Goal: Task Accomplishment & Management: Manage account settings

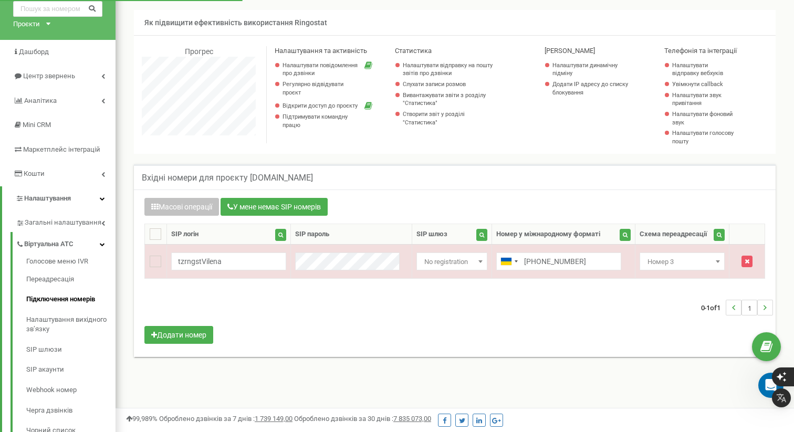
scroll to position [51, 0]
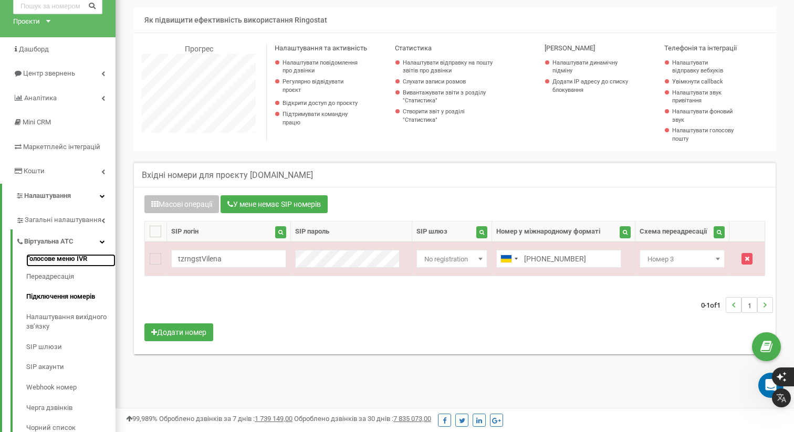
click at [73, 261] on link "Голосове меню IVR" at bounding box center [70, 260] width 89 height 13
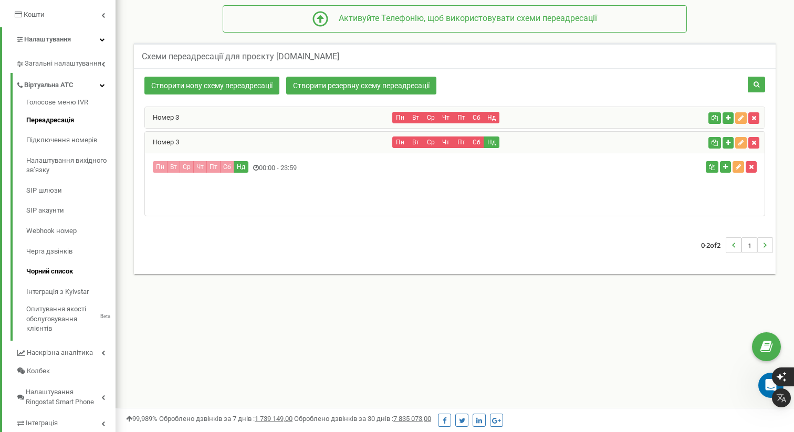
scroll to position [206, 0]
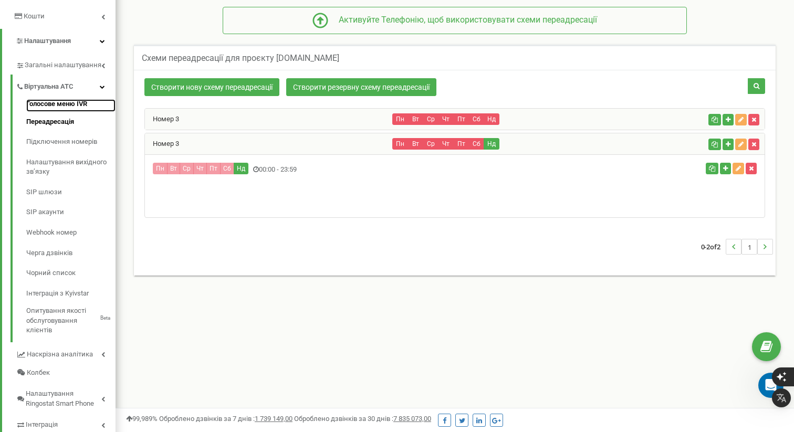
click at [67, 100] on link "Голосове меню IVR" at bounding box center [70, 105] width 89 height 13
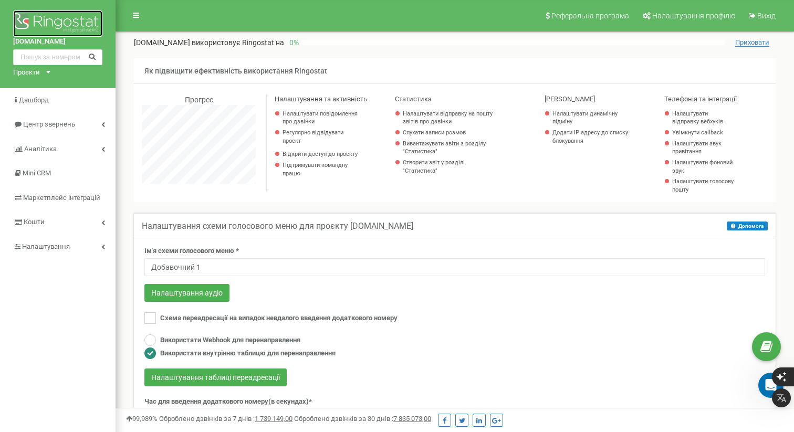
click at [46, 24] on img at bounding box center [57, 23] width 89 height 26
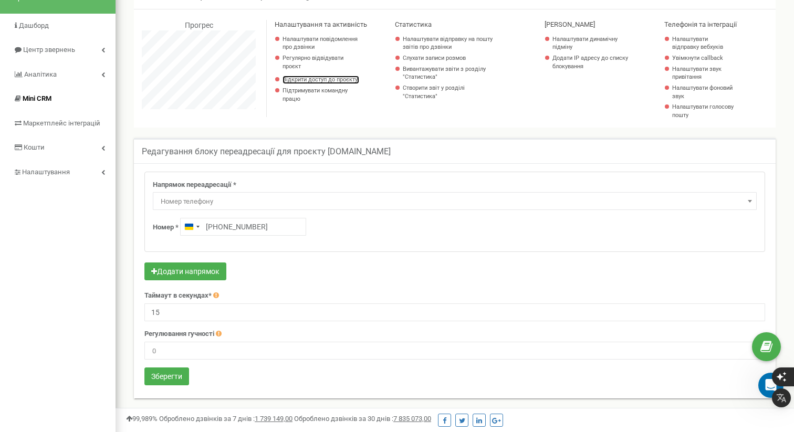
scroll to position [31, 0]
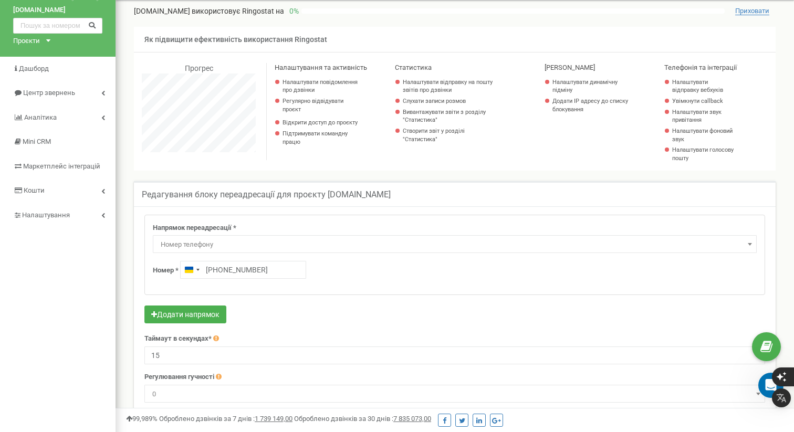
click at [33, 38] on div "Проєкти" at bounding box center [26, 41] width 27 height 10
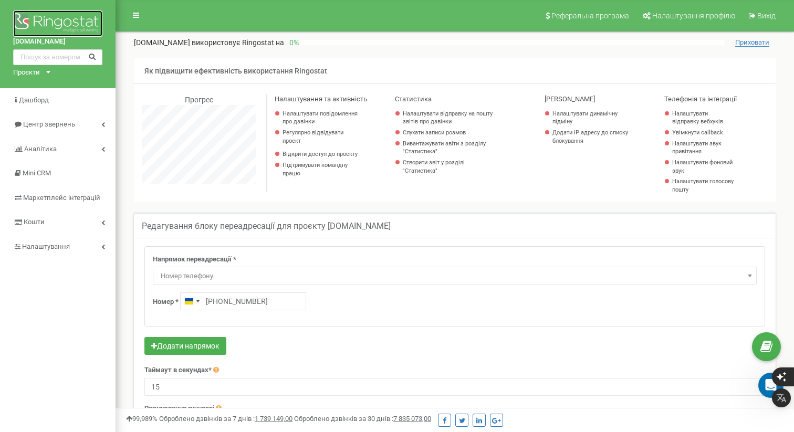
click at [60, 23] on img at bounding box center [57, 23] width 89 height 26
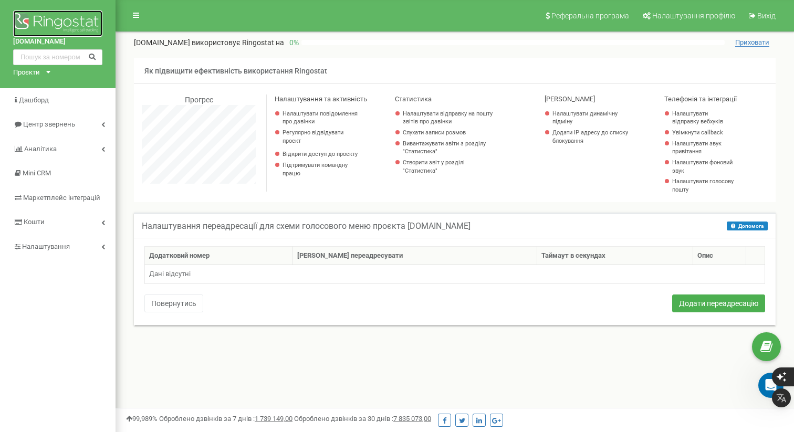
click at [61, 21] on img at bounding box center [57, 23] width 89 height 26
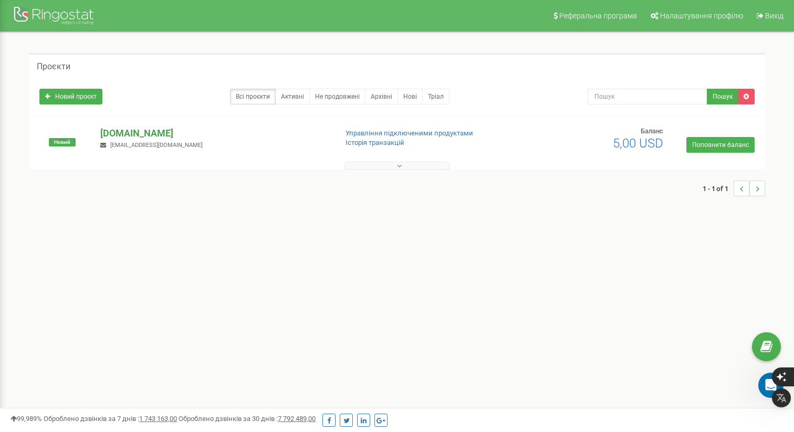
click at [126, 131] on p "[DOMAIN_NAME]" at bounding box center [214, 133] width 228 height 14
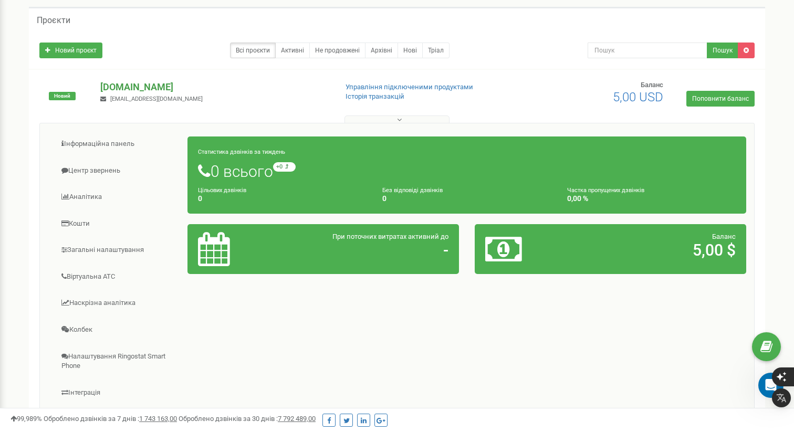
scroll to position [49, 0]
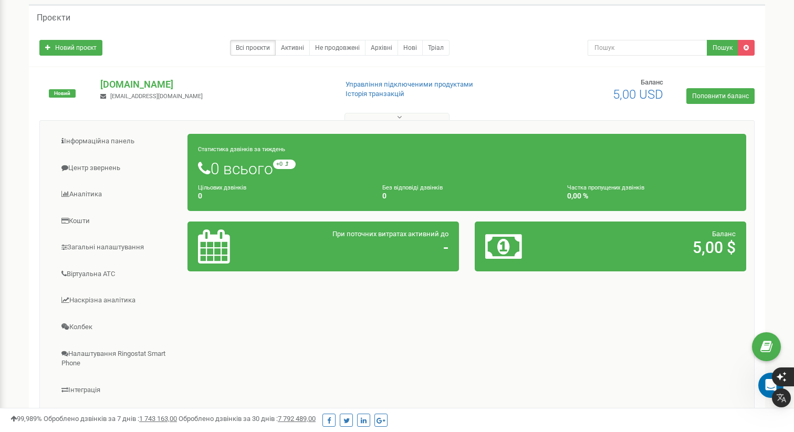
click at [55, 14] on h5 "Проєкти" at bounding box center [54, 17] width 34 height 9
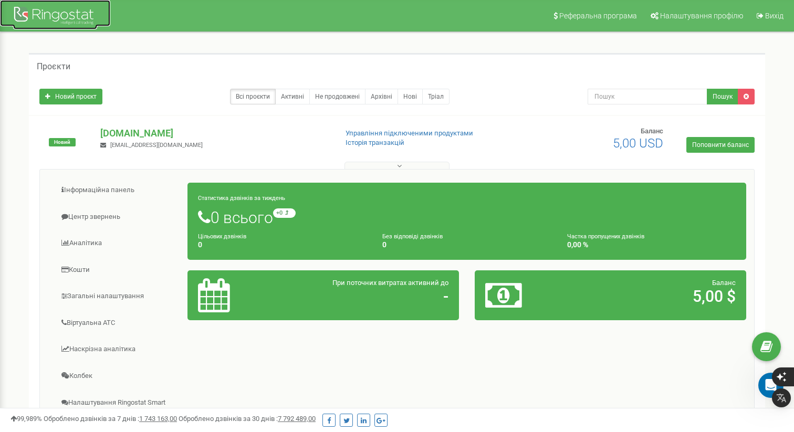
click at [62, 9] on div at bounding box center [55, 16] width 84 height 25
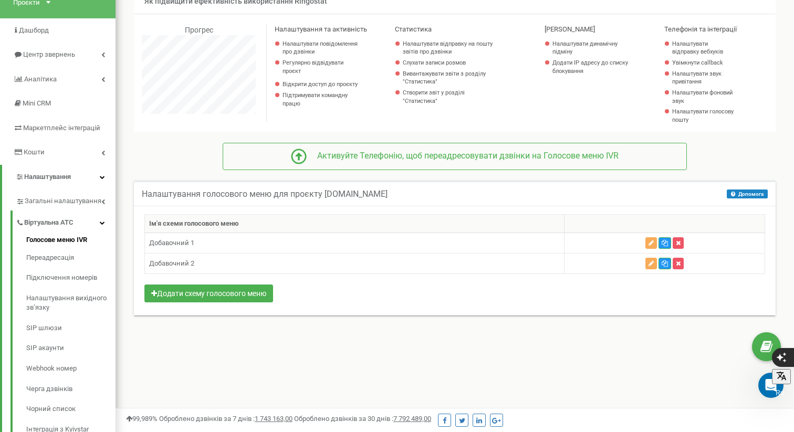
scroll to position [72, 0]
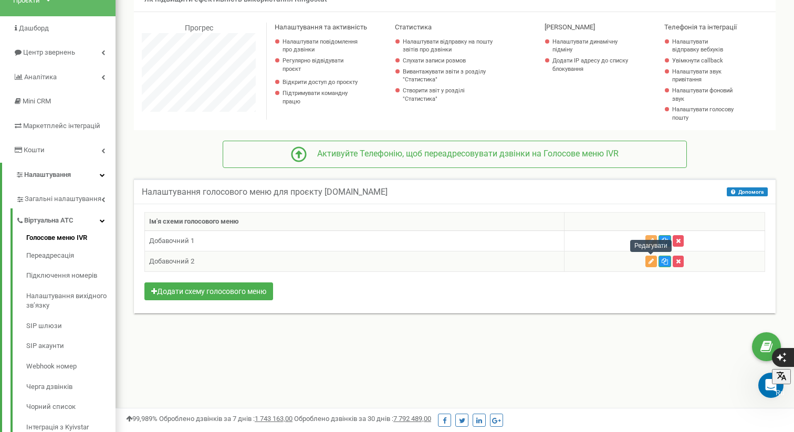
click at [651, 263] on icon "button" at bounding box center [650, 261] width 5 height 6
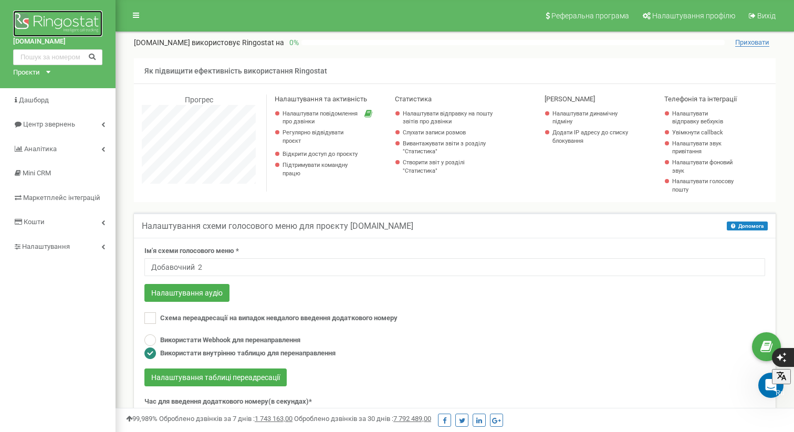
click at [55, 18] on img at bounding box center [57, 23] width 89 height 26
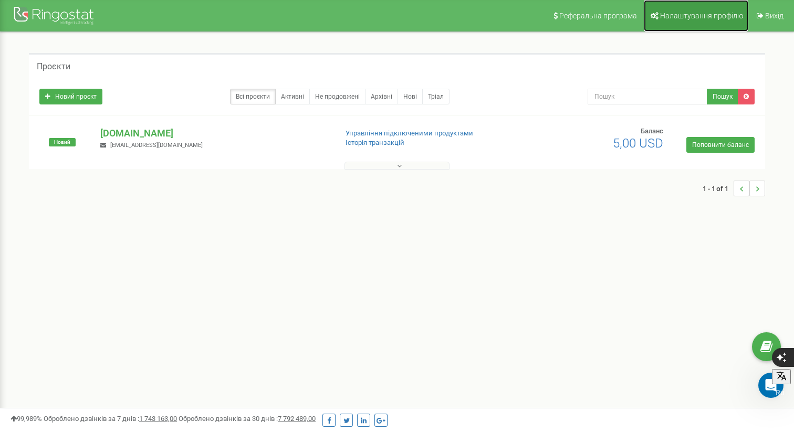
click at [672, 13] on span "Налаштування профілю" at bounding box center [701, 16] width 83 height 8
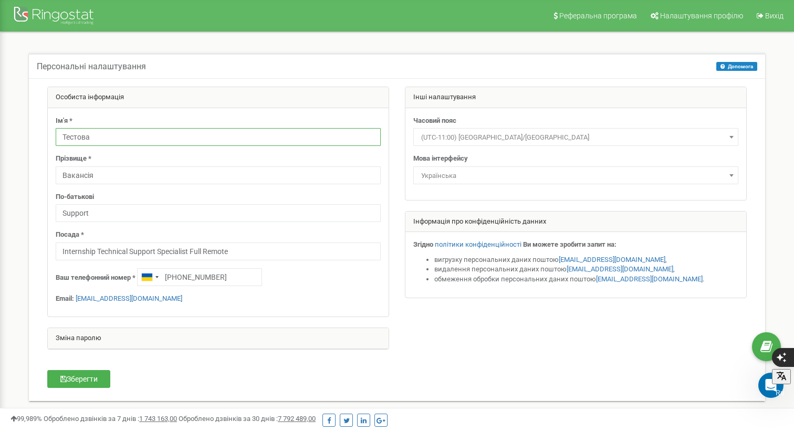
click at [91, 139] on input "Тестова" at bounding box center [218, 137] width 325 height 18
click at [98, 135] on input "Тестова" at bounding box center [218, 137] width 325 height 18
paste input ""Тестова Вакансія Support"."
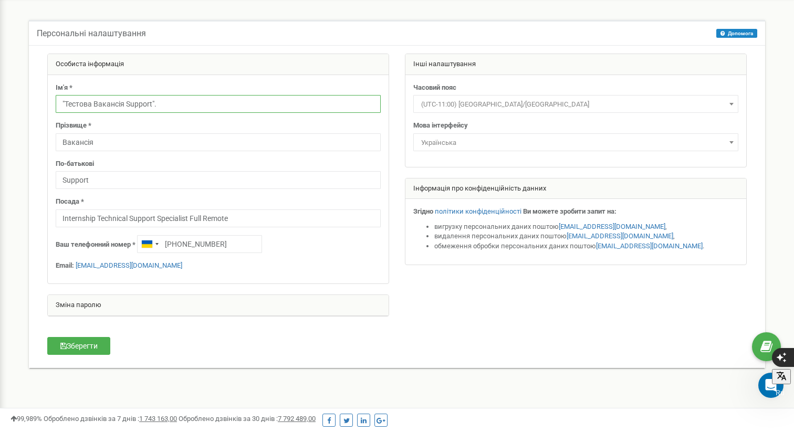
scroll to position [34, 0]
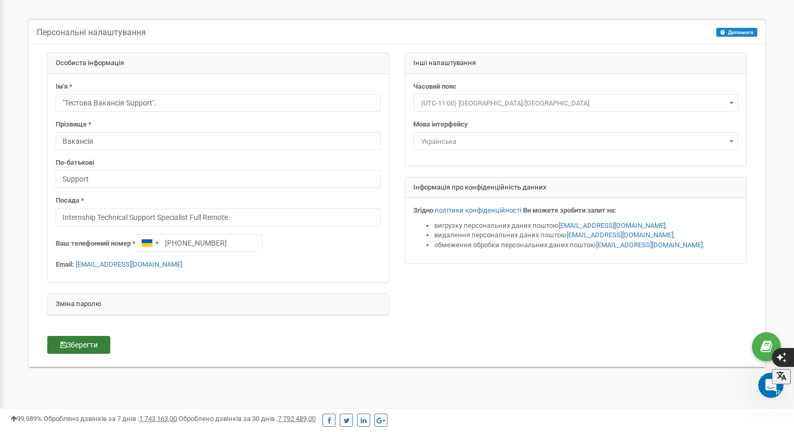
click at [98, 340] on button "Зберегти" at bounding box center [78, 345] width 63 height 18
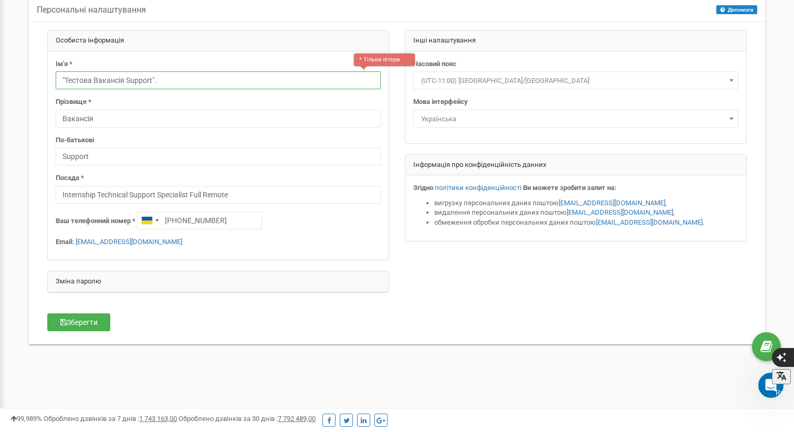
scroll to position [60, 0]
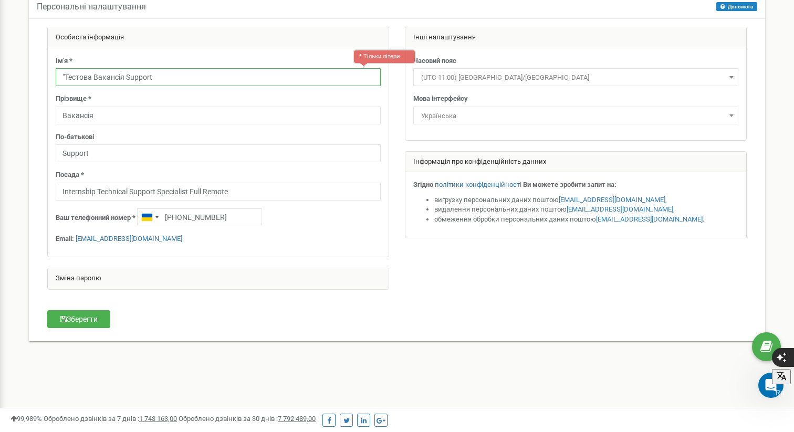
click at [65, 76] on input ""Тестова Вакансія Support" at bounding box center [218, 77] width 325 height 18
type input "Тестова Вакансія Support"
click at [91, 324] on button "Зберегти" at bounding box center [78, 319] width 63 height 18
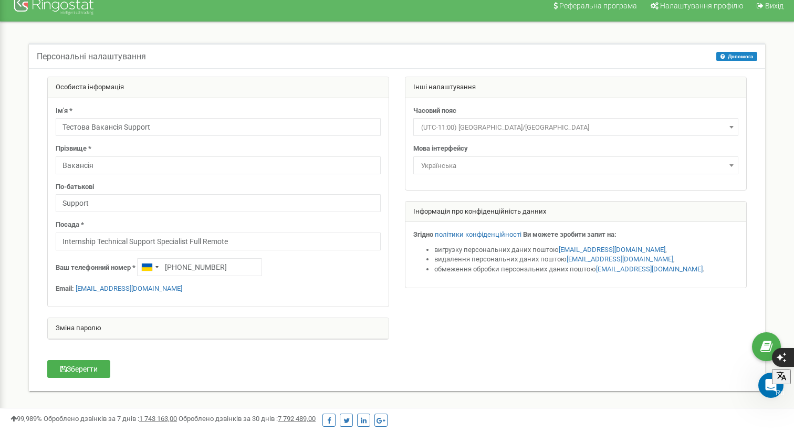
scroll to position [0, 0]
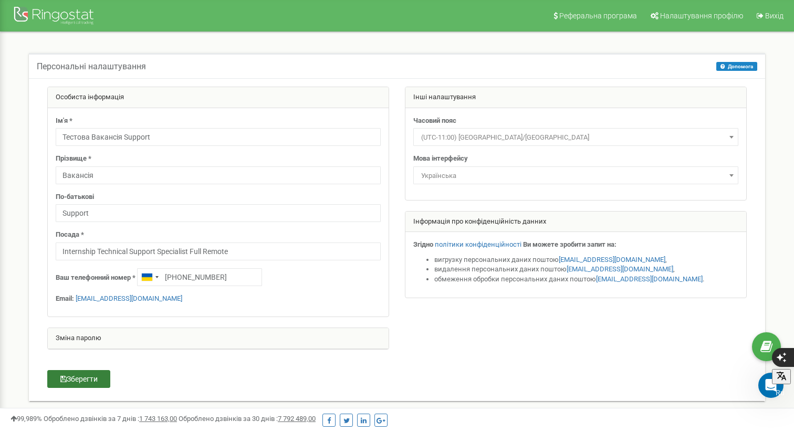
click at [83, 379] on button "Зберегти" at bounding box center [78, 379] width 63 height 18
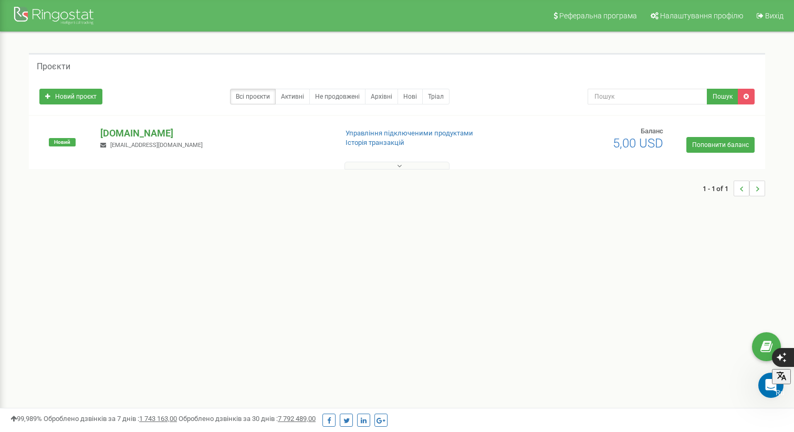
click p "[DOMAIN_NAME]"
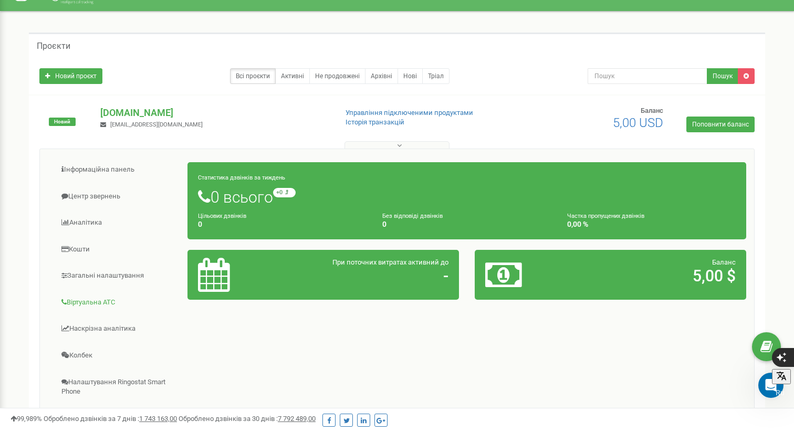
scroll to position [29, 0]
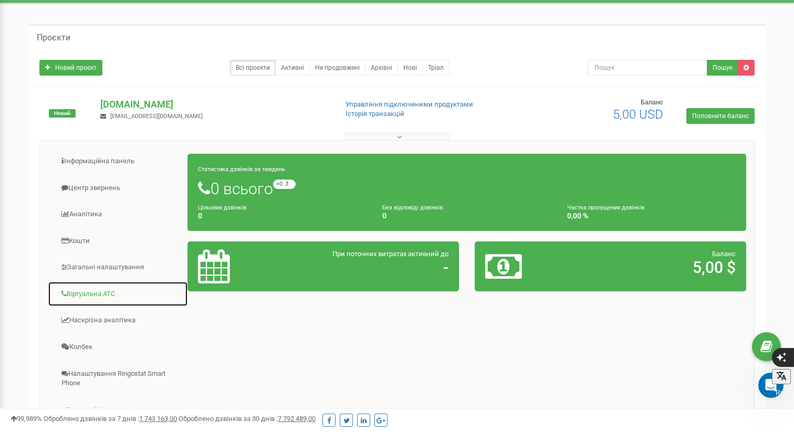
click link "Віртуальна АТС"
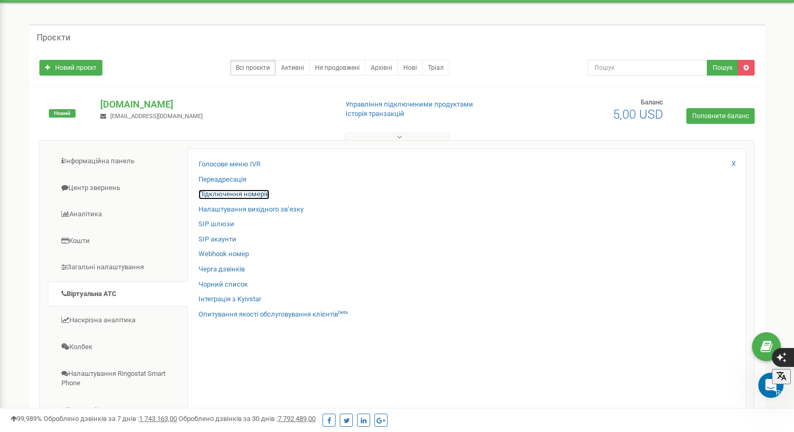
click link "Підключення номерів"
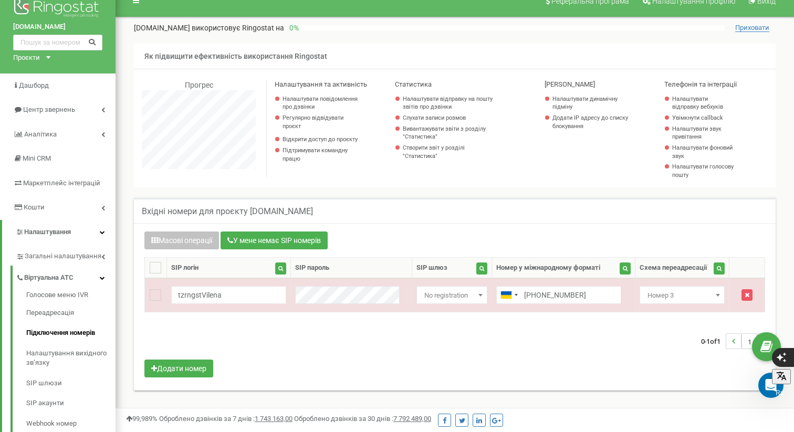
scroll to position [19, 0]
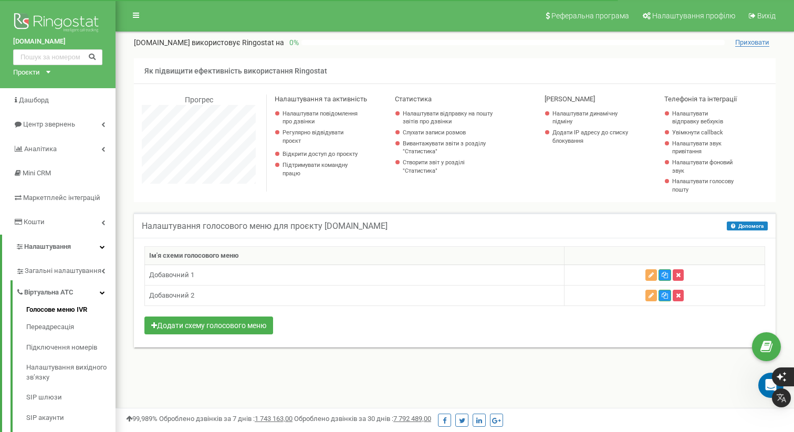
scroll to position [630, 678]
click at [678, 297] on icon "button" at bounding box center [677, 295] width 5 height 6
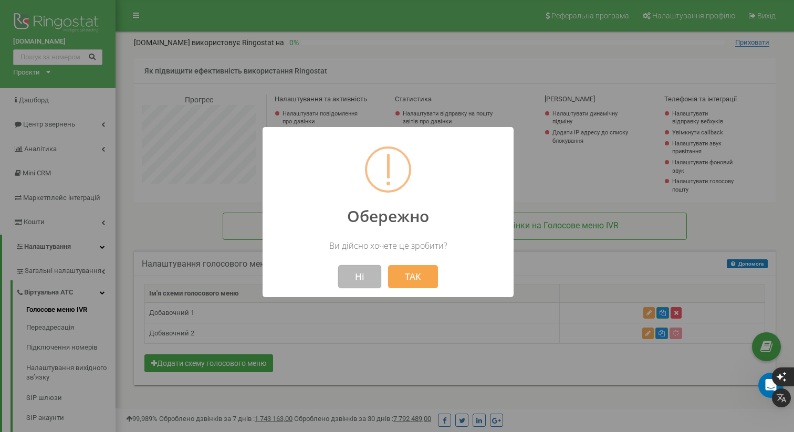
click at [365, 276] on button "Ні" at bounding box center [359, 276] width 43 height 23
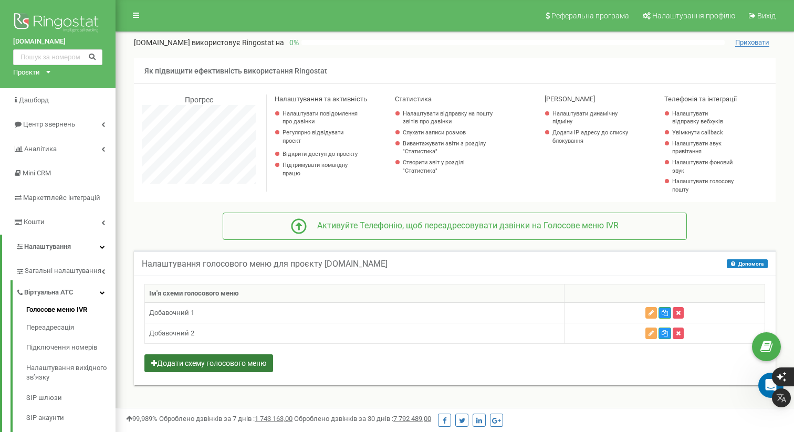
click at [237, 360] on button "Додати схему голосового меню" at bounding box center [208, 363] width 129 height 18
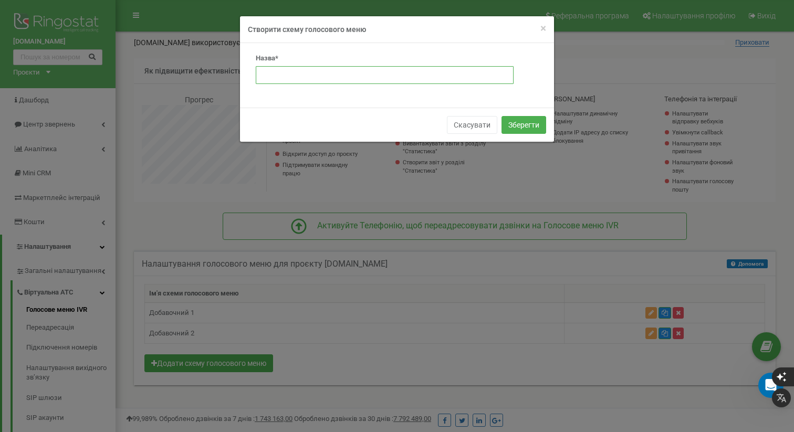
click at [302, 74] on input "text" at bounding box center [385, 75] width 258 height 18
type input "N"
type input "Тестове"
click at [533, 128] on button "Зберегти" at bounding box center [523, 125] width 45 height 18
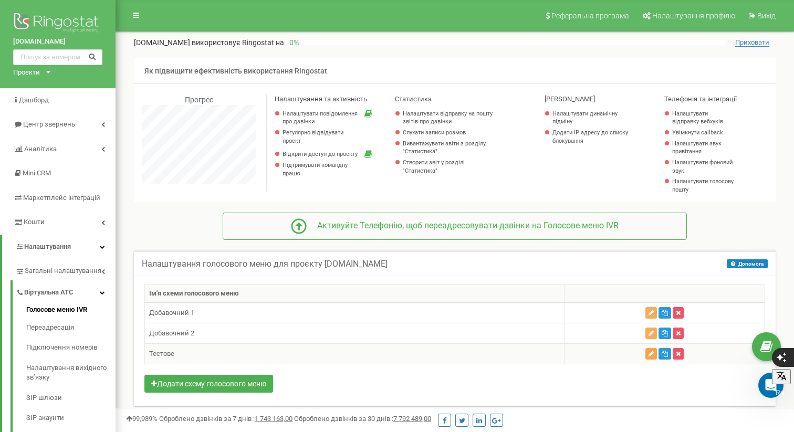
click at [651, 351] on icon "button" at bounding box center [650, 354] width 5 height 6
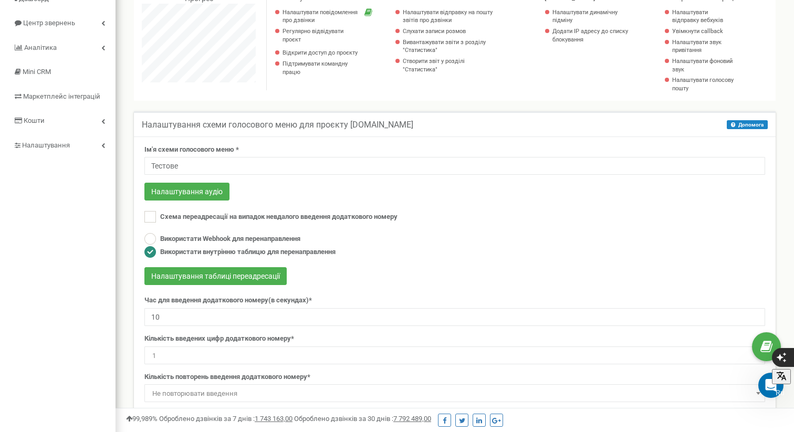
scroll to position [112, 0]
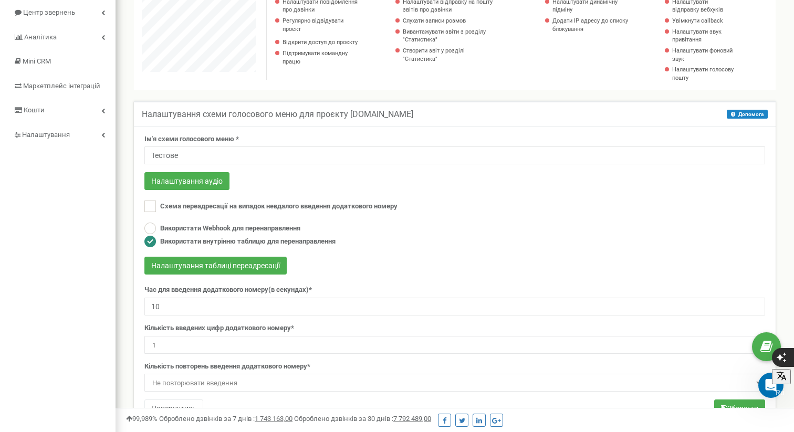
click at [146, 238] on ins at bounding box center [150, 242] width 12 height 12
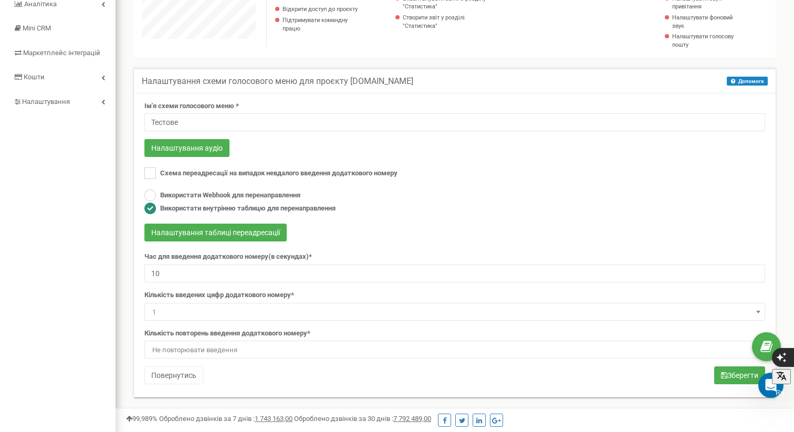
scroll to position [147, 0]
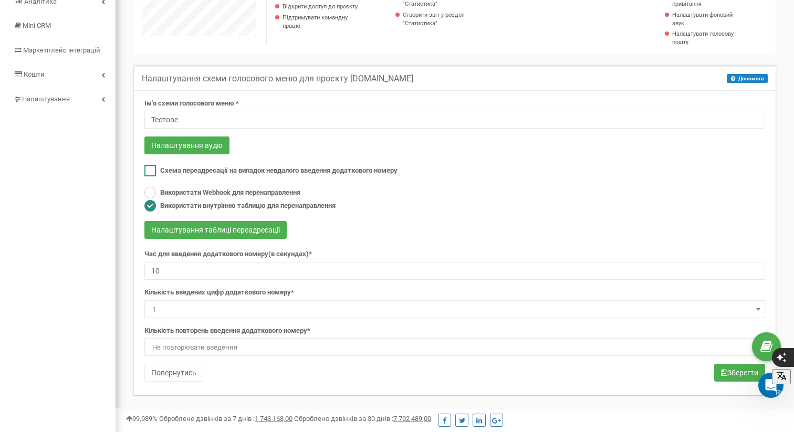
click at [152, 167] on ins at bounding box center [150, 171] width 12 height 12
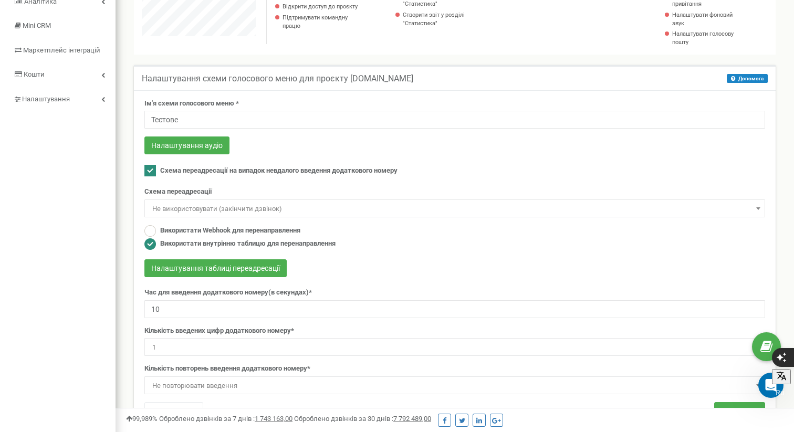
click at [153, 168] on ins at bounding box center [150, 171] width 12 height 12
checkbox input "false"
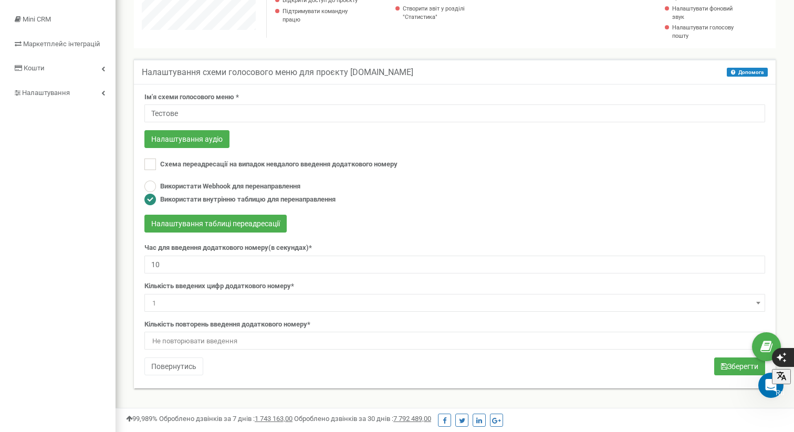
scroll to position [155, 0]
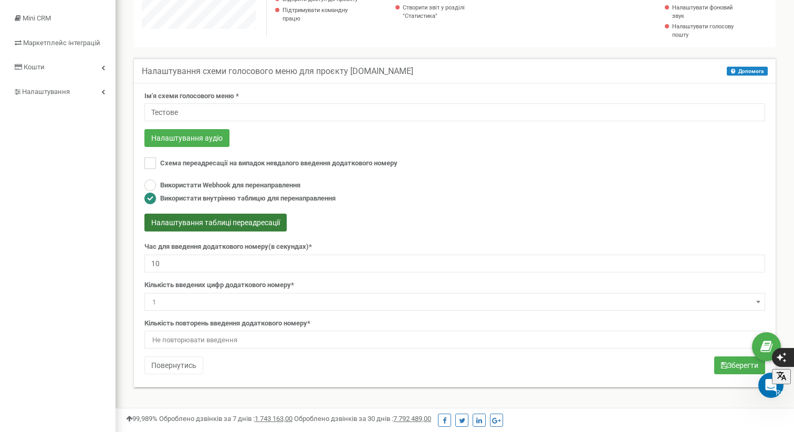
click at [226, 222] on button "Налаштування таблиці переадресації" at bounding box center [215, 223] width 142 height 18
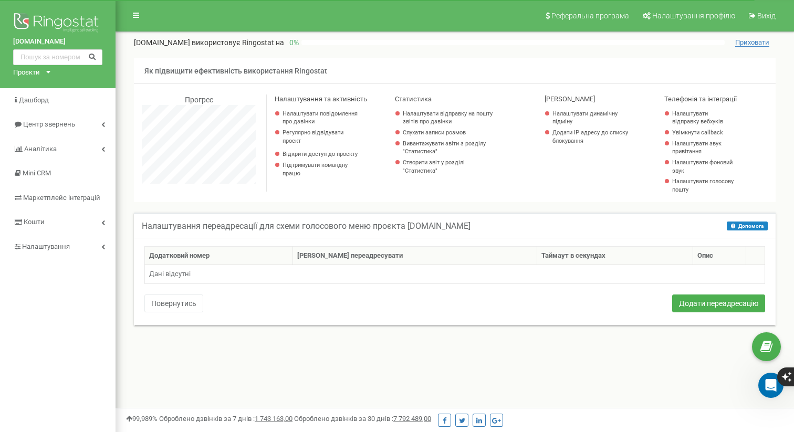
scroll to position [630, 678]
click at [701, 308] on button "Додати переадресацію" at bounding box center [718, 303] width 93 height 18
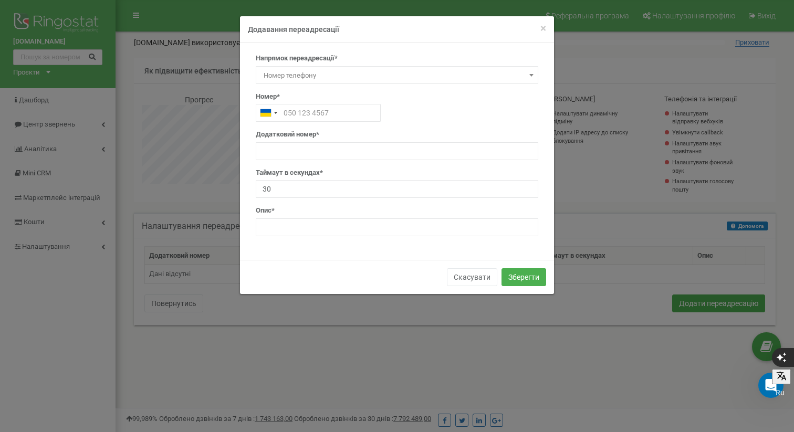
click at [288, 70] on span "Номер телефону" at bounding box center [396, 75] width 275 height 15
click at [319, 113] on input "text" at bounding box center [318, 113] width 125 height 18
type input "0931112314"
click at [338, 145] on input "text" at bounding box center [397, 151] width 282 height 18
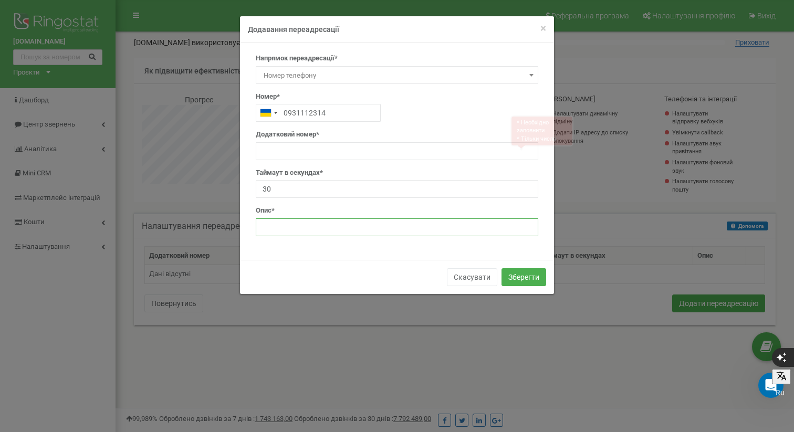
click at [319, 226] on input "text" at bounding box center [397, 227] width 282 height 18
type input "Переадресація"
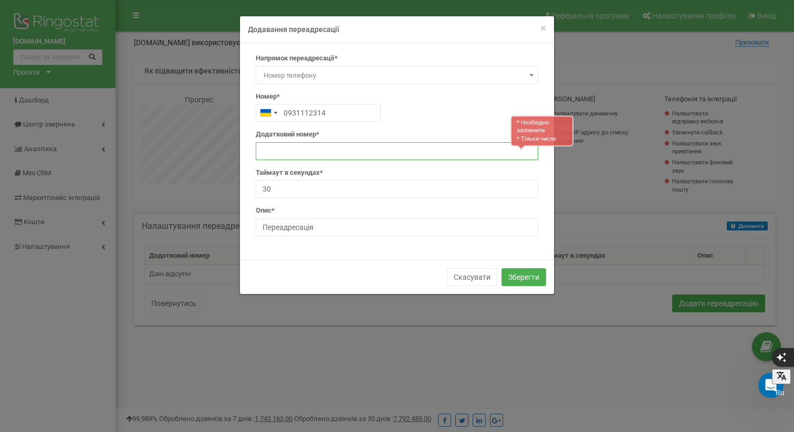
click at [329, 152] on input "text" at bounding box center [397, 151] width 282 height 18
click at [341, 150] on input "text" at bounding box center [397, 151] width 282 height 18
click at [523, 278] on button "Зберегти" at bounding box center [523, 277] width 45 height 18
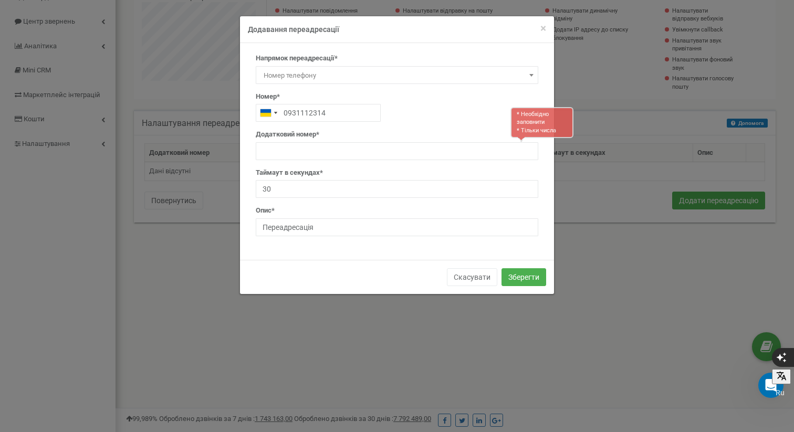
scroll to position [107, 0]
click at [323, 152] on input "text" at bounding box center [397, 151] width 282 height 18
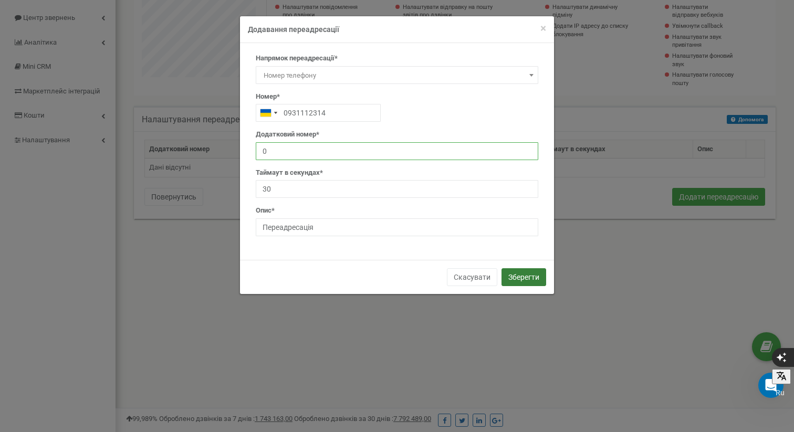
type input "0"
click at [521, 273] on button "Зберегти" at bounding box center [523, 277] width 45 height 18
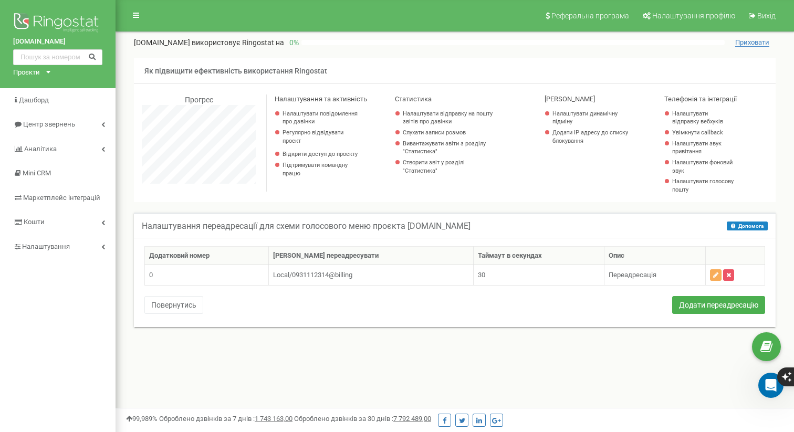
scroll to position [630, 678]
click at [709, 304] on button "Додати переадресацію" at bounding box center [718, 305] width 93 height 18
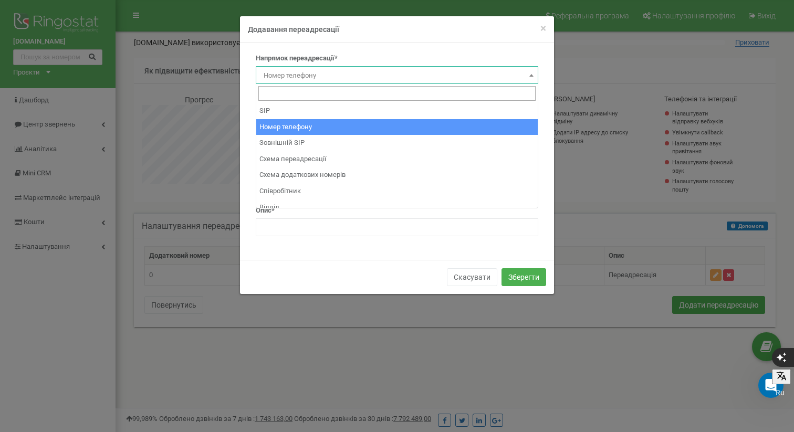
click at [339, 72] on span "Номер телефону" at bounding box center [396, 75] width 275 height 15
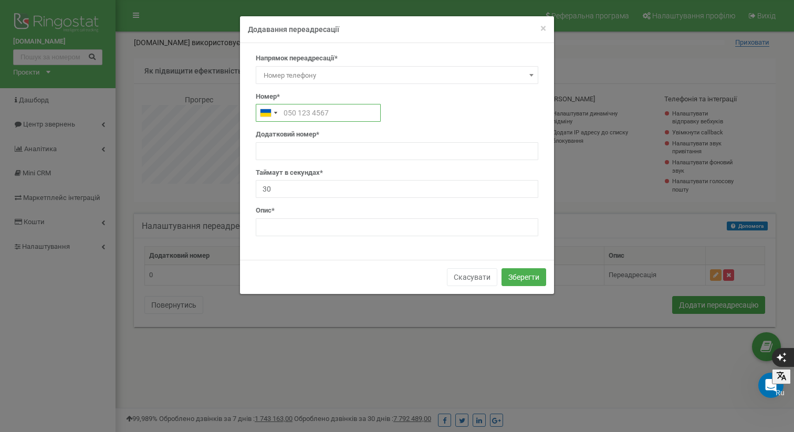
click at [298, 111] on input "text" at bounding box center [318, 113] width 125 height 18
type input "0441112314"
click at [281, 145] on input "text" at bounding box center [397, 151] width 282 height 18
click at [375, 192] on input "30" at bounding box center [397, 189] width 282 height 18
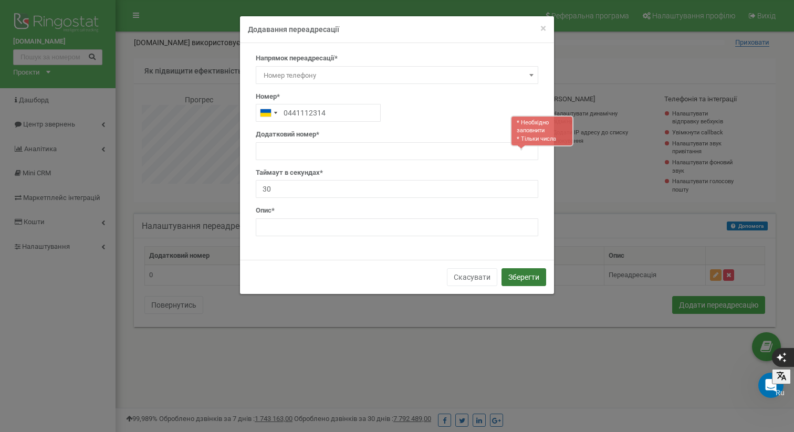
click at [523, 276] on button "Зберегти" at bounding box center [523, 277] width 45 height 18
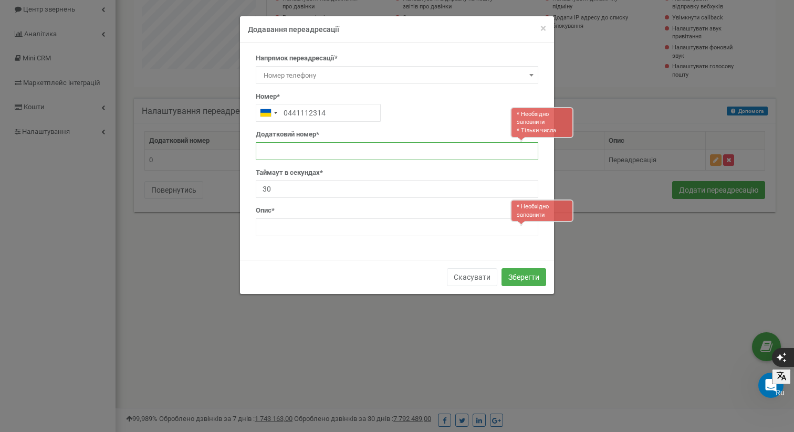
scroll to position [115, 0]
click at [307, 221] on input "text" at bounding box center [397, 227] width 282 height 18
type input "Переадресація"
click at [279, 152] on input "text" at bounding box center [397, 151] width 282 height 18
type input "0"
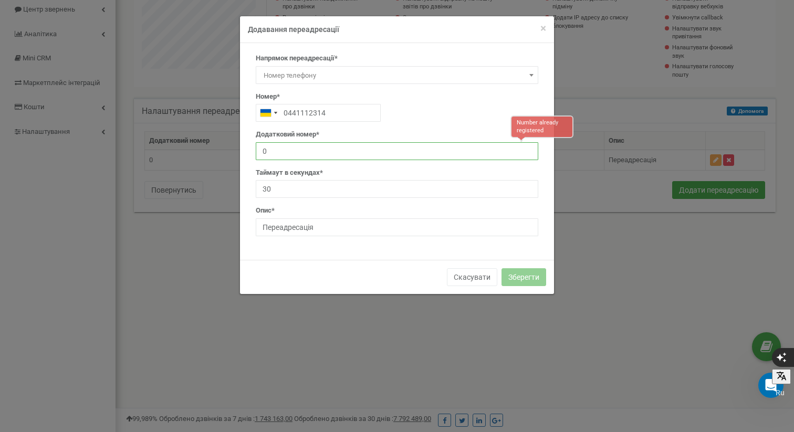
click at [291, 145] on input "0" at bounding box center [397, 151] width 282 height 18
click at [295, 146] on input "0" at bounding box center [397, 151] width 282 height 18
drag, startPoint x: 294, startPoint y: 148, endPoint x: 288, endPoint y: 152, distance: 7.3
click at [293, 149] on input "0" at bounding box center [397, 151] width 282 height 18
type input "2"
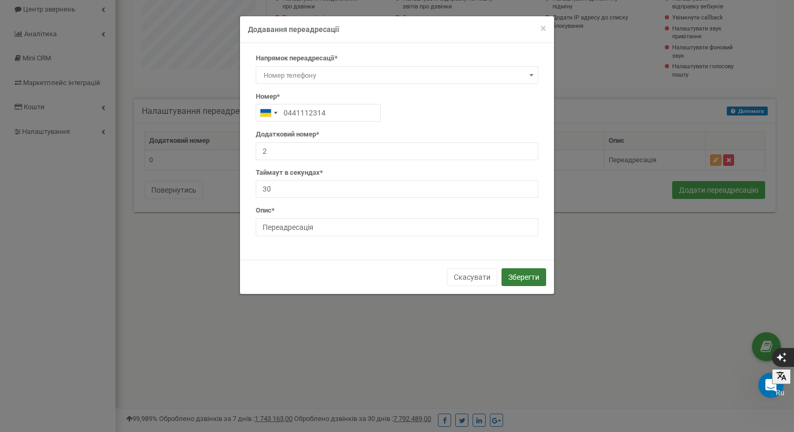
click at [533, 275] on button "Зберегти" at bounding box center [523, 277] width 45 height 18
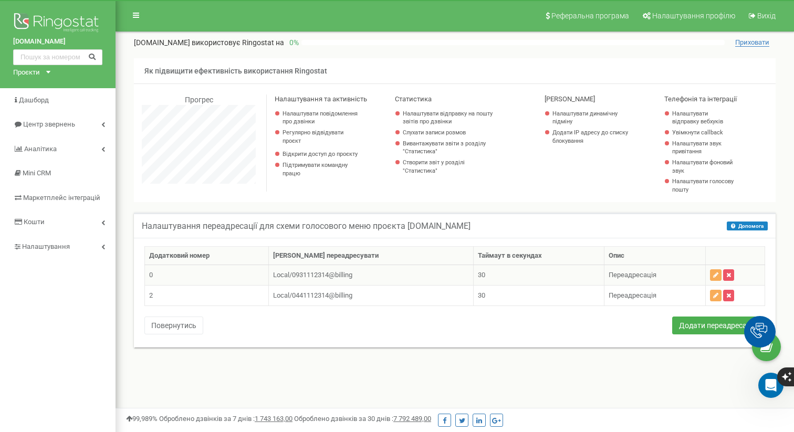
scroll to position [630, 678]
click at [713, 273] on icon "button" at bounding box center [715, 275] width 5 height 6
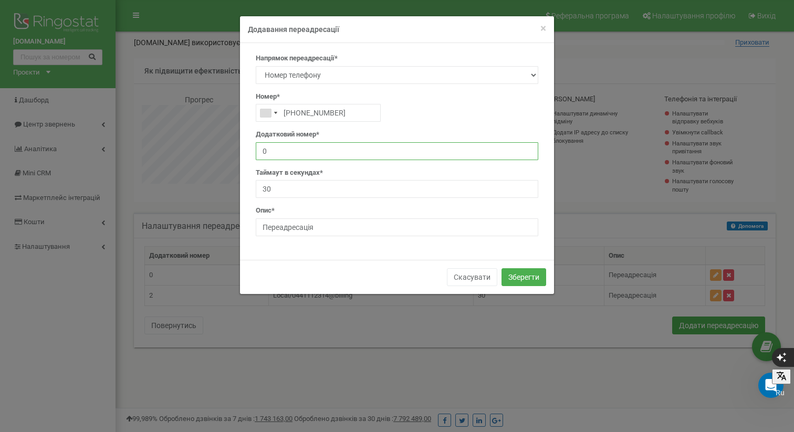
click at [273, 150] on input "0" at bounding box center [397, 151] width 282 height 18
type input "1"
click at [521, 271] on button "Зберегти" at bounding box center [523, 277] width 45 height 18
type input "0931112314"
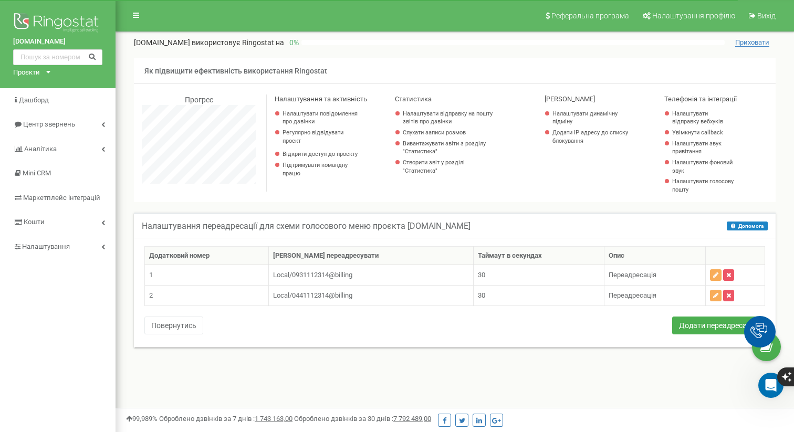
scroll to position [630, 678]
click at [724, 329] on button "Додати переадресацію" at bounding box center [718, 325] width 93 height 18
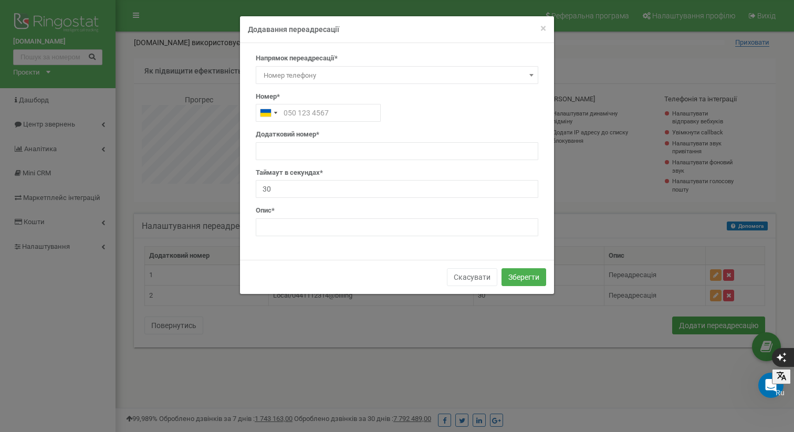
click at [325, 69] on span "Номер телефону" at bounding box center [396, 75] width 275 height 15
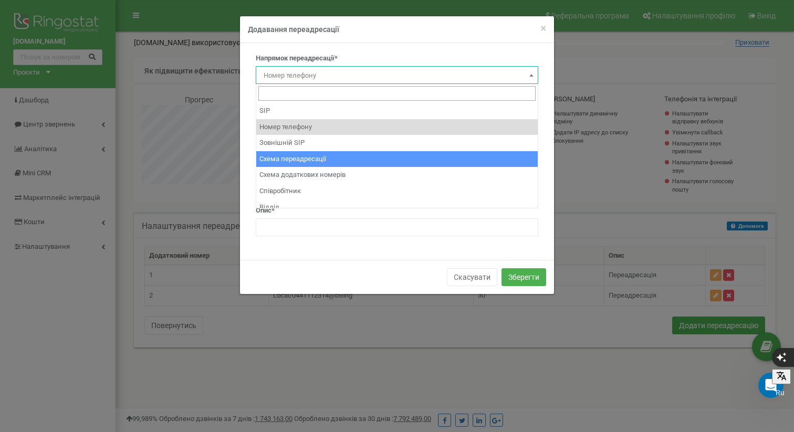
scroll to position [7, 0]
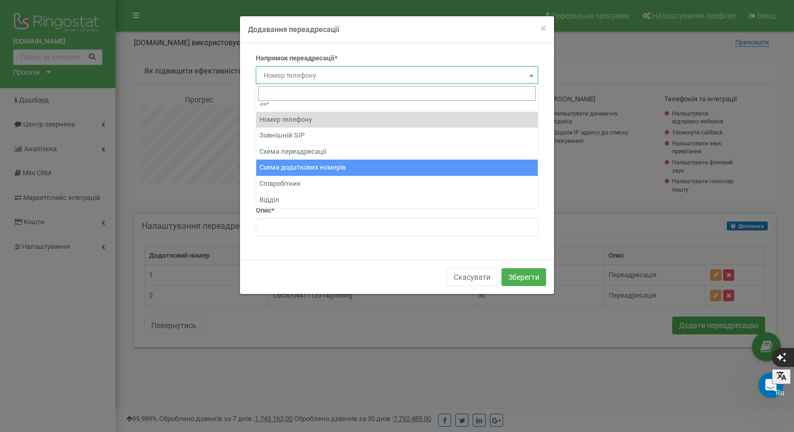
select select "AddNumberId"
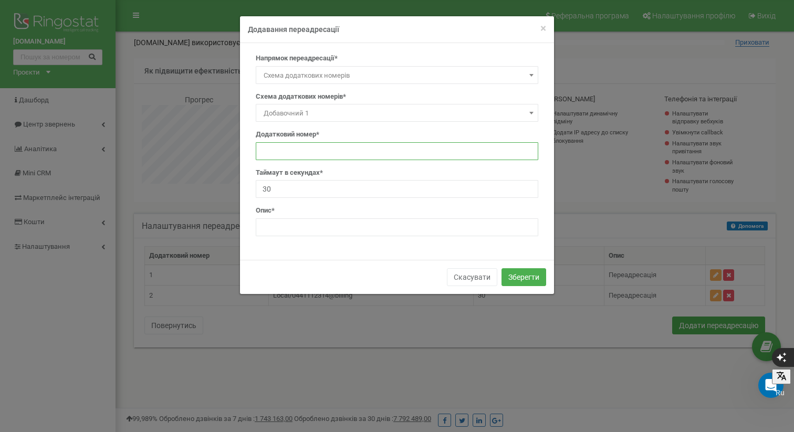
click at [306, 147] on input "text" at bounding box center [397, 151] width 282 height 18
click at [541, 28] on span "×" at bounding box center [543, 28] width 6 height 13
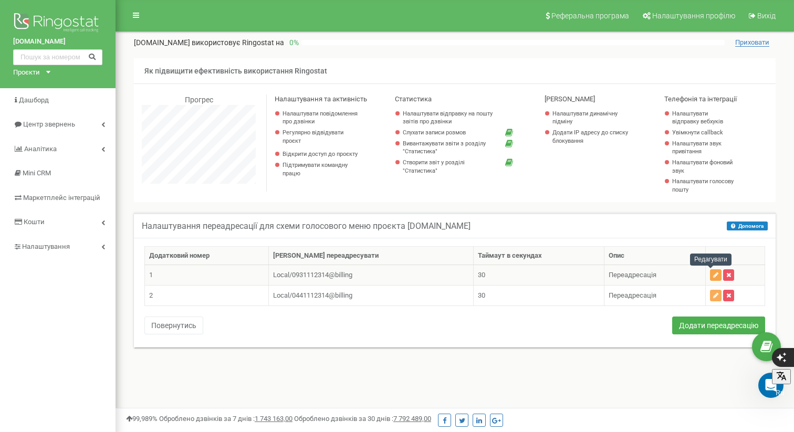
click at [713, 273] on icon "button" at bounding box center [715, 275] width 5 height 6
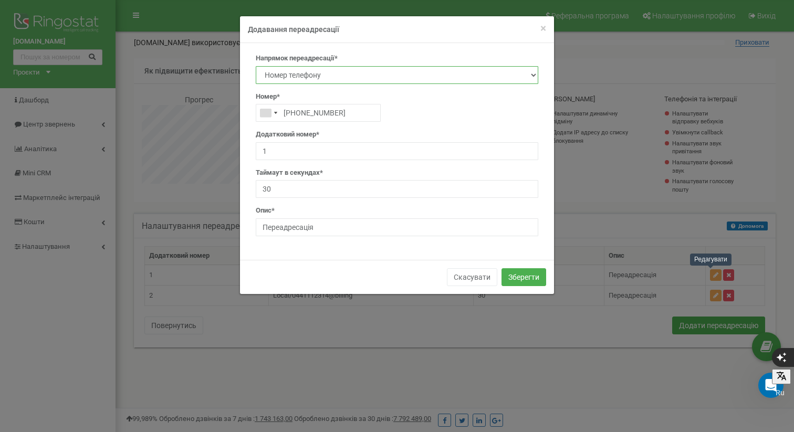
click at [489, 76] on select "SIP Номер телефону Зовнішній SIP Схема переадресації Схема додаткових номерів С…" at bounding box center [397, 75] width 282 height 18
select select "AddNumberId"
click at [256, 66] on select "SIP Номер телефону Зовнішній SIP Схема переадресації Схема додаткових номерів С…" at bounding box center [397, 75] width 282 height 18
click at [313, 115] on select "Добавочний 1 Добавочний 2 Тестове" at bounding box center [397, 113] width 282 height 18
click at [256, 104] on select "Добавочний 1 Добавочний 2 Тестове" at bounding box center [397, 113] width 282 height 18
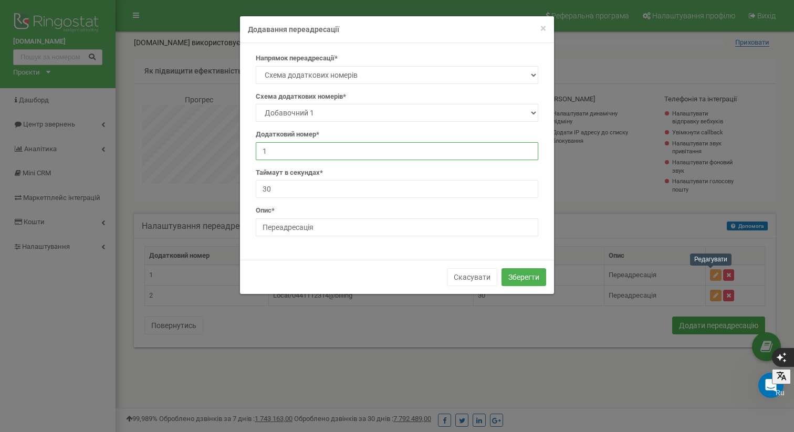
click at [287, 149] on input "1" at bounding box center [397, 151] width 282 height 18
type input "0931112314"
click at [525, 275] on button "Зберегти" at bounding box center [523, 277] width 45 height 18
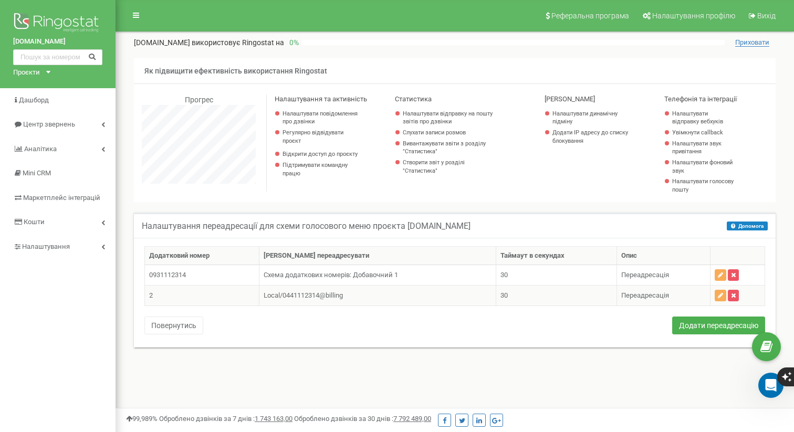
scroll to position [630, 678]
click at [720, 292] on icon "button" at bounding box center [719, 295] width 5 height 6
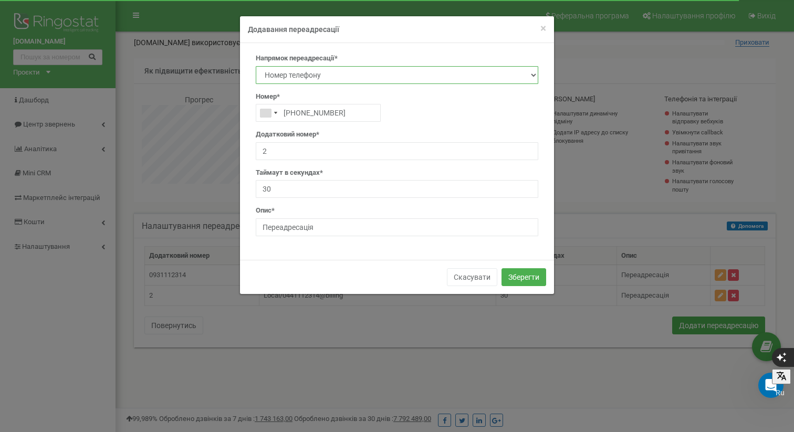
click at [504, 73] on select "SIP Номер телефону Зовнішній SIP Схема переадресації Схема додаткових номерів С…" at bounding box center [397, 75] width 282 height 18
select select "AddNumberId"
click at [256, 66] on select "SIP Номер телефону Зовнішній SIP Схема переадресації Схема додаткових номерів С…" at bounding box center [397, 75] width 282 height 18
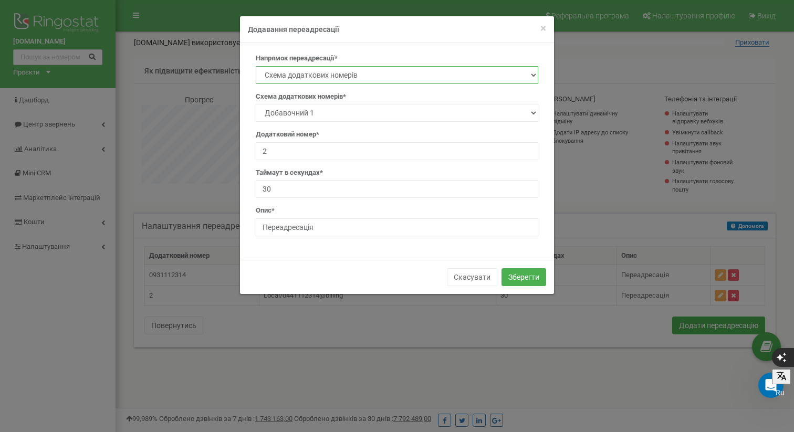
click at [426, 74] on select "SIP Номер телефону Зовнішній SIP Схема переадресації Схема додаткових номерів С…" at bounding box center [397, 75] width 282 height 18
click at [256, 66] on select "SIP Номер телефону Зовнішній SIP Схема переадресації Схема додаткових номерів С…" at bounding box center [397, 75] width 282 height 18
click at [286, 144] on input "2" at bounding box center [397, 151] width 282 height 18
click at [287, 155] on input "2" at bounding box center [397, 151] width 282 height 18
type input "0441112314"
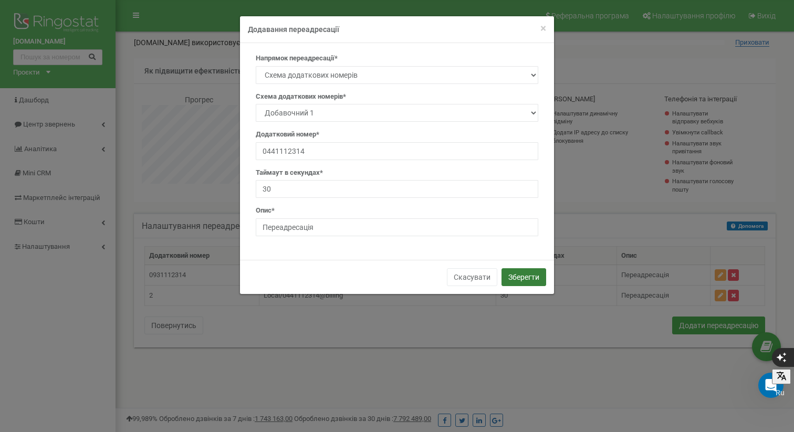
click at [529, 280] on button "Зберегти" at bounding box center [523, 277] width 45 height 18
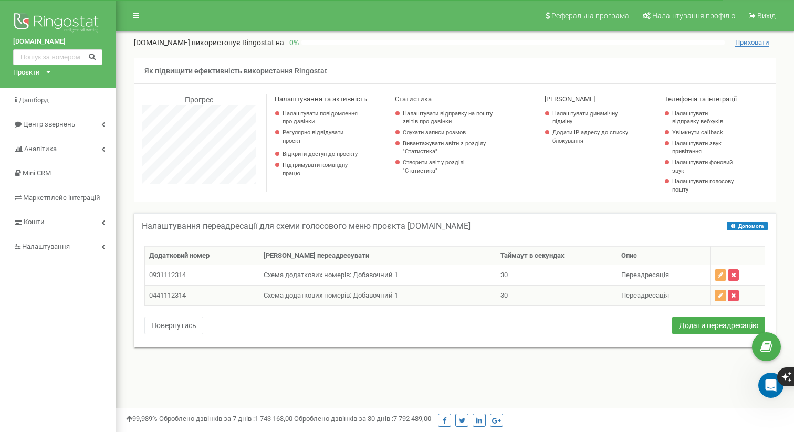
scroll to position [630, 678]
click at [730, 329] on button "Додати переадресацію" at bounding box center [718, 325] width 93 height 18
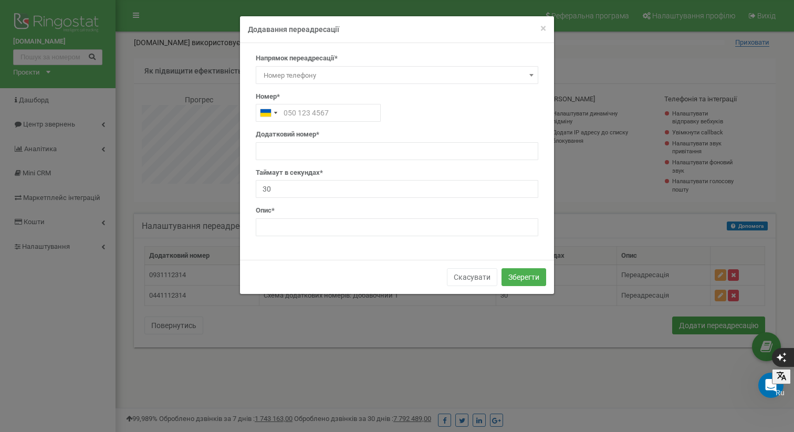
click at [458, 72] on span "Номер телефону" at bounding box center [396, 75] width 275 height 15
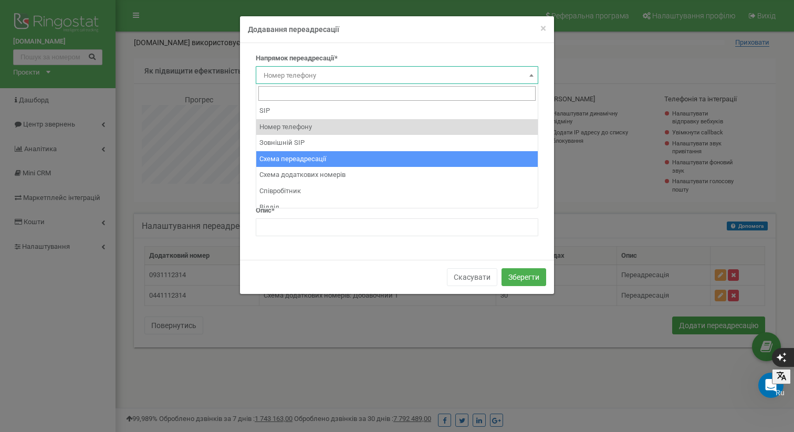
scroll to position [7, 0]
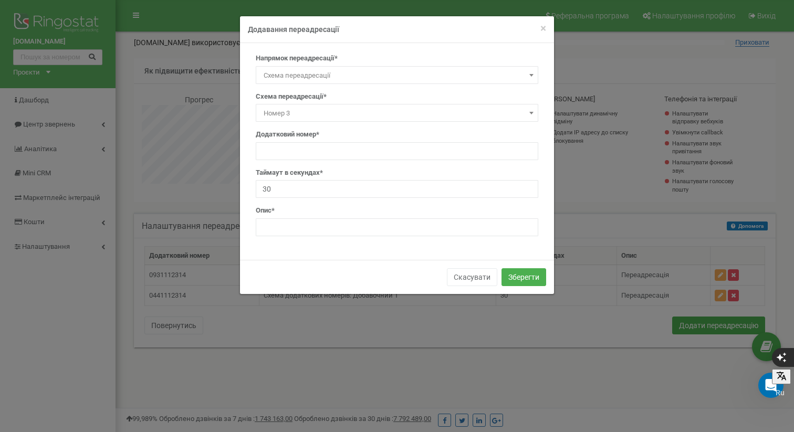
click at [399, 65] on div "Напрямок переадресації* SIP Номер телефону Зовнішній SIP Схема переадресації Сх…" at bounding box center [397, 69] width 282 height 30
click at [395, 72] on span "Схема переадресації" at bounding box center [396, 75] width 275 height 15
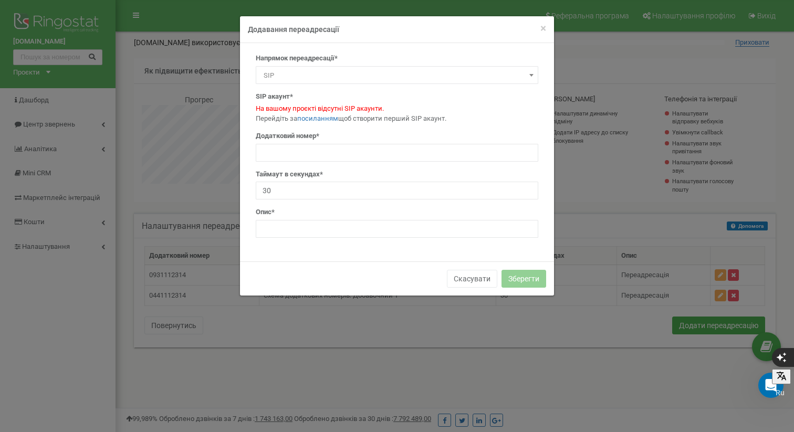
click at [384, 77] on span "SIP" at bounding box center [396, 75] width 275 height 15
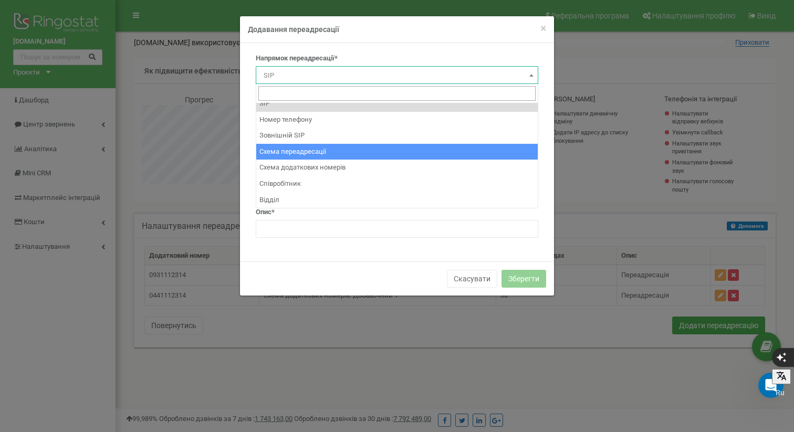
select select "BranchId"
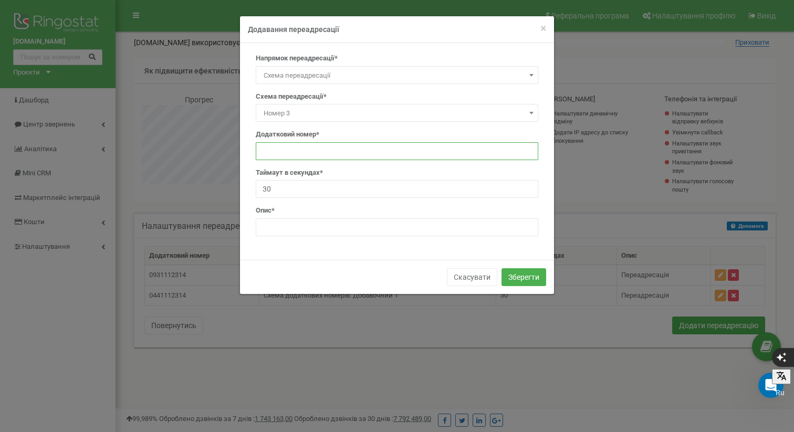
click at [358, 152] on input "text" at bounding box center [397, 151] width 282 height 18
click at [301, 148] on input "text" at bounding box center [397, 151] width 282 height 18
type input "0931112314"
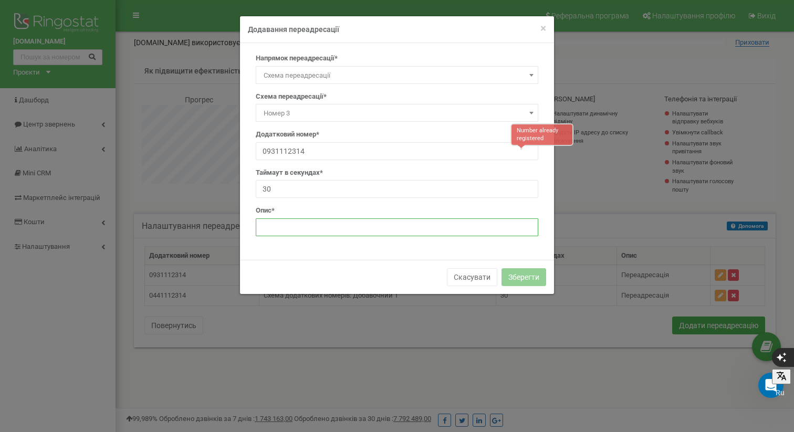
click at [281, 218] on input "text" at bounding box center [397, 227] width 282 height 18
type input "Переадресація"
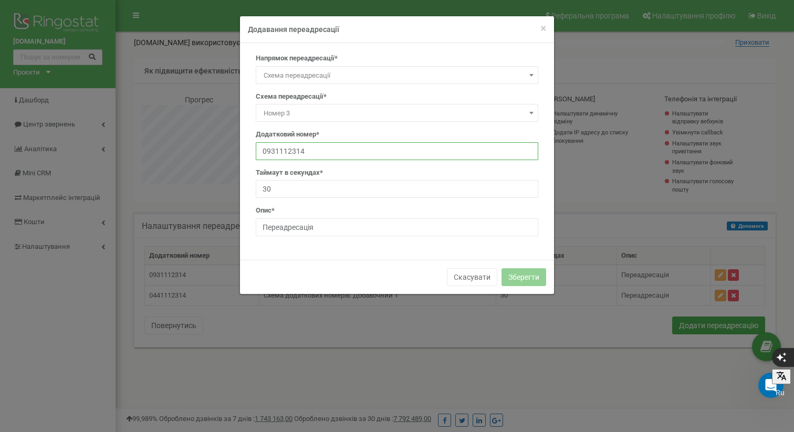
click at [319, 147] on input "0931112314" at bounding box center [397, 151] width 282 height 18
drag, startPoint x: 341, startPoint y: 237, endPoint x: 349, endPoint y: 227, distance: 13.4
click at [341, 237] on div "Напрямок переадресації* SIP Номер телефону Зовнішній SIP Схема переадресації Сх…" at bounding box center [397, 149] width 298 height 191
click at [294, 186] on input "30" at bounding box center [397, 189] width 282 height 18
click at [342, 69] on span "Схема переадресації" at bounding box center [396, 75] width 275 height 15
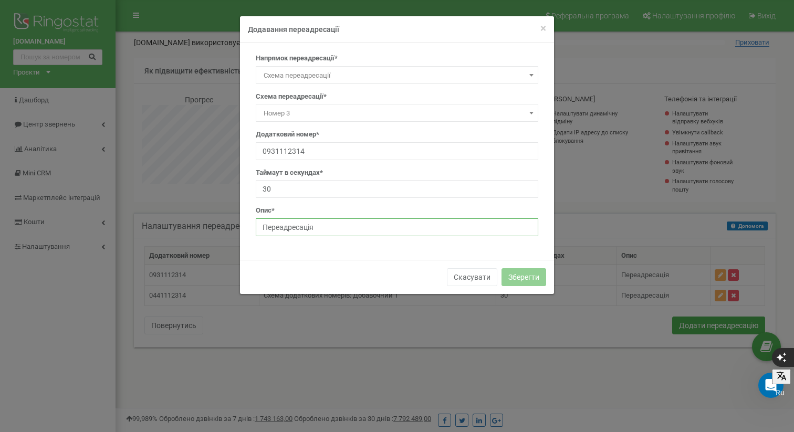
click at [509, 227] on input "Переадресація" at bounding box center [397, 227] width 282 height 18
click at [366, 258] on div "Напрямок переадресації* SIP Номер телефону Зовнішній SIP Схема переадресації Сх…" at bounding box center [397, 151] width 314 height 217
click at [328, 234] on input "Переадресація" at bounding box center [397, 227] width 282 height 18
click at [411, 36] on div "× Close Додавання переадресації" at bounding box center [397, 29] width 314 height 27
click at [320, 74] on span "Схема переадресації" at bounding box center [396, 75] width 275 height 15
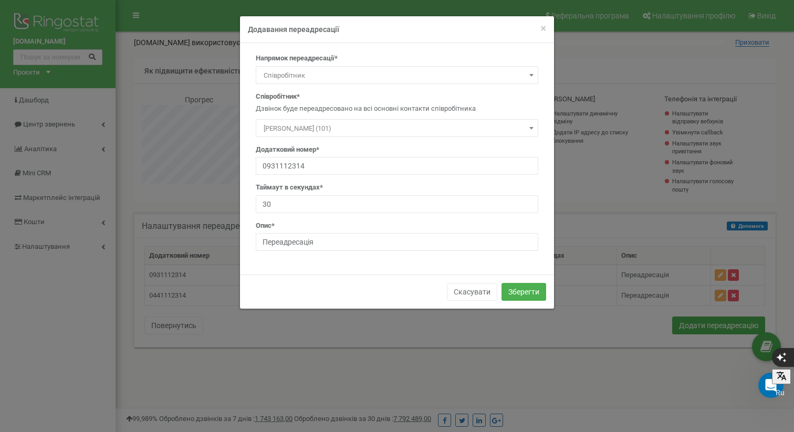
click at [301, 76] on span "Співробітник" at bounding box center [396, 75] width 275 height 15
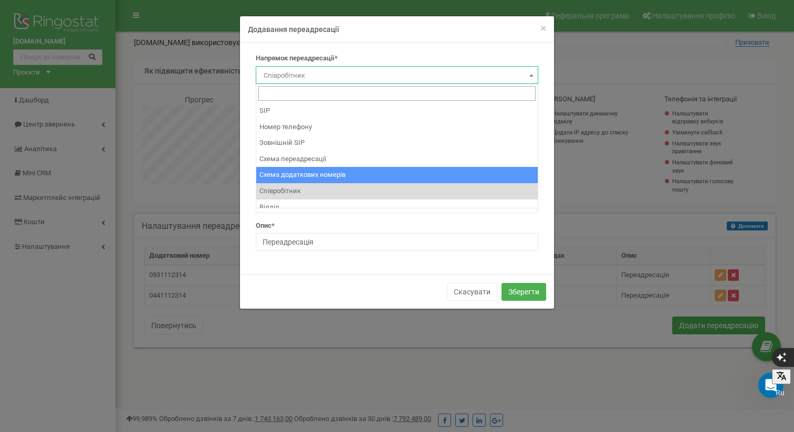
select select "AddNumberId"
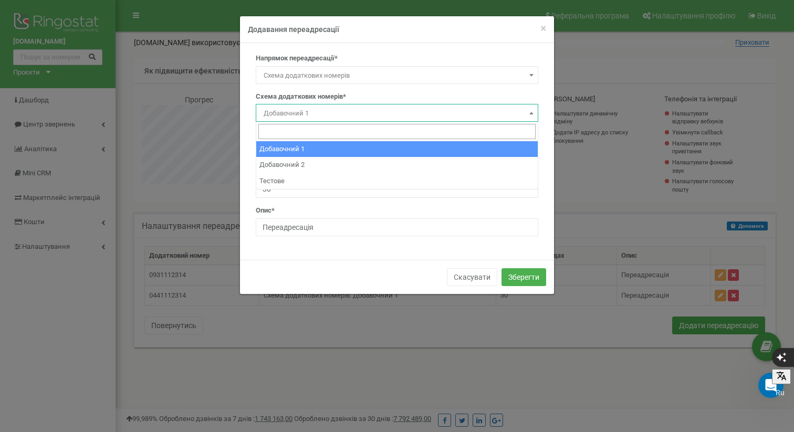
click at [329, 111] on span "Добавочний 1" at bounding box center [396, 113] width 275 height 15
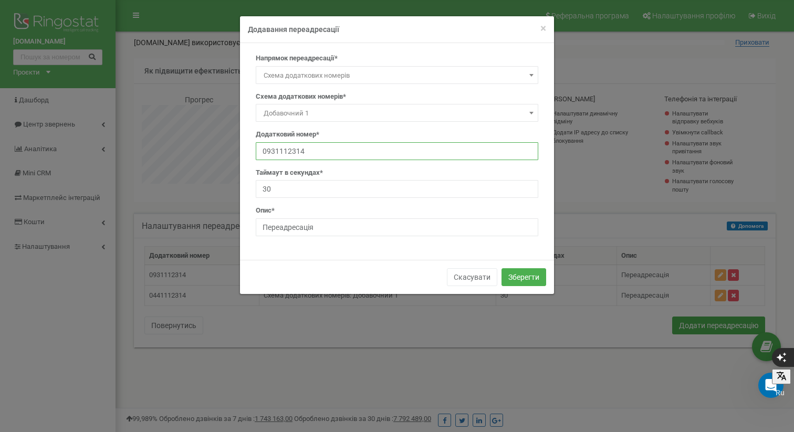
click at [322, 147] on input "0931112314" at bounding box center [397, 151] width 282 height 18
drag, startPoint x: 322, startPoint y: 147, endPoint x: 249, endPoint y: 147, distance: 73.0
click at [249, 147] on div "Напрямок переадресації* SIP Номер телефону Зовнішній SIP Схема переадресації Сх…" at bounding box center [397, 149] width 298 height 191
click at [346, 112] on span "Добавочний 1" at bounding box center [396, 113] width 275 height 15
click at [323, 149] on input "text" at bounding box center [397, 151] width 282 height 18
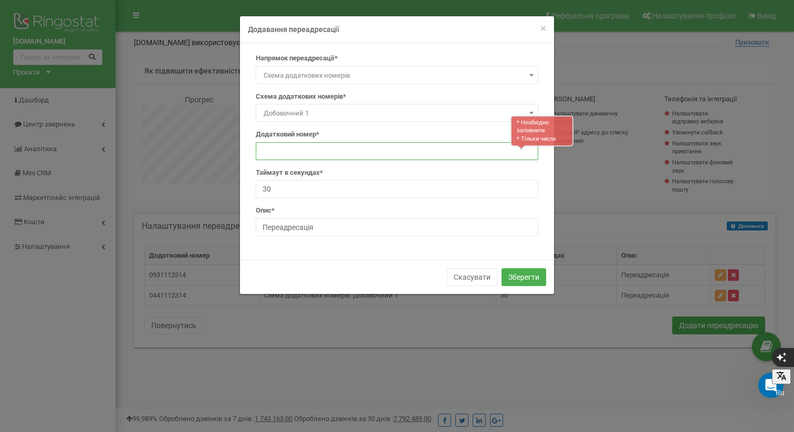
click at [279, 150] on input "text" at bounding box center [397, 151] width 282 height 18
click at [292, 152] on input "text" at bounding box center [397, 151] width 282 height 18
type input "0"
click at [527, 275] on button "Зберегти" at bounding box center [523, 277] width 45 height 18
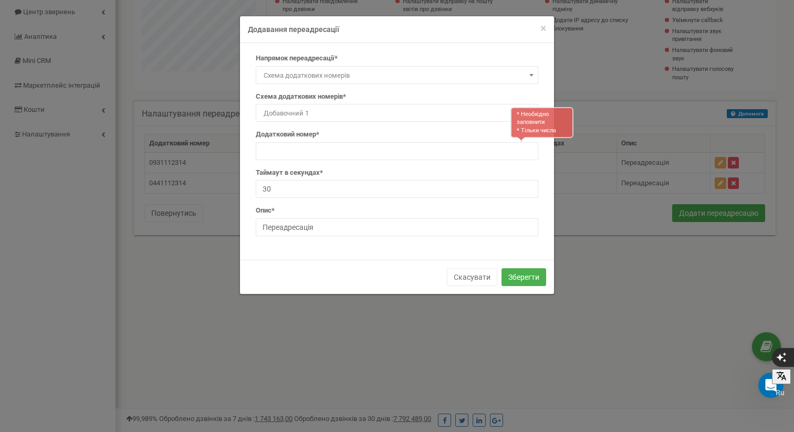
scroll to position [115, 0]
click at [315, 149] on input "text" at bounding box center [397, 151] width 282 height 18
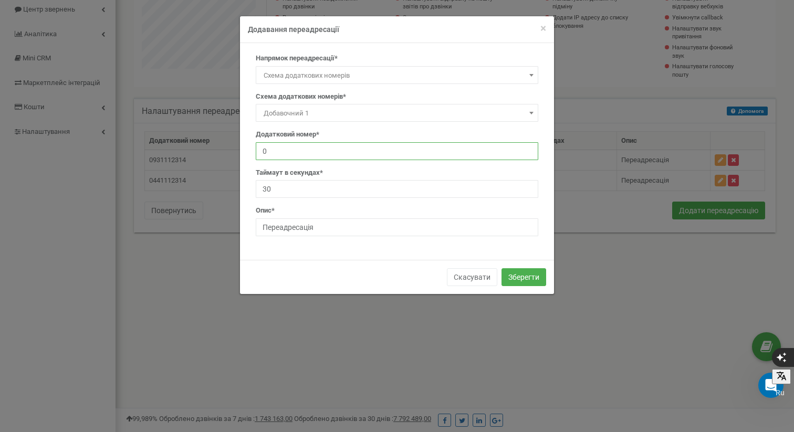
type input "0"
click at [350, 72] on span "Схема додаткових номерів" at bounding box center [396, 75] width 275 height 15
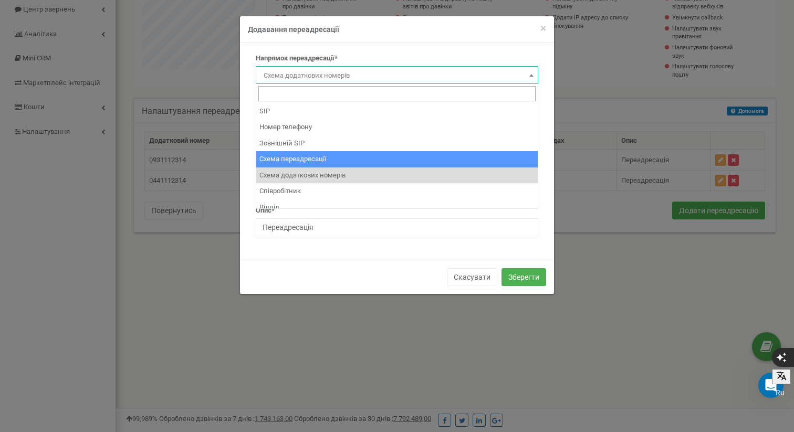
select select "BranchId"
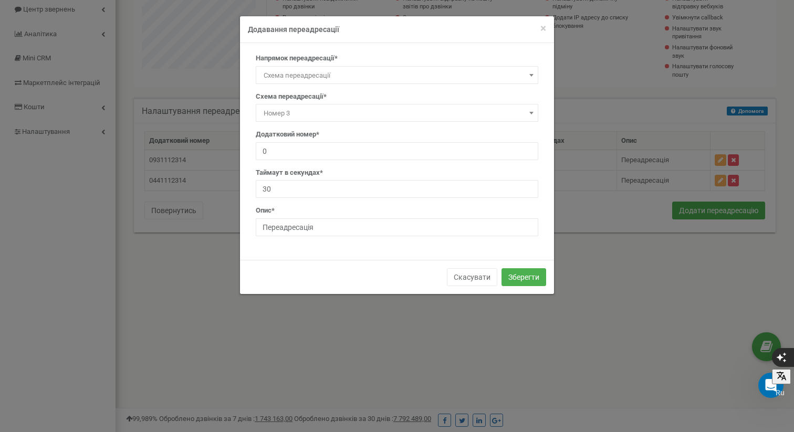
click at [335, 107] on span "Номер 3" at bounding box center [396, 113] width 275 height 15
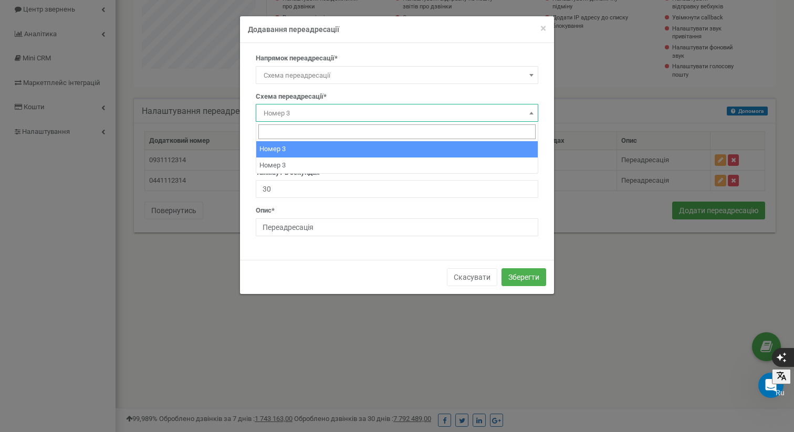
click at [331, 105] on span "Номер 3" at bounding box center [397, 113] width 282 height 18
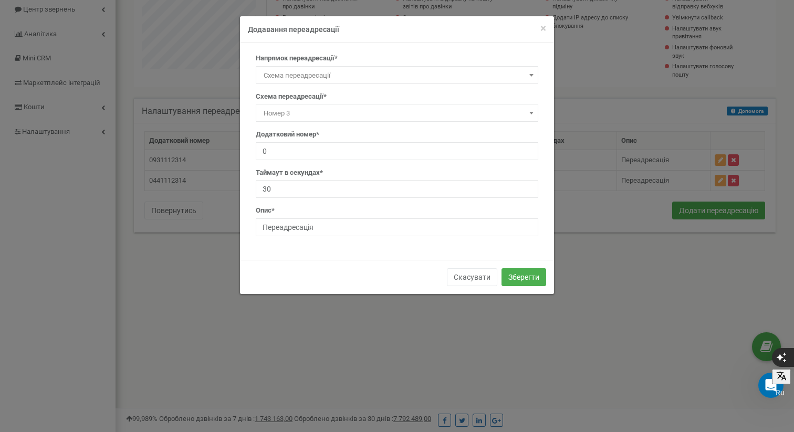
click at [326, 114] on span "Номер 3" at bounding box center [396, 113] width 275 height 15
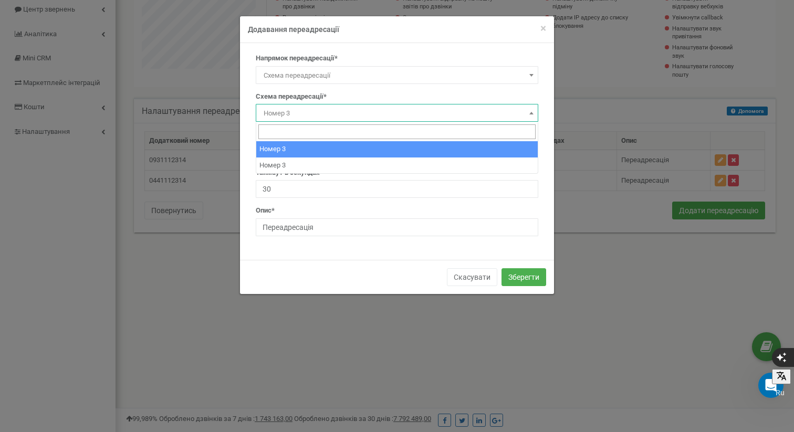
click at [312, 134] on input "search" at bounding box center [396, 131] width 277 height 15
click at [331, 122] on span at bounding box center [396, 131] width 281 height 19
click at [546, 24] on div "× Close Додавання переадресації" at bounding box center [397, 29] width 314 height 27
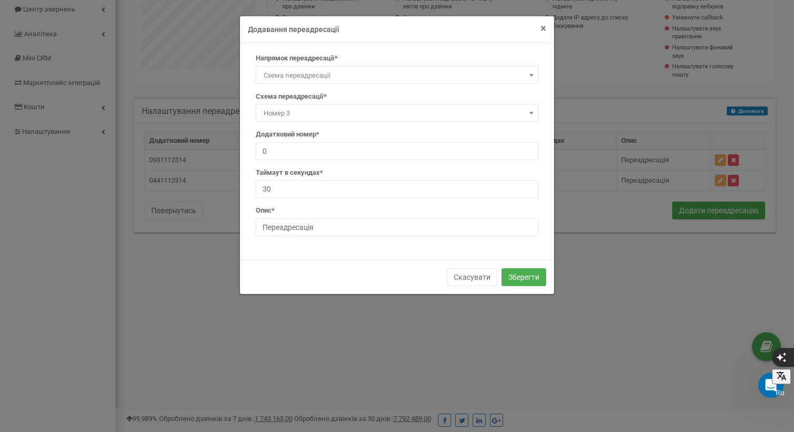
click at [544, 26] on span "×" at bounding box center [543, 28] width 6 height 13
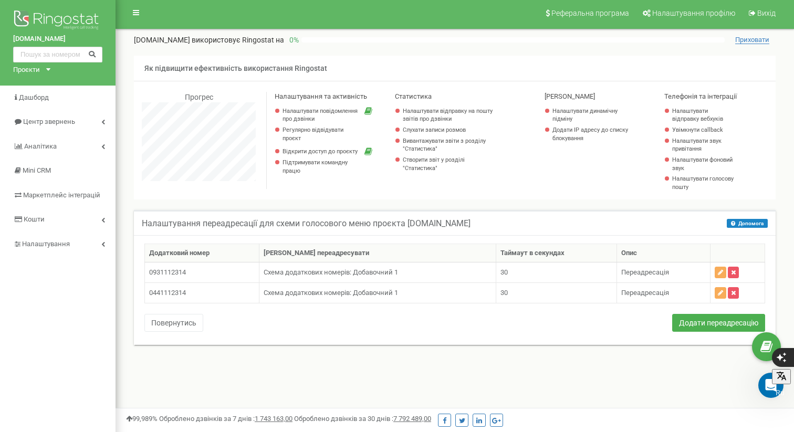
scroll to position [0, 0]
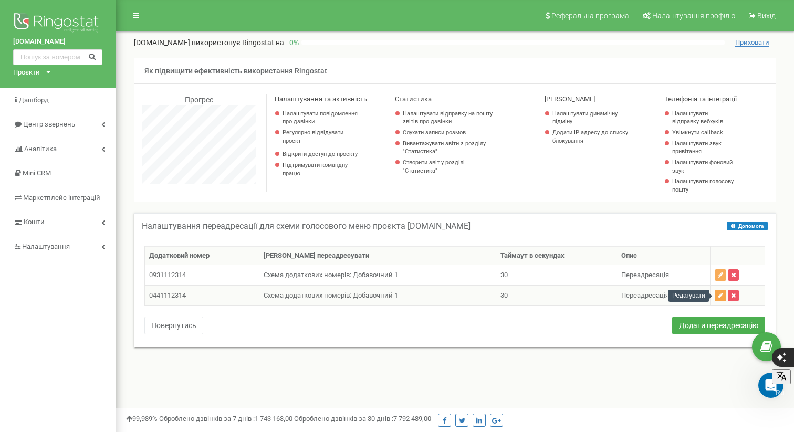
click at [720, 292] on button "button" at bounding box center [720, 296] width 12 height 12
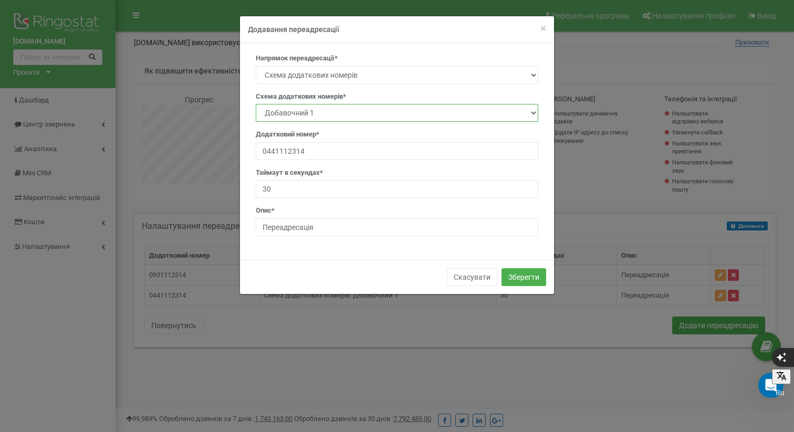
click at [373, 108] on select "Добавочний 1 Добавочний 2 Тестове" at bounding box center [397, 113] width 282 height 18
click at [256, 104] on select "Добавочний 1 Добавочний 2 Тестове" at bounding box center [397, 113] width 282 height 18
click at [625, 164] on form "× Close Додавання переадресації Напрямок переадресації* SIP Номер телефону Зовн…" at bounding box center [397, 155] width 794 height 279
click at [527, 115] on select "Добавочний 1 Добавочний 2 Тестове" at bounding box center [397, 113] width 282 height 18
click at [256, 104] on select "Добавочний 1 Добавочний 2 Тестове" at bounding box center [397, 113] width 282 height 18
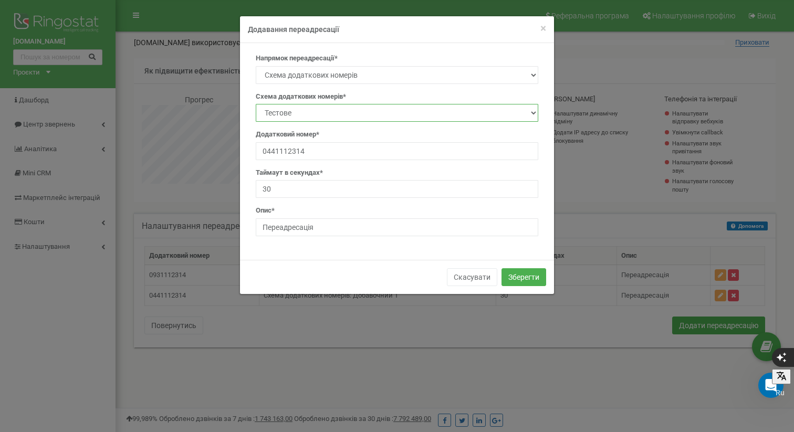
click at [511, 114] on select "Добавочний 1 Добавочний 2 Тестове" at bounding box center [397, 113] width 282 height 18
select select "29632"
click at [256, 104] on select "Добавочний 1 Добавочний 2 Тестове" at bounding box center [397, 113] width 282 height 18
click at [519, 271] on button "Зберегти" at bounding box center [523, 277] width 45 height 18
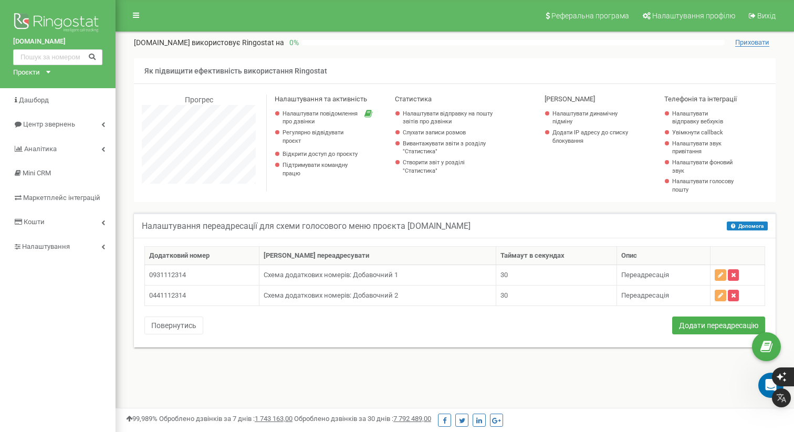
scroll to position [630, 678]
click at [63, 24] on img at bounding box center [57, 23] width 89 height 26
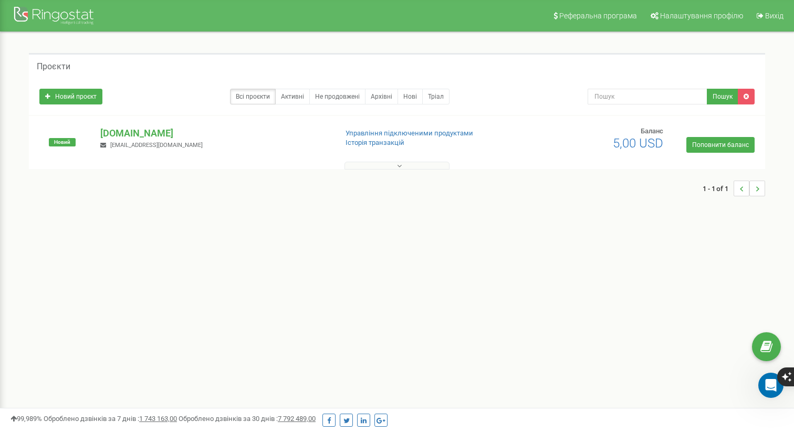
click at [133, 131] on p "[DOMAIN_NAME]" at bounding box center [214, 133] width 228 height 14
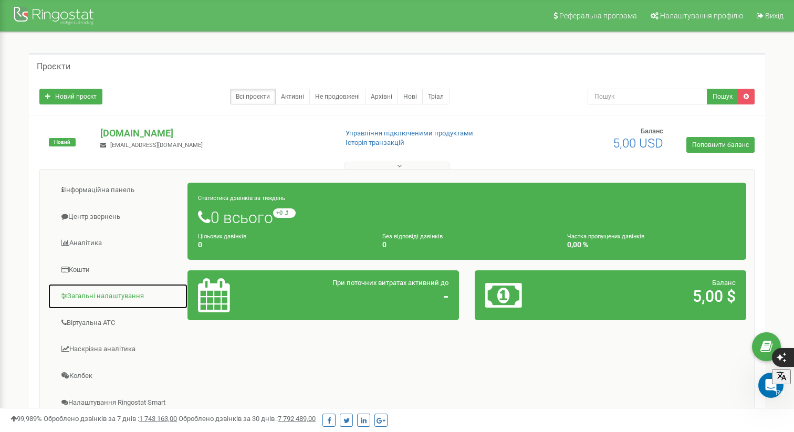
click at [117, 292] on link "Загальні налаштування" at bounding box center [118, 296] width 140 height 26
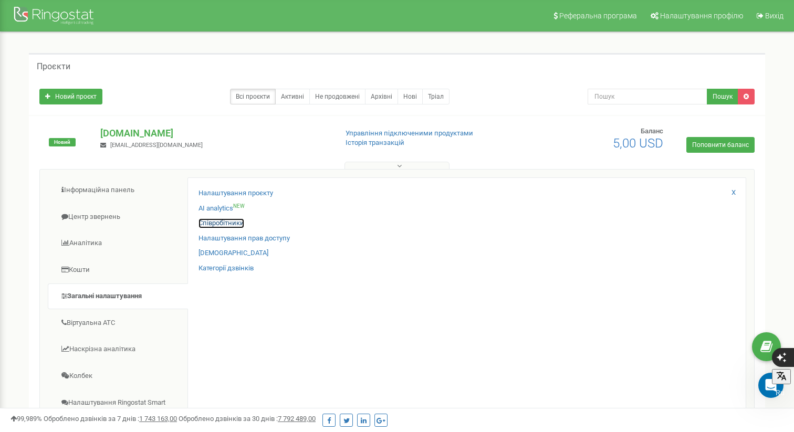
click at [230, 220] on link "Співробітники" at bounding box center [221, 223] width 46 height 10
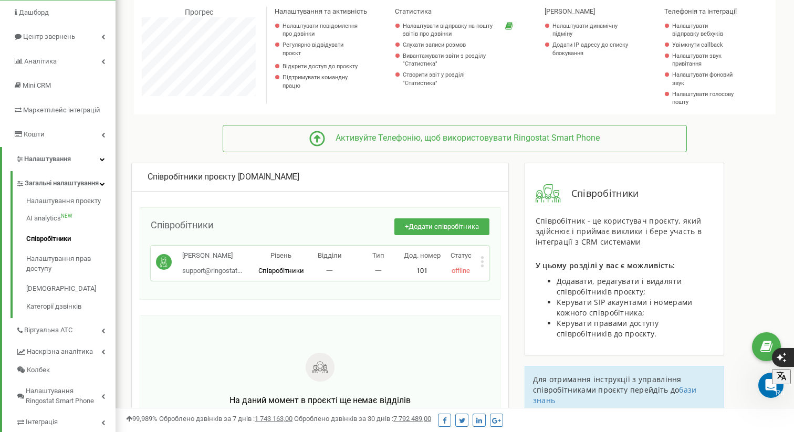
scroll to position [91, 0]
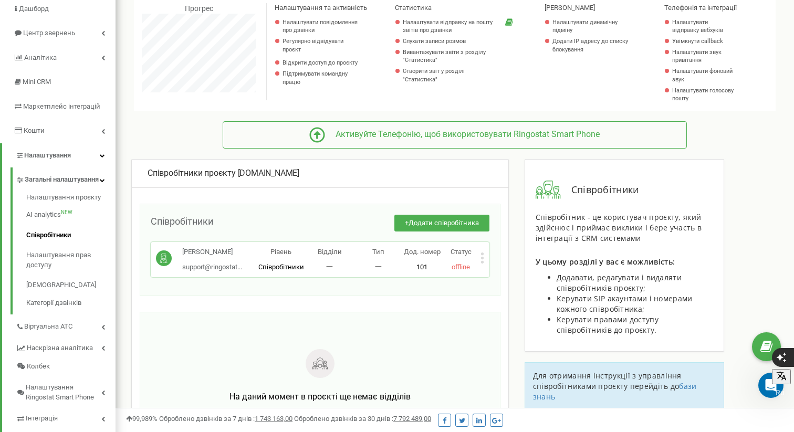
click at [480, 259] on icon at bounding box center [482, 257] width 4 height 11
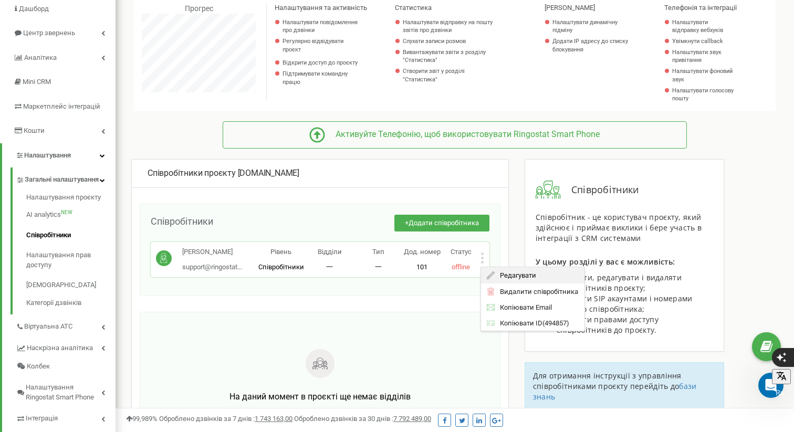
click at [515, 276] on span "Редагувати" at bounding box center [514, 275] width 41 height 7
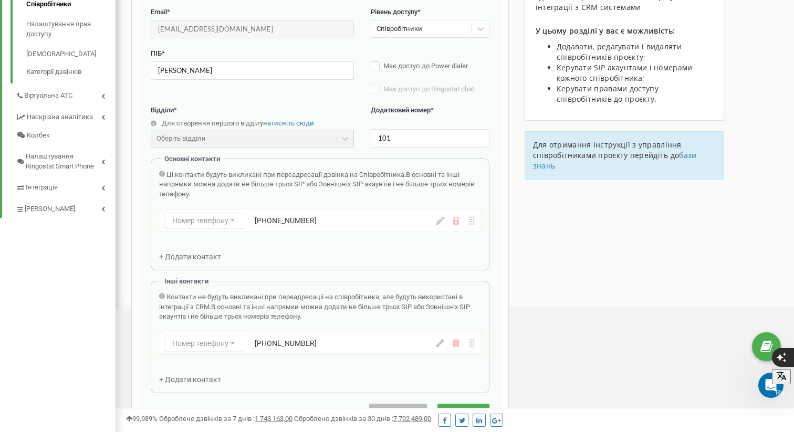
scroll to position [323, 0]
click at [601, 210] on div "Співробітники проєкту tzrngstVilena.com Редагування співробітника Email * suppo…" at bounding box center [454, 304] width 662 height 754
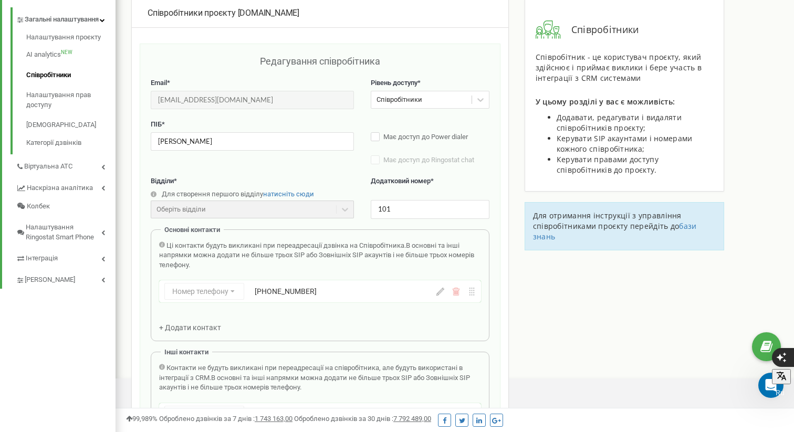
scroll to position [251, 0]
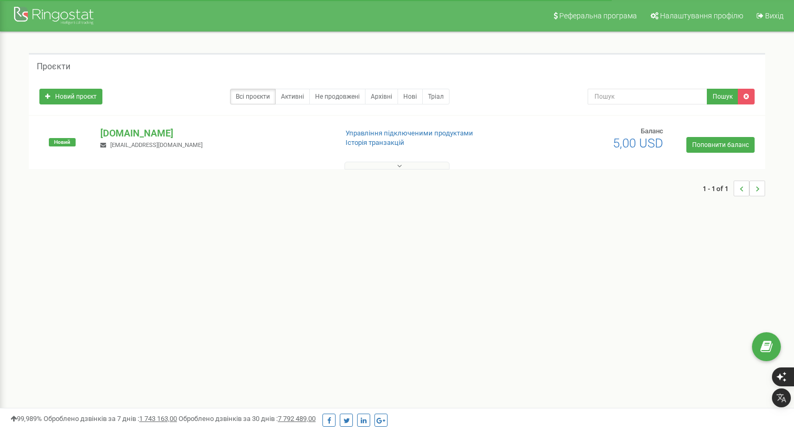
click at [143, 129] on p "[DOMAIN_NAME]" at bounding box center [214, 133] width 228 height 14
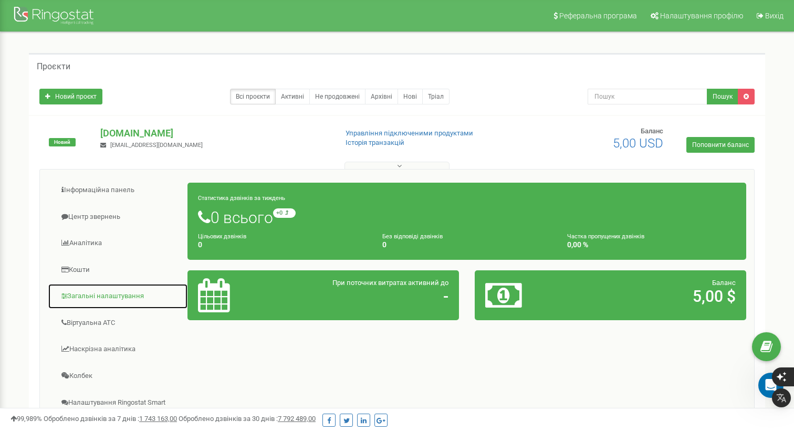
click at [122, 293] on link "Загальні налаштування" at bounding box center [118, 296] width 140 height 26
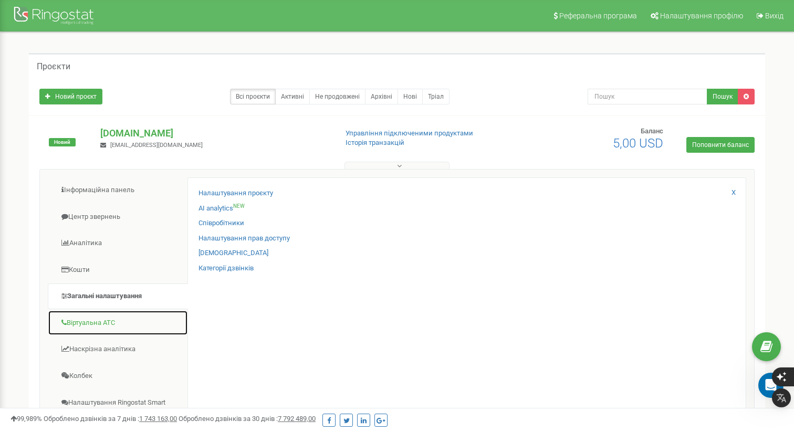
click at [116, 316] on link "Віртуальна АТС" at bounding box center [118, 323] width 140 height 26
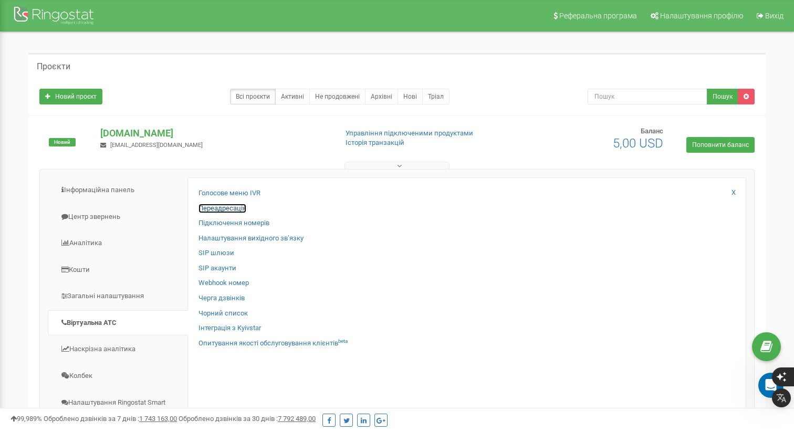
click at [231, 211] on link "Переадресація" at bounding box center [222, 209] width 48 height 10
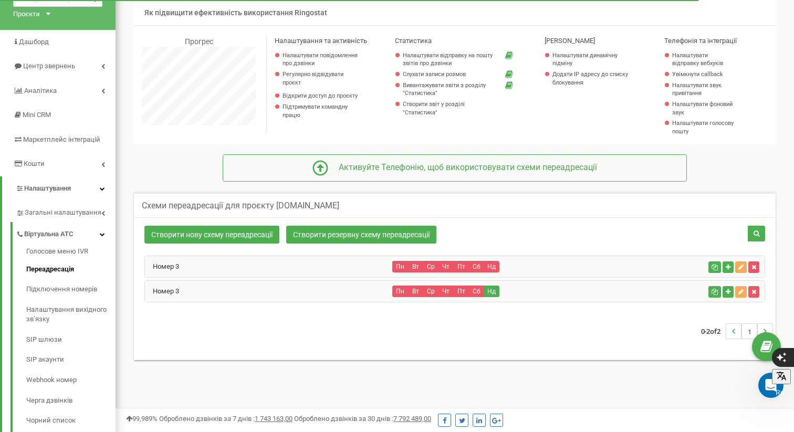
scroll to position [59, 0]
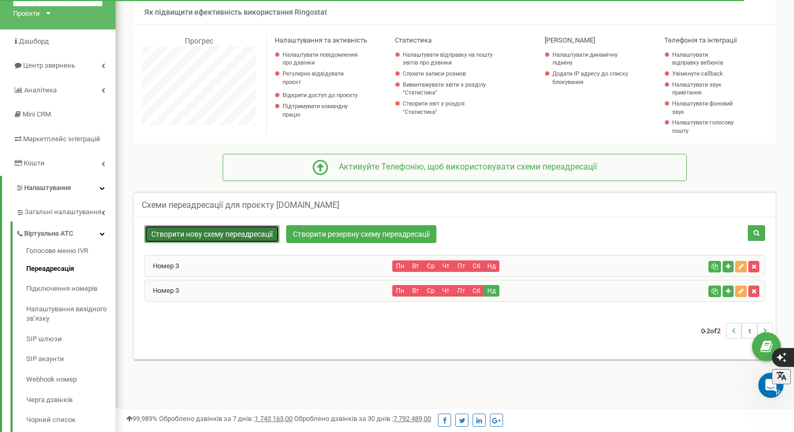
click at [241, 235] on link "Створити нову схему переадресації" at bounding box center [211, 234] width 135 height 18
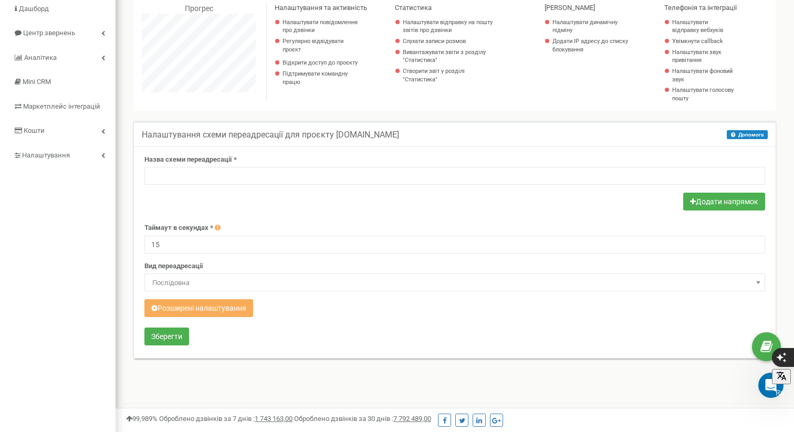
scroll to position [92, 0]
click at [244, 306] on button "Розширені налаштування" at bounding box center [198, 308] width 109 height 18
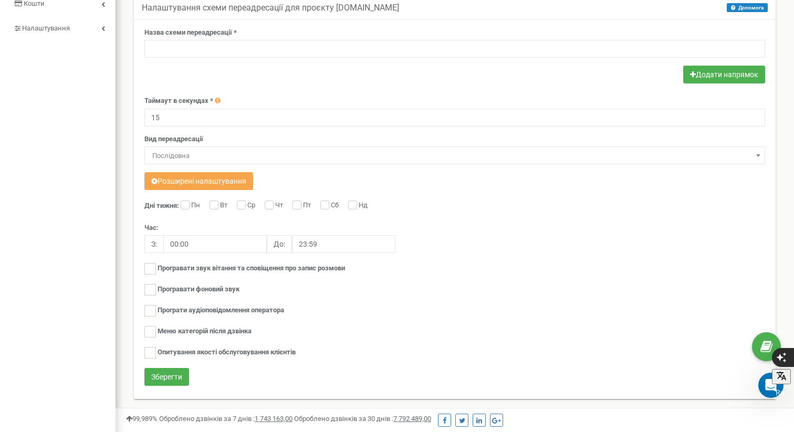
scroll to position [239, 0]
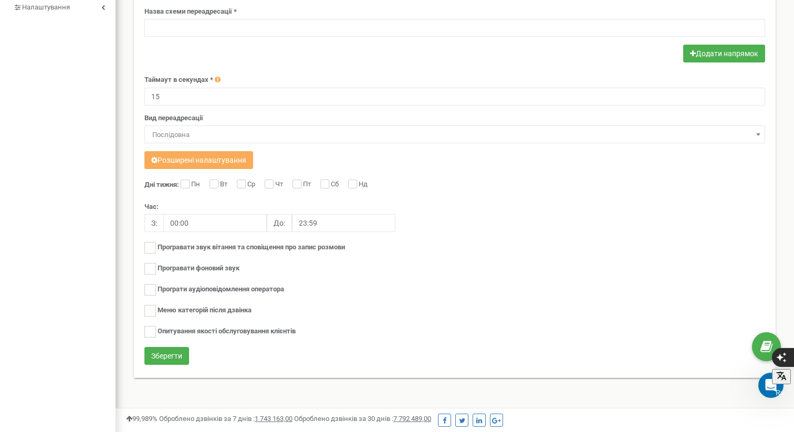
click at [191, 183] on label "Пн" at bounding box center [197, 184] width 12 height 10
click at [187, 183] on input "Пн" at bounding box center [184, 185] width 7 height 7
checkbox input "true"
click at [215, 184] on input "Вт" at bounding box center [212, 185] width 7 height 7
checkbox input "true"
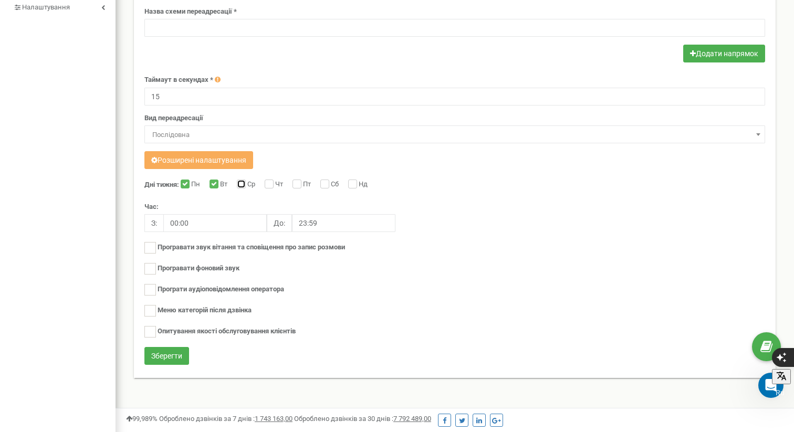
drag, startPoint x: 244, startPoint y: 184, endPoint x: 259, endPoint y: 184, distance: 15.7
click at [244, 184] on input "Ср" at bounding box center [240, 185] width 7 height 7
checkbox input "true"
drag, startPoint x: 272, startPoint y: 184, endPoint x: 286, endPoint y: 184, distance: 13.6
click at [271, 184] on input "Чт" at bounding box center [268, 185] width 7 height 7
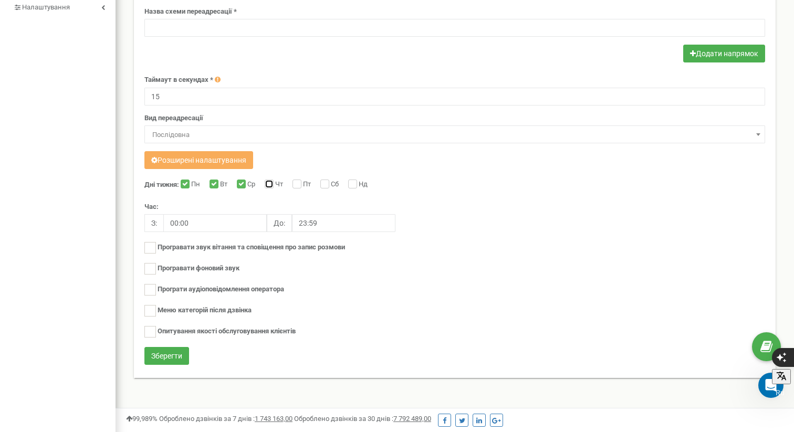
checkbox input "true"
click at [303, 183] on label "Пт" at bounding box center [308, 184] width 10 height 10
click at [299, 183] on input "Пт" at bounding box center [295, 185] width 7 height 7
checkbox input "true"
click at [310, 131] on span "Послідовна" at bounding box center [454, 135] width 613 height 15
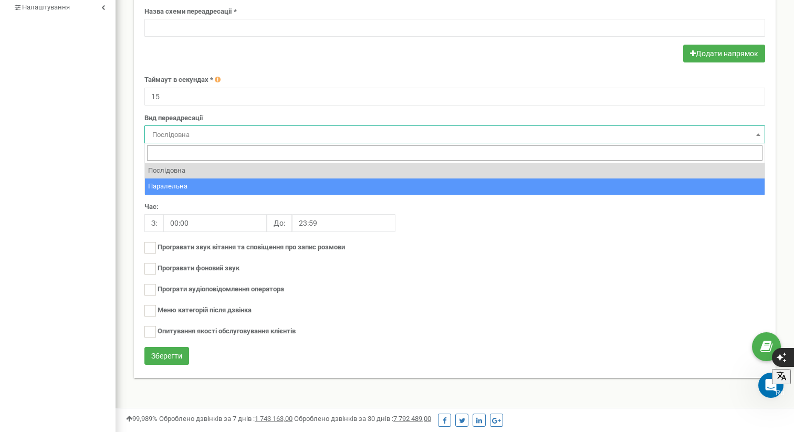
select select "parallel"
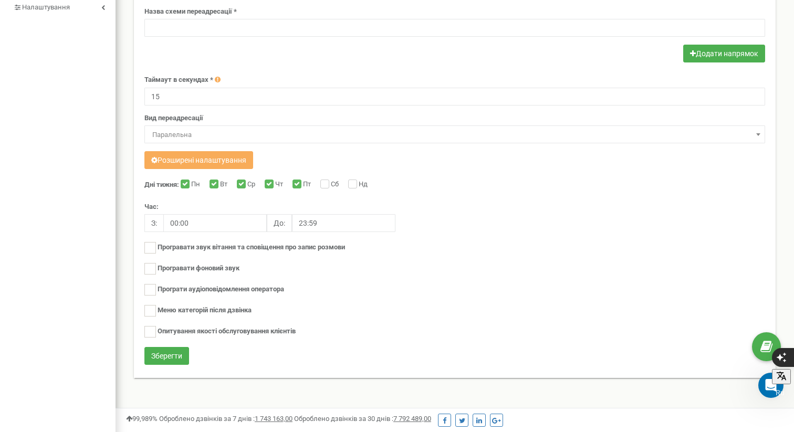
scroll to position [203, 0]
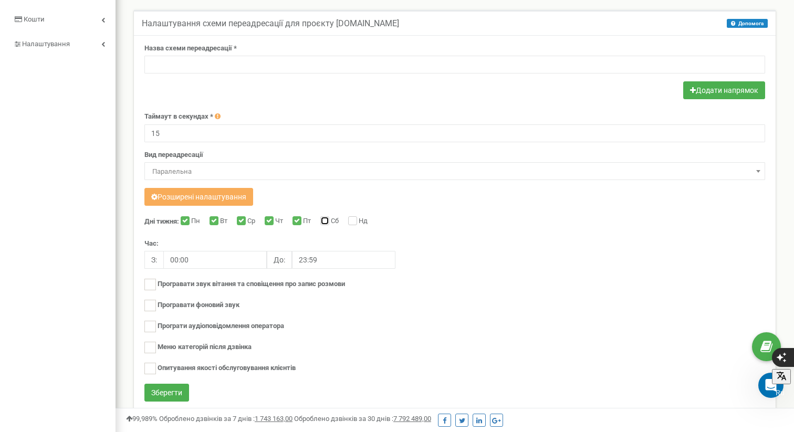
drag, startPoint x: 326, startPoint y: 221, endPoint x: 358, endPoint y: 225, distance: 31.7
click at [331, 222] on div "Сб" at bounding box center [330, 221] width 21 height 10
click at [355, 222] on input "Нд" at bounding box center [351, 221] width 7 height 7
checkbox input "true"
click at [326, 220] on input "Сб" at bounding box center [323, 221] width 7 height 7
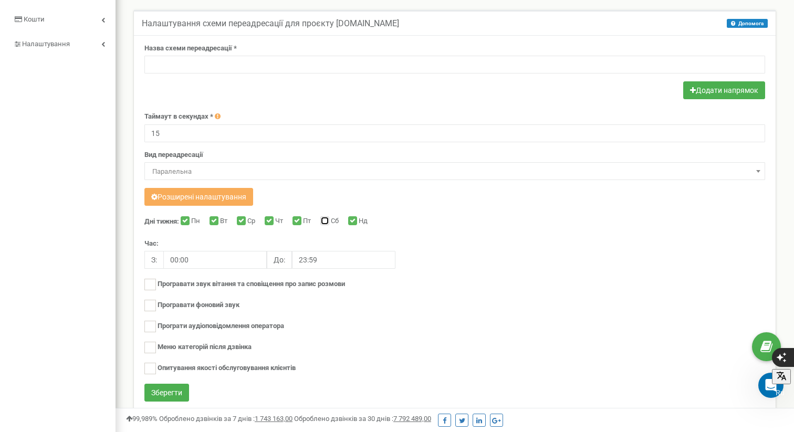
checkbox input "true"
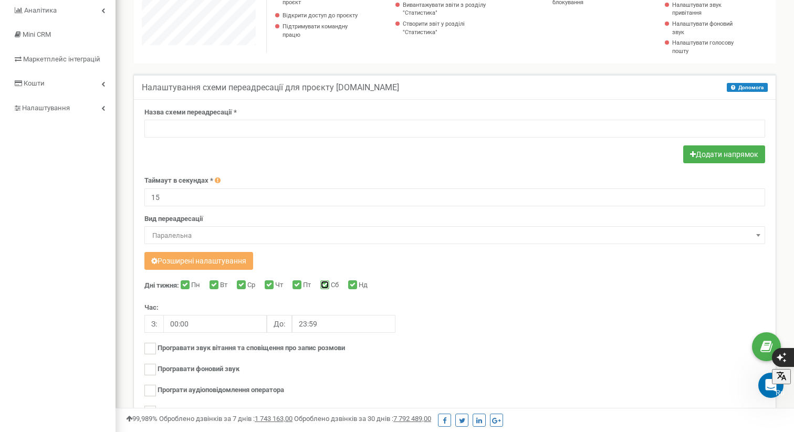
scroll to position [134, 0]
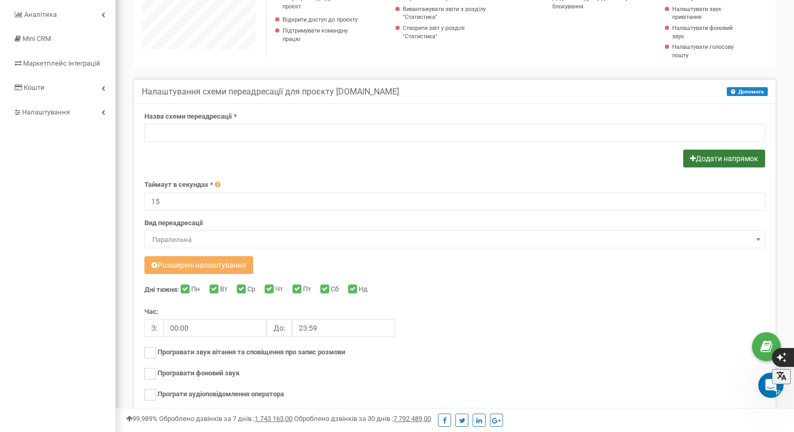
click at [718, 157] on button "Додати напрямок" at bounding box center [724, 159] width 82 height 18
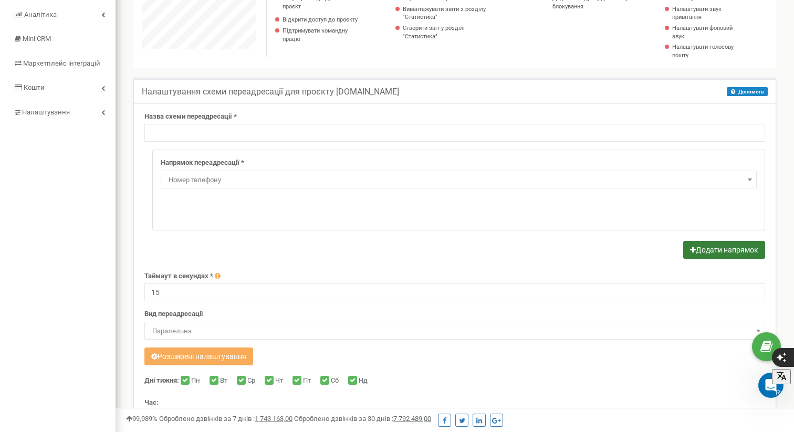
scroll to position [752, 678]
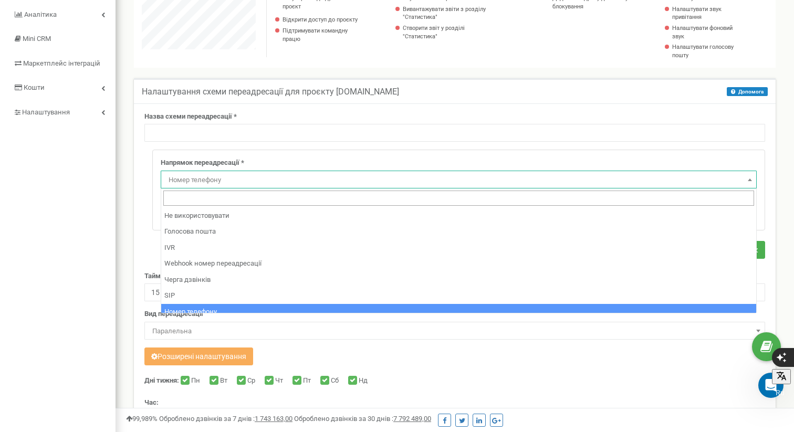
click at [339, 179] on span "Номер телефону" at bounding box center [458, 180] width 588 height 15
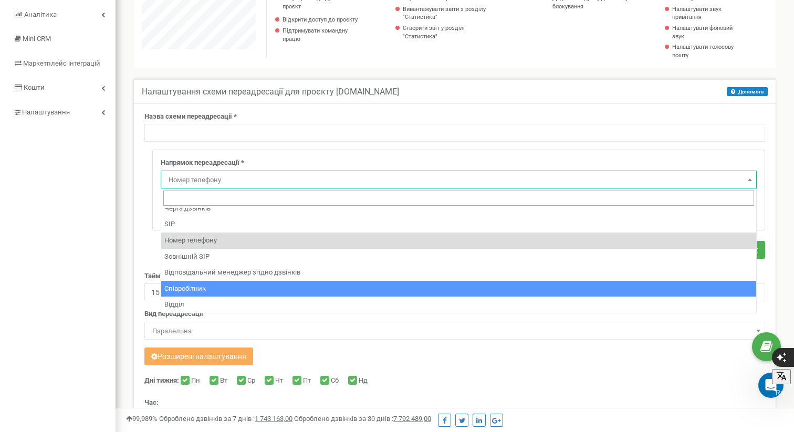
scroll to position [71, 0]
select select "Employee"
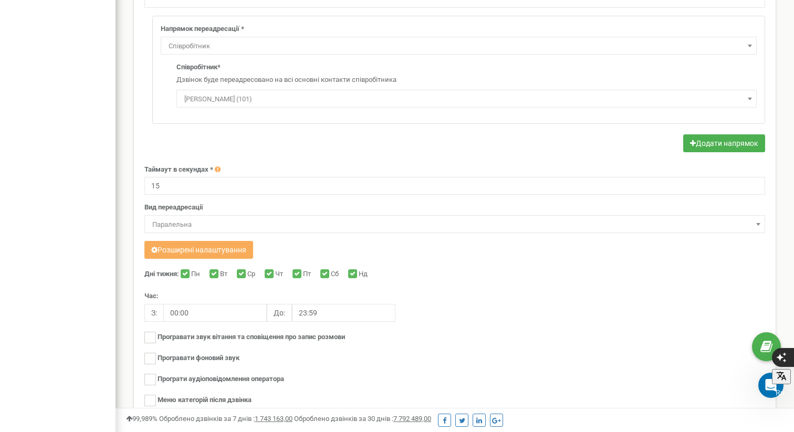
scroll to position [269, 0]
click at [229, 249] on button "Розширені налаштування" at bounding box center [198, 249] width 109 height 18
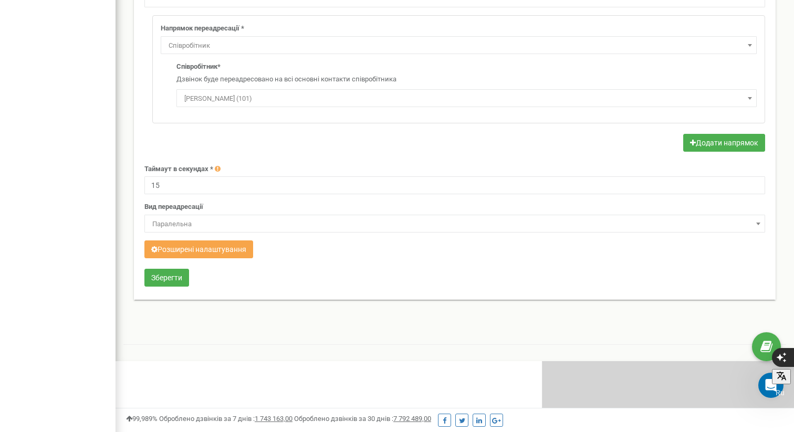
scroll to position [524207, 524159]
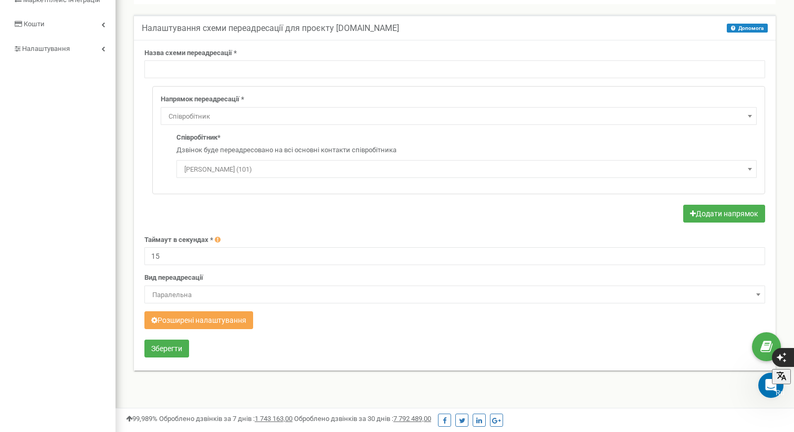
click at [232, 325] on button "Розширені налаштування" at bounding box center [198, 320] width 109 height 18
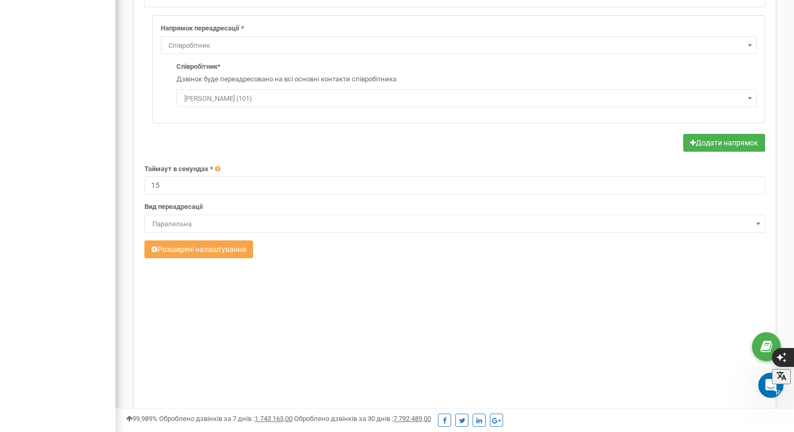
scroll to position [779, 678]
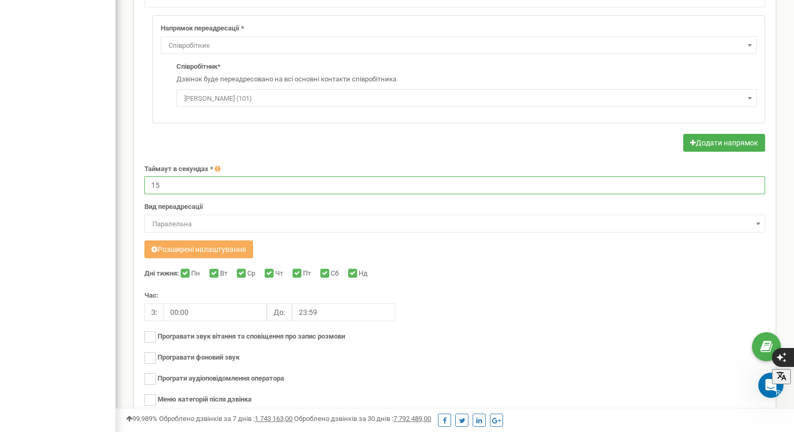
click at [202, 186] on input "15" at bounding box center [454, 185] width 620 height 18
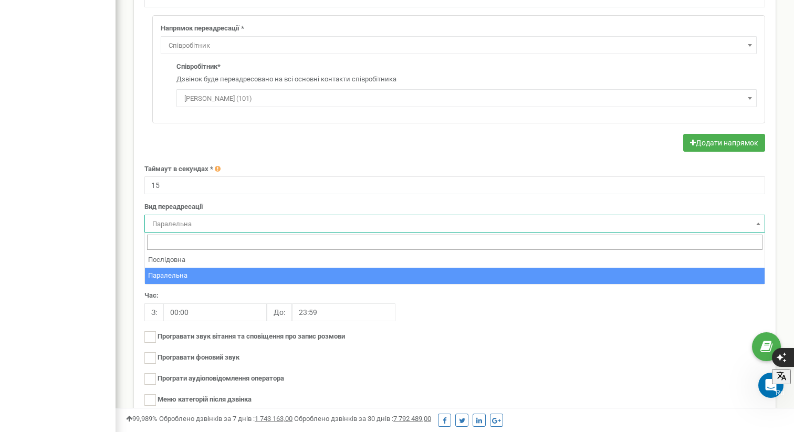
click at [219, 224] on span "Паралельна" at bounding box center [454, 224] width 613 height 15
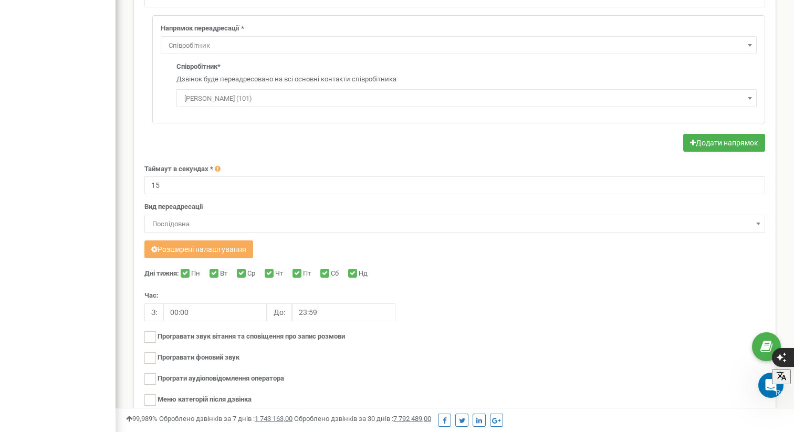
click at [195, 218] on span "Послідовна" at bounding box center [454, 224] width 613 height 15
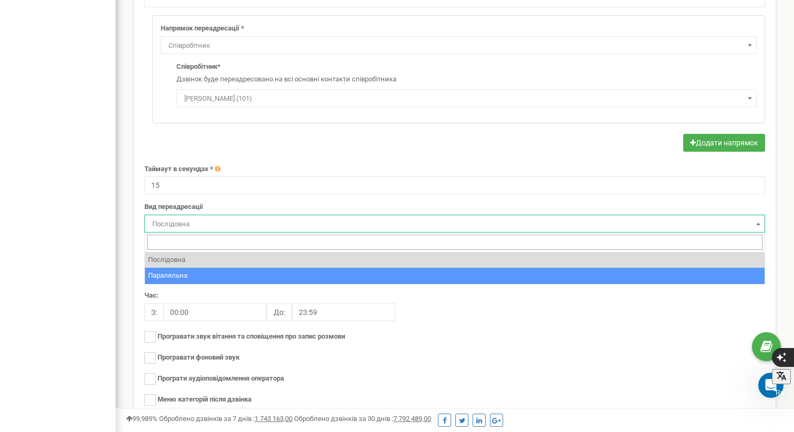
drag, startPoint x: 195, startPoint y: 270, endPoint x: 203, endPoint y: 268, distance: 8.0
select select "parallel"
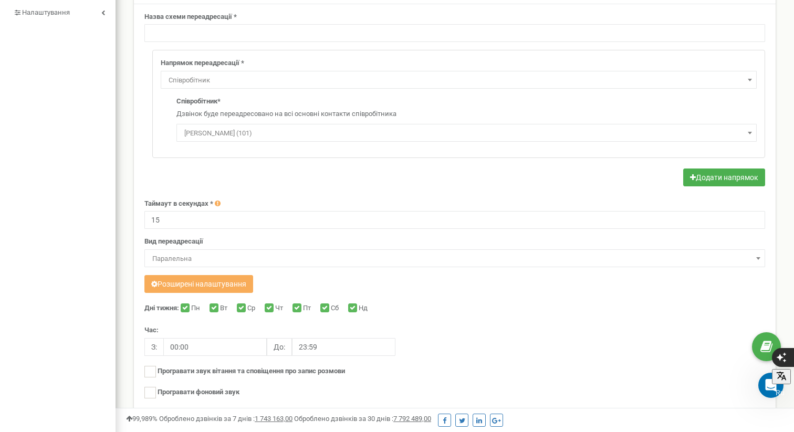
scroll to position [240, 0]
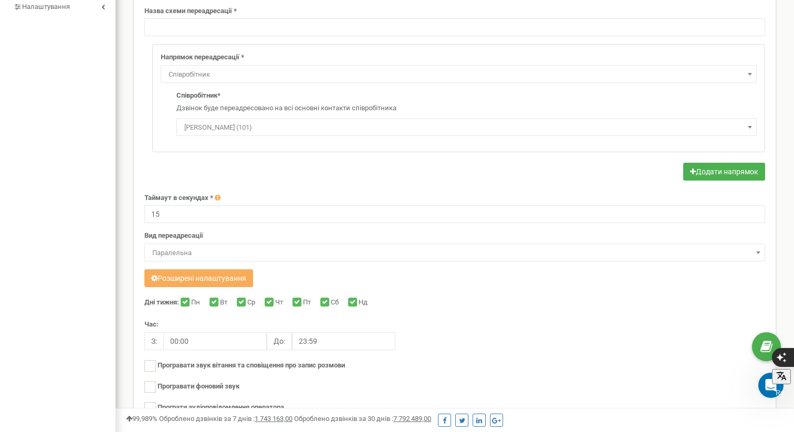
click at [268, 73] on span "Співробітник" at bounding box center [458, 74] width 588 height 15
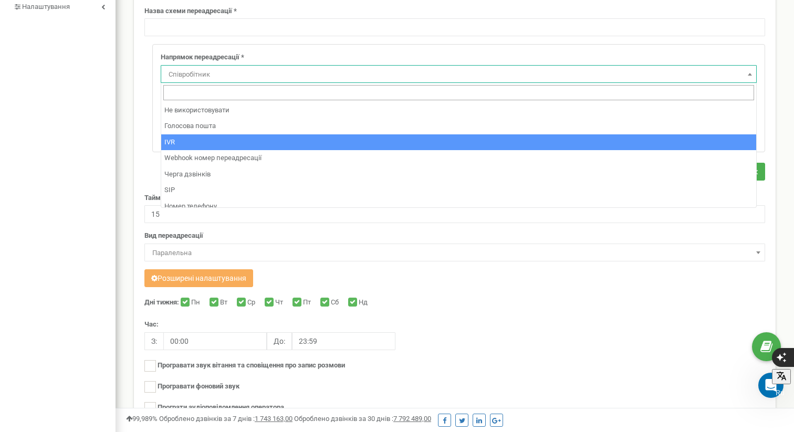
scroll to position [0, 0]
select select "addNumber"
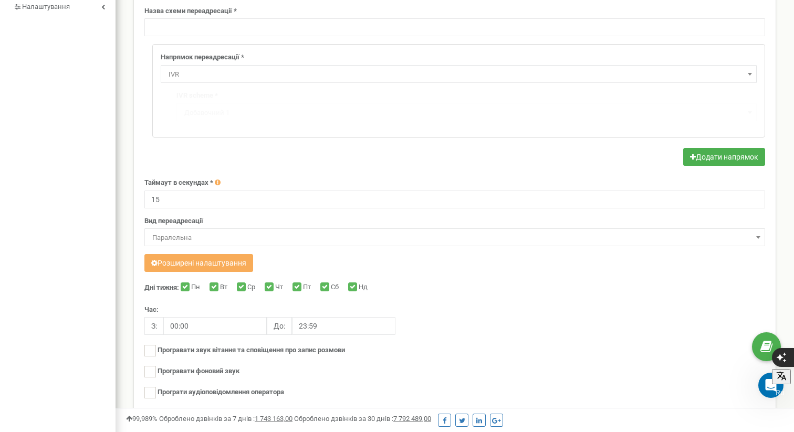
scroll to position [524073, 524159]
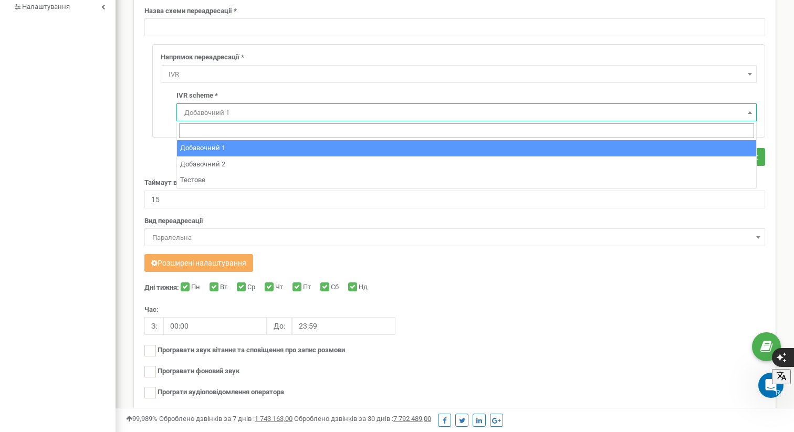
click at [245, 107] on span "Добавочний 1" at bounding box center [466, 112] width 573 height 15
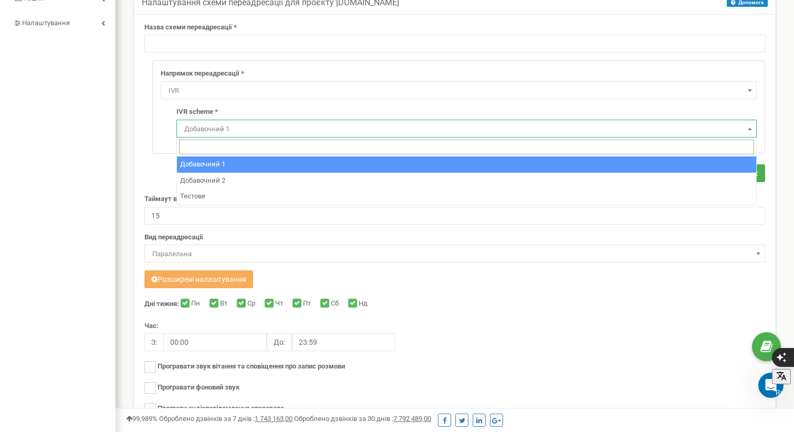
scroll to position [220, 0]
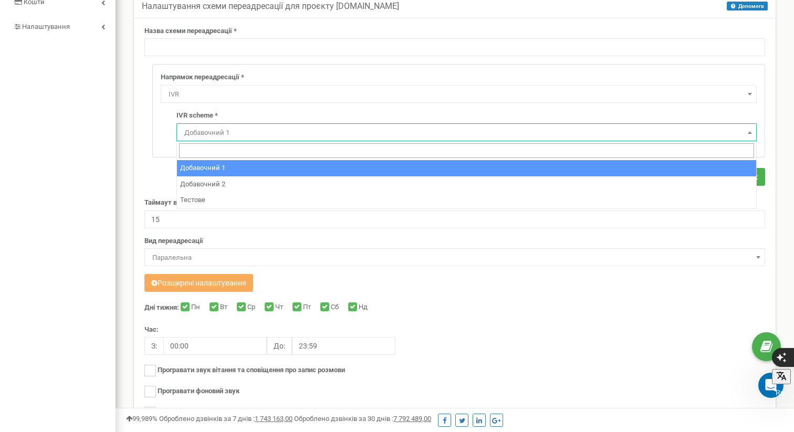
click at [154, 130] on div "Напрямок переадресації * Не використовувати Голосова пошта IVR Webhook номер пе…" at bounding box center [458, 111] width 611 height 92
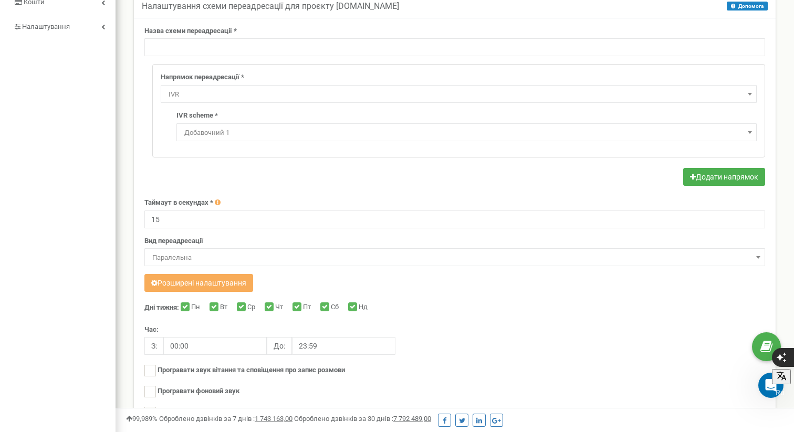
click at [234, 130] on span "Добавочний 1" at bounding box center [466, 132] width 573 height 15
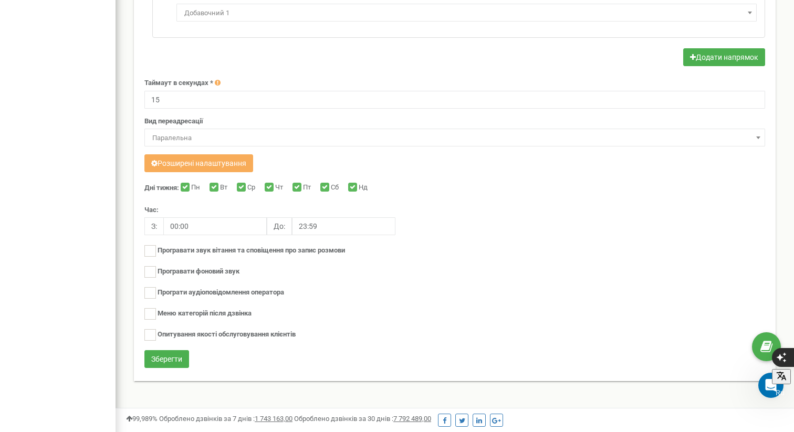
scroll to position [343, 0]
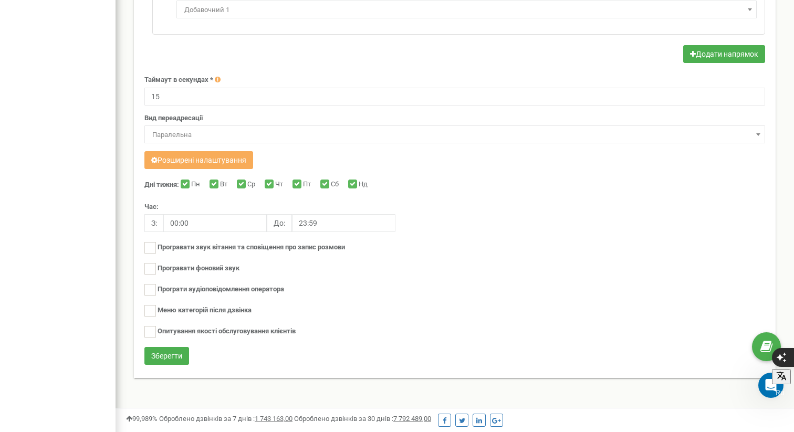
click at [696, 136] on span "Паралельна" at bounding box center [454, 135] width 613 height 15
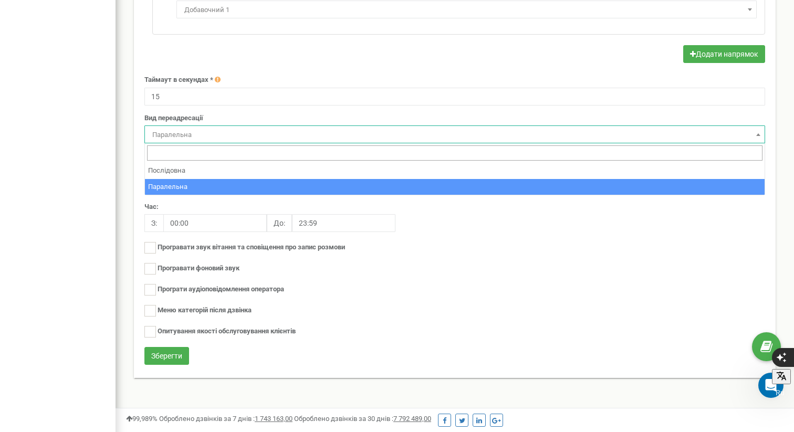
click at [694, 137] on span "Паралельна" at bounding box center [454, 135] width 613 height 15
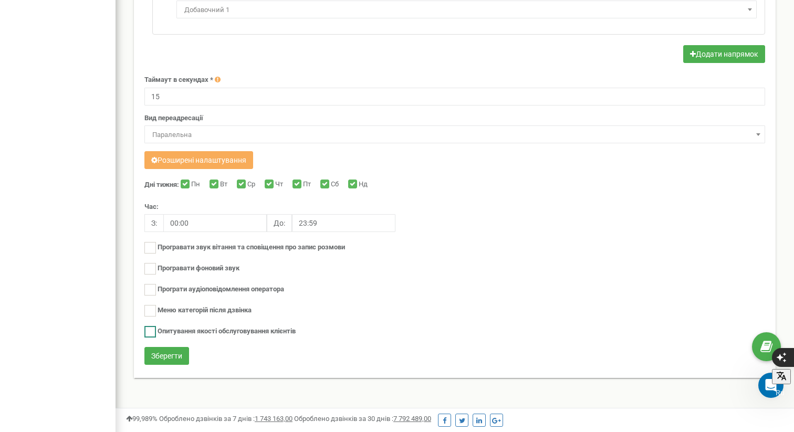
click at [152, 331] on ins at bounding box center [150, 332] width 12 height 12
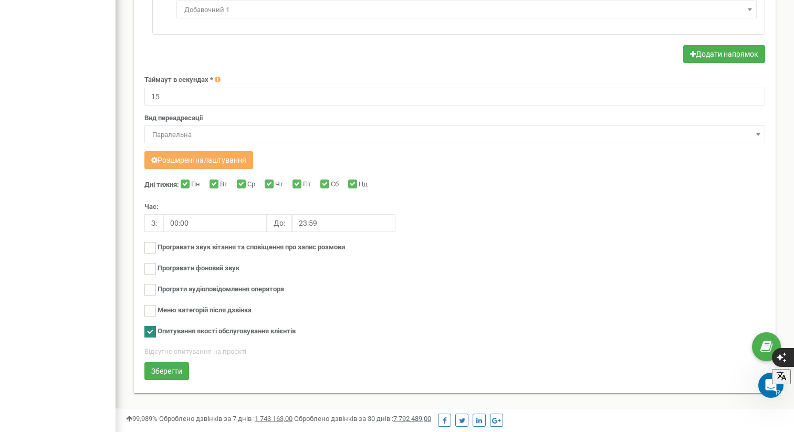
scroll to position [779, 678]
click at [152, 328] on ins at bounding box center [150, 332] width 12 height 12
checkbox input "false"
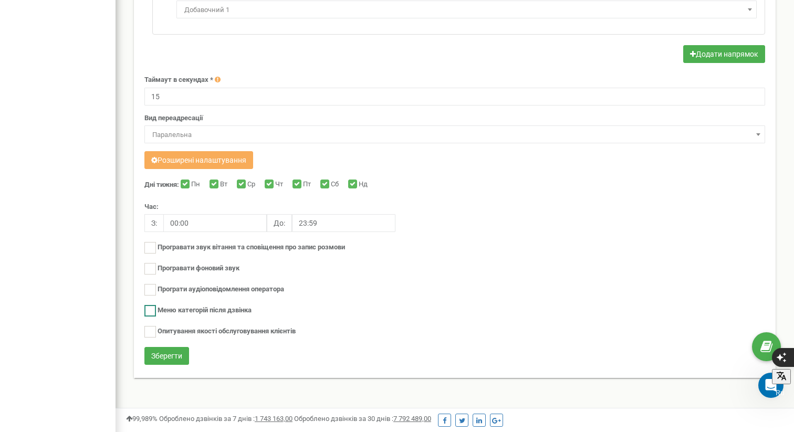
click at [152, 311] on ins at bounding box center [150, 311] width 12 height 12
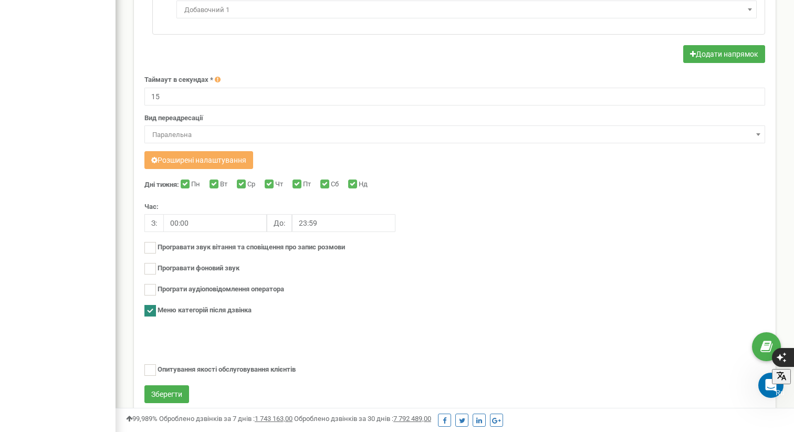
scroll to position [802, 678]
click at [152, 311] on ins at bounding box center [150, 311] width 12 height 12
checkbox input "false"
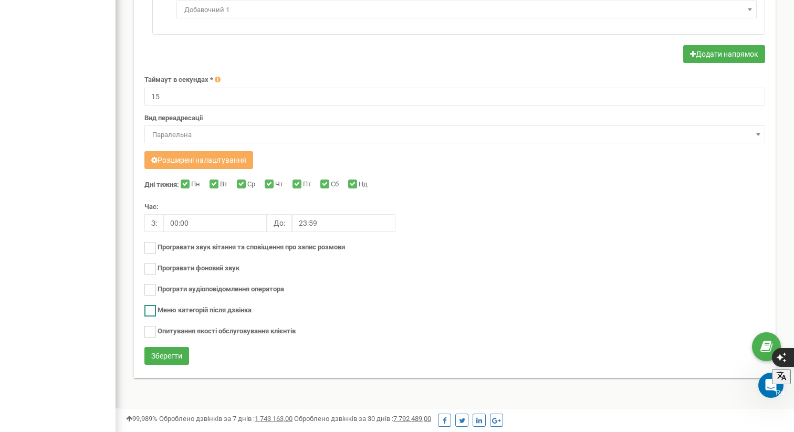
scroll to position [764, 678]
click at [152, 291] on ins at bounding box center [150, 290] width 12 height 12
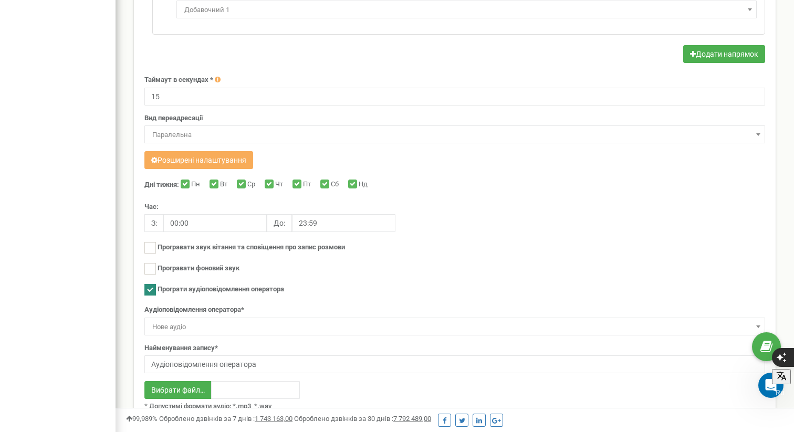
click at [152, 291] on ins at bounding box center [150, 290] width 12 height 12
checkbox input "false"
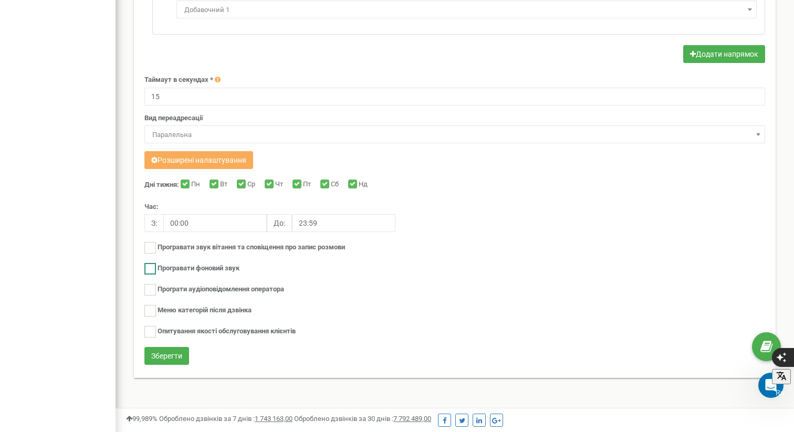
click at [152, 271] on ins at bounding box center [150, 269] width 12 height 12
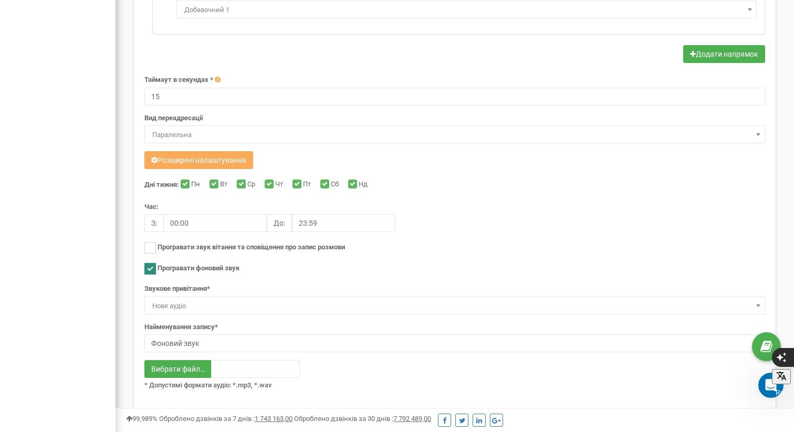
click at [152, 271] on ins at bounding box center [150, 269] width 12 height 12
checkbox input "false"
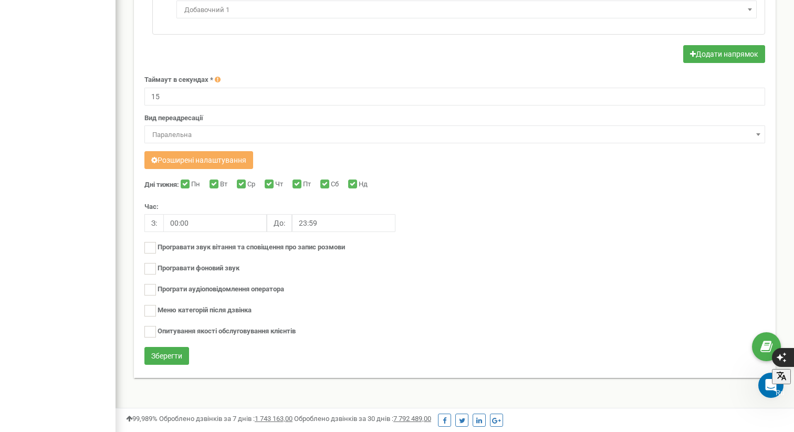
click at [149, 253] on input "Програвати звук вітання та сповіщення про запис розмови" at bounding box center [150, 253] width 12 height 18
drag, startPoint x: 146, startPoint y: 239, endPoint x: 145, endPoint y: 244, distance: 5.3
click at [146, 240] on div "Дні тижня: Пн Вт Ср Чт Пт Сб Нд Час: З: 00:00 До: 23:59" at bounding box center [454, 262] width 620 height 167
click at [146, 248] on ins at bounding box center [150, 248] width 12 height 12
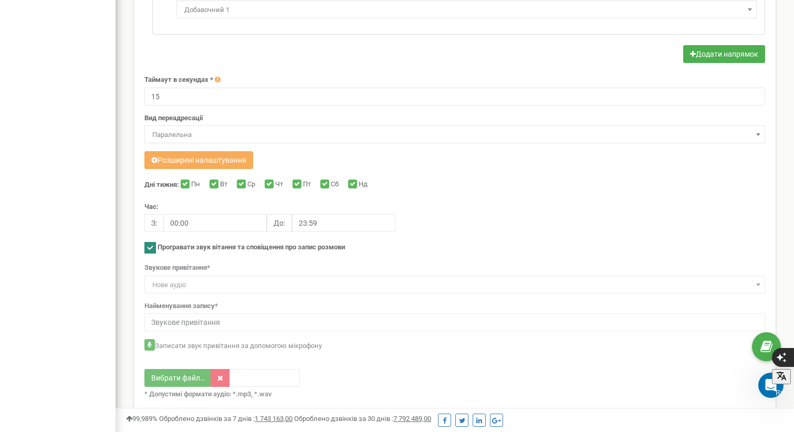
scroll to position [918, 678]
click at [147, 248] on ins at bounding box center [150, 248] width 12 height 12
checkbox input "false"
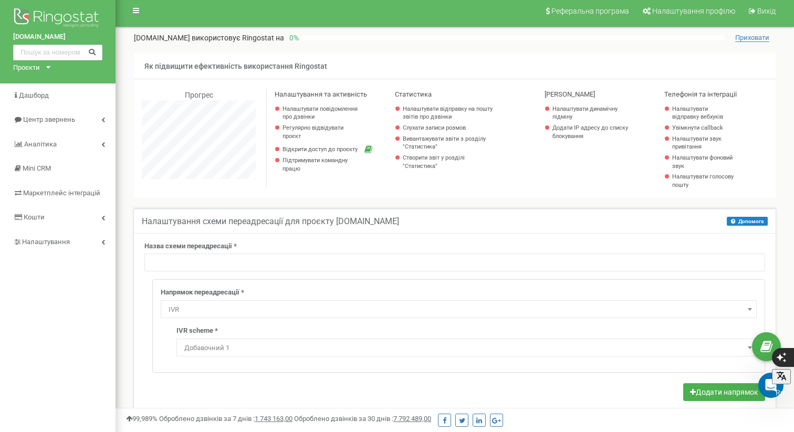
scroll to position [10, 0]
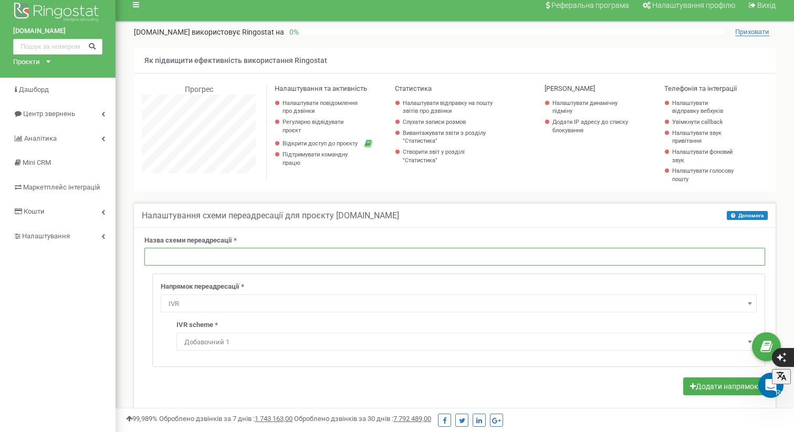
click at [241, 263] on input "text" at bounding box center [454, 257] width 620 height 18
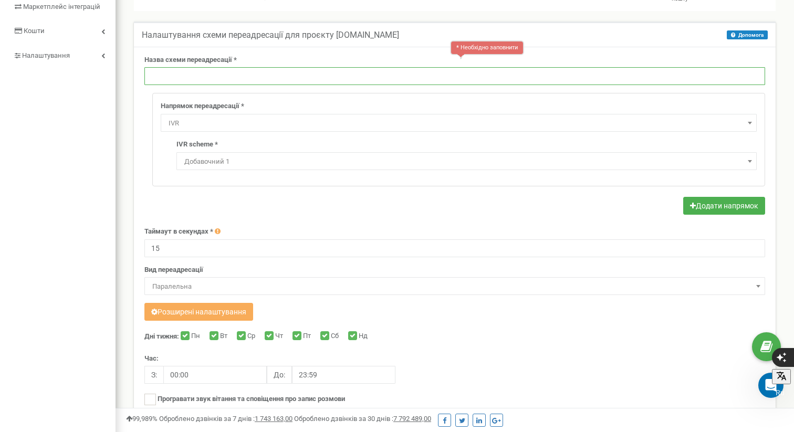
scroll to position [192, 0]
click at [278, 73] on input "text" at bounding box center [454, 76] width 620 height 18
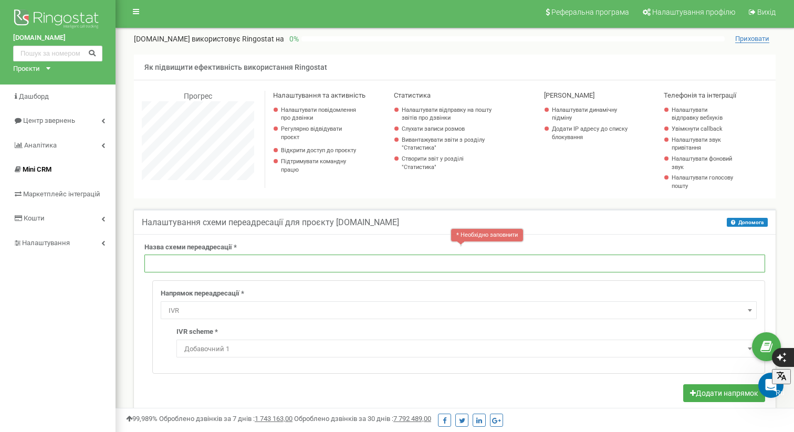
scroll to position [0, 0]
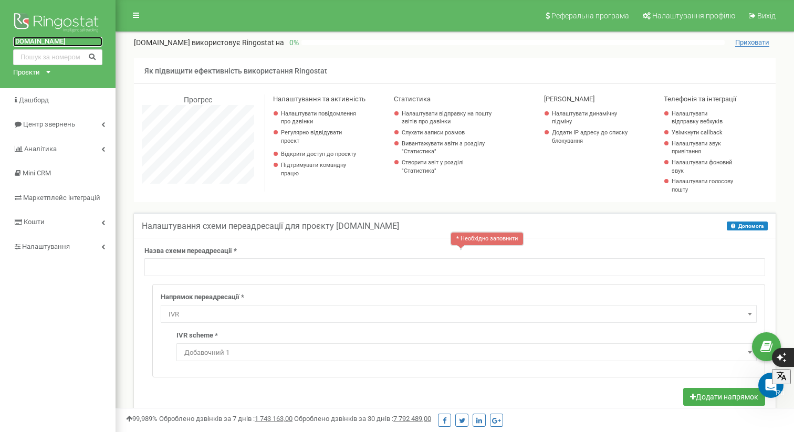
click at [46, 41] on link "[DOMAIN_NAME]" at bounding box center [57, 42] width 89 height 10
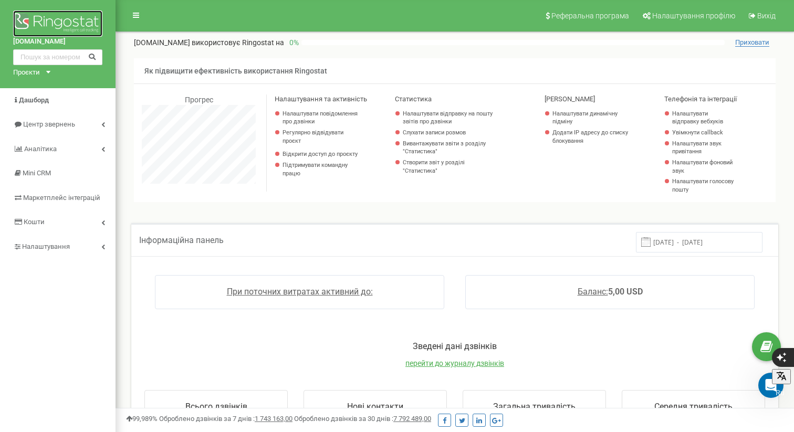
click at [58, 18] on img at bounding box center [57, 23] width 89 height 26
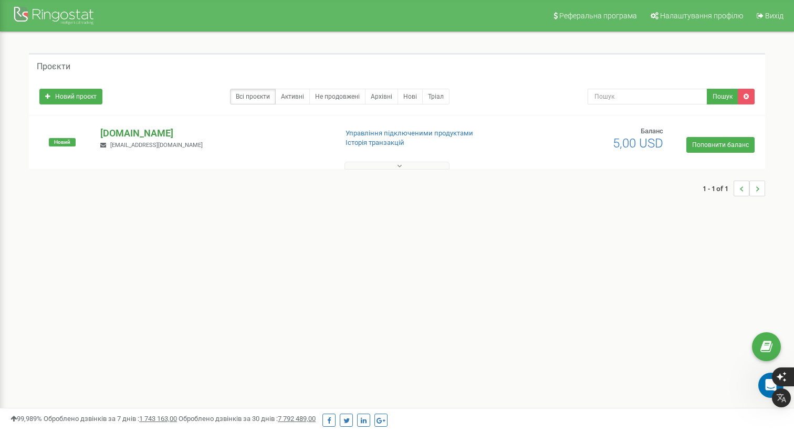
click at [148, 131] on p "[DOMAIN_NAME]" at bounding box center [214, 133] width 228 height 14
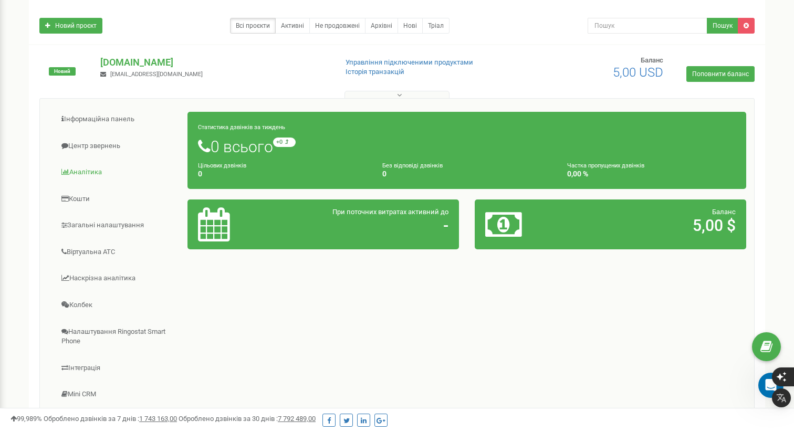
scroll to position [72, 0]
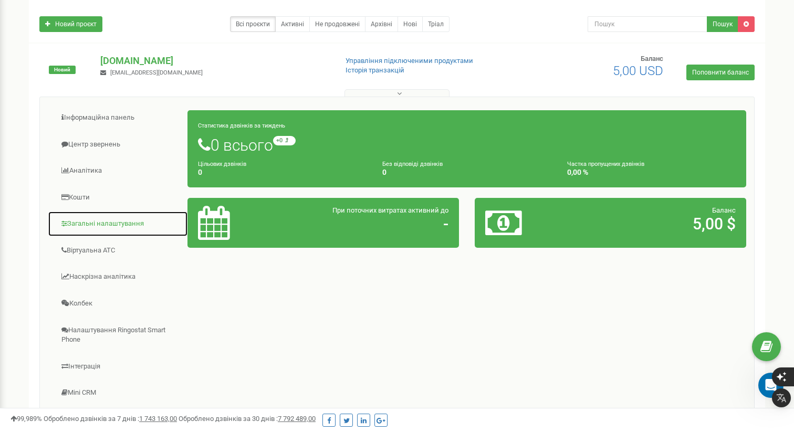
click at [136, 224] on link "Загальні налаштування" at bounding box center [118, 224] width 140 height 26
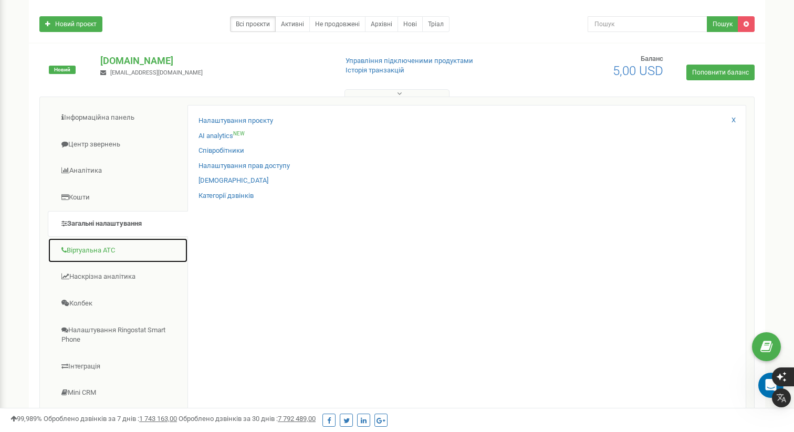
click at [107, 246] on link "Віртуальна АТС" at bounding box center [118, 251] width 140 height 26
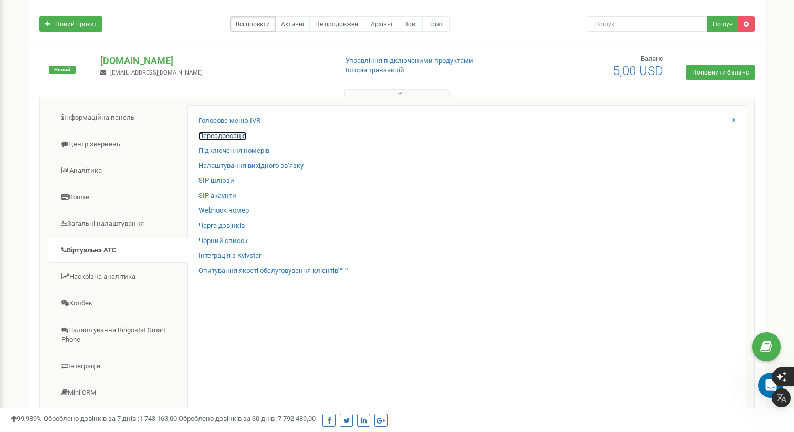
click at [235, 133] on link "Переадресація" at bounding box center [222, 136] width 48 height 10
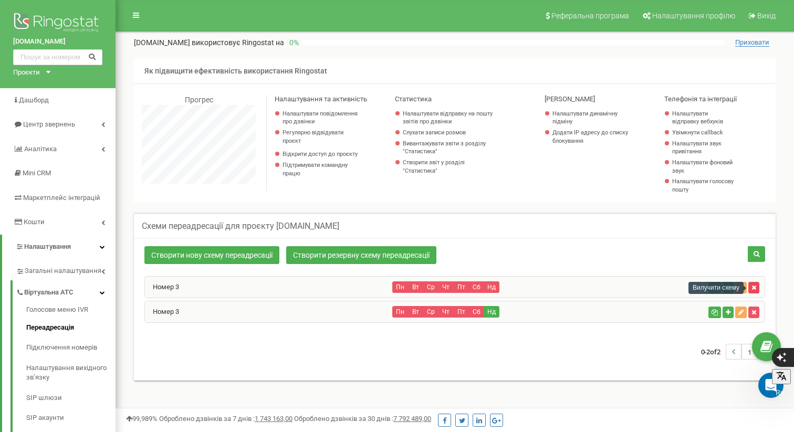
click at [753, 288] on icon "button" at bounding box center [753, 287] width 5 height 6
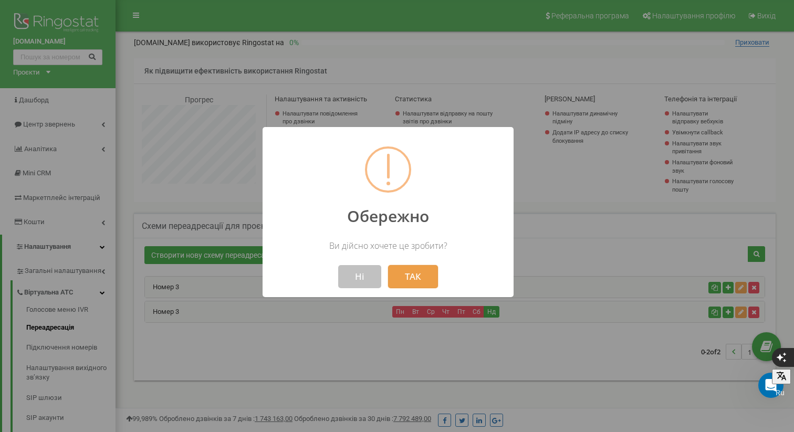
click at [417, 277] on button "ТАК" at bounding box center [413, 276] width 50 height 23
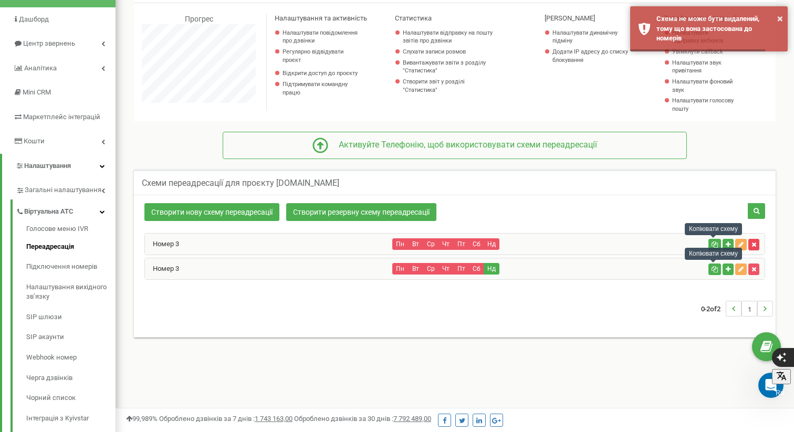
scroll to position [89, 0]
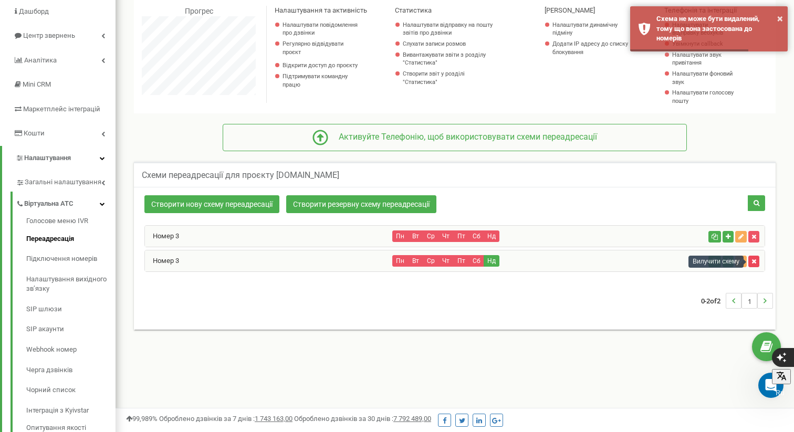
click at [756, 261] on button "button" at bounding box center [753, 262] width 11 height 12
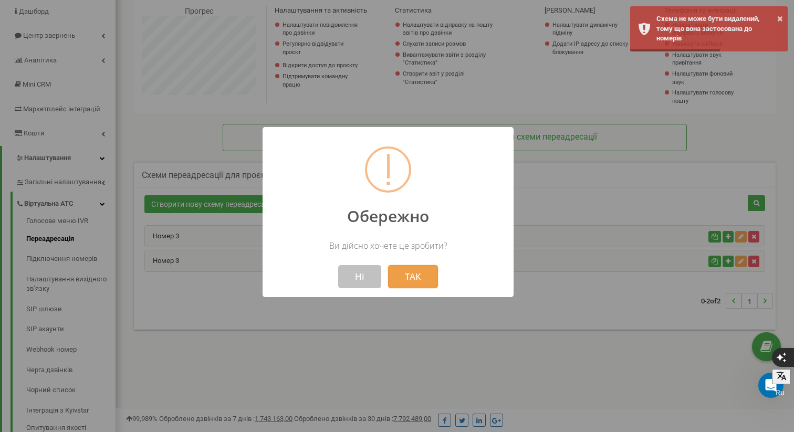
click at [415, 275] on button "ТАК" at bounding box center [413, 276] width 50 height 23
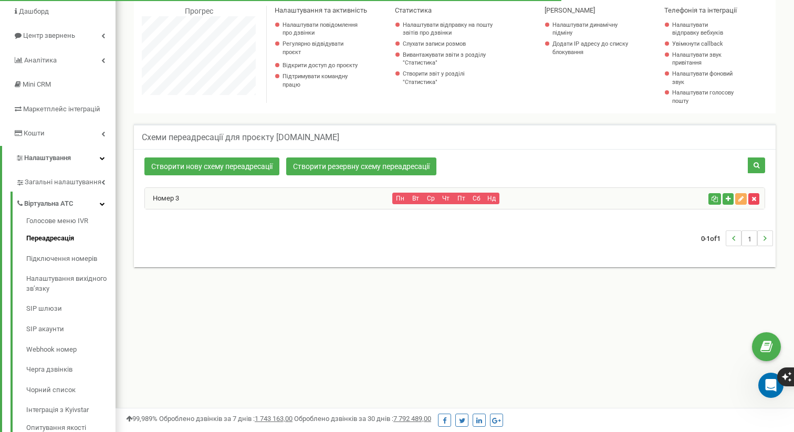
scroll to position [630, 678]
click at [753, 200] on icon "button" at bounding box center [753, 199] width 5 height 6
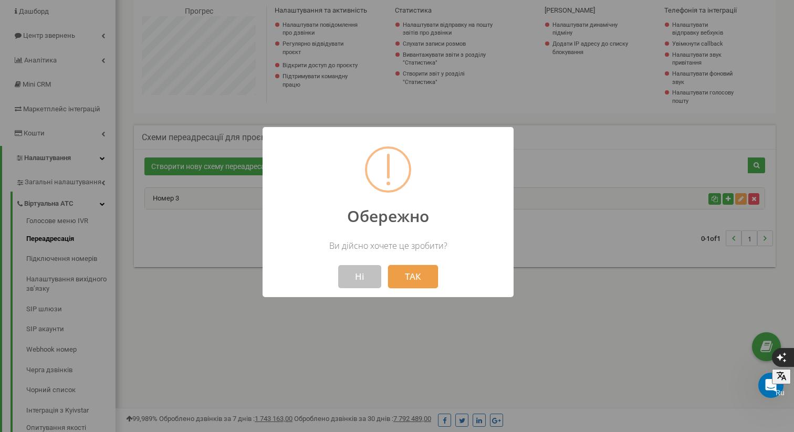
click at [415, 270] on button "ТАК" at bounding box center [413, 276] width 50 height 23
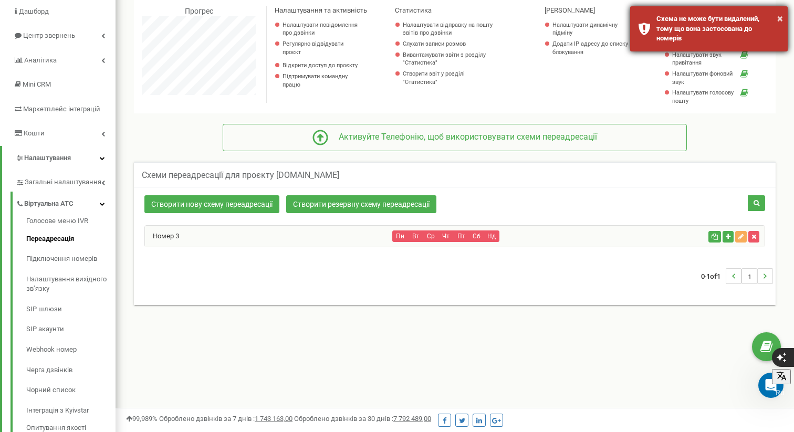
click at [710, 26] on div "Схема не може бути видалений, тому що вона застосована до номерів" at bounding box center [717, 28] width 123 height 29
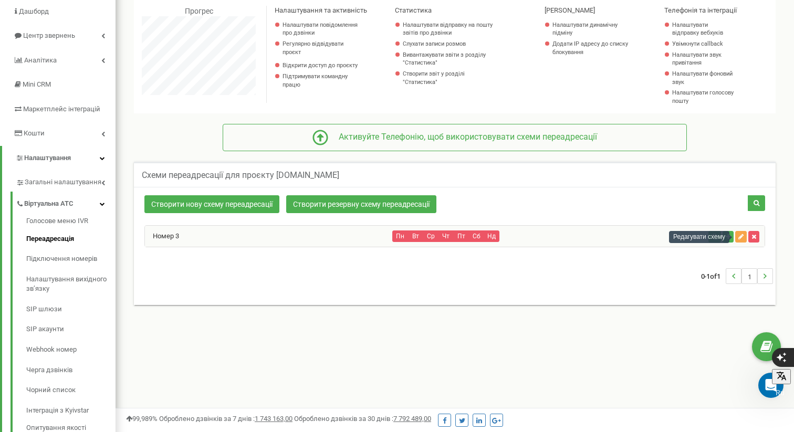
click at [739, 235] on icon "button" at bounding box center [740, 237] width 5 height 6
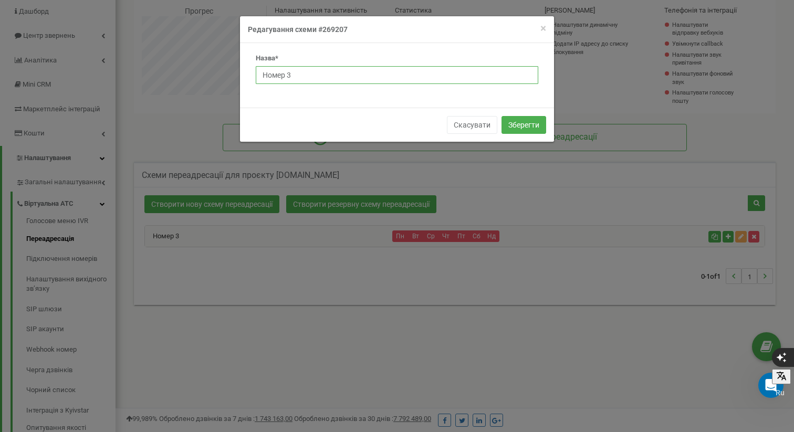
click at [305, 75] on input "Номер 3" at bounding box center [397, 75] width 282 height 18
drag, startPoint x: 305, startPoint y: 75, endPoint x: 244, endPoint y: 72, distance: 61.5
click at [244, 72] on div "Назва* Номер 3" at bounding box center [397, 75] width 314 height 65
click at [300, 73] on input "text" at bounding box center [397, 75] width 282 height 18
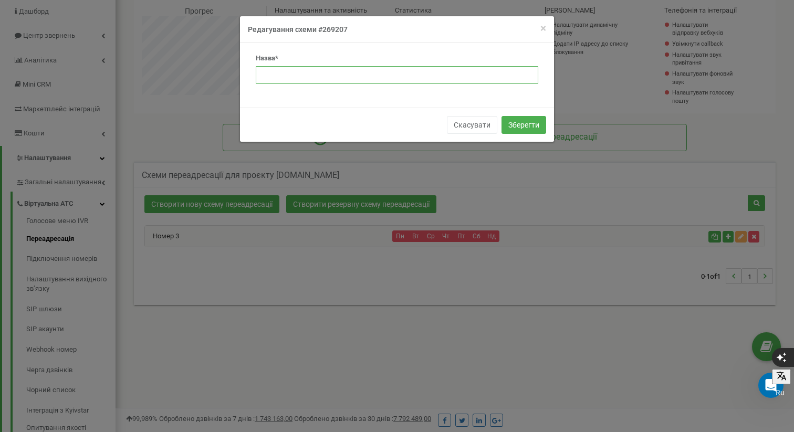
click at [298, 73] on input "text" at bounding box center [397, 75] width 282 height 18
type input "Схема переадресації"
click at [520, 121] on button "Зберегти" at bounding box center [523, 125] width 45 height 18
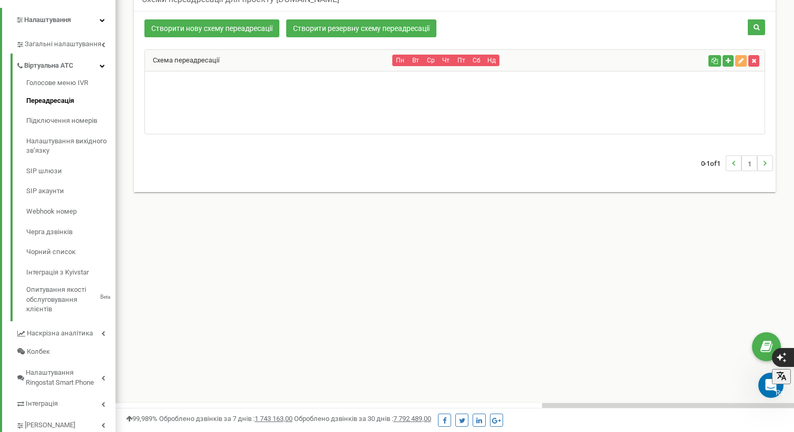
scroll to position [224, 0]
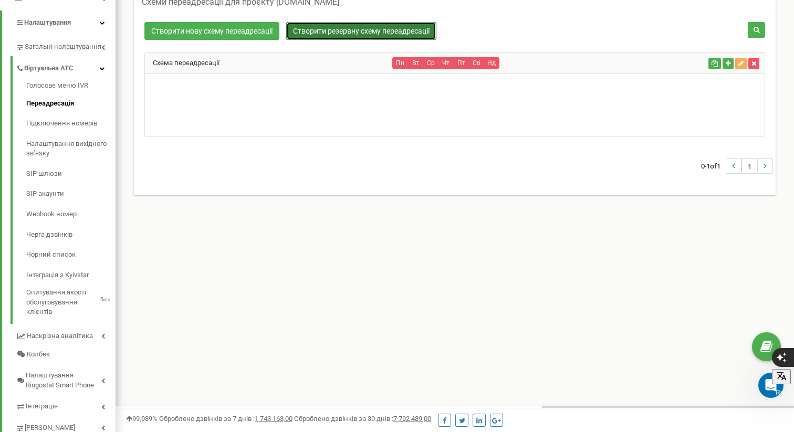
click at [384, 29] on link "Створити резервну схему переадресації" at bounding box center [361, 31] width 150 height 18
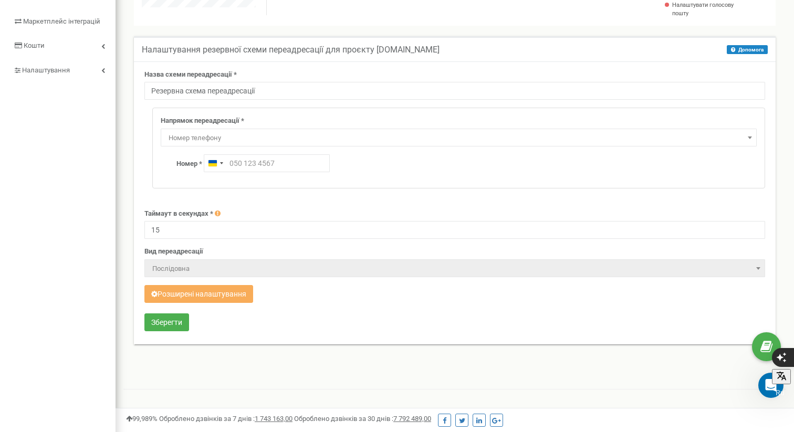
scroll to position [179, 0]
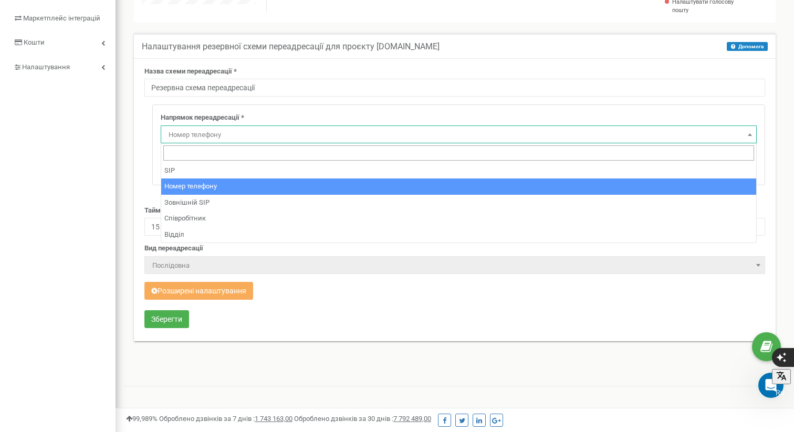
click at [276, 135] on span "Номер телефону" at bounding box center [458, 135] width 588 height 15
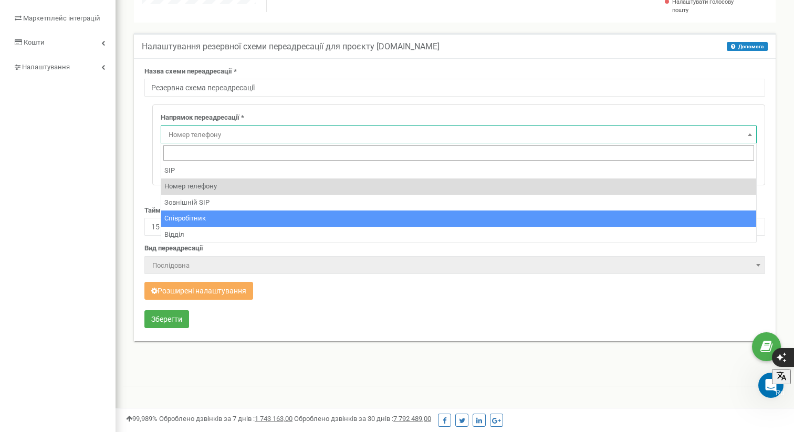
select select "Employee"
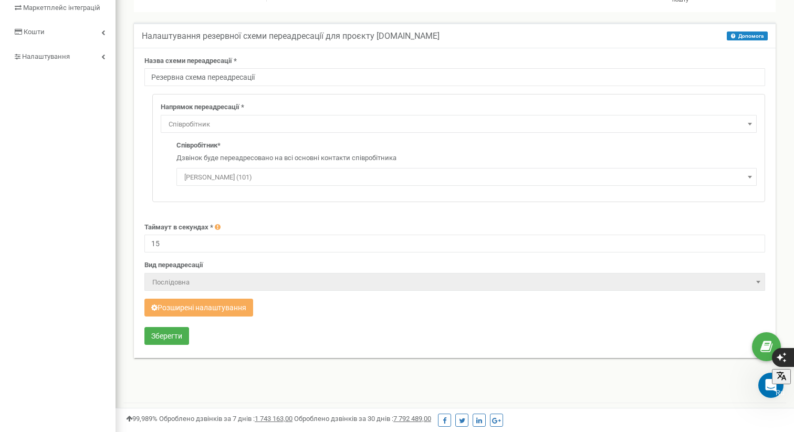
scroll to position [191, 0]
click at [192, 305] on button "Розширені налаштування" at bounding box center [198, 307] width 109 height 18
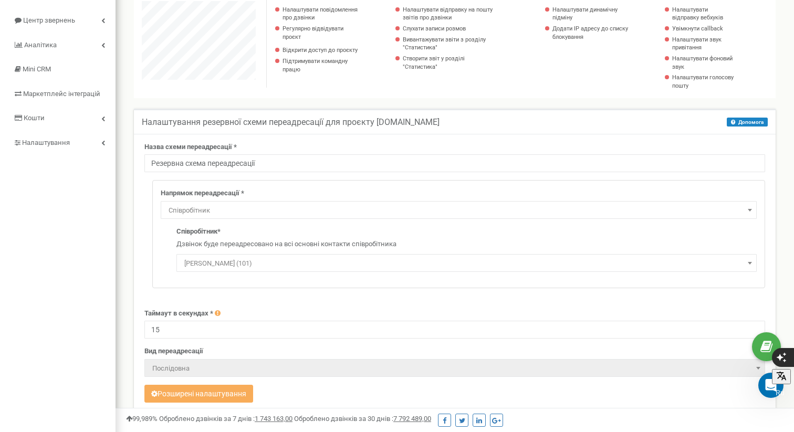
scroll to position [102, 0]
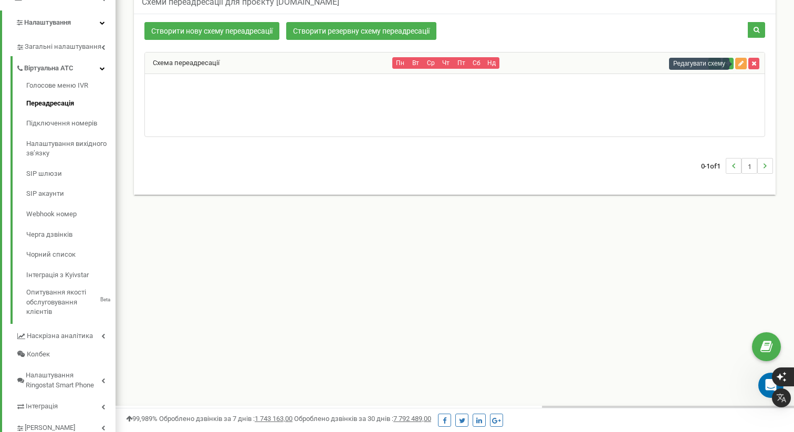
click at [741, 61] on icon "button" at bounding box center [740, 63] width 5 height 6
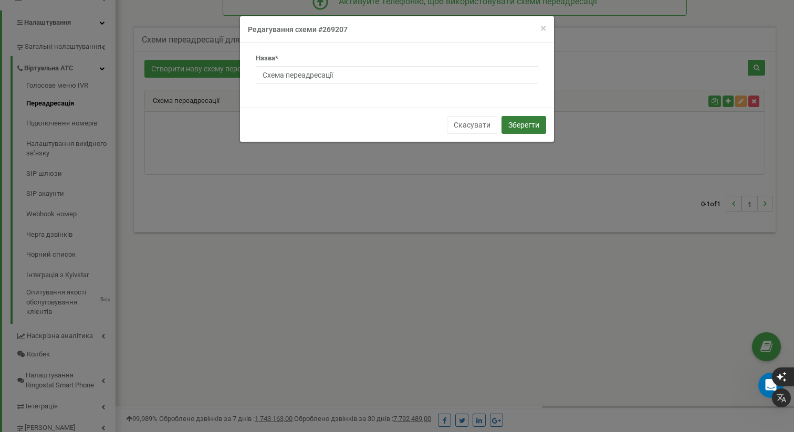
click at [514, 119] on button "Зберегти" at bounding box center [523, 125] width 45 height 18
click at [529, 124] on button "Зберегти" at bounding box center [523, 125] width 45 height 18
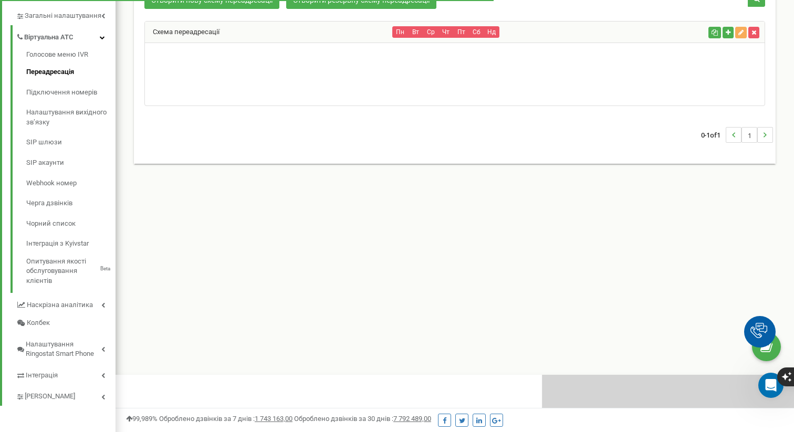
scroll to position [630, 678]
click at [197, 32] on link "Схема переадресації" at bounding box center [182, 32] width 75 height 8
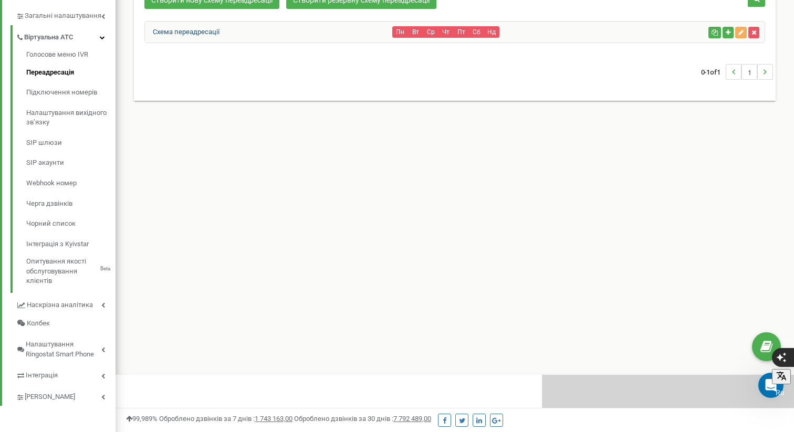
click at [197, 32] on link "Схема переадресації" at bounding box center [182, 32] width 75 height 8
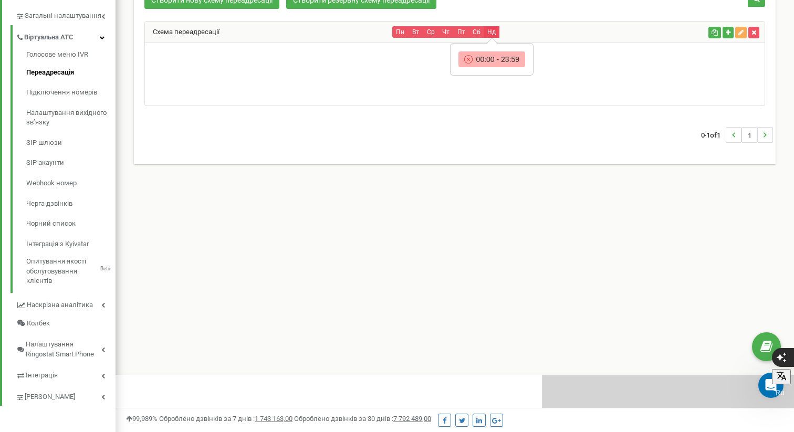
click at [486, 31] on button "Нд" at bounding box center [491, 32] width 16 height 12
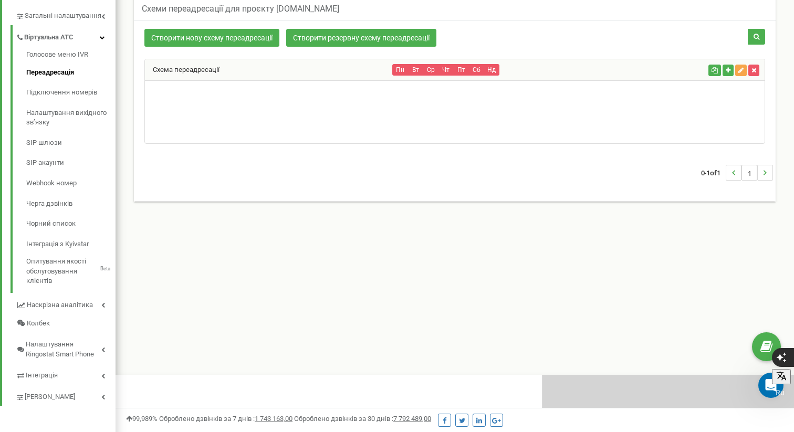
click at [738, 68] on icon "button" at bounding box center [740, 70] width 5 height 6
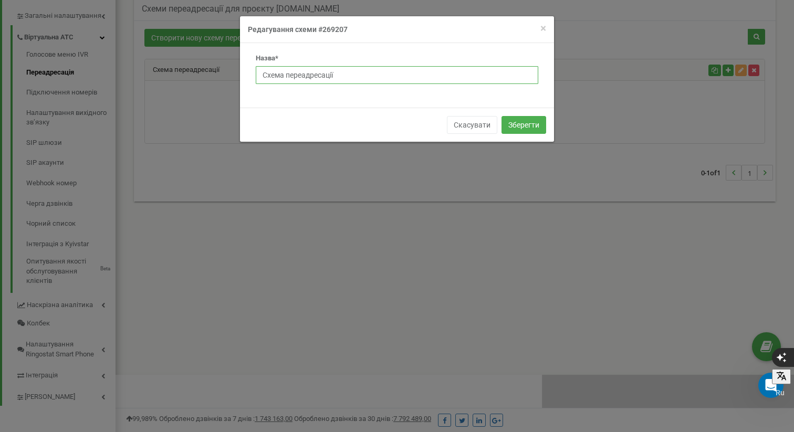
click at [412, 76] on input "Схема переадресації" at bounding box center [397, 75] width 282 height 18
click at [390, 73] on input "Схема переадресації" at bounding box center [397, 75] width 282 height 18
click at [400, 66] on input "Схема переадресації" at bounding box center [397, 75] width 282 height 18
click at [393, 69] on input "Схема переадресації" at bounding box center [397, 75] width 282 height 18
click at [530, 126] on button "Зберегти" at bounding box center [523, 125] width 45 height 18
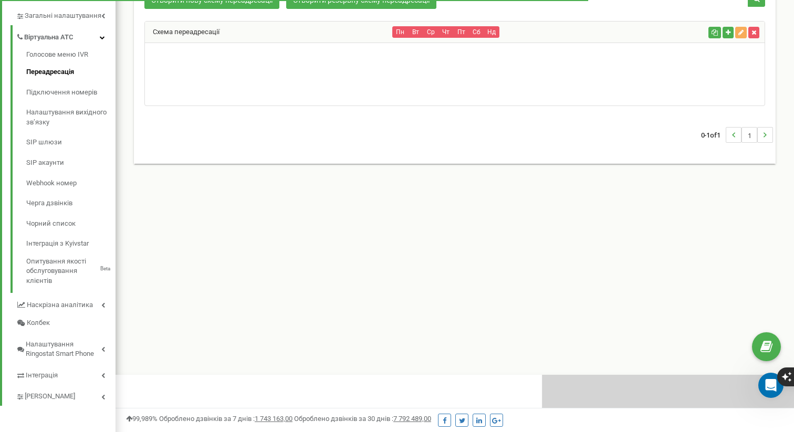
scroll to position [630, 678]
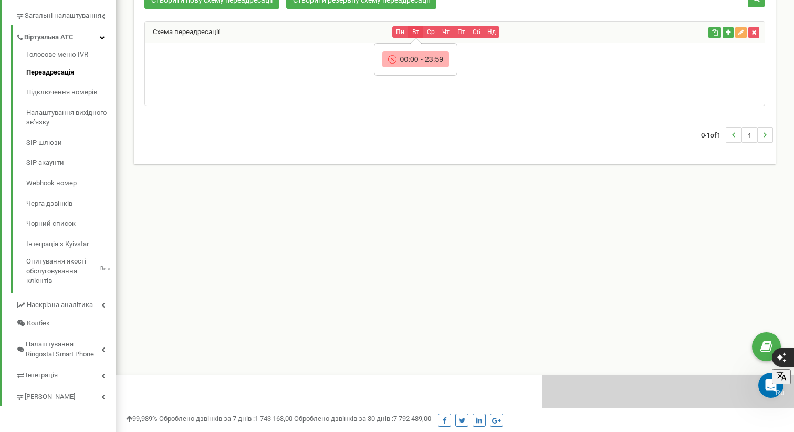
click at [408, 33] on button "Вт" at bounding box center [415, 32] width 16 height 12
click at [451, 29] on button "Чт" at bounding box center [446, 32] width 16 height 12
click at [467, 29] on button "Пт" at bounding box center [461, 32] width 16 height 12
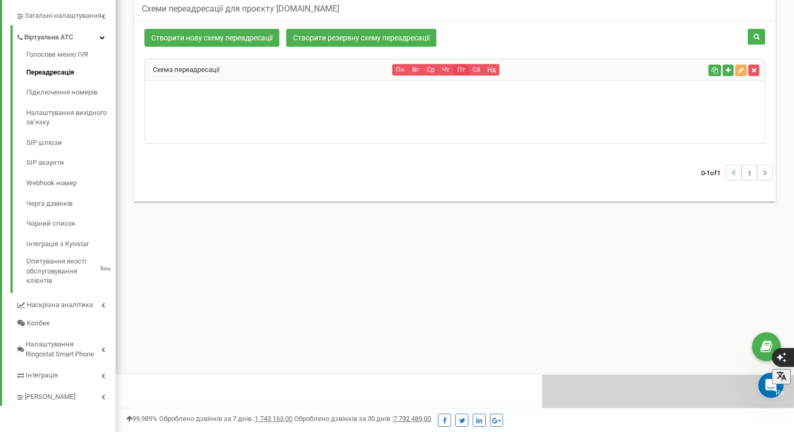
scroll to position [231, 0]
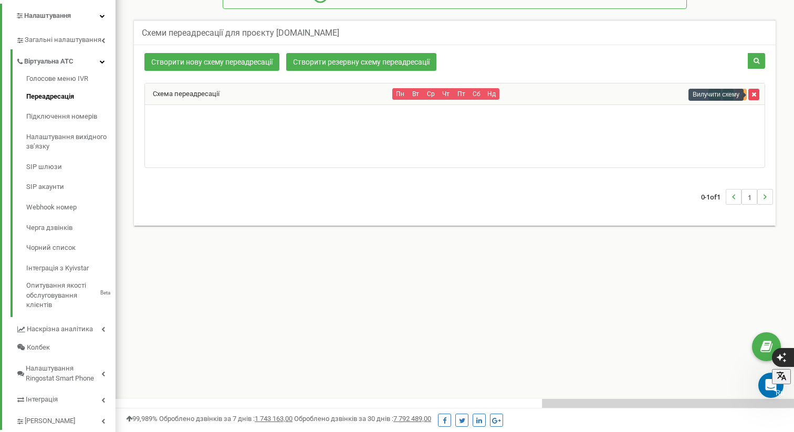
click at [757, 93] on button "button" at bounding box center [753, 95] width 11 height 12
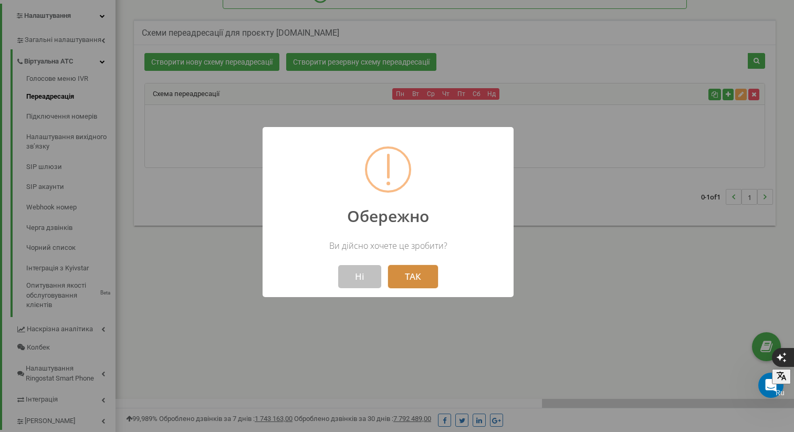
click at [411, 273] on button "ТАК" at bounding box center [413, 276] width 50 height 23
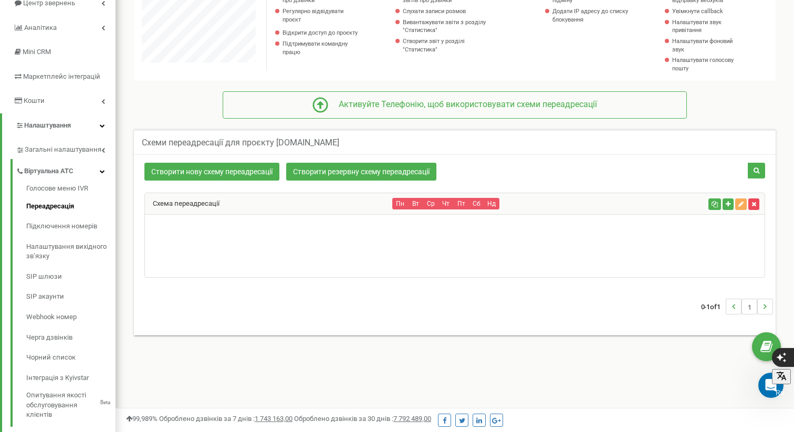
scroll to position [0, 0]
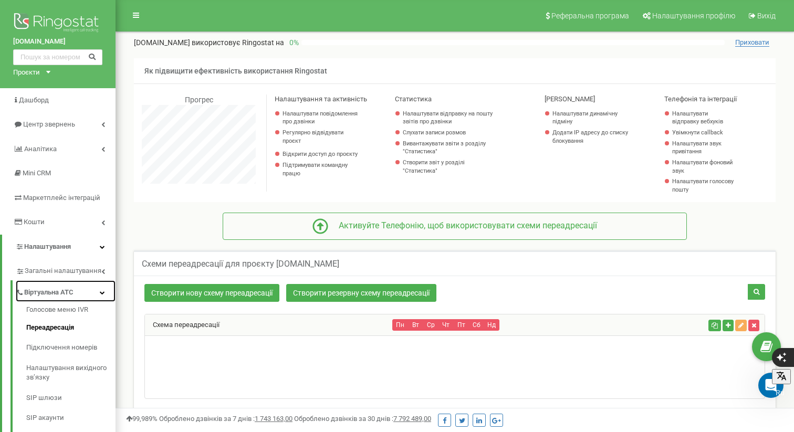
click at [69, 289] on span "Віртуальна АТС" at bounding box center [48, 293] width 49 height 10
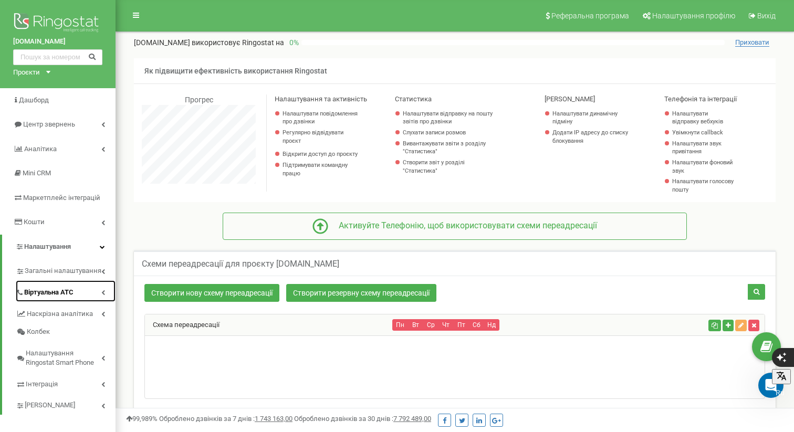
click at [98, 290] on link "Віртуальна АТС" at bounding box center [66, 291] width 100 height 22
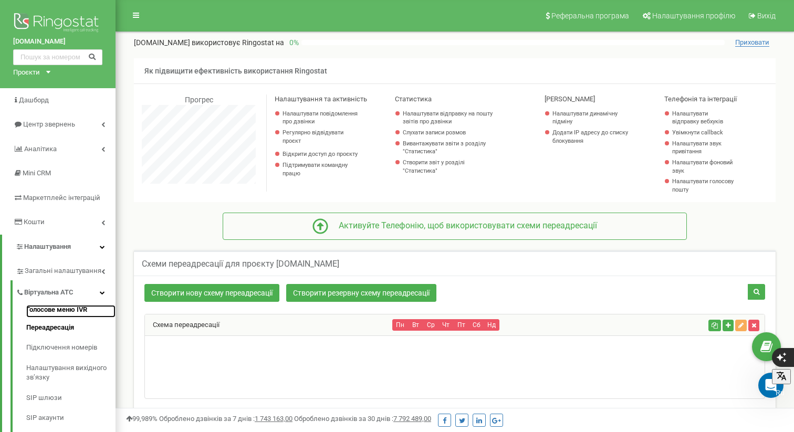
click at [80, 308] on link "Голосове меню IVR" at bounding box center [70, 311] width 89 height 13
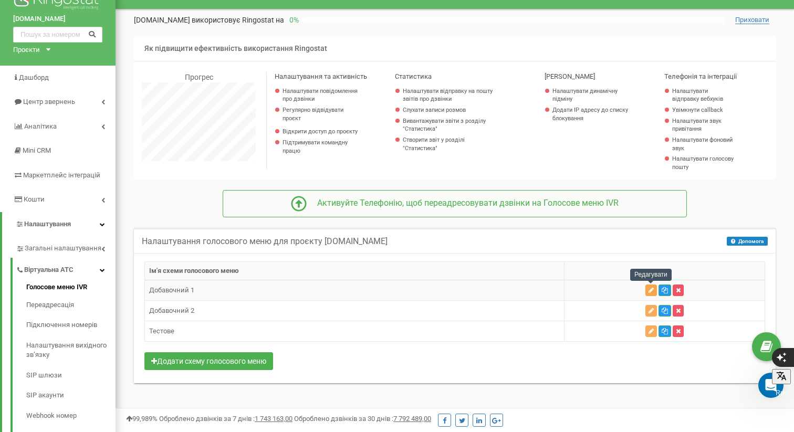
scroll to position [25, 0]
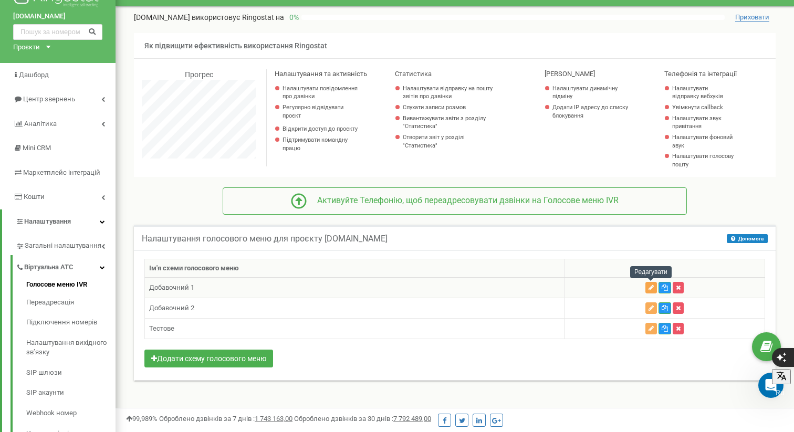
click at [649, 293] on button "button" at bounding box center [651, 288] width 12 height 12
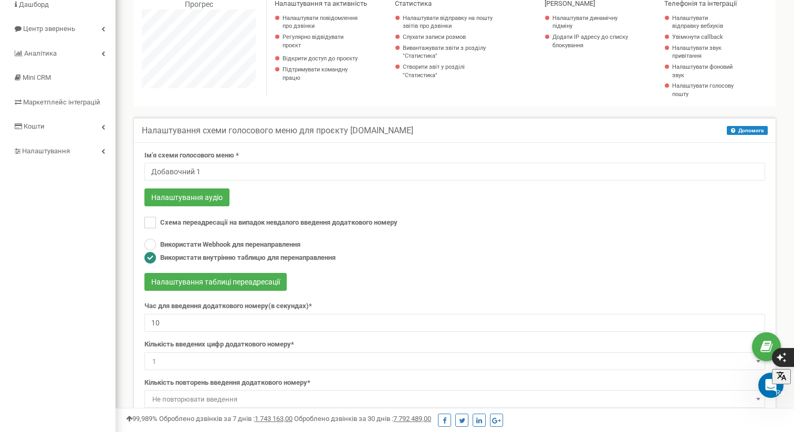
scroll to position [93, 0]
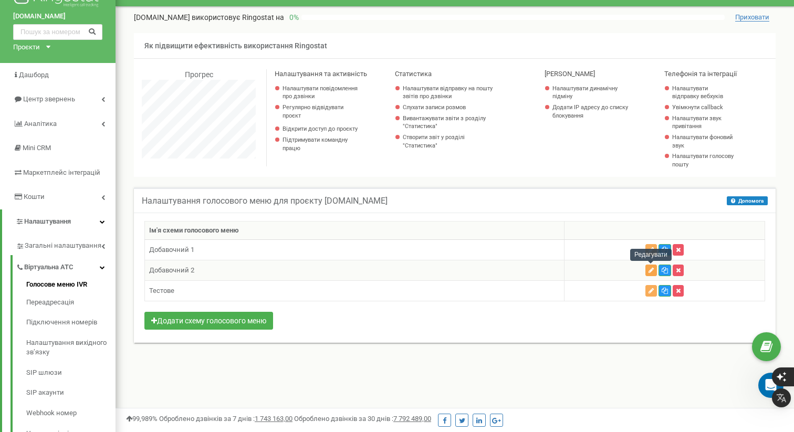
click at [649, 270] on icon "button" at bounding box center [650, 270] width 5 height 6
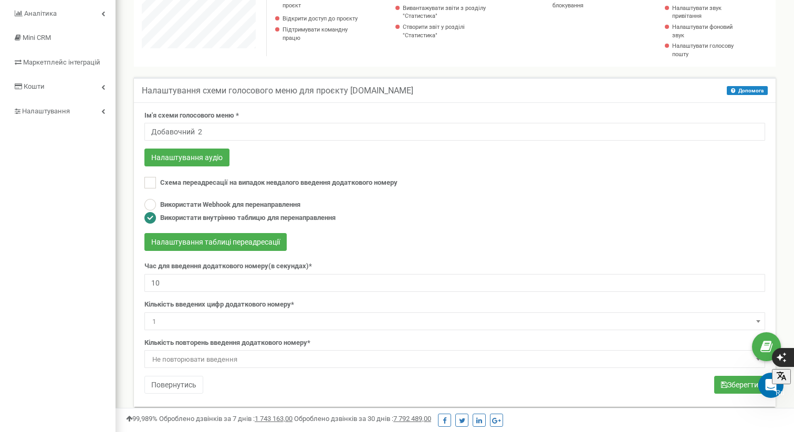
scroll to position [136, 0]
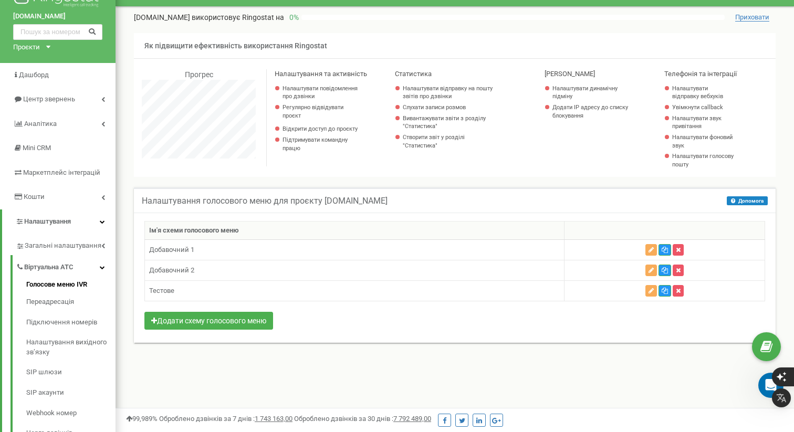
click at [213, 288] on td "Тестове" at bounding box center [354, 291] width 419 height 20
click at [653, 292] on button "button" at bounding box center [651, 291] width 12 height 12
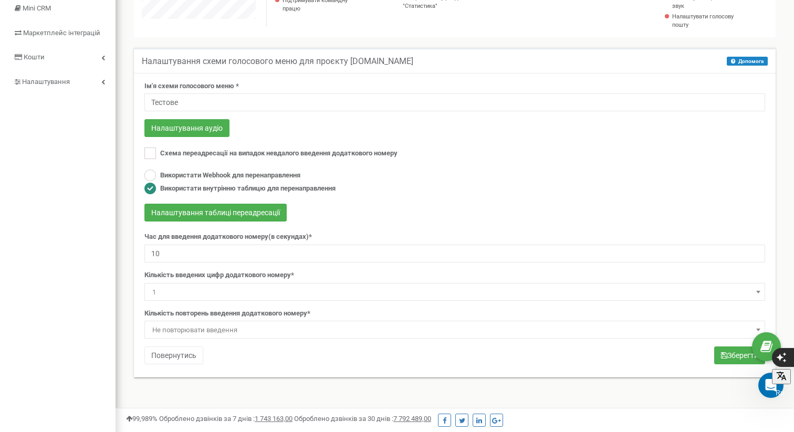
scroll to position [170, 0]
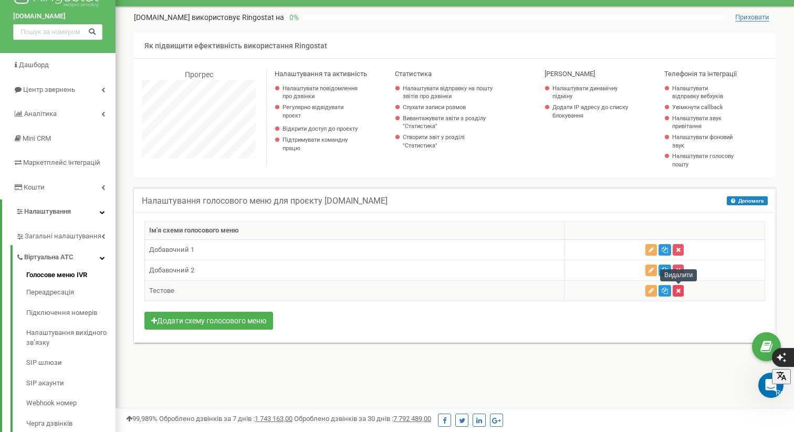
click at [681, 292] on button "button" at bounding box center [677, 291] width 11 height 12
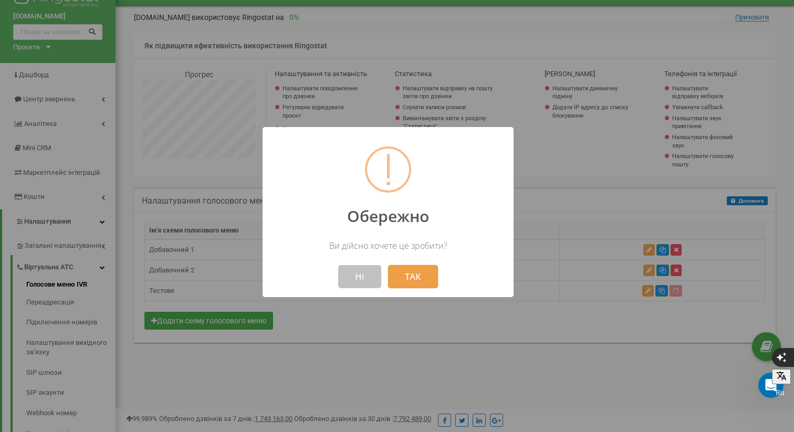
click at [425, 272] on button "ТАК" at bounding box center [413, 276] width 50 height 23
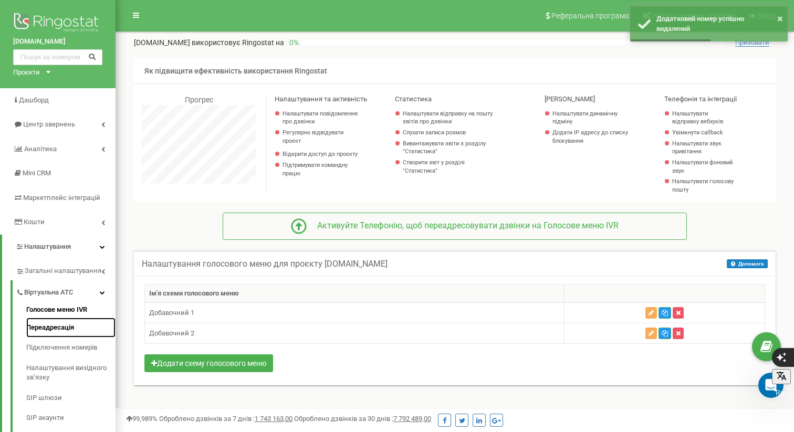
click at [59, 324] on link "Переадресація" at bounding box center [70, 328] width 89 height 20
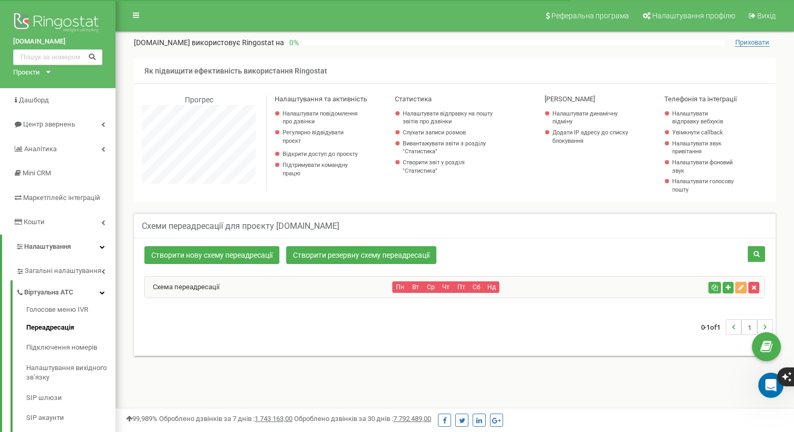
scroll to position [630, 678]
click at [77, 345] on link "Підключення номерів" at bounding box center [70, 347] width 89 height 20
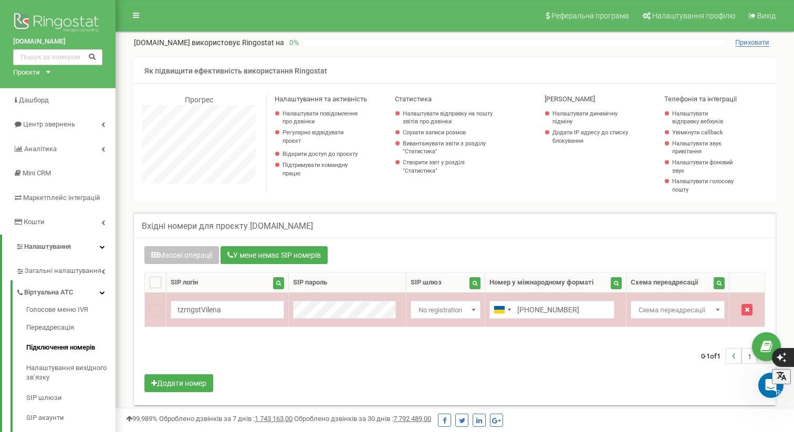
scroll to position [1, 0]
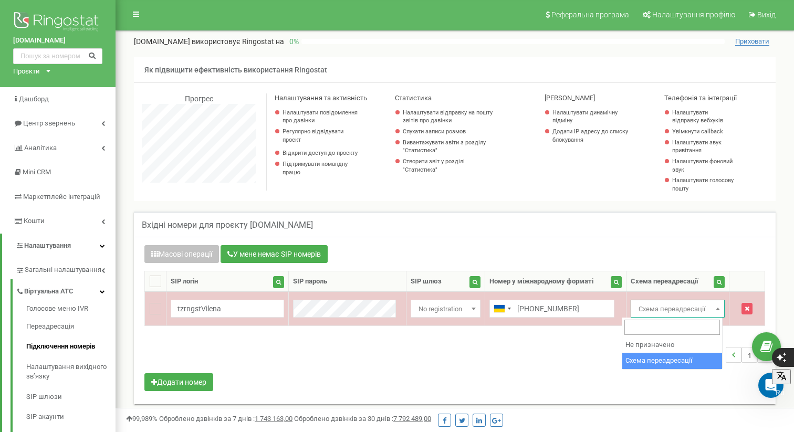
click at [714, 310] on span at bounding box center [717, 309] width 10 height 14
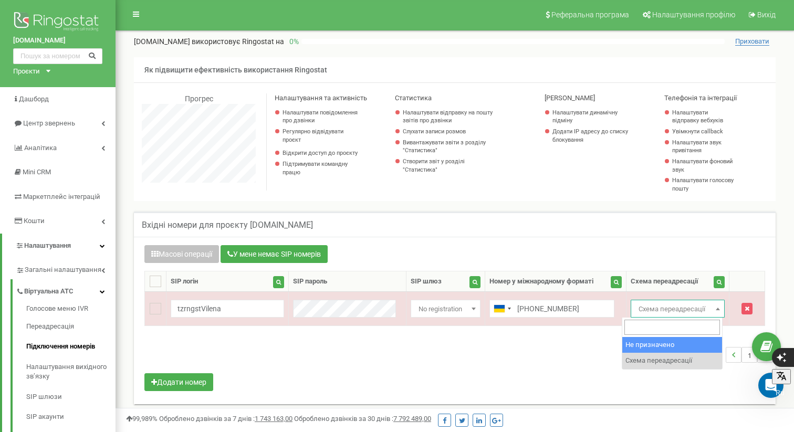
select select "0"
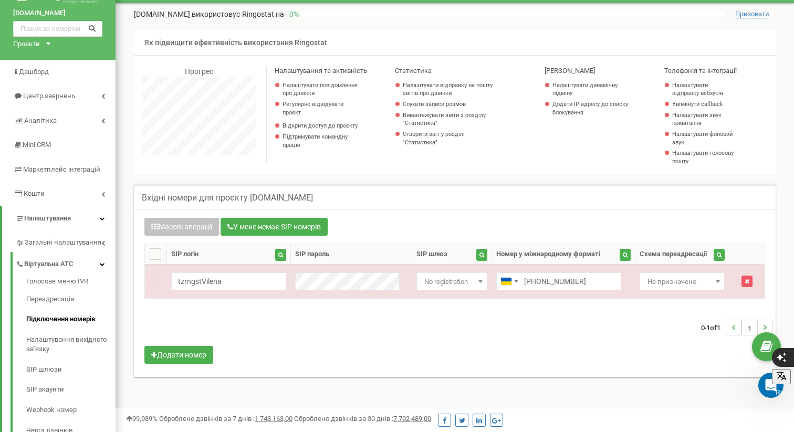
scroll to position [29, 0]
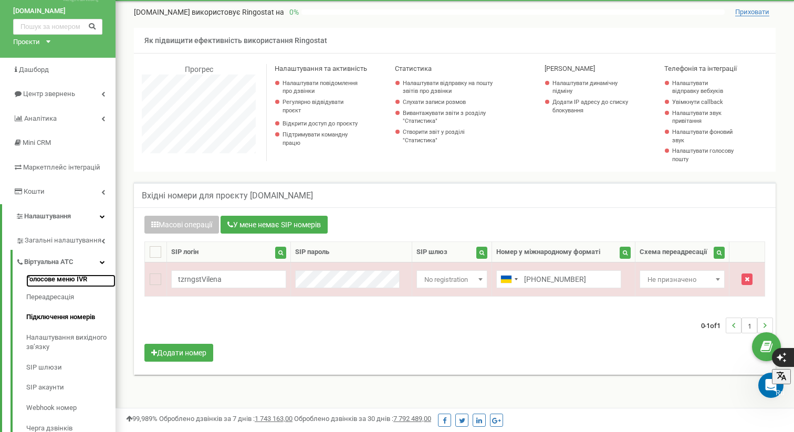
click at [60, 276] on link "Голосове меню IVR" at bounding box center [70, 280] width 89 height 13
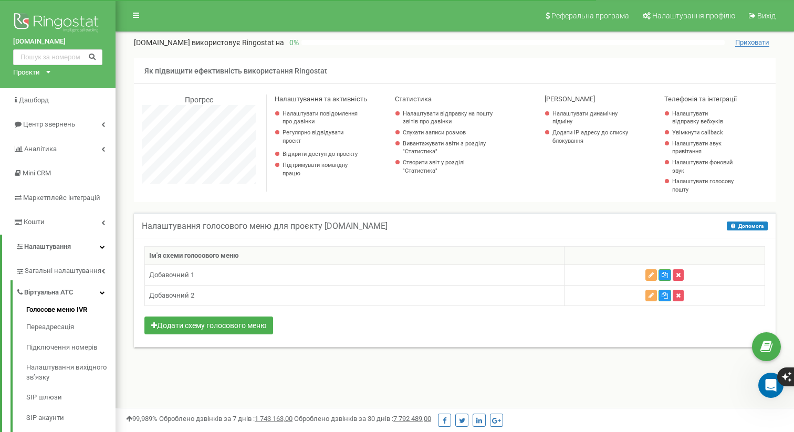
scroll to position [630, 678]
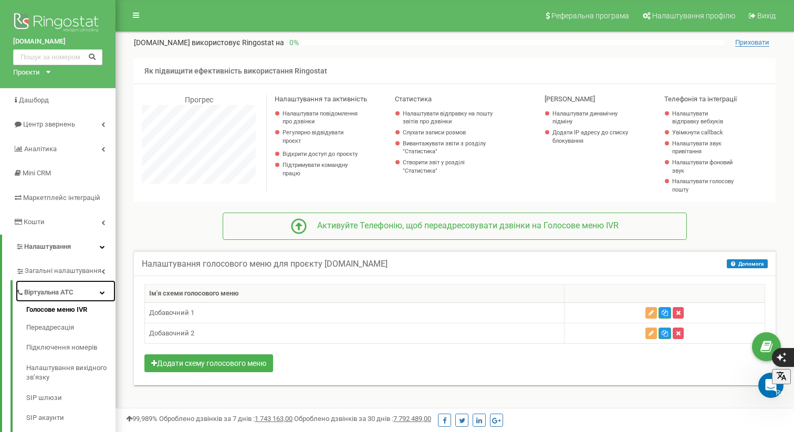
click at [62, 291] on span "Віртуальна АТС" at bounding box center [48, 293] width 49 height 10
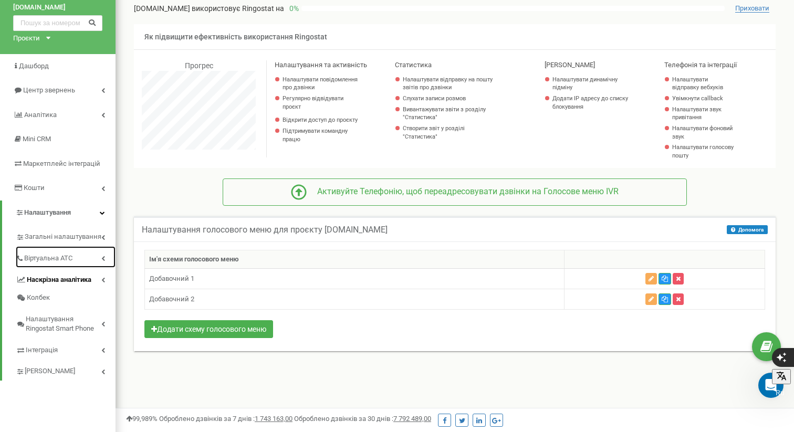
scroll to position [51, 0]
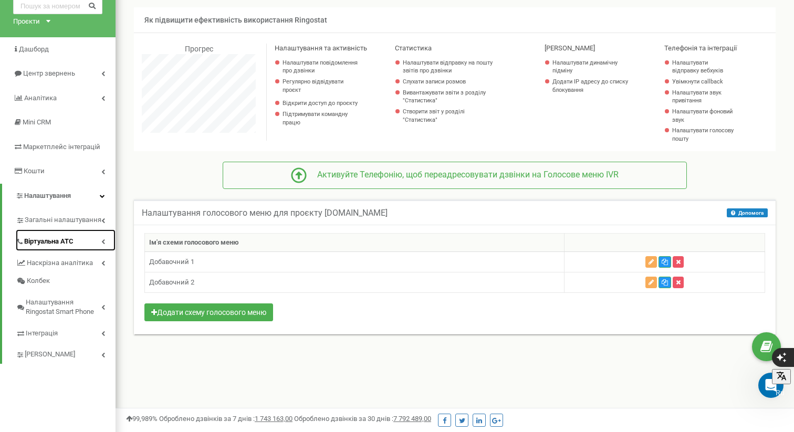
click at [57, 240] on span "Віртуальна АТС" at bounding box center [48, 242] width 49 height 10
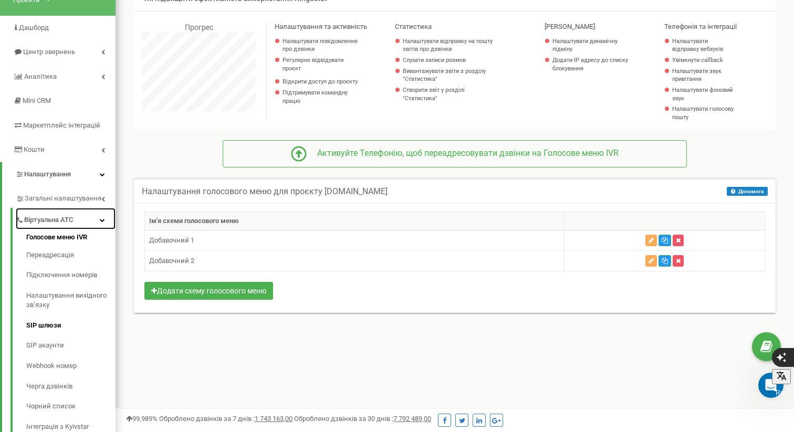
scroll to position [87, 0]
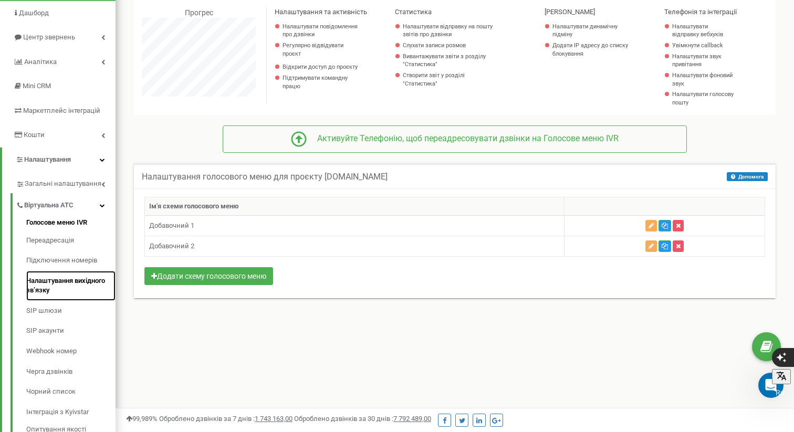
click at [64, 281] on link "Налаштування вихідного зв’язку" at bounding box center [70, 286] width 89 height 30
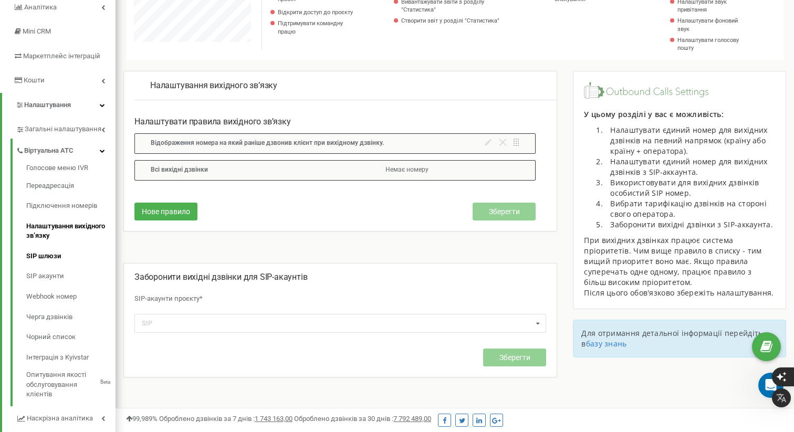
scroll to position [84, 0]
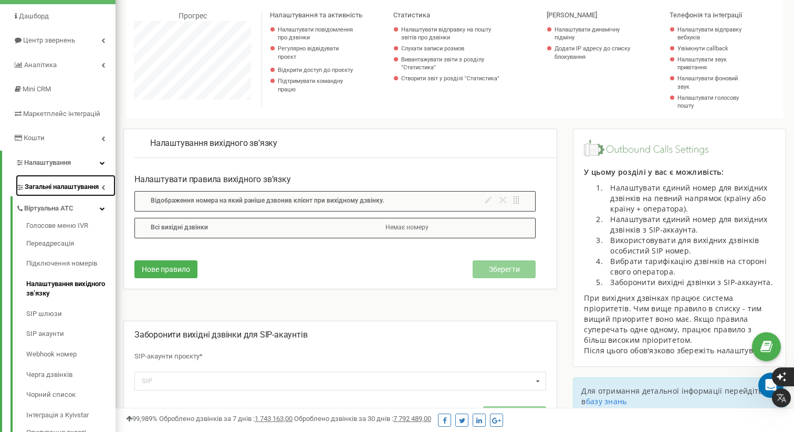
click at [55, 184] on span "Загальні налаштування" at bounding box center [62, 187] width 74 height 10
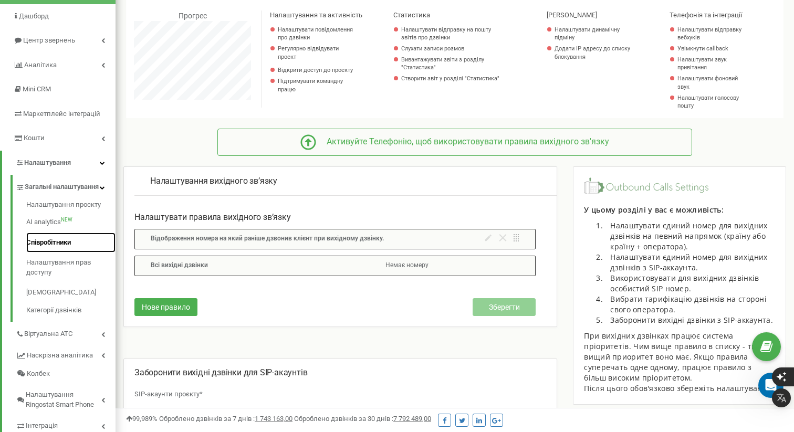
click at [68, 253] on link "Співробітники" at bounding box center [70, 243] width 89 height 20
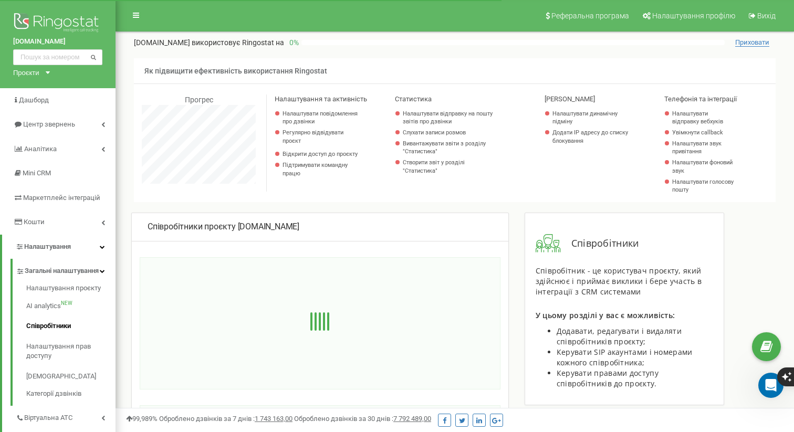
scroll to position [630, 678]
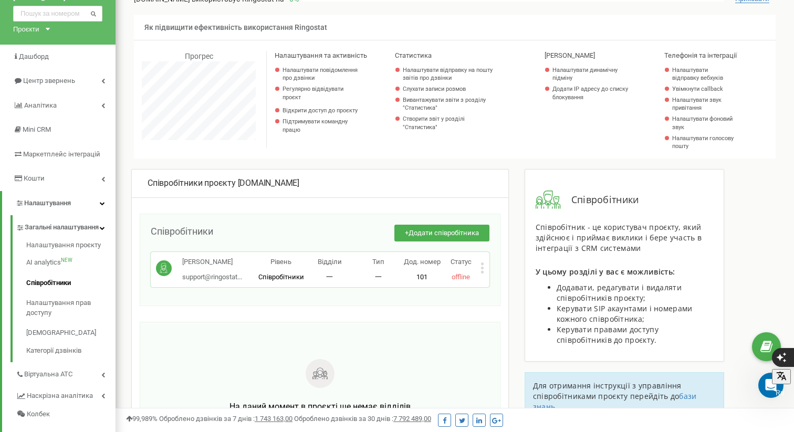
click at [478, 263] on p "Статус" at bounding box center [460, 262] width 39 height 10
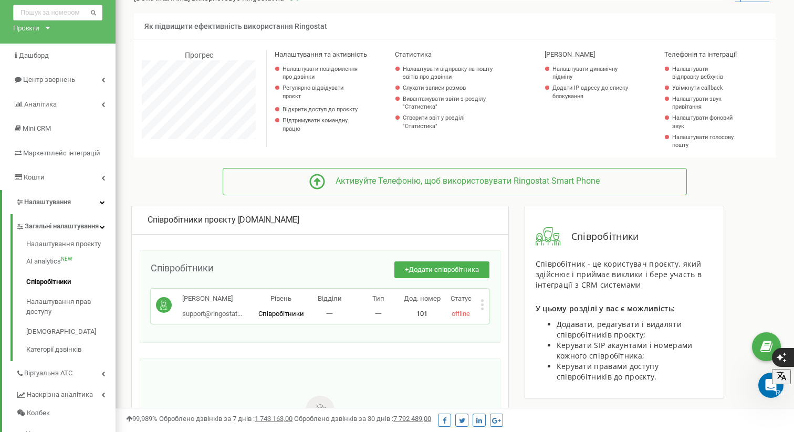
click at [481, 300] on icon at bounding box center [482, 300] width 3 height 3
click at [507, 319] on span "Редагувати" at bounding box center [514, 322] width 41 height 7
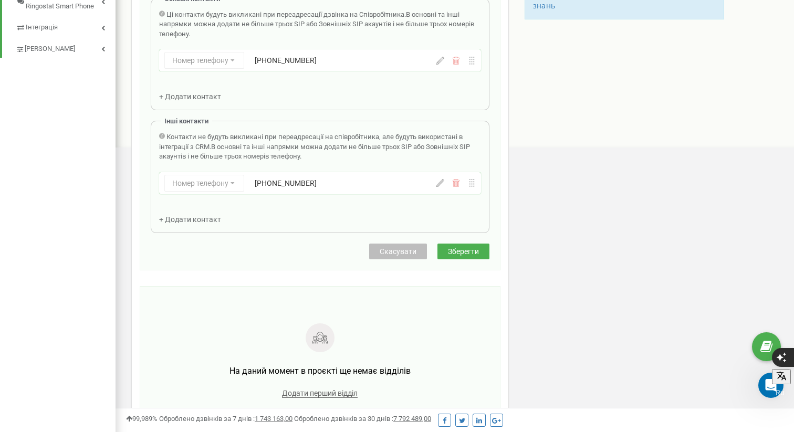
scroll to position [491, 0]
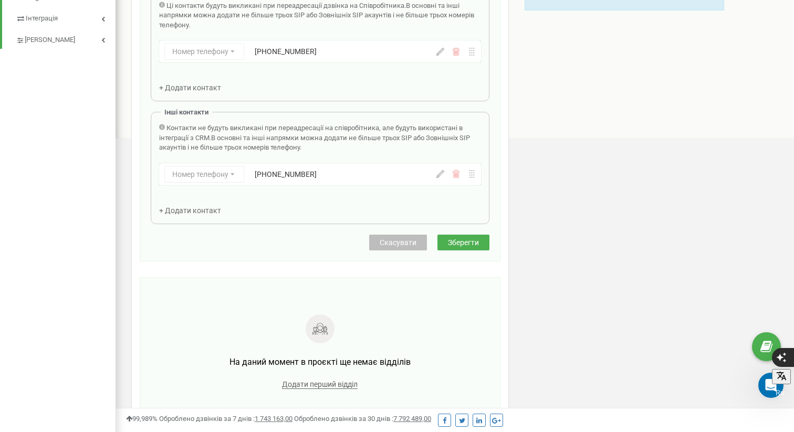
click at [463, 233] on div "Редагування співробітника Email * support@ringostat.com Email недоступний для р…" at bounding box center [320, 25] width 339 height 420
click at [464, 247] on button "Зберегти" at bounding box center [463, 243] width 52 height 16
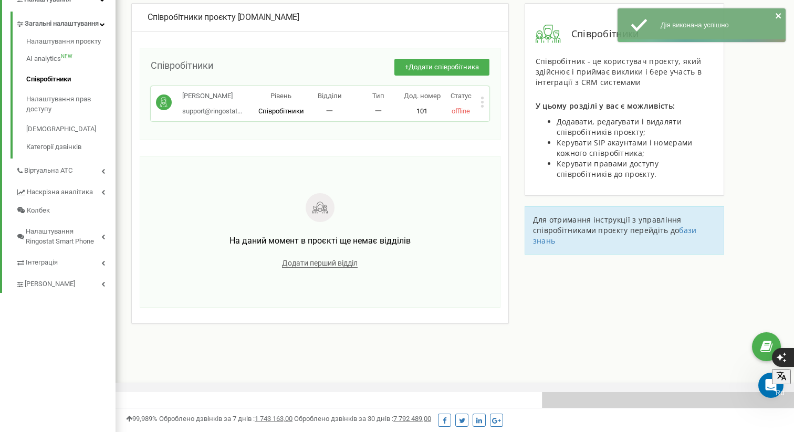
scroll to position [208, 0]
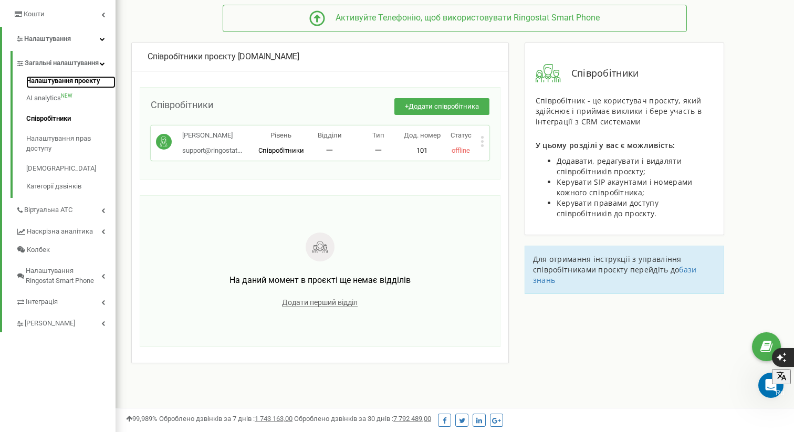
click at [77, 89] on link "Налаштування проєкту" at bounding box center [70, 82] width 89 height 13
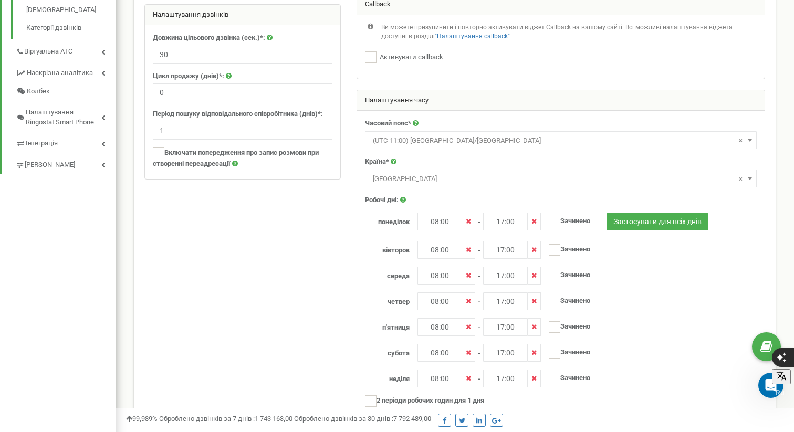
scroll to position [395, 0]
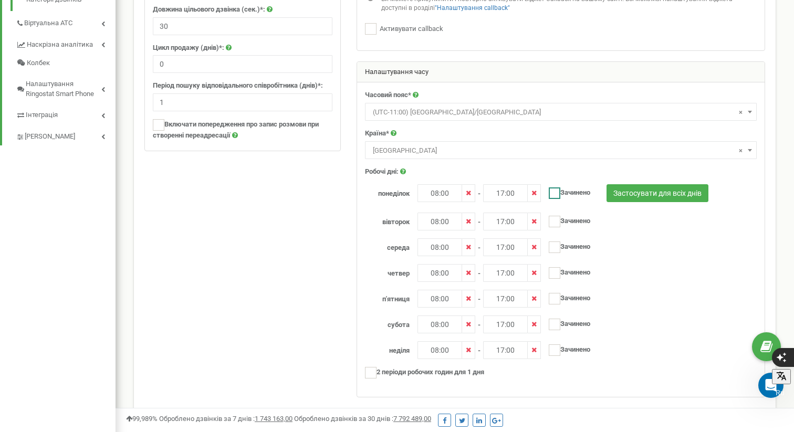
click at [558, 191] on ins at bounding box center [554, 193] width 12 height 12
click at [555, 192] on ins at bounding box center [554, 193] width 12 height 12
checkbox input "false"
click at [373, 373] on ins at bounding box center [371, 373] width 12 height 12
checkbox input "true"
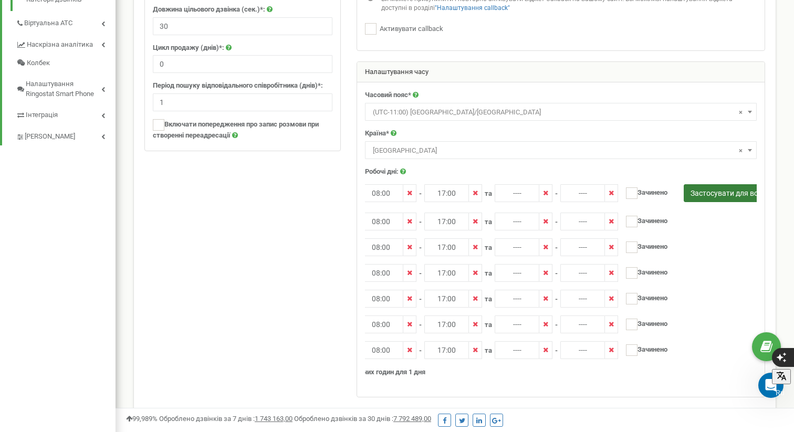
scroll to position [0, 60]
click at [637, 189] on input "Зачинено" at bounding box center [641, 192] width 34 height 7
click at [632, 193] on ins at bounding box center [630, 193] width 12 height 12
click at [631, 194] on ins at bounding box center [630, 193] width 12 height 12
checkbox input "false"
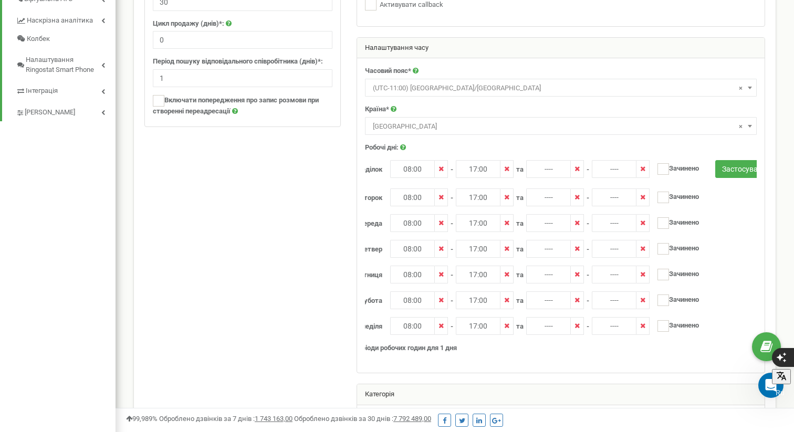
scroll to position [0, 28]
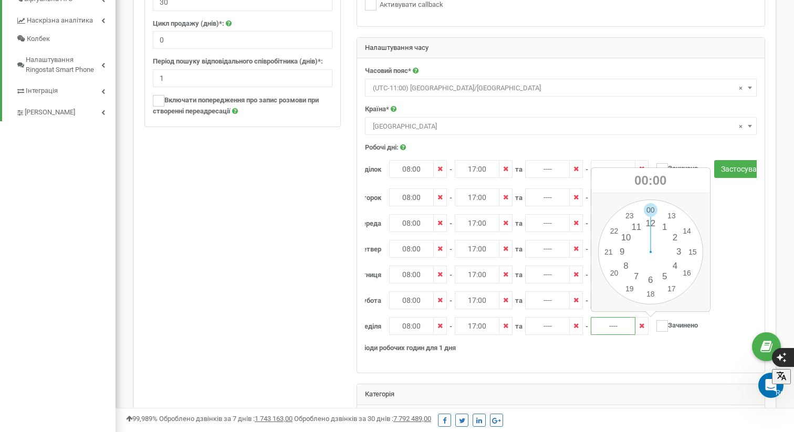
click at [618, 330] on input "----" at bounding box center [612, 326] width 45 height 18
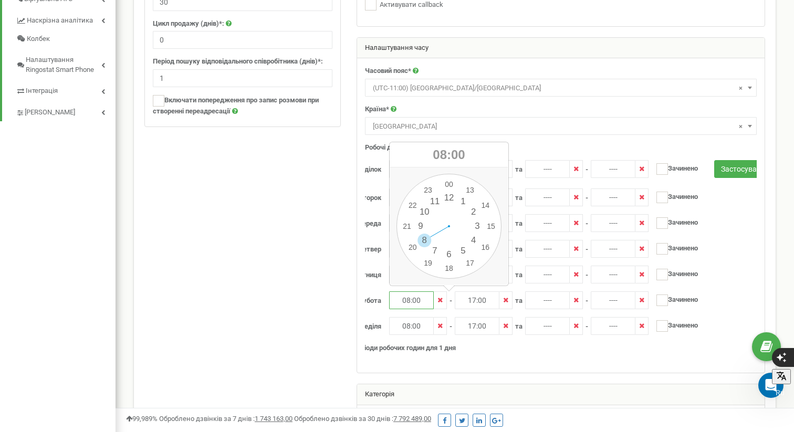
click at [410, 304] on input "08:00" at bounding box center [411, 300] width 45 height 18
click at [438, 302] on icon at bounding box center [439, 300] width 5 height 7
type input "----"
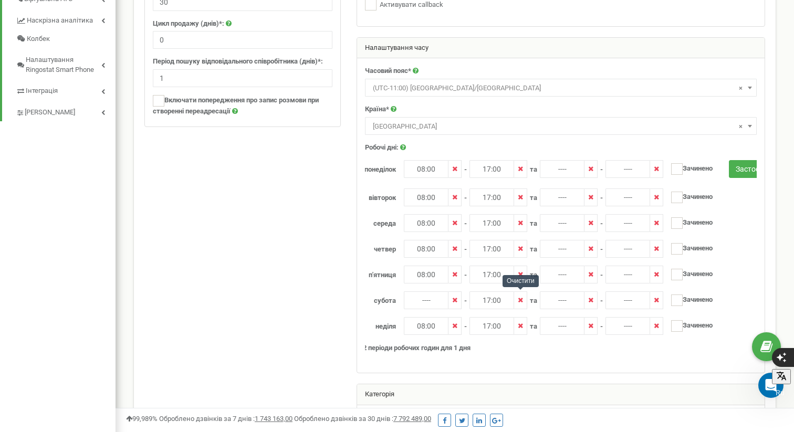
scroll to position [0, 2]
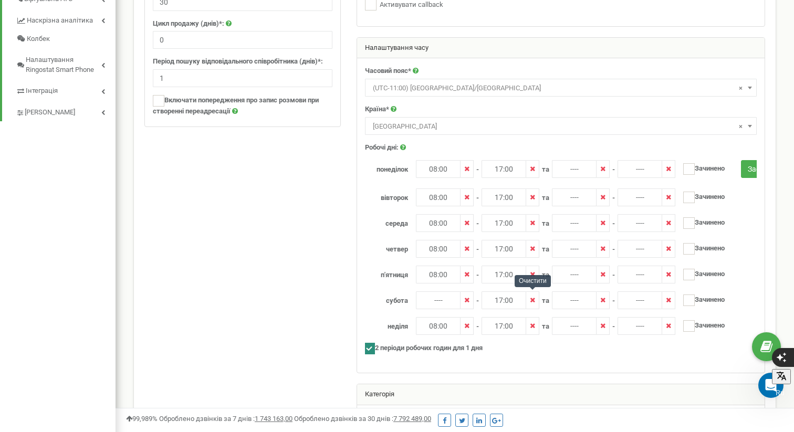
click at [532, 299] on icon at bounding box center [532, 300] width 5 height 7
type input "----"
click at [464, 324] on icon at bounding box center [466, 325] width 5 height 7
type input "----"
click at [531, 325] on icon at bounding box center [532, 325] width 5 height 7
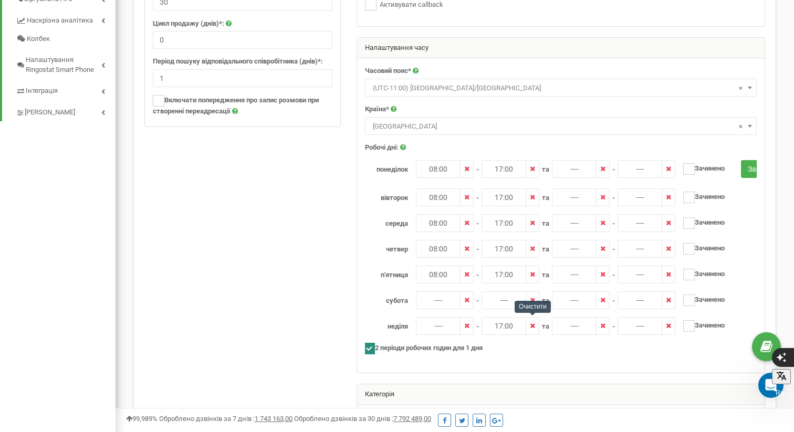
type input "----"
click at [579, 303] on input "----" at bounding box center [574, 300] width 45 height 18
click at [586, 239] on div "00 1 2 3 4 5 6 7 8 9 10 11 12 13 14 15 16 17 18 19 20 21 22 23 00 05 10 15 20 2…" at bounding box center [611, 226] width 105 height 105
click at [609, 184] on div "00 1 2 3 4 5 6 7 8 9 10 11 12 13 14 15 16 17 18 19 20 21 22 23 00 05 10 15 20 2…" at bounding box center [611, 226] width 105 height 105
type input "08:00"
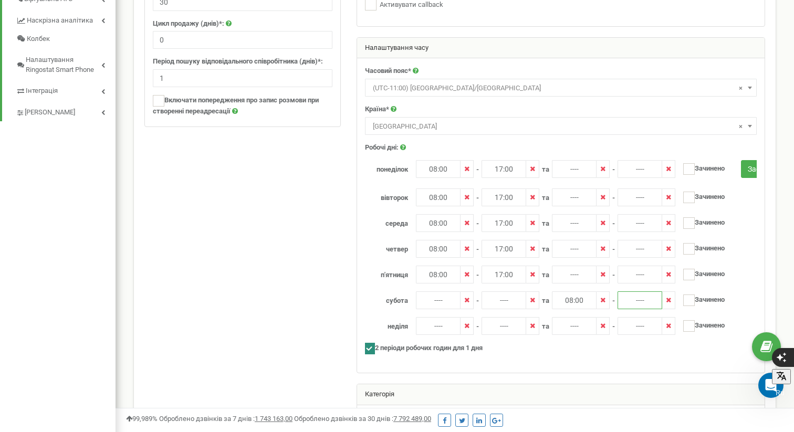
click at [644, 301] on input "----" at bounding box center [639, 300] width 45 height 18
click at [696, 262] on div "00 1 2 3 4 5 6 7 8 9 10 11 12 13 14 15 16 17 18 19 20 21 22 23 00 05 10 15 20 2…" at bounding box center [677, 226] width 105 height 105
click at [673, 186] on div "00 1 2 3 4 5 6 7 8 9 10 11 12 13 14 15 16 17 18 19 20 21 22 23 00 05 10 15 20 2…" at bounding box center [677, 226] width 105 height 105
type input "17:00"
click at [575, 324] on input "----" at bounding box center [574, 326] width 45 height 18
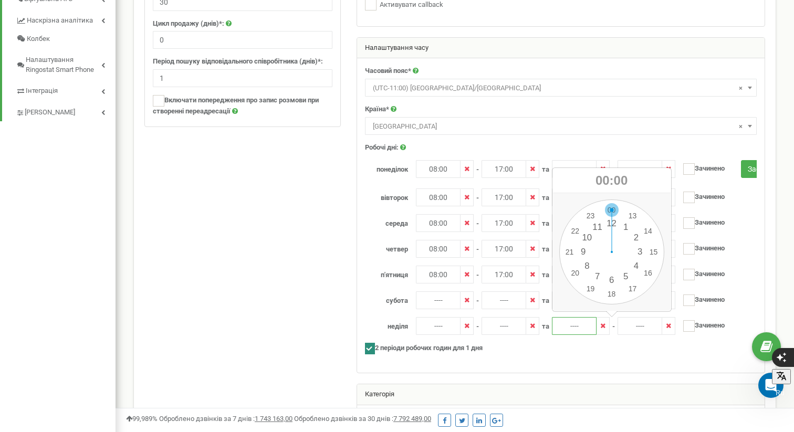
click at [612, 210] on div "00 1 2 3 4 5 6 7 8 9 10 11 12 13 14 15 16 17 18 19 20 21 22 23 00 05 10 15 20 2…" at bounding box center [611, 251] width 105 height 105
click at [607, 202] on div "00 05 10 15 20 25 30 35 40 45 50 55" at bounding box center [611, 251] width 105 height 105
click at [609, 209] on div "00 1 2 3 4 5 6 7 8 9 10 11 12 13 14 15 16 17 18 19 20 21 22 23 00 05 10 15 20 2…" at bounding box center [611, 251] width 105 height 105
click at [576, 326] on input "00:00" at bounding box center [574, 326] width 45 height 18
click at [587, 266] on div "00 1 2 3 4 5 6 7 8 9 10 11 12 13 14 15 16 17 18 19 20 21 22 23 00 05 10 15 20 2…" at bounding box center [611, 251] width 105 height 105
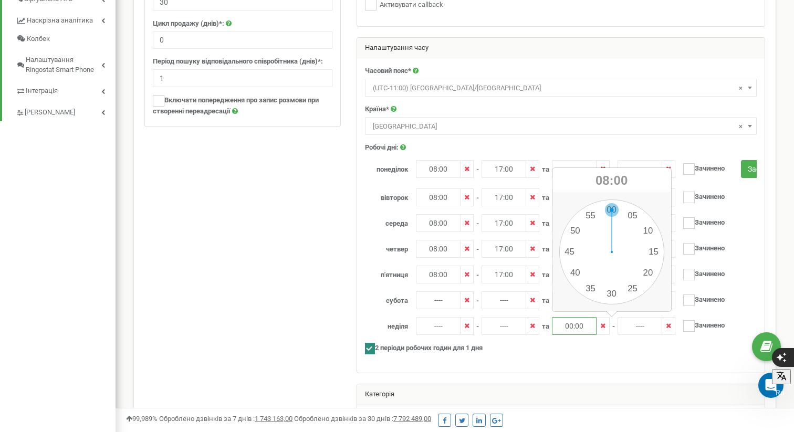
click at [610, 209] on div "00 1 2 3 4 5 6 7 8 9 10 11 12 13 14 15 16 17 18 19 20 21 22 23 00 05 10 15 20 2…" at bounding box center [611, 251] width 105 height 105
type input "08:00"
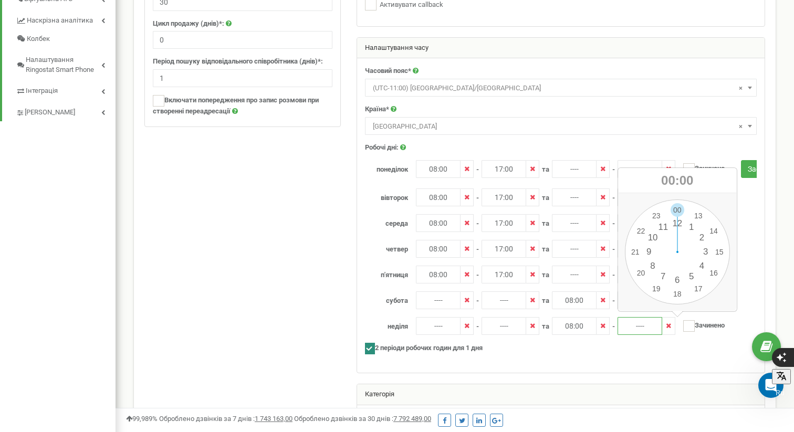
click at [639, 326] on input "----" at bounding box center [639, 326] width 45 height 18
click at [696, 288] on div "00 1 2 3 4 5 6 7 8 9 10 11 12 13 14 15 16 17 18 19 20 21 22 23 00 05 10 15 20 2…" at bounding box center [677, 251] width 105 height 105
click at [678, 210] on div "00 1 2 3 4 5 6 7 8 9 10 11 12 13 14 15 16 17 18 19 20 21 22 23 00 05 10 15 20 2…" at bounding box center [677, 251] width 105 height 105
type input "17:00"
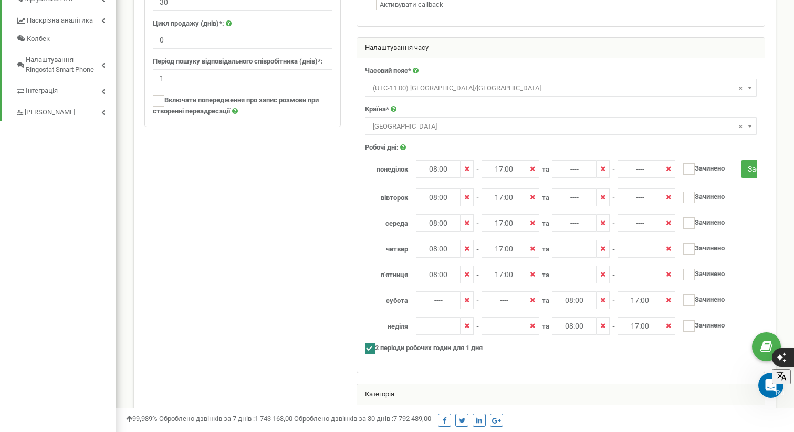
click at [683, 341] on div "понеділок 08:00 - 17:00" at bounding box center [561, 262] width 392 height 205
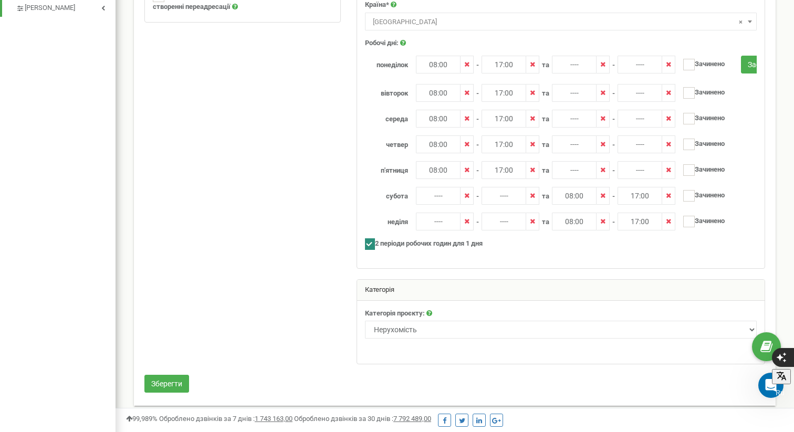
scroll to position [535, 0]
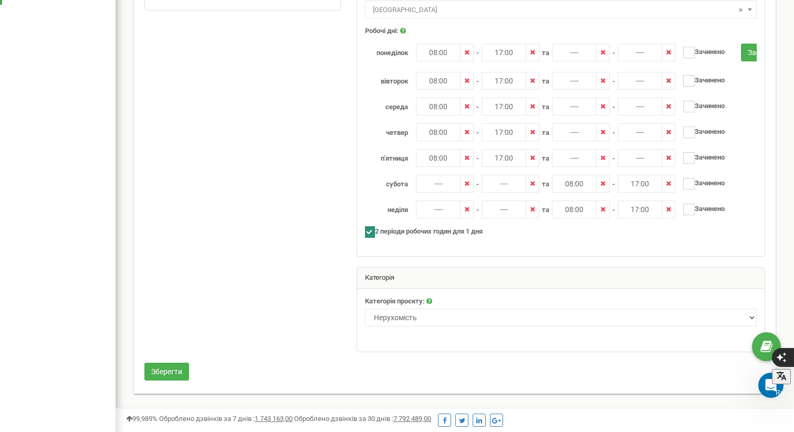
click at [498, 276] on div "Категорія" at bounding box center [560, 278] width 407 height 21
click at [495, 284] on div "Категорія" at bounding box center [560, 278] width 407 height 21
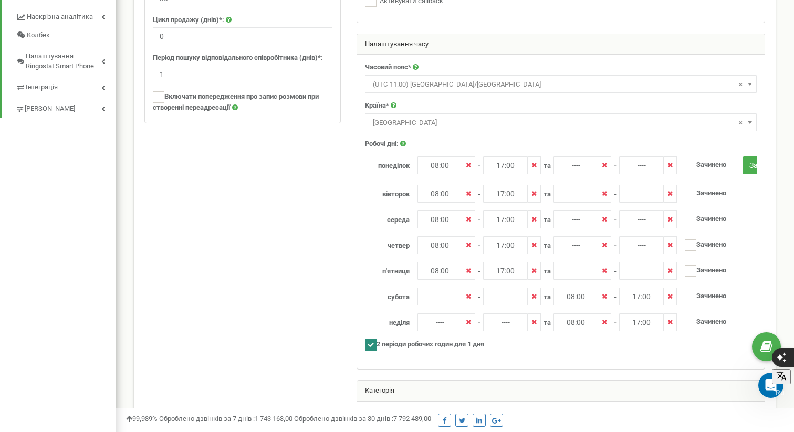
scroll to position [536, 0]
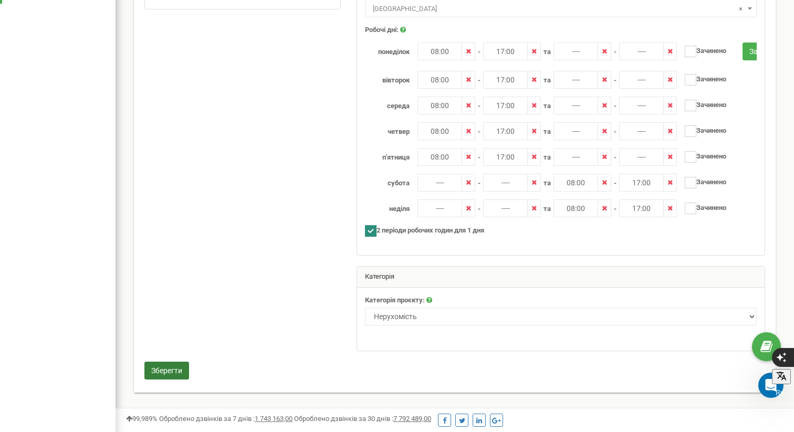
click at [170, 367] on button "Зберегти" at bounding box center [166, 371] width 45 height 18
click at [175, 377] on button "Зберегти" at bounding box center [166, 371] width 45 height 18
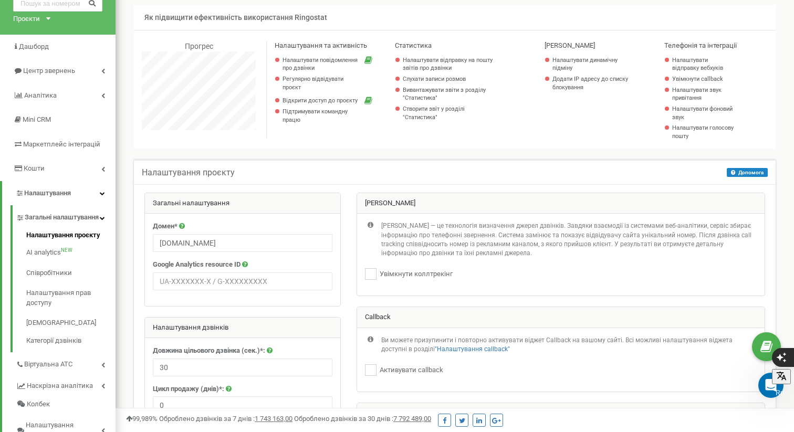
scroll to position [59, 0]
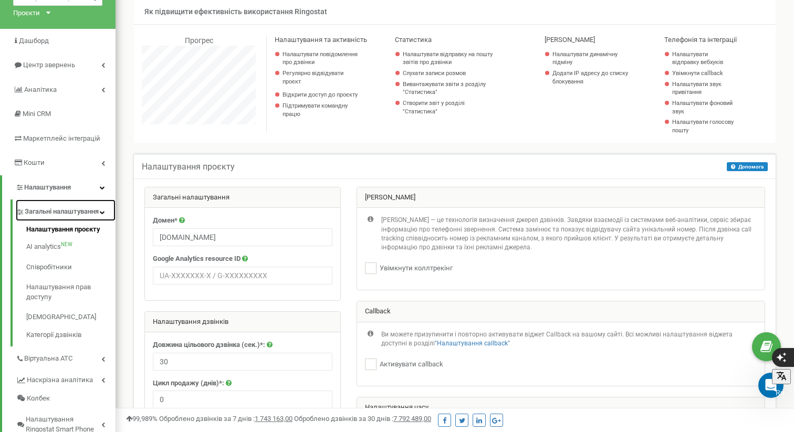
click at [50, 212] on span "Загальні налаштування" at bounding box center [62, 212] width 74 height 10
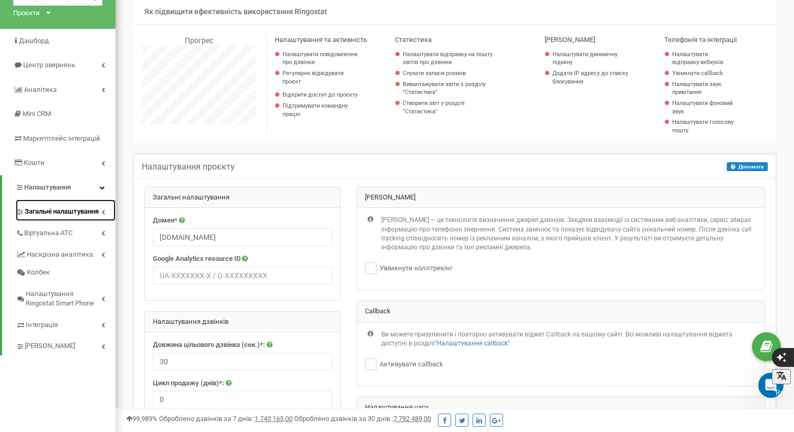
click at [76, 206] on link "Загальні налаштування" at bounding box center [66, 210] width 100 height 22
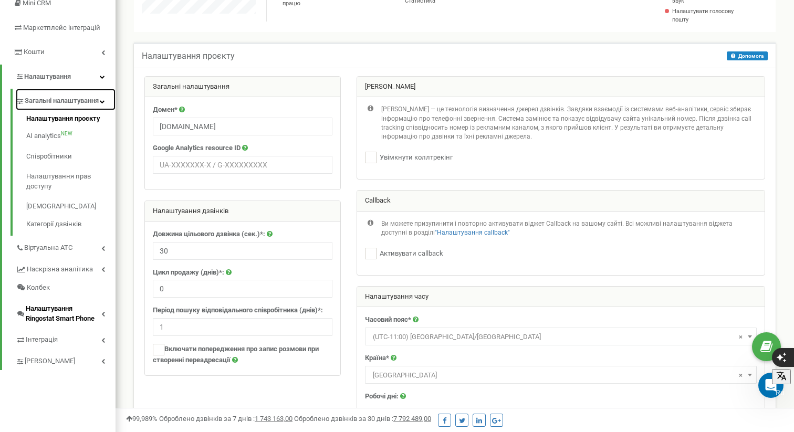
scroll to position [208, 0]
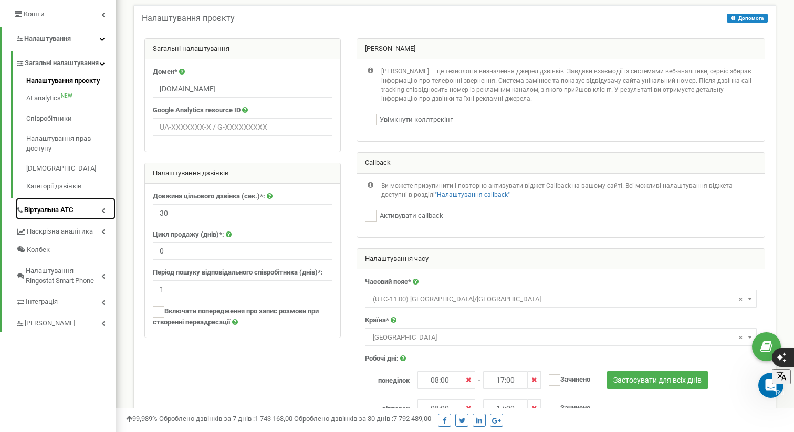
click at [67, 213] on link "Віртуальна АТС" at bounding box center [66, 209] width 100 height 22
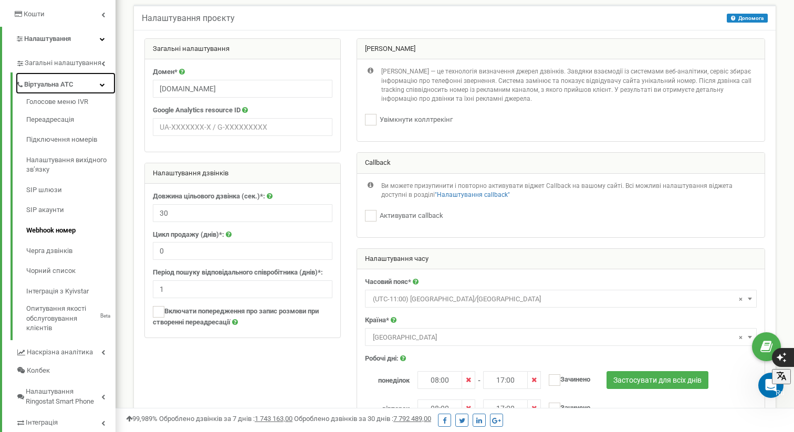
scroll to position [207, 0]
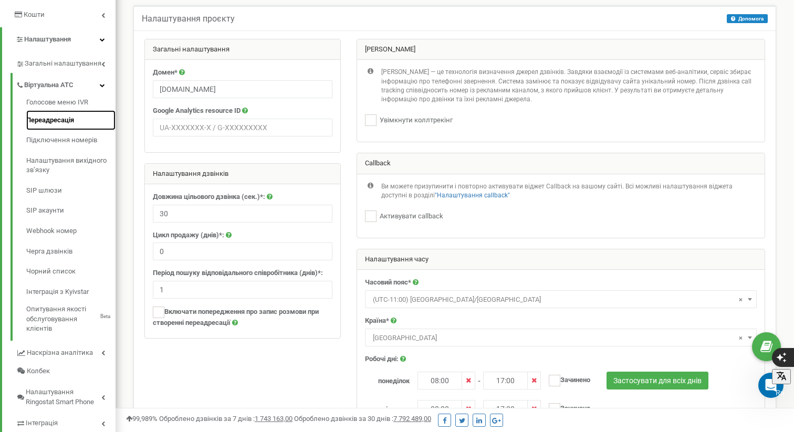
click at [59, 122] on link "Переадресація" at bounding box center [70, 120] width 89 height 20
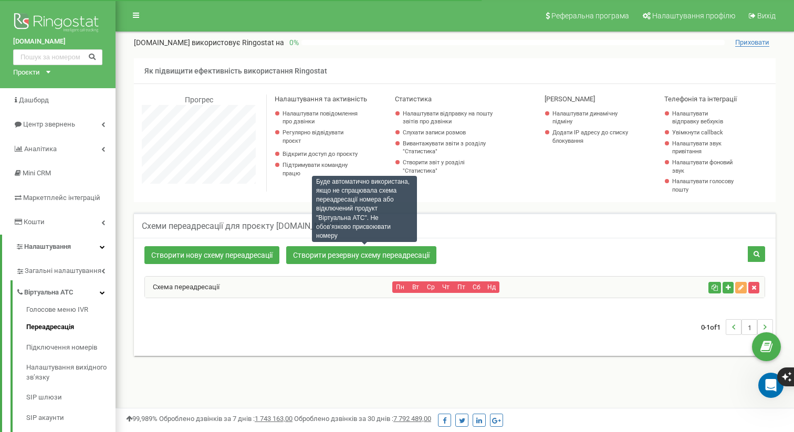
scroll to position [630, 678]
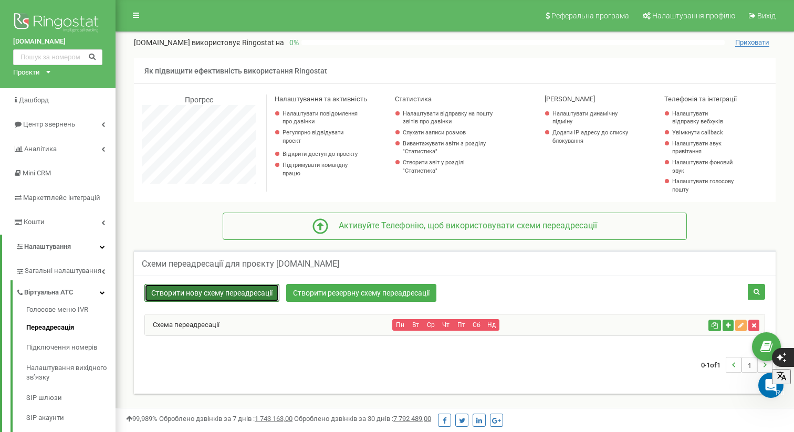
click at [260, 290] on link "Створити нову схему переадресації" at bounding box center [211, 293] width 135 height 18
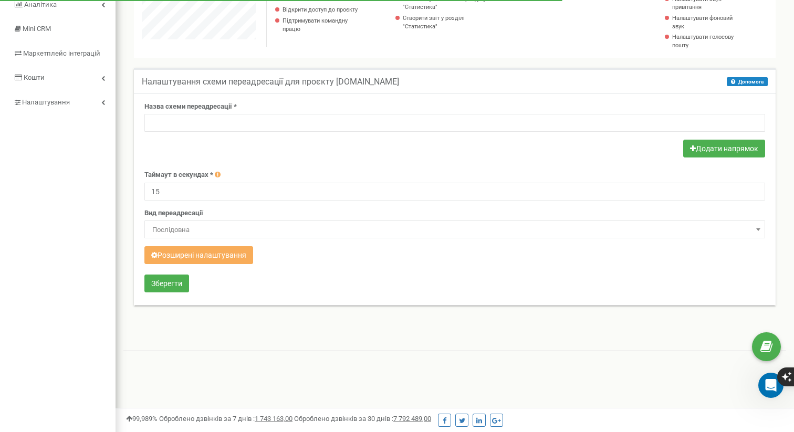
scroll to position [630, 678]
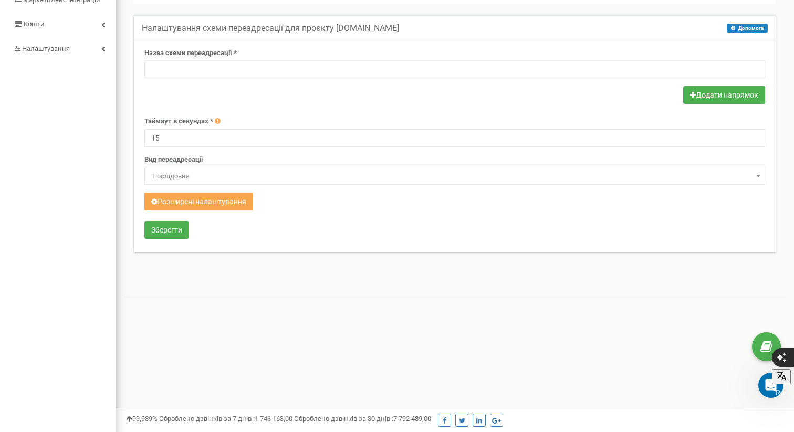
click at [227, 200] on button "Розширені налаштування" at bounding box center [198, 202] width 109 height 18
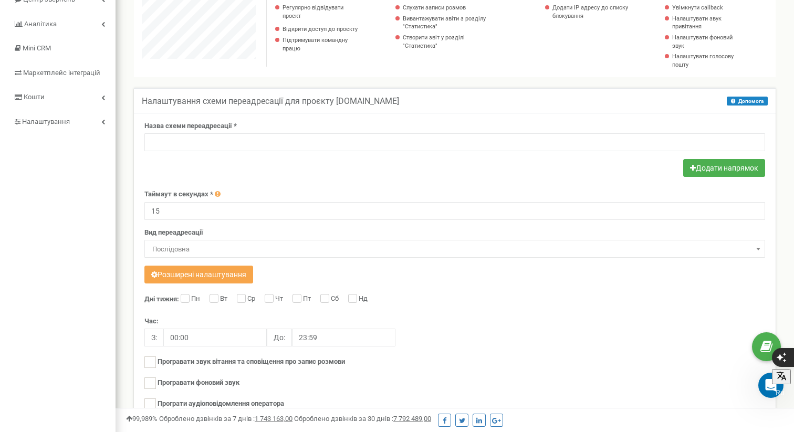
scroll to position [87, 0]
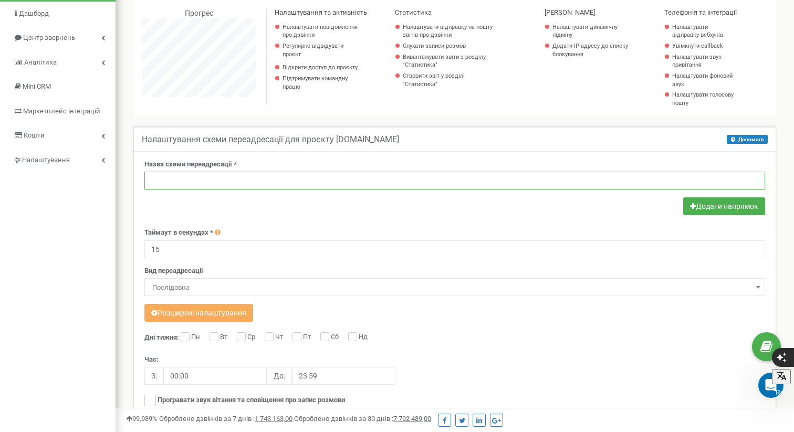
click at [354, 185] on input "text" at bounding box center [454, 181] width 620 height 18
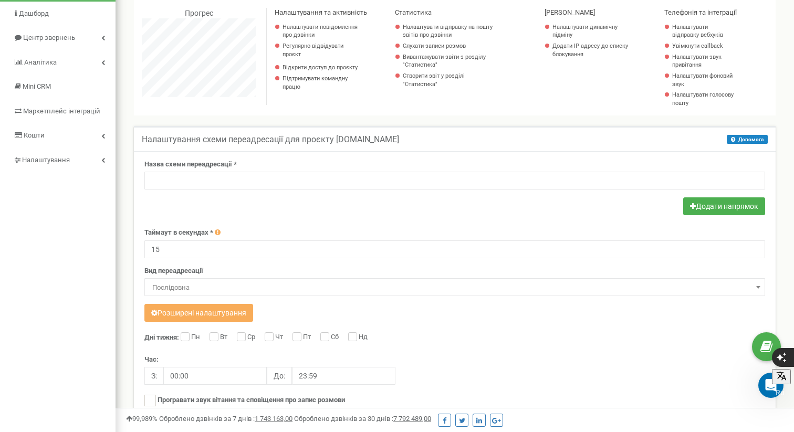
click at [369, 220] on form "Назва схеми переадресації * Додати напрямок Таймаут в секундах * 15 Вид переадр…" at bounding box center [454, 340] width 620 height 361
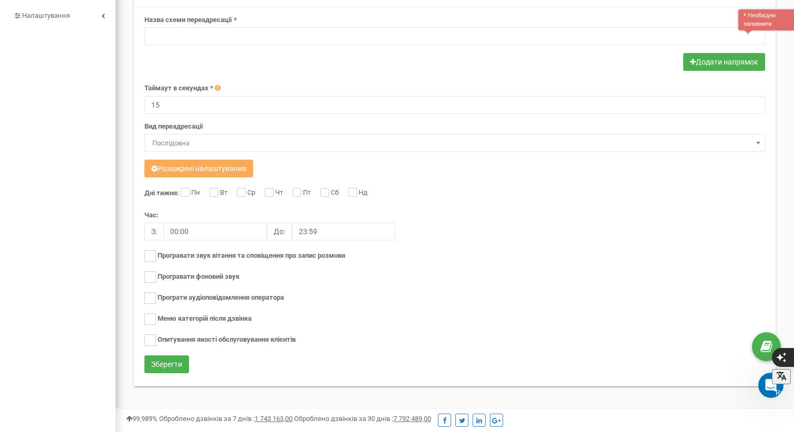
scroll to position [232, 0]
click at [185, 193] on input "Пн" at bounding box center [184, 192] width 7 height 7
checkbox input "true"
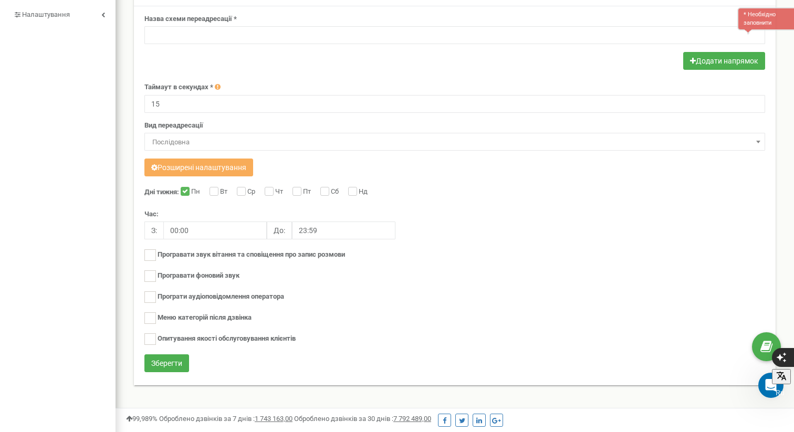
click at [207, 191] on div "Дні тижня: Пн Вт Ср Чт Пт Сб Нд Час: З: 00:00 До: 23:59" at bounding box center [454, 270] width 620 height 167
click at [213, 191] on input "Вт" at bounding box center [212, 192] width 7 height 7
checkbox input "true"
click at [231, 191] on div "Дні тижня: Пн Вт Ср Чт Пт Сб Нд Час: З: 00:00 До: 23:59" at bounding box center [454, 270] width 620 height 167
click at [247, 191] on label "Ср" at bounding box center [252, 192] width 10 height 10
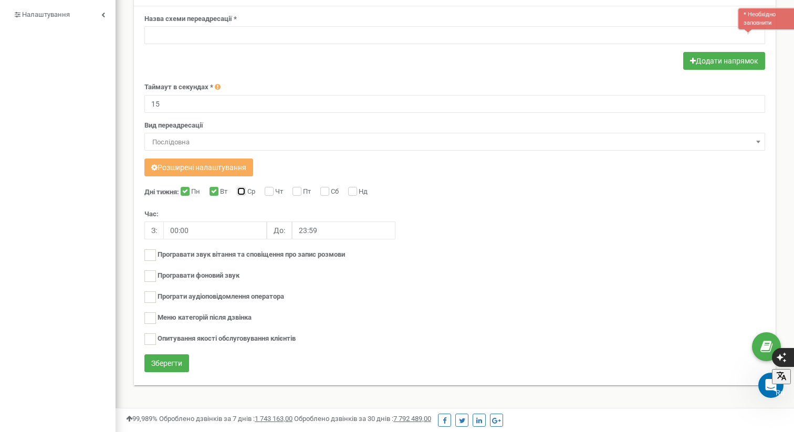
click at [244, 191] on input "Ср" at bounding box center [240, 192] width 7 height 7
checkbox input "true"
drag, startPoint x: 269, startPoint y: 191, endPoint x: 298, endPoint y: 191, distance: 28.3
click at [271, 191] on input "Чт" at bounding box center [268, 192] width 7 height 7
checkbox input "true"
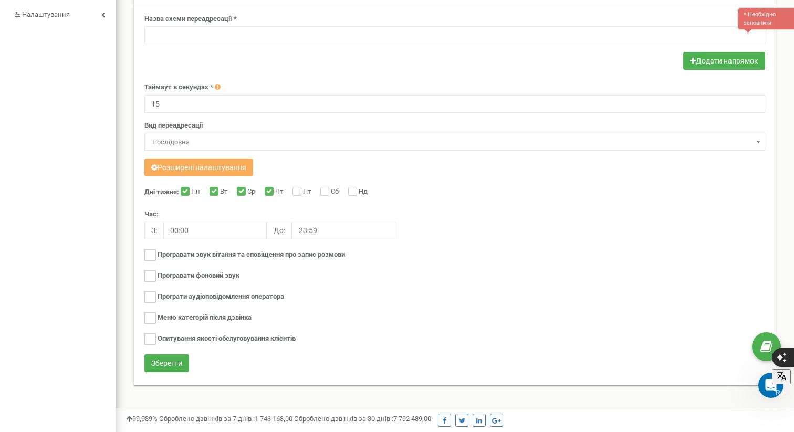
click at [303, 191] on label "Пт" at bounding box center [308, 192] width 10 height 10
click at [299, 191] on input "Пт" at bounding box center [295, 192] width 7 height 7
checkbox input "true"
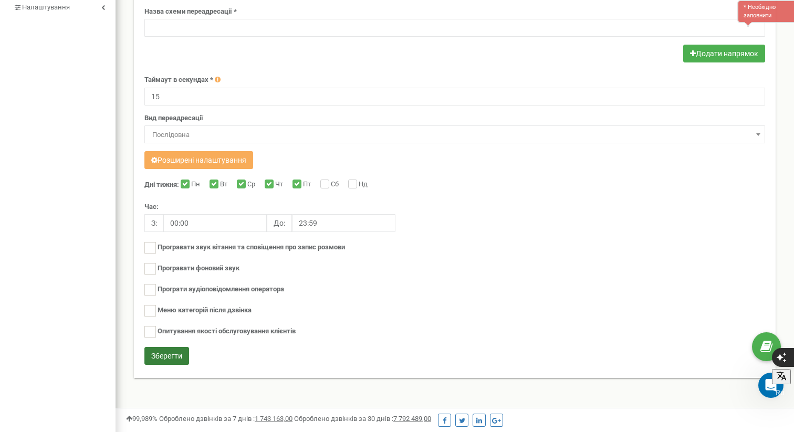
click at [176, 350] on button "Зберегти" at bounding box center [166, 356] width 45 height 18
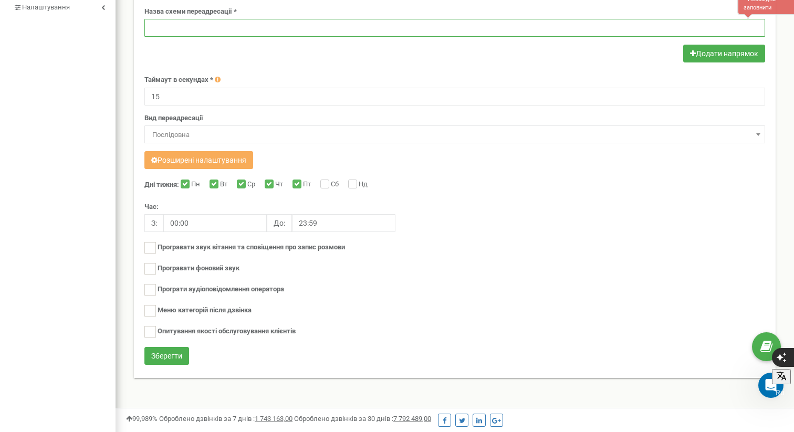
click at [187, 27] on input "text" at bounding box center [454, 28] width 620 height 18
type input "Схема переадресації"
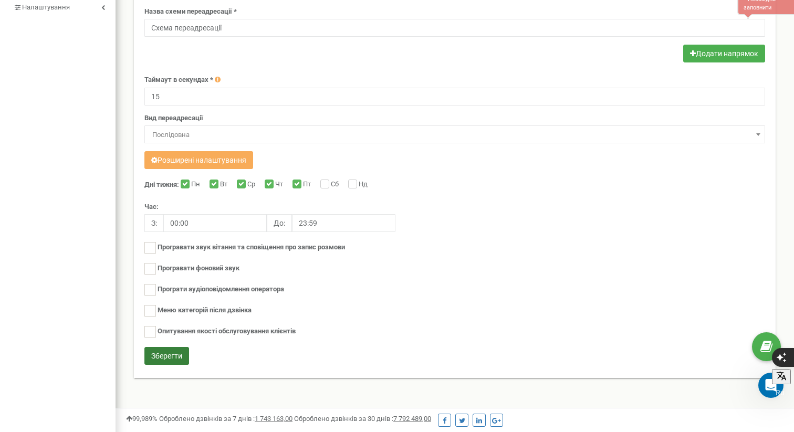
click at [157, 356] on button "Зберегти" at bounding box center [166, 356] width 45 height 18
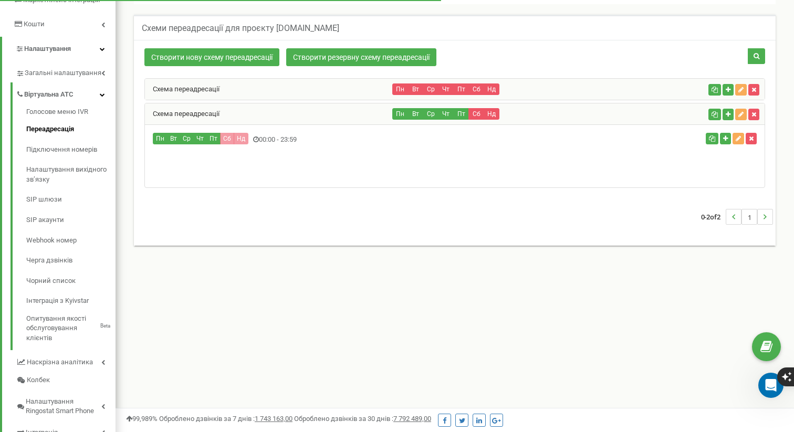
scroll to position [630, 678]
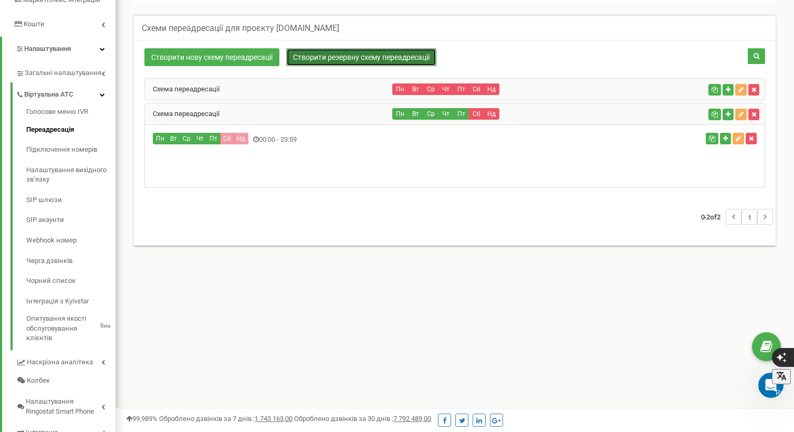
click at [325, 55] on link "Створити резервну схему переадресації" at bounding box center [361, 57] width 150 height 18
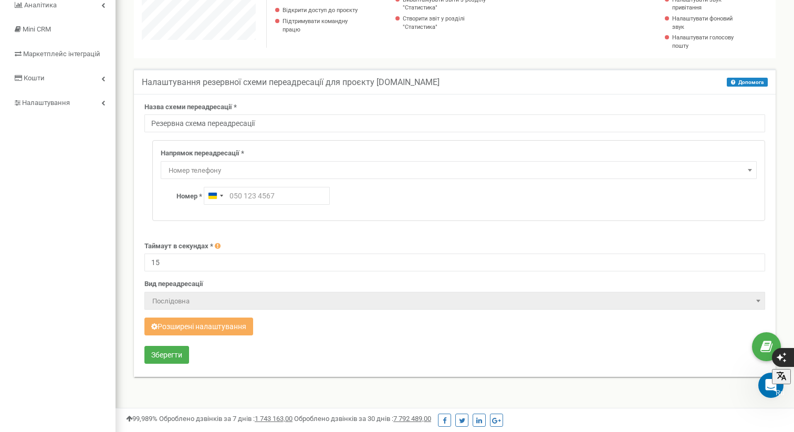
scroll to position [148, 0]
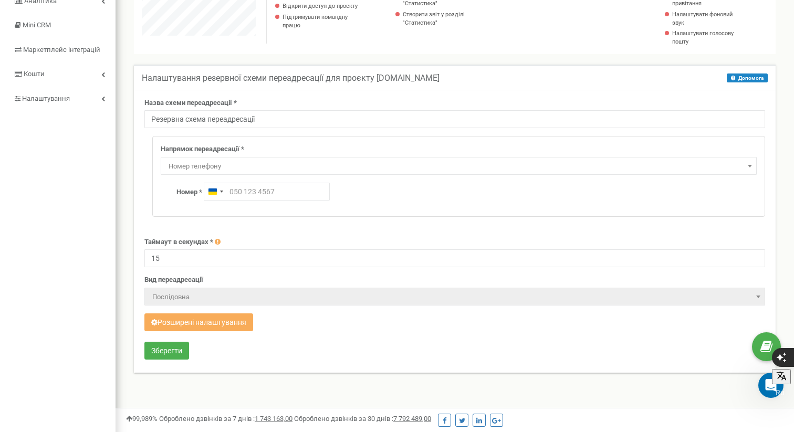
click at [284, 161] on span "Номер телефону" at bounding box center [458, 166] width 588 height 15
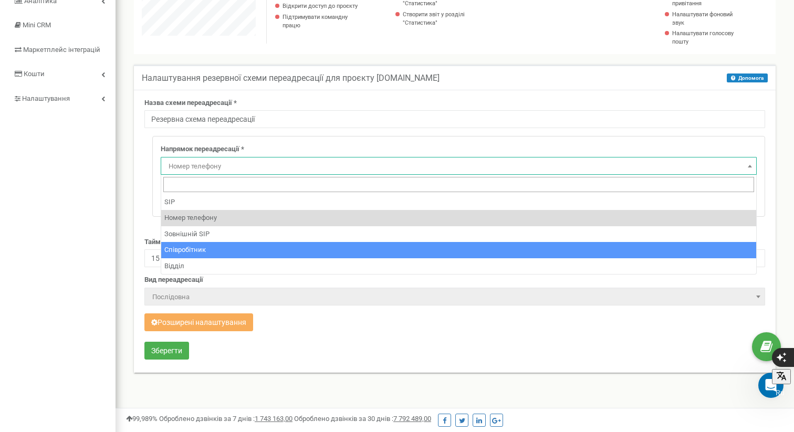
select select "Employee"
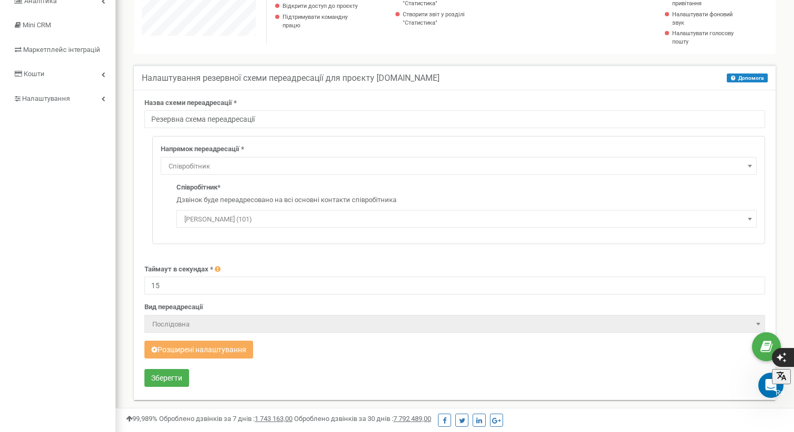
scroll to position [198, 0]
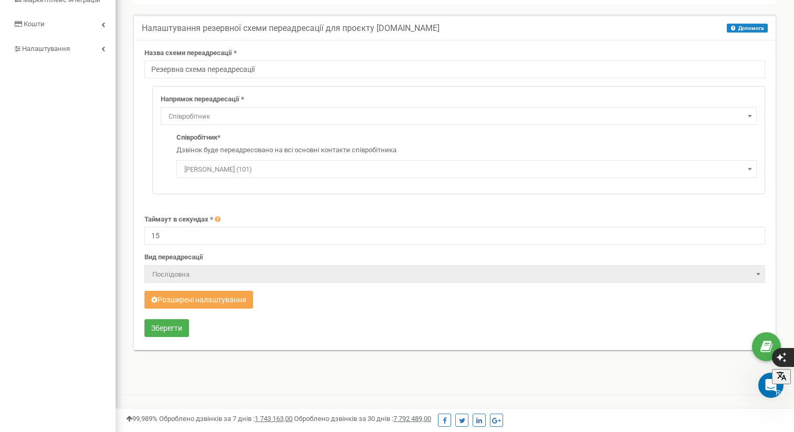
click at [216, 297] on button "Розширені налаштування" at bounding box center [198, 300] width 109 height 18
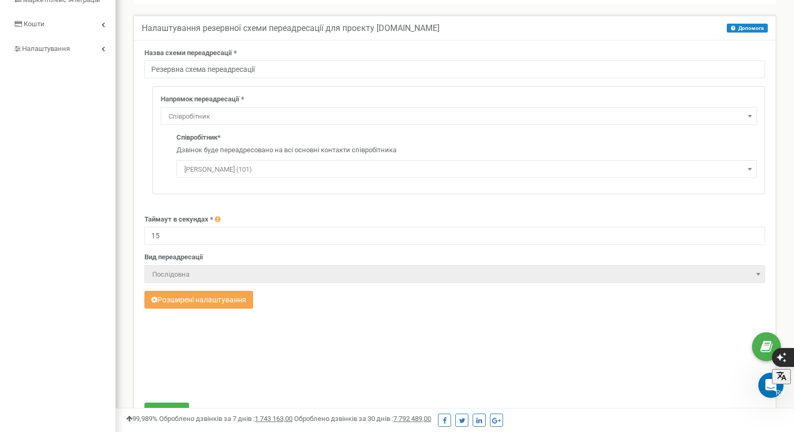
scroll to position [675, 678]
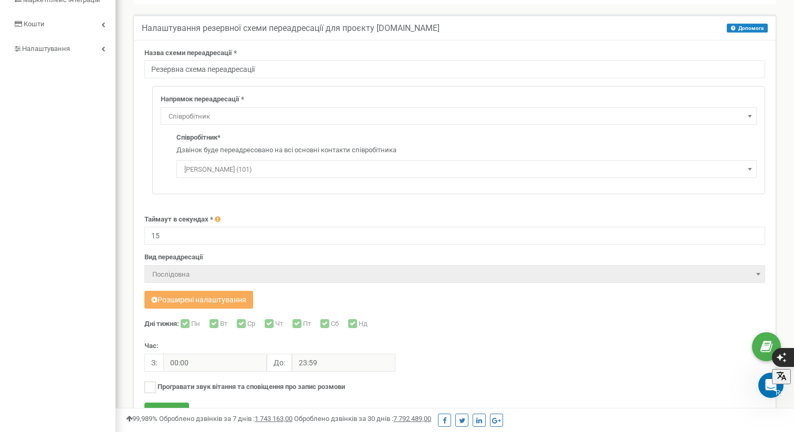
click at [331, 319] on label "Сб" at bounding box center [336, 324] width 10 height 10
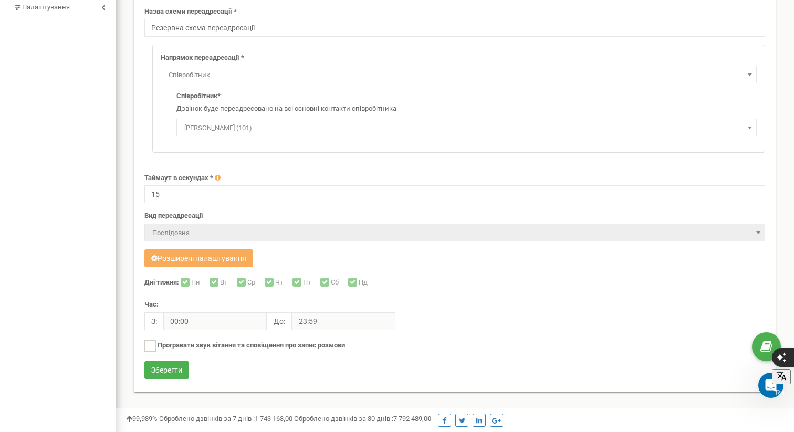
scroll to position [255, 0]
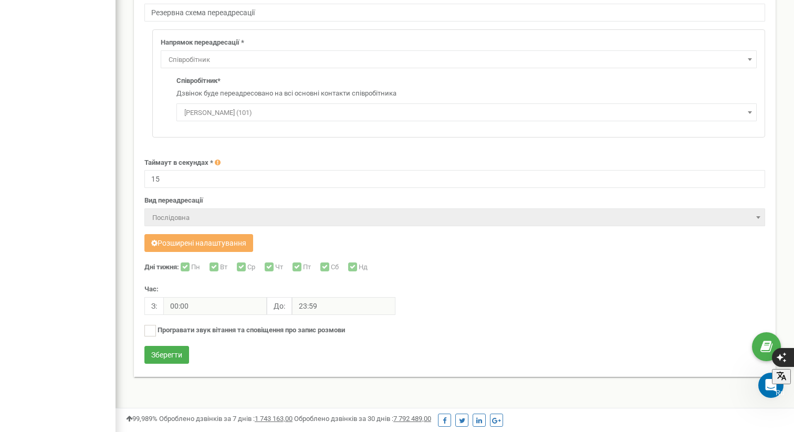
click at [306, 266] on label "Пт" at bounding box center [308, 267] width 10 height 10
click at [221, 328] on label "Програвати звук вітання та сповіщення про запис розмови" at bounding box center [250, 330] width 187 height 10
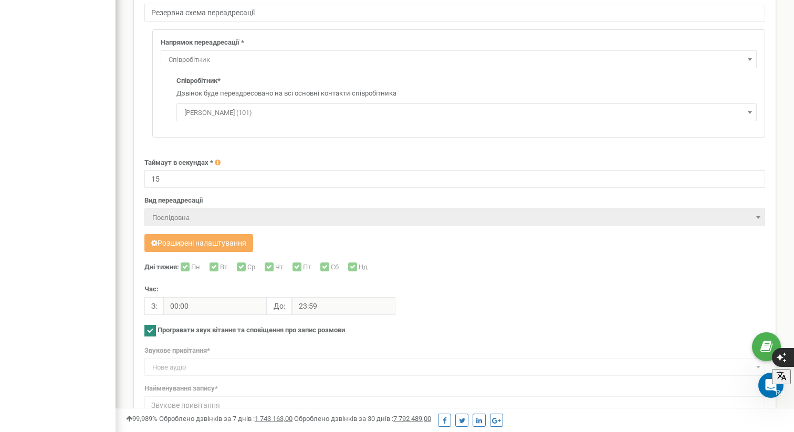
scroll to position [830, 678]
drag, startPoint x: 153, startPoint y: 326, endPoint x: 164, endPoint y: 315, distance: 16.0
click at [152, 326] on ins at bounding box center [150, 331] width 12 height 12
checkbox input "false"
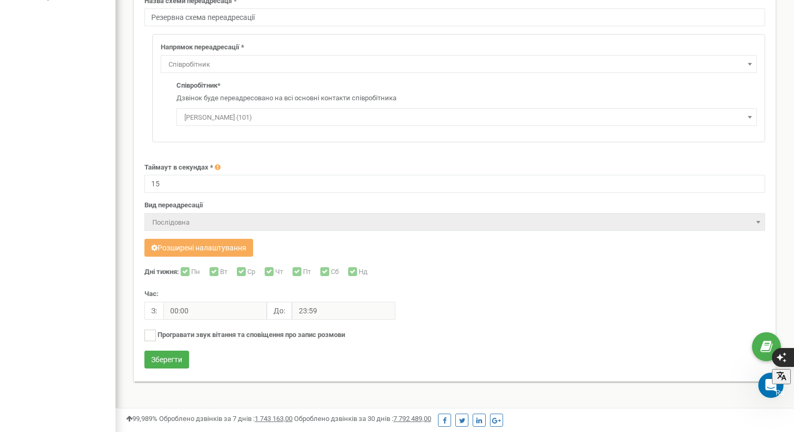
scroll to position [255, 0]
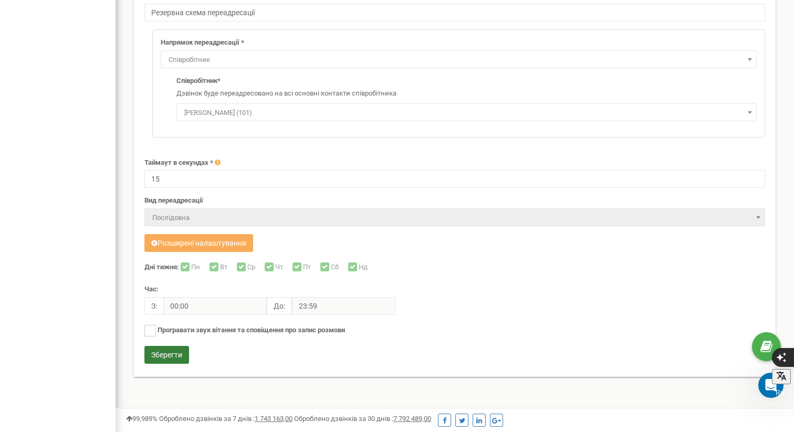
click at [169, 352] on button "Зберегти" at bounding box center [166, 355] width 45 height 18
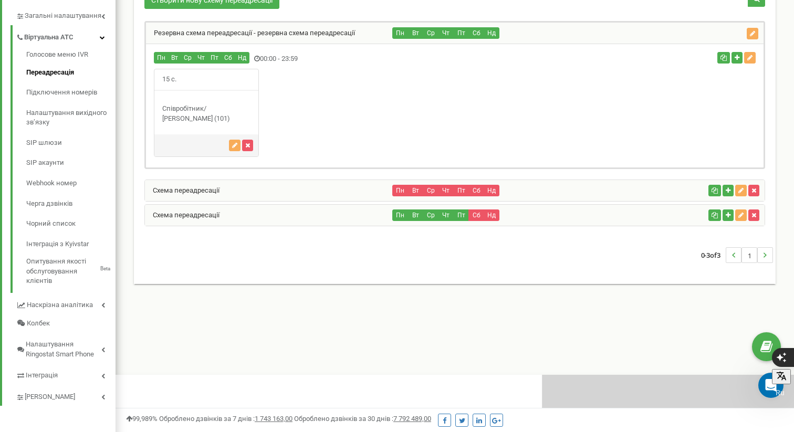
scroll to position [230, 0]
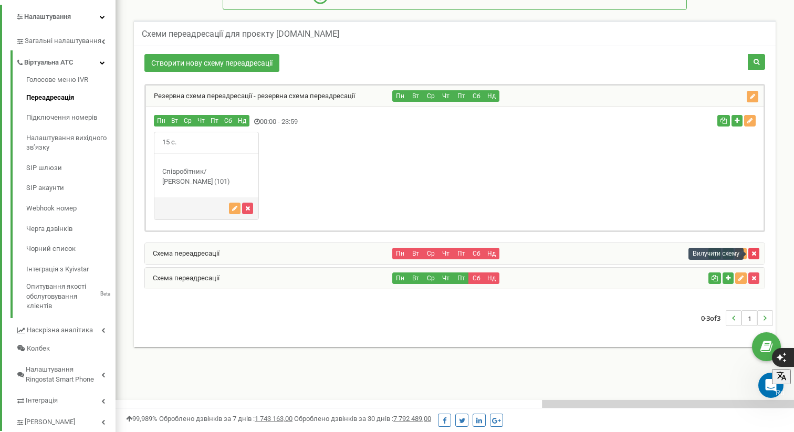
click at [756, 251] on button "button" at bounding box center [753, 254] width 11 height 12
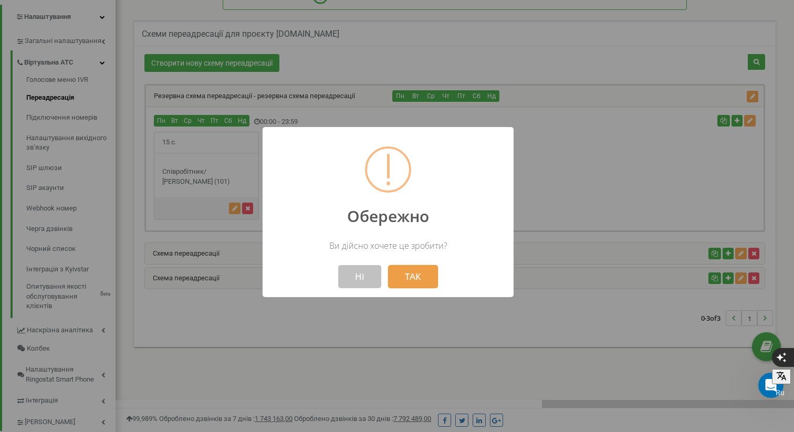
click at [418, 271] on button "ТАК" at bounding box center [413, 276] width 50 height 23
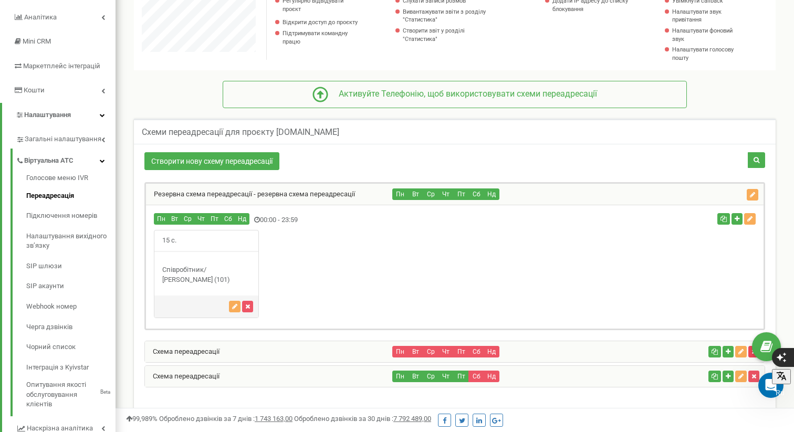
scroll to position [133, 0]
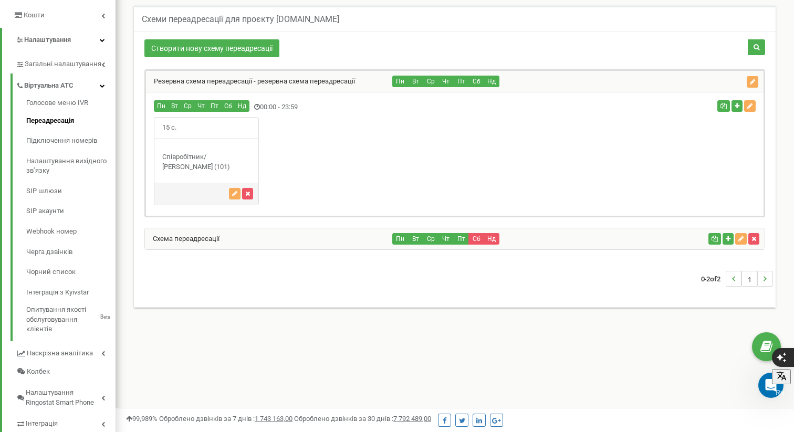
scroll to position [206, 0]
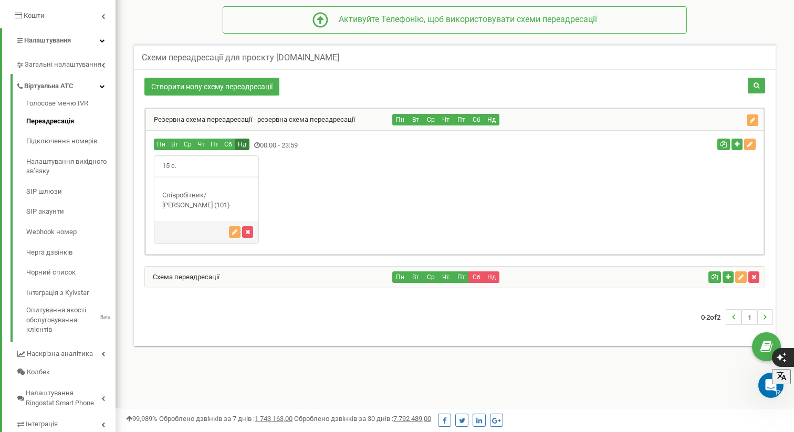
click at [241, 144] on button "Нд" at bounding box center [242, 145] width 15 height 12
click at [227, 145] on button "Сб" at bounding box center [228, 145] width 14 height 12
click at [739, 276] on icon "button" at bounding box center [740, 277] width 5 height 6
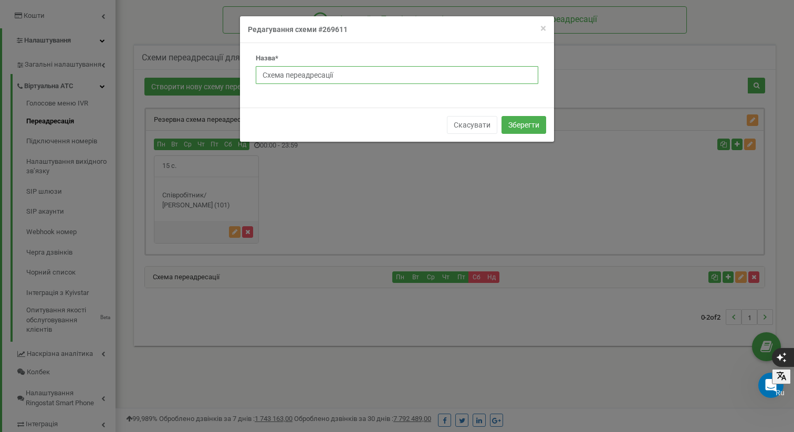
click at [386, 80] on input "Схема переадресації" at bounding box center [397, 75] width 282 height 18
click at [369, 70] on input "Схема переадресації" at bounding box center [397, 75] width 282 height 18
click at [521, 124] on button "Зберегти" at bounding box center [523, 125] width 45 height 18
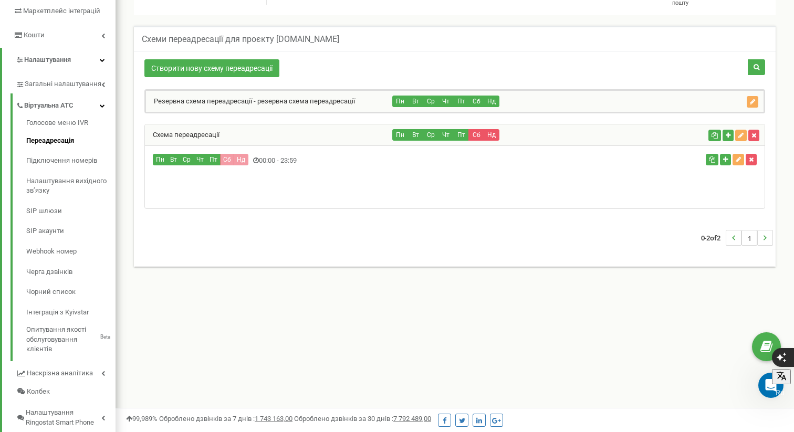
scroll to position [184, 0]
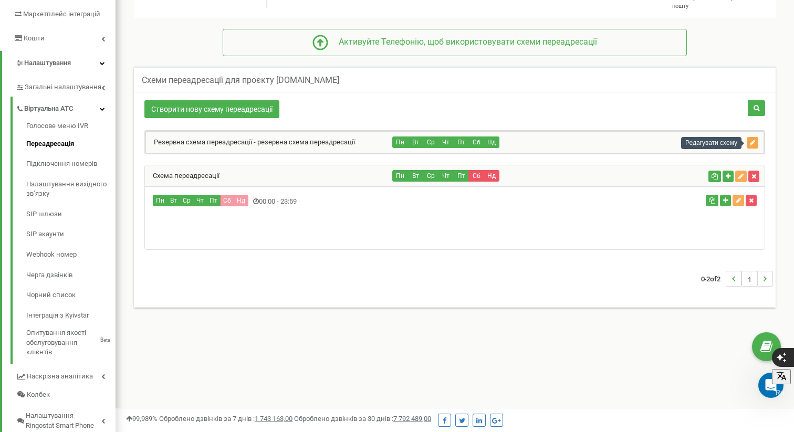
click at [754, 138] on button "button" at bounding box center [752, 143] width 12 height 12
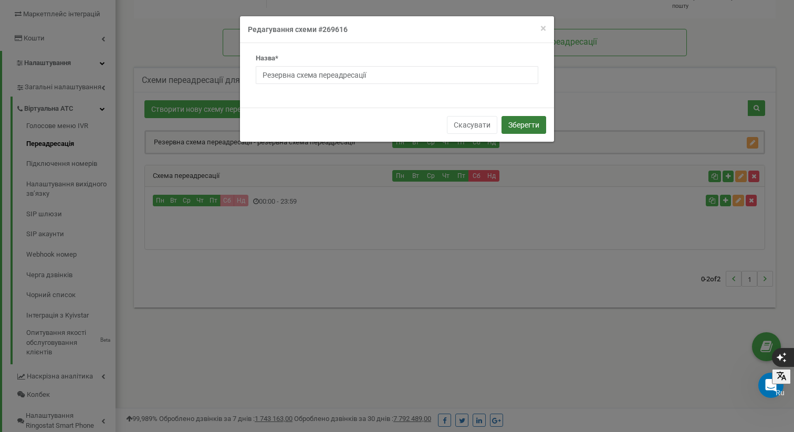
click at [524, 121] on button "Зберегти" at bounding box center [523, 125] width 45 height 18
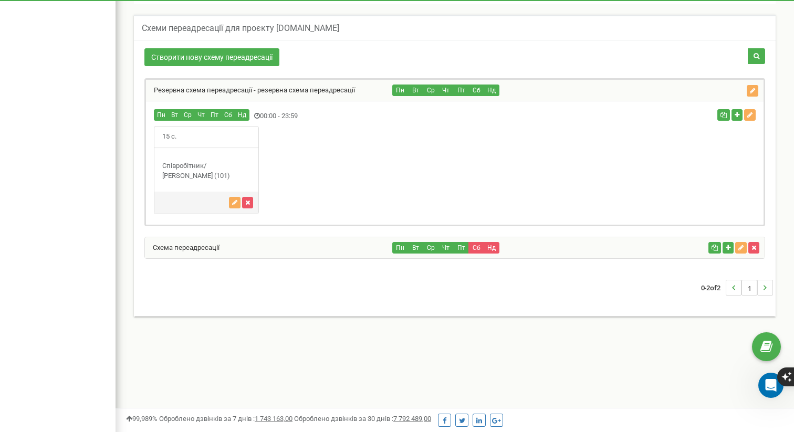
scroll to position [630, 678]
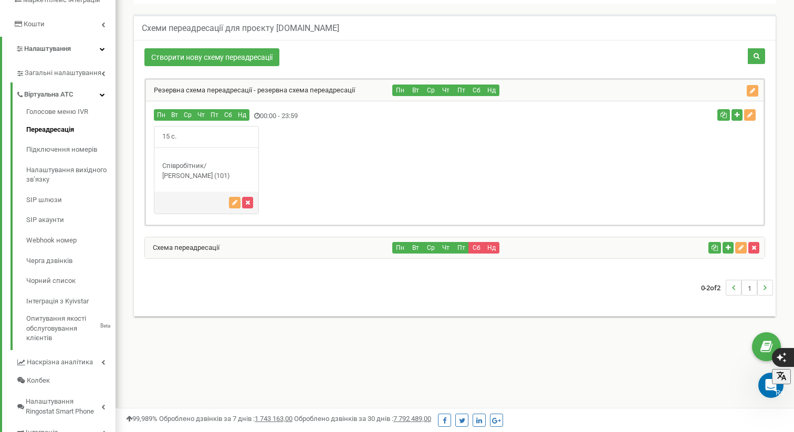
click at [206, 160] on div "15 с." at bounding box center [206, 170] width 105 height 88
click at [175, 128] on span "15 с." at bounding box center [169, 136] width 30 height 20
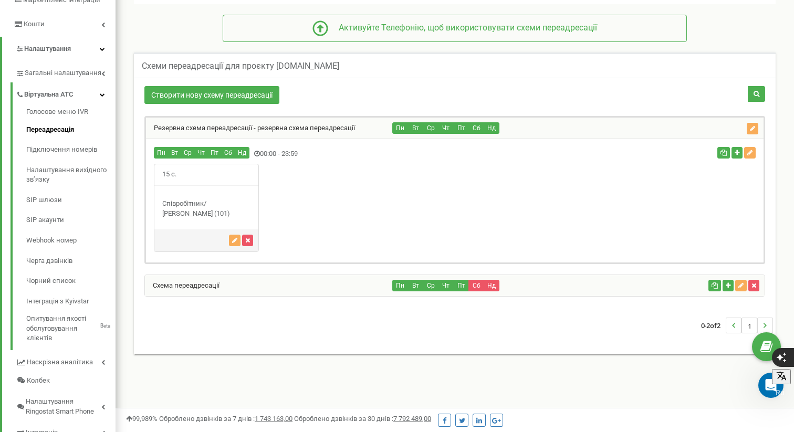
click at [234, 203] on div "Співробітник/ Іванов Іван (101)" at bounding box center [206, 208] width 104 height 19
click at [235, 241] on icon "button" at bounding box center [234, 240] width 5 height 6
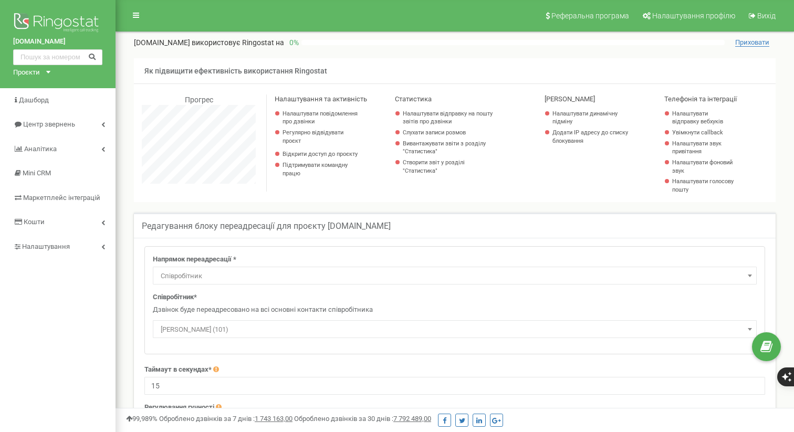
select select "Employee"
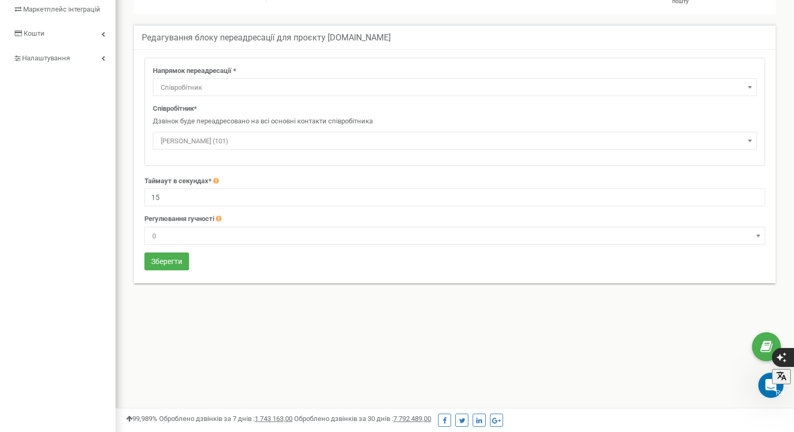
scroll to position [198, 0]
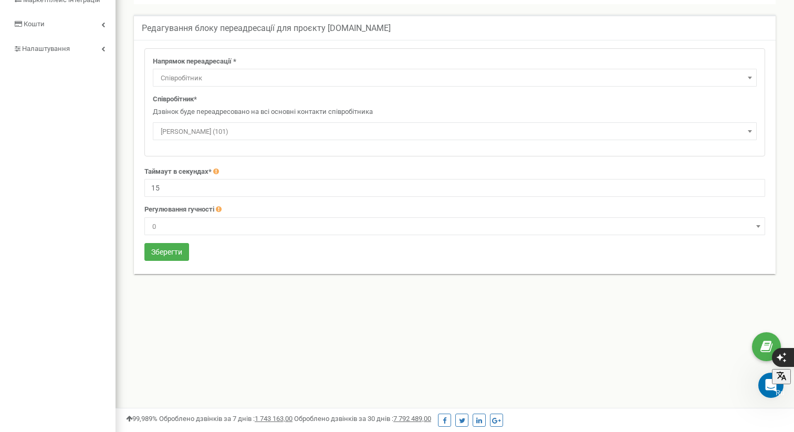
click at [310, 129] on span "Іванов Іван (101)" at bounding box center [454, 131] width 596 height 15
click at [167, 250] on button "Зберегти" at bounding box center [166, 252] width 45 height 18
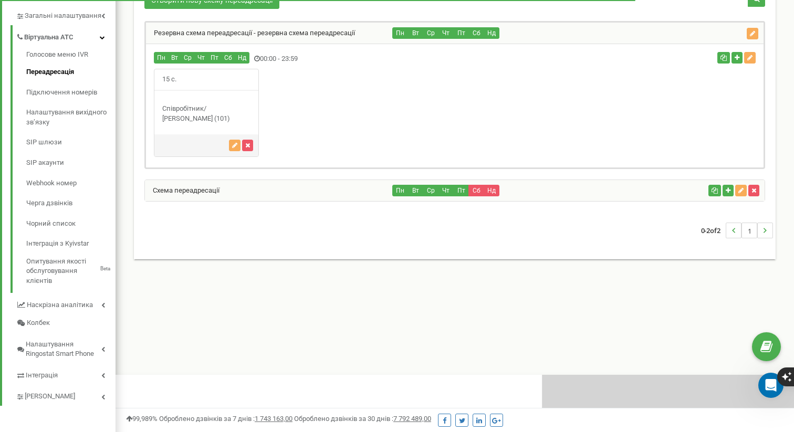
scroll to position [630, 678]
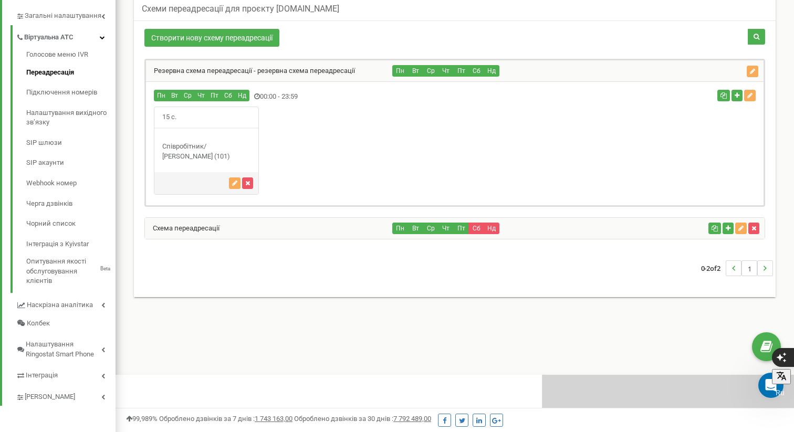
click at [255, 94] on icon at bounding box center [257, 96] width 6 height 7
drag, startPoint x: 279, startPoint y: 98, endPoint x: 264, endPoint y: 98, distance: 14.7
click at [279, 98] on div "Пн Вт Ср" at bounding box center [351, 97] width 411 height 14
click at [231, 98] on button "Сб" at bounding box center [228, 96] width 14 height 12
drag, startPoint x: 212, startPoint y: 96, endPoint x: 220, endPoint y: 94, distance: 9.0
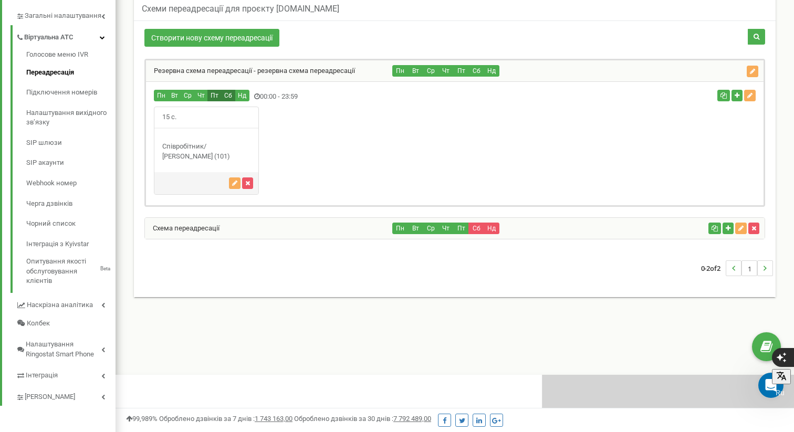
click at [212, 96] on button "Пт" at bounding box center [214, 96] width 14 height 12
drag, startPoint x: 209, startPoint y: 93, endPoint x: 203, endPoint y: 94, distance: 7.0
click at [207, 94] on button "Пт" at bounding box center [214, 96] width 14 height 12
drag, startPoint x: 193, startPoint y: 94, endPoint x: 181, endPoint y: 94, distance: 11.6
click at [183, 94] on button "Ср" at bounding box center [188, 96] width 14 height 12
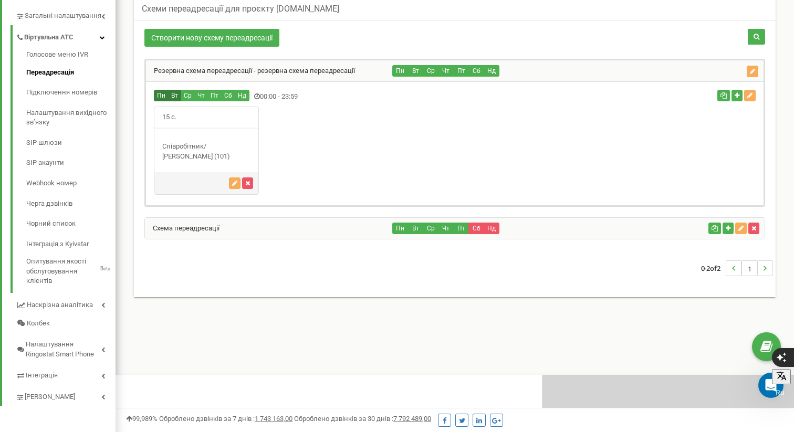
drag, startPoint x: 175, startPoint y: 93, endPoint x: 160, endPoint y: 92, distance: 14.7
click at [166, 93] on div "Пн Вт Ср" at bounding box center [202, 97] width 96 height 14
drag, startPoint x: 160, startPoint y: 92, endPoint x: 182, endPoint y: 93, distance: 22.0
click at [171, 92] on div "Пн Вт Ср" at bounding box center [202, 97] width 96 height 14
click at [189, 93] on button "Ср" at bounding box center [188, 96] width 14 height 12
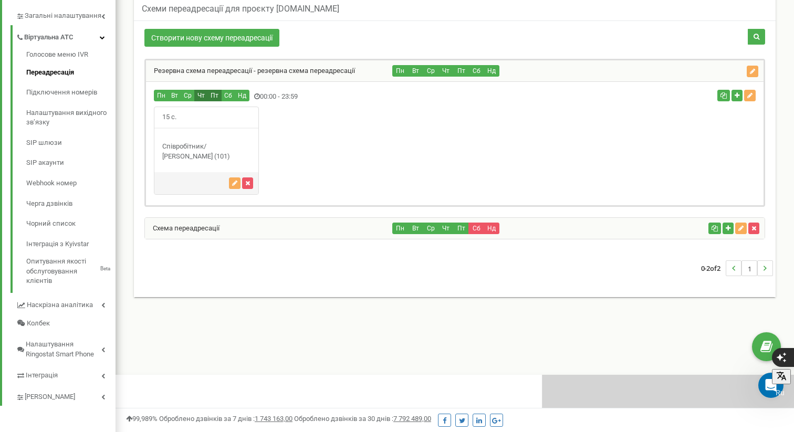
click at [205, 94] on button "Чт" at bounding box center [201, 96] width 14 height 12
click at [221, 95] on div "Пн Вт Ср" at bounding box center [202, 97] width 96 height 14
click at [722, 93] on icon "button" at bounding box center [723, 95] width 6 height 6
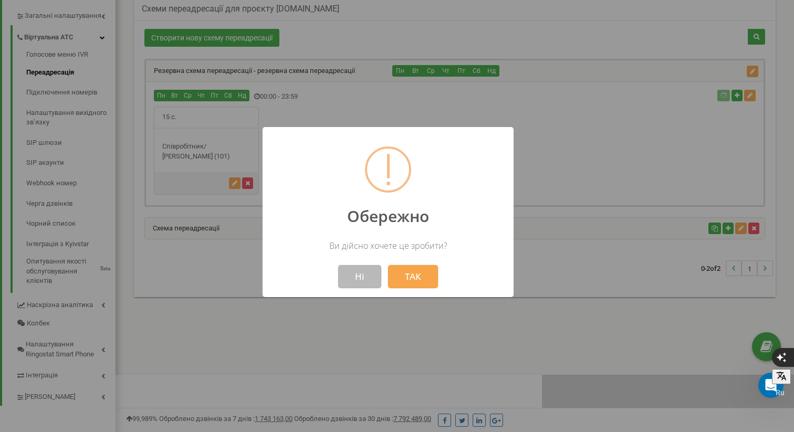
click at [361, 278] on button "Ні" at bounding box center [359, 276] width 43 height 23
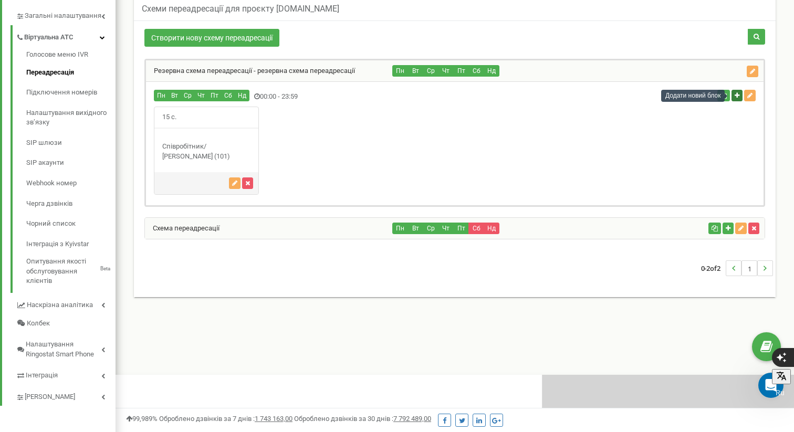
click at [739, 94] on button "button" at bounding box center [736, 96] width 11 height 12
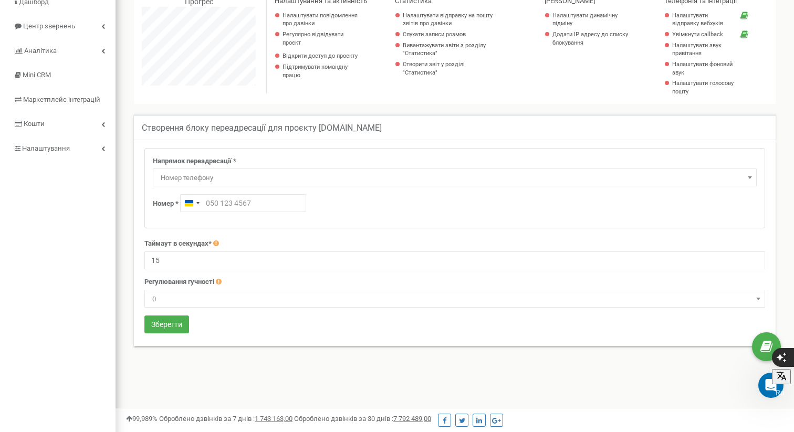
scroll to position [101, 0]
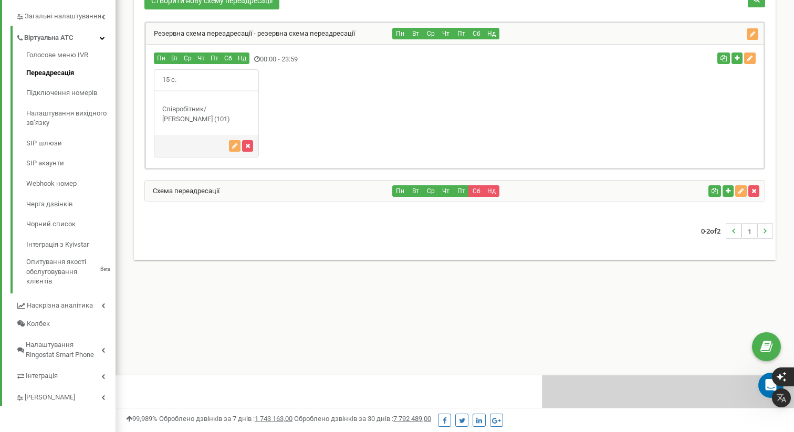
scroll to position [630, 678]
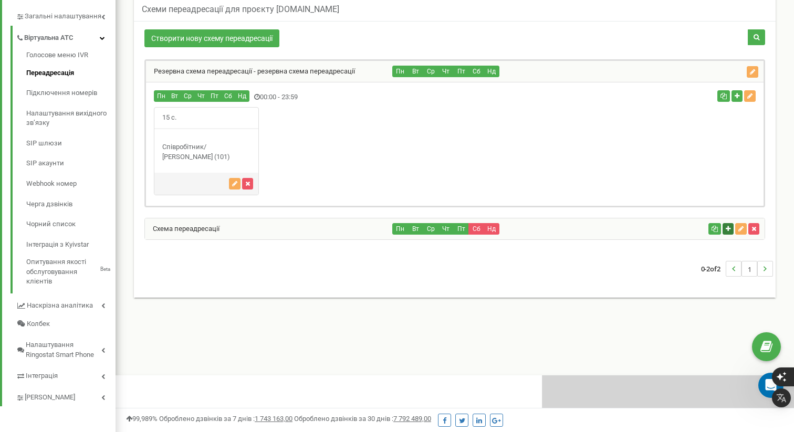
click at [727, 227] on icon "button" at bounding box center [727, 229] width 5 height 6
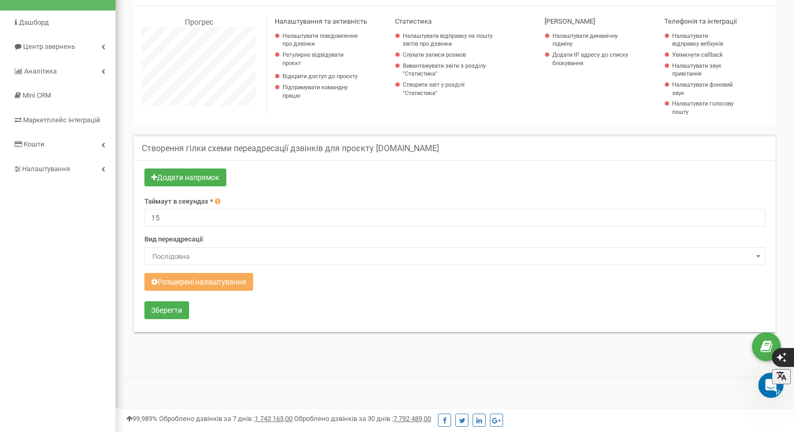
scroll to position [83, 0]
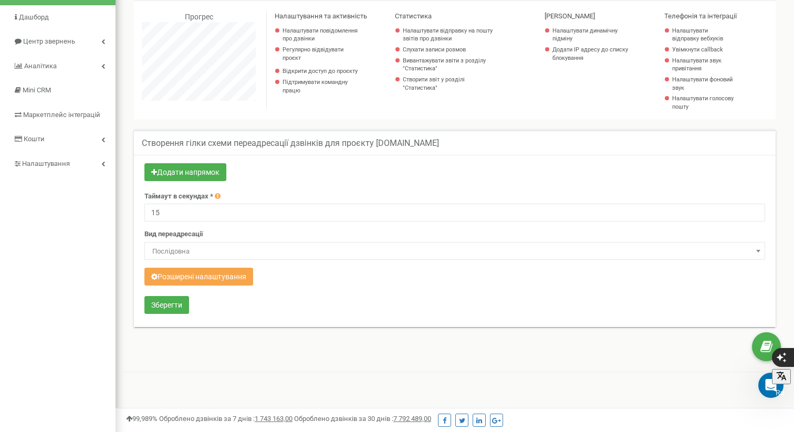
click at [240, 268] on button "Розширені налаштування" at bounding box center [198, 277] width 109 height 18
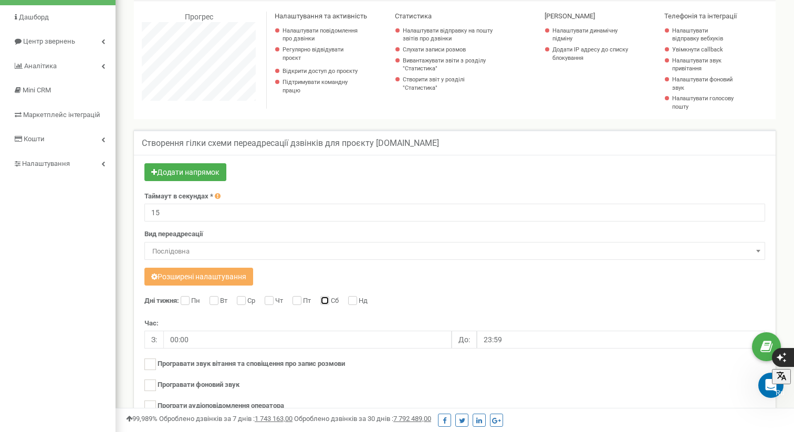
click at [327, 299] on input "Сб" at bounding box center [323, 301] width 7 height 7
checkbox input "true"
click at [353, 300] on input "Нд" at bounding box center [351, 301] width 7 height 7
checkbox input "true"
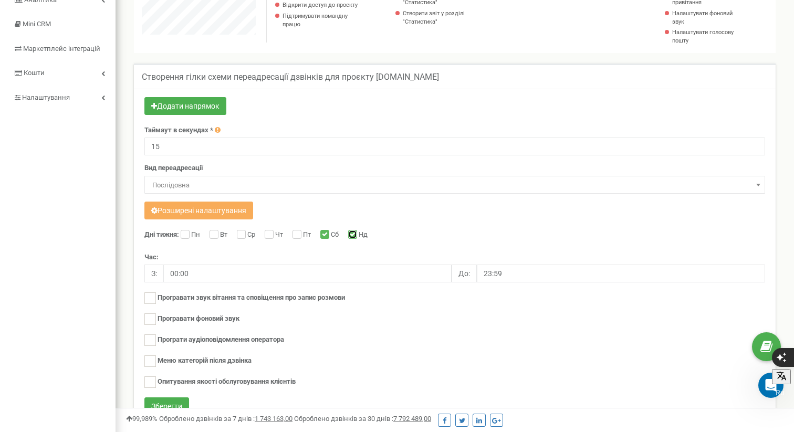
scroll to position [152, 0]
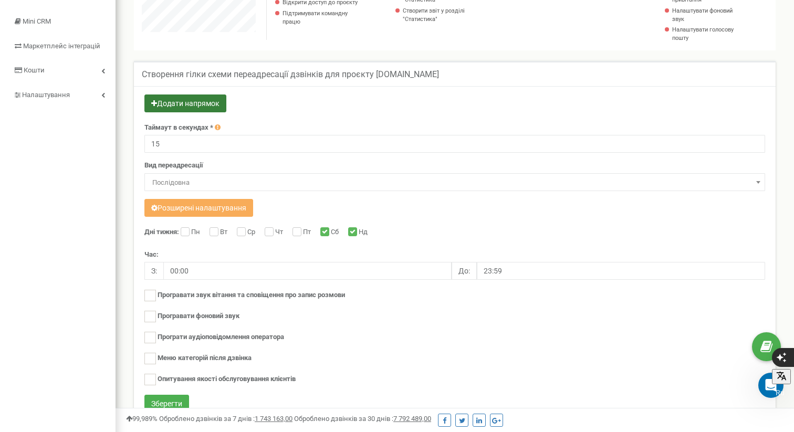
click at [204, 101] on button "Додати напрямок" at bounding box center [185, 103] width 82 height 18
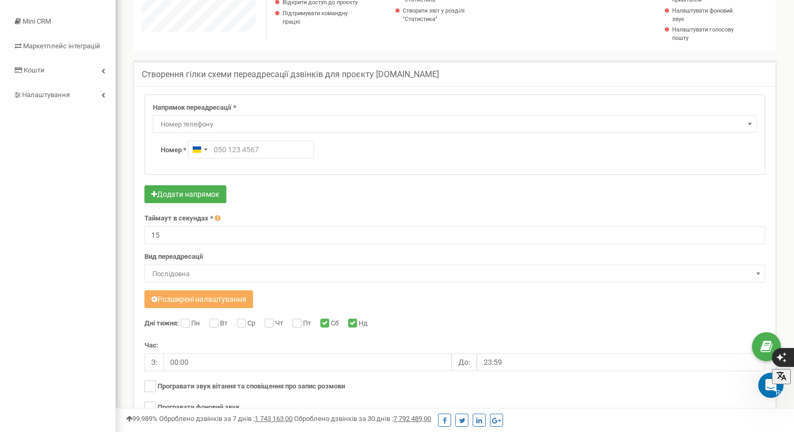
click at [230, 125] on span "Номер телефону" at bounding box center [454, 124] width 596 height 15
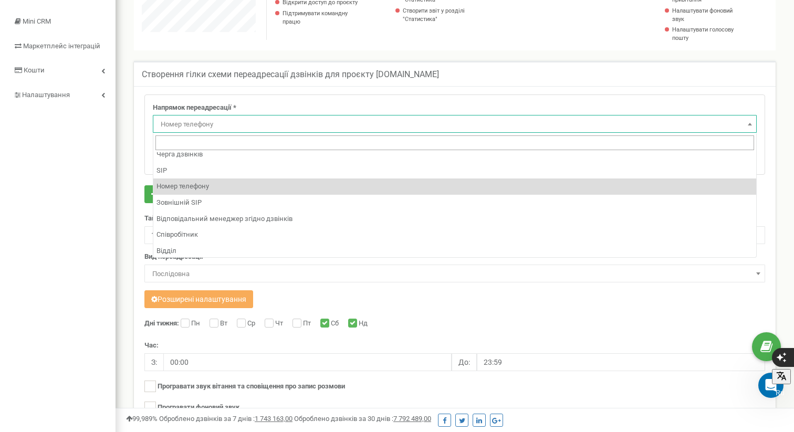
scroll to position [71, 0]
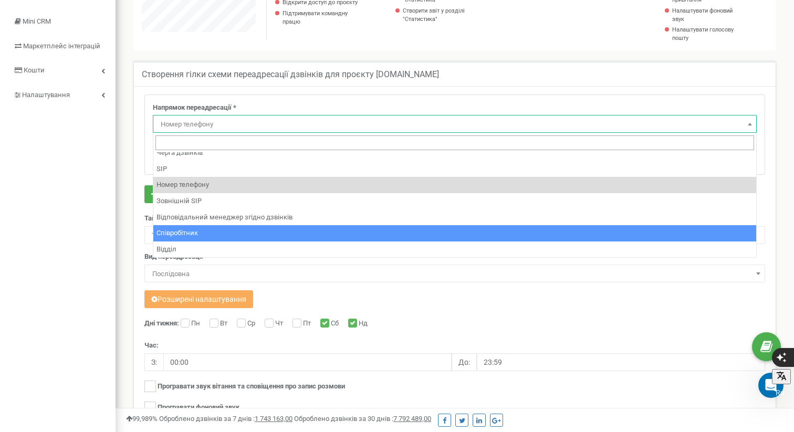
select select "Employee"
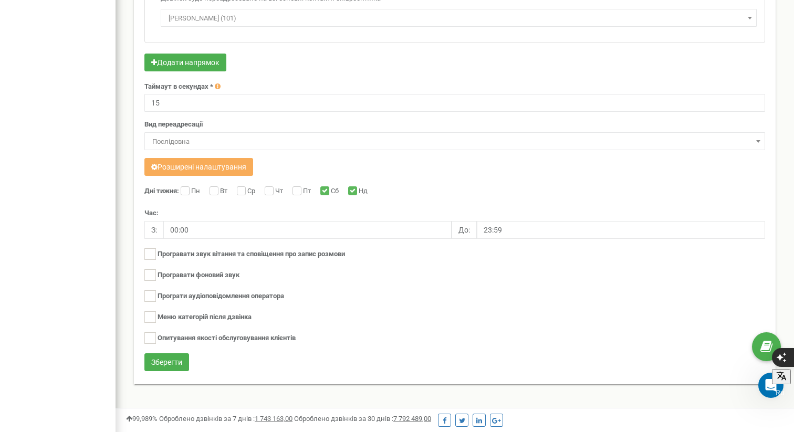
scroll to position [318, 0]
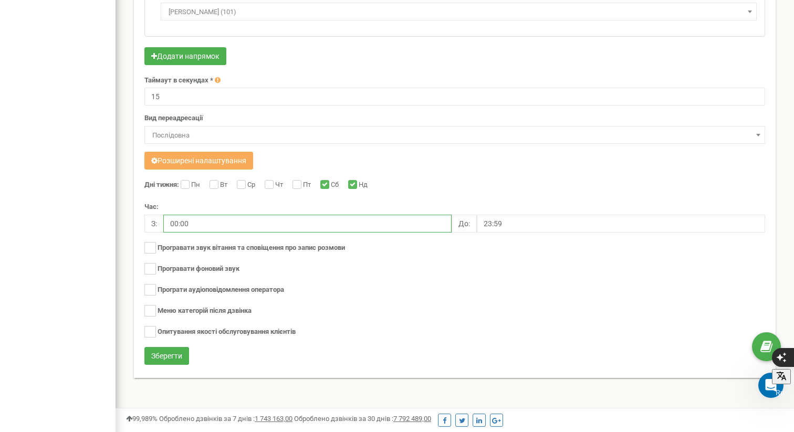
click at [197, 220] on input "00:00" at bounding box center [307, 224] width 288 height 18
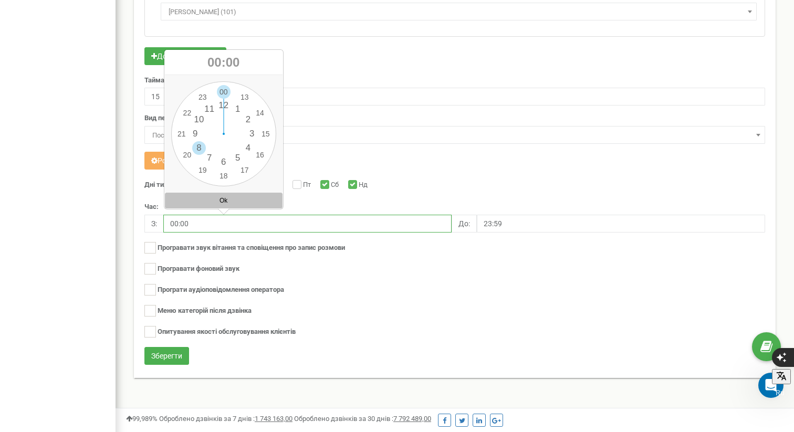
click at [195, 147] on div "00 1 2 3 4 5 6 7 8 9 10 11 12 13 14 15 16 17 18 19 20 21 22 23 00 05 10 15 20 2…" at bounding box center [223, 133] width 105 height 105
click at [227, 90] on div "00 1 2 3 4 5 6 7 8 9 10 11 12 13 14 15 16 17 18 19 20 21 22 23 00 05 10 15 20 2…" at bounding box center [223, 133] width 105 height 105
click at [222, 90] on div "00 1 2 3 4 5 6 7 8 9 10 11 12 13 14 15 16 17 18 19 20 21 22 23 00 05 10 15 20 2…" at bounding box center [223, 133] width 105 height 105
click at [223, 196] on button "Ok" at bounding box center [224, 201] width 118 height 16
type input "08:00"
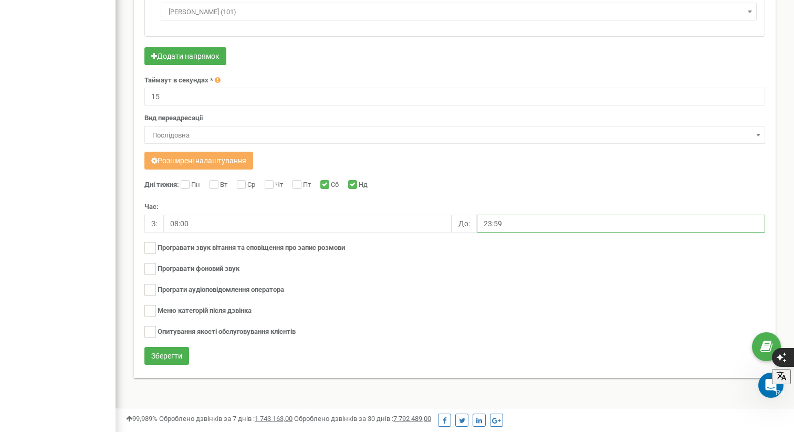
click at [493, 225] on input "23:59" at bounding box center [621, 224] width 288 height 18
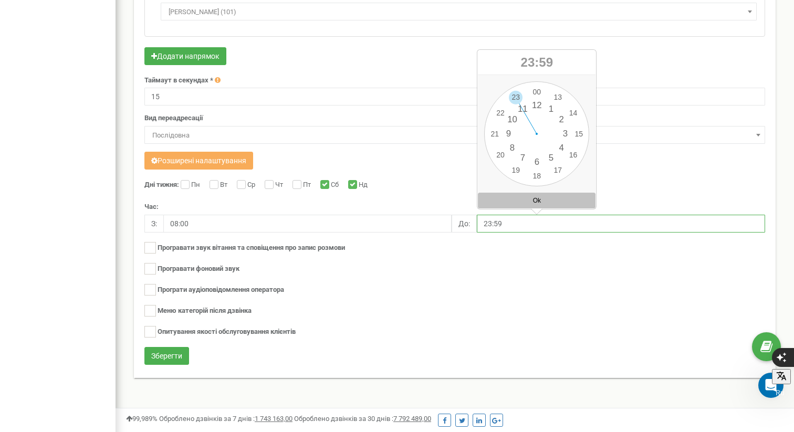
click at [553, 170] on div "00 1 2 3 4 5 6 7 8 9 10 11 12 13 14 15 16 17 18 19 20 21 22 23 00 05 10 15 20 2…" at bounding box center [536, 133] width 105 height 105
click at [535, 89] on div "00 1 2 3 4 5 6 7 8 9 10 11 12 13 14 15 16 17 18 19 20 21 22 23 00 05 10 15 20 2…" at bounding box center [536, 133] width 105 height 105
click at [535, 203] on button "Ok" at bounding box center [537, 201] width 118 height 16
type input "17:00"
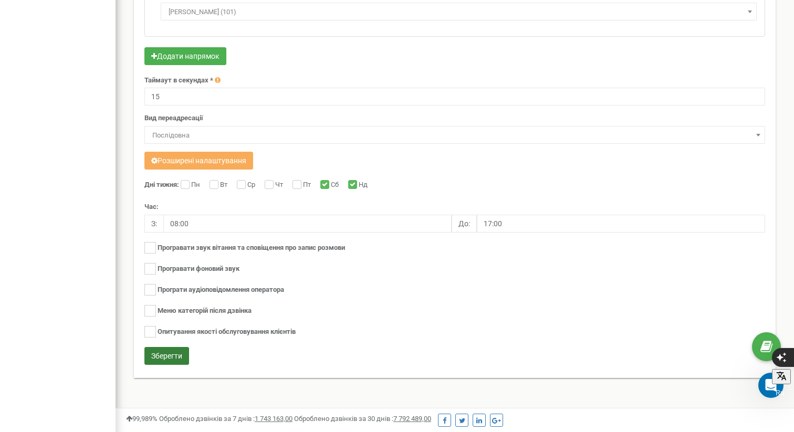
click at [177, 355] on button "Зберегти" at bounding box center [166, 356] width 45 height 18
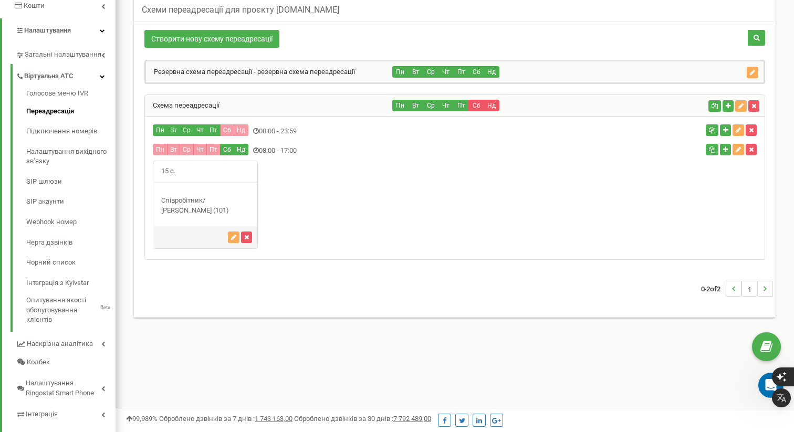
scroll to position [206, 0]
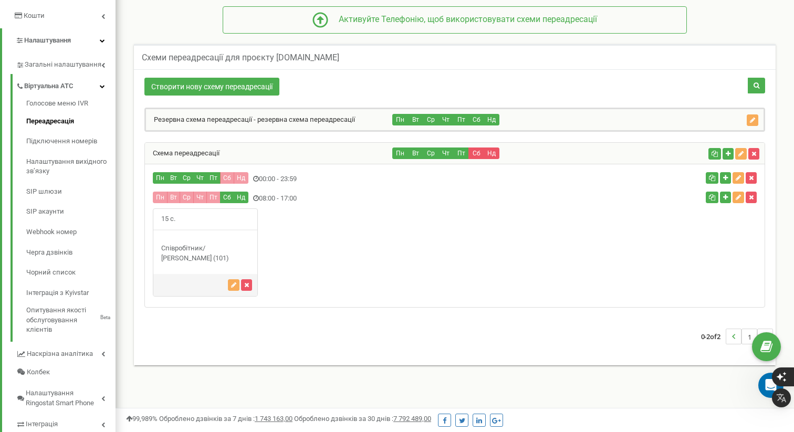
click at [680, 121] on div "Пн Вт Ср Чт Пт Сб Нд" at bounding box center [548, 120] width 310 height 12
click at [753, 117] on icon "button" at bounding box center [751, 120] width 5 height 6
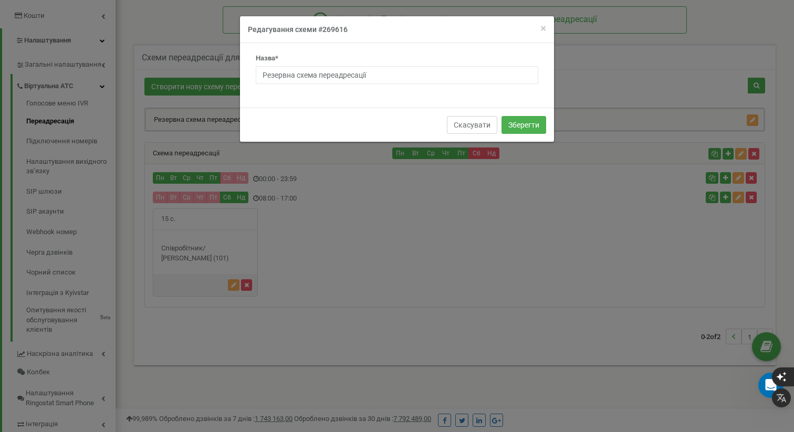
click at [462, 124] on button "Скасувати" at bounding box center [472, 125] width 50 height 18
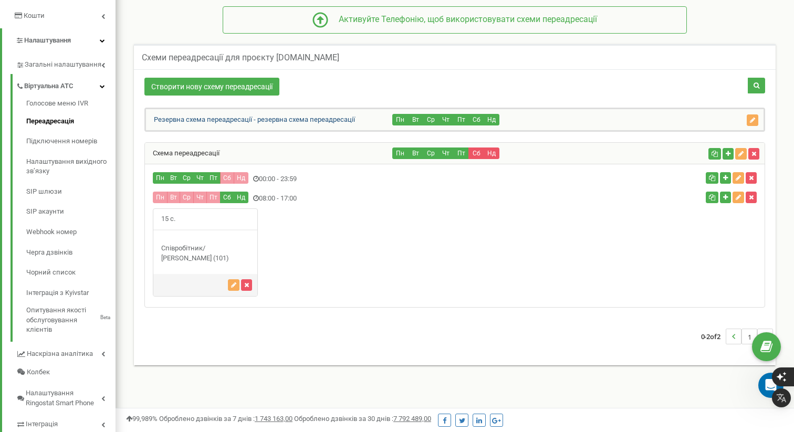
click at [327, 117] on link "Резервна схема переадресації - резервна схема переадресації" at bounding box center [250, 119] width 209 height 8
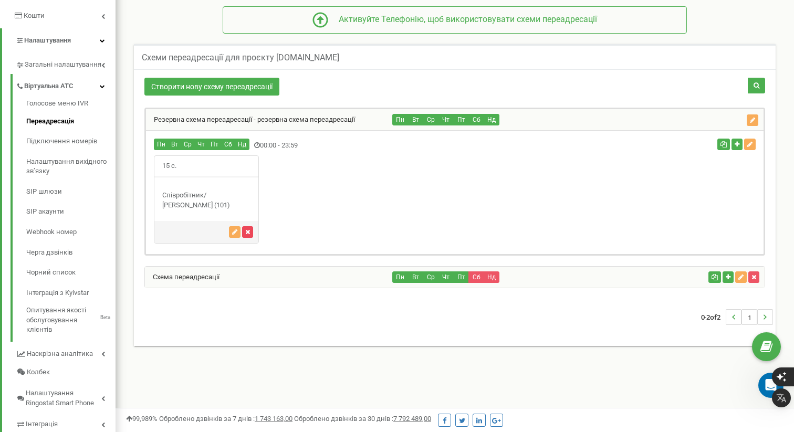
click at [249, 227] on button "button" at bounding box center [247, 232] width 11 height 12
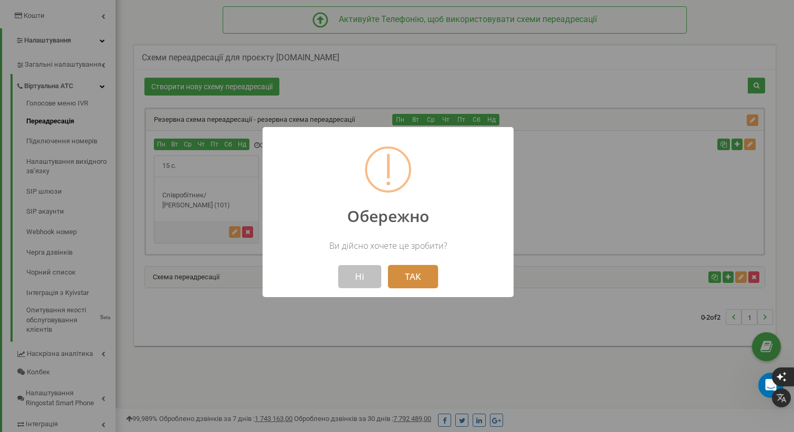
click at [411, 276] on button "ТАК" at bounding box center [413, 276] width 50 height 23
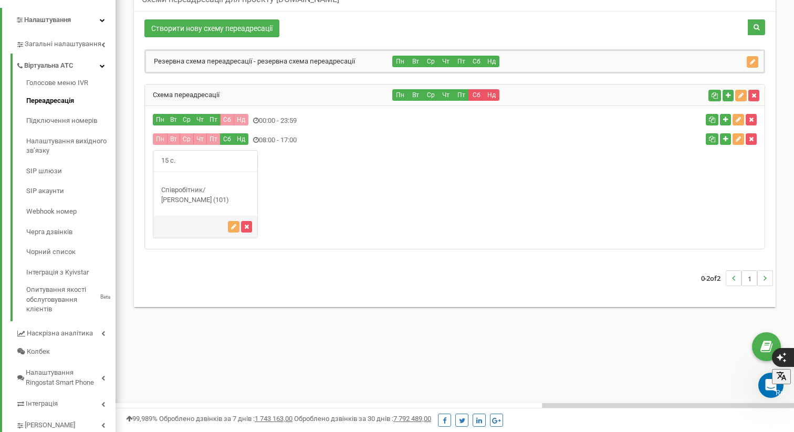
scroll to position [226, 0]
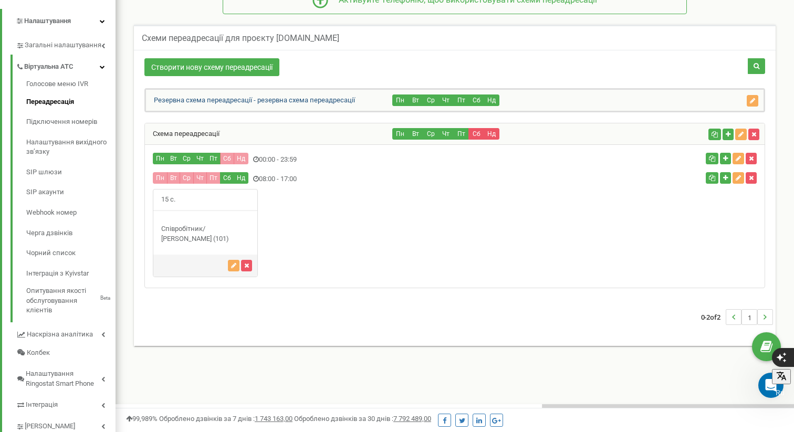
click at [247, 97] on link "Резервна схема переадресації - резервна схема переадресації" at bounding box center [250, 100] width 209 height 8
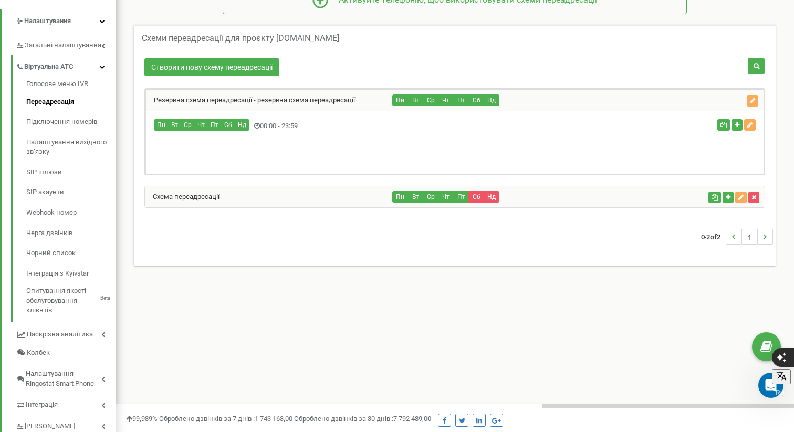
click at [652, 133] on div at bounding box center [660, 126] width 206 height 14
click at [309, 100] on link "Резервна схема переадресації - резервна схема переадресації" at bounding box center [250, 100] width 209 height 8
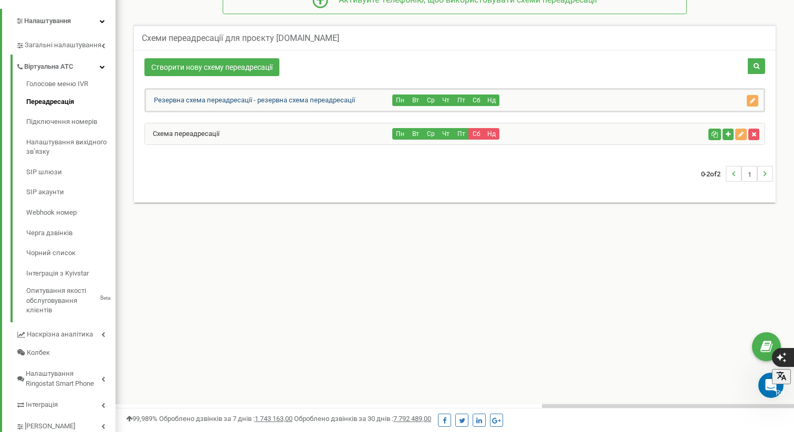
click at [309, 100] on link "Резервна схема переадресації - резервна схема переадресації" at bounding box center [250, 100] width 209 height 8
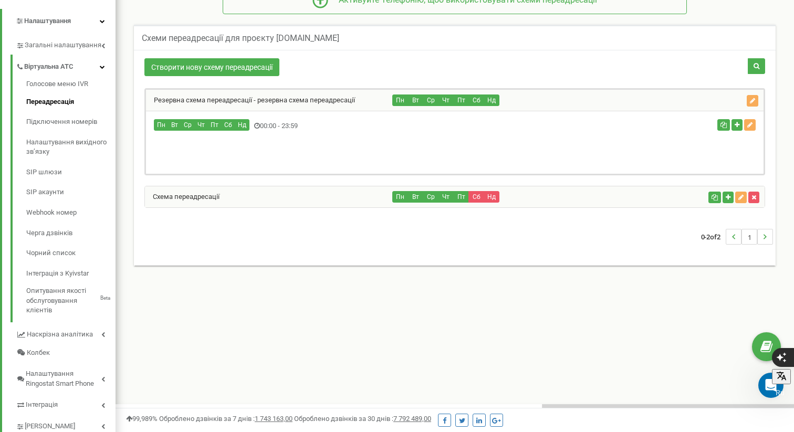
click at [265, 123] on div "Пн Вт Ср" at bounding box center [351, 126] width 411 height 14
click at [736, 236] on link "..." at bounding box center [733, 236] width 15 height 15
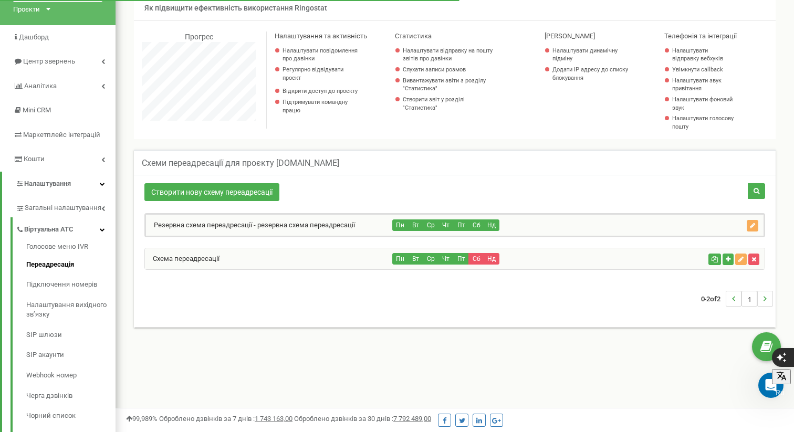
scroll to position [65, 0]
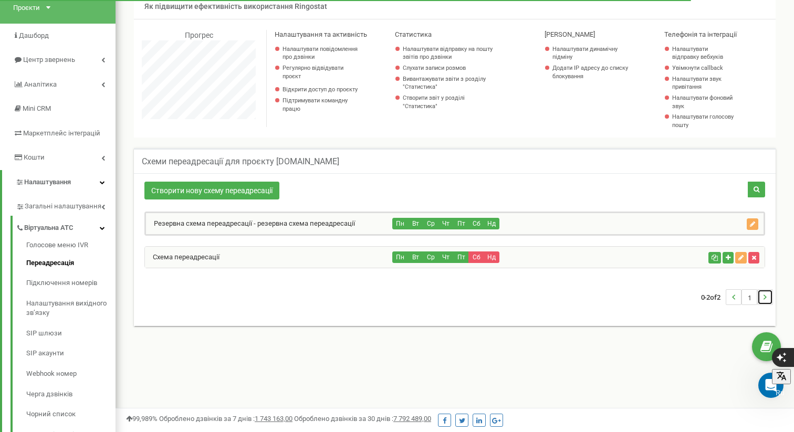
click at [765, 296] on use "..." at bounding box center [764, 297] width 3 height 5
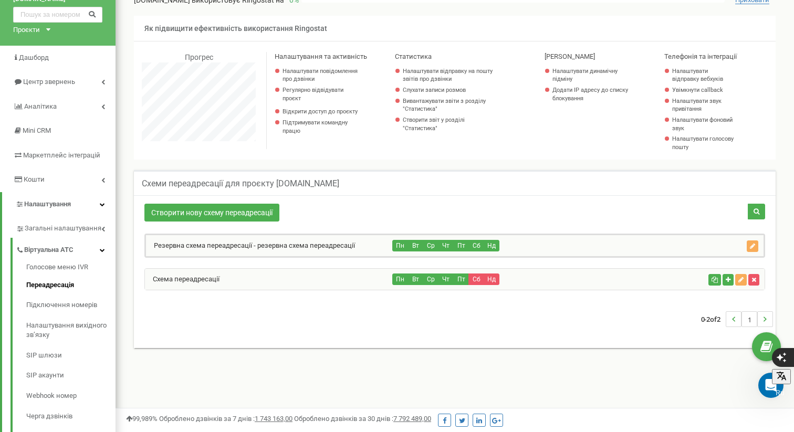
scroll to position [43, 0]
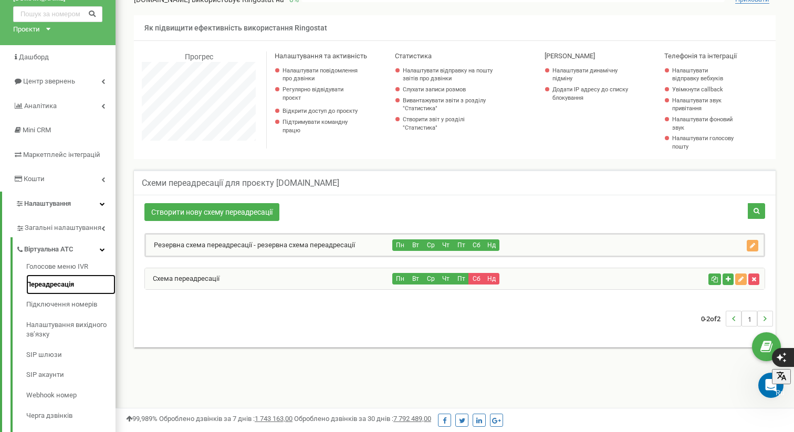
click at [59, 286] on link "Переадресація" at bounding box center [70, 284] width 89 height 20
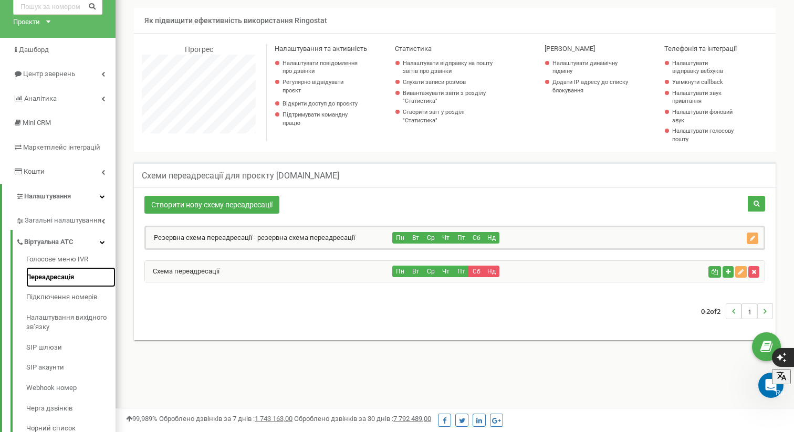
scroll to position [53, 0]
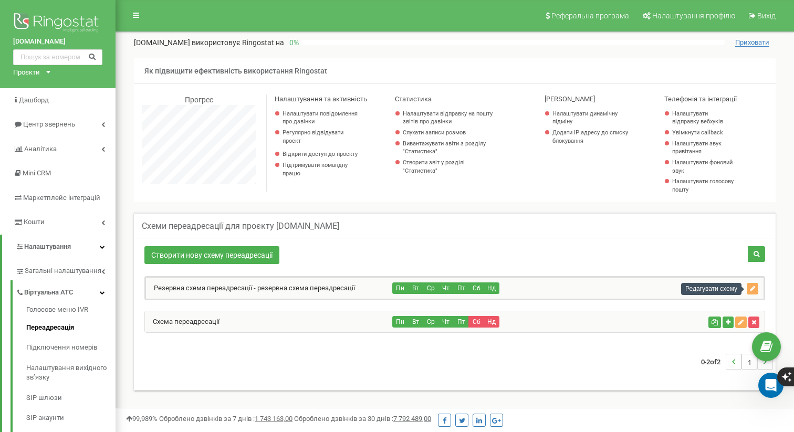
scroll to position [630, 678]
click at [750, 291] on icon "button" at bounding box center [751, 289] width 5 height 6
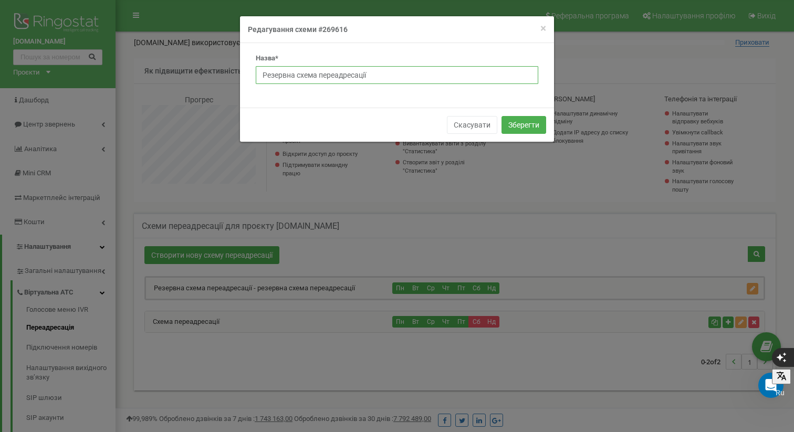
drag, startPoint x: 380, startPoint y: 75, endPoint x: 203, endPoint y: 62, distance: 177.8
click at [203, 62] on div "× Close Редагування схеми #269616 Назва* Резервна схема переадресації Скасувати…" at bounding box center [397, 216] width 794 height 432
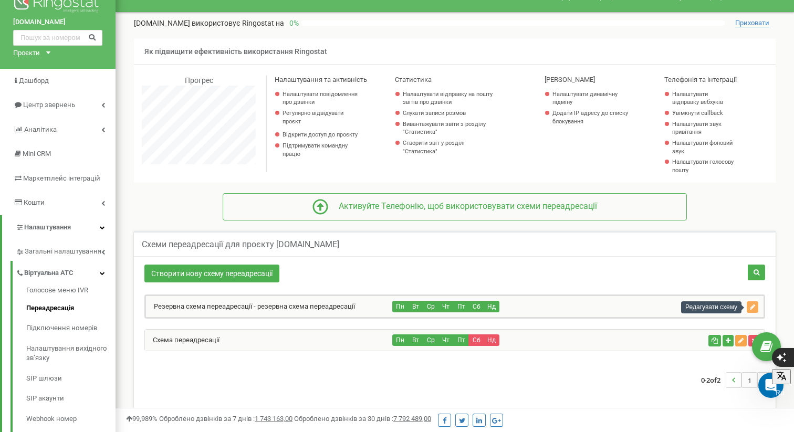
scroll to position [29, 0]
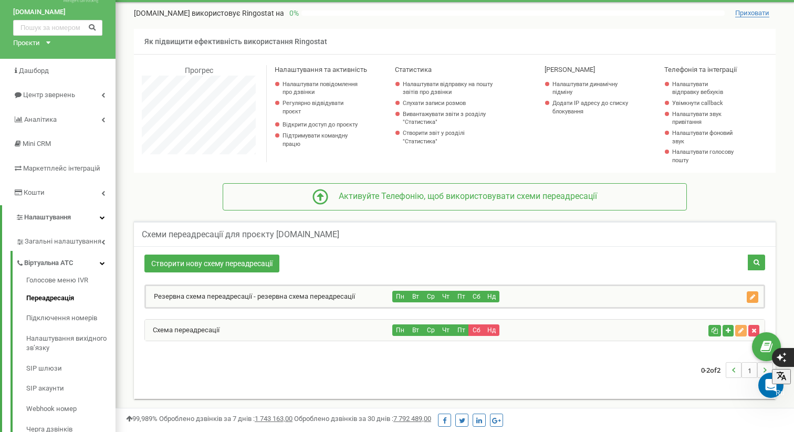
click at [751, 294] on icon "button" at bounding box center [751, 297] width 5 height 6
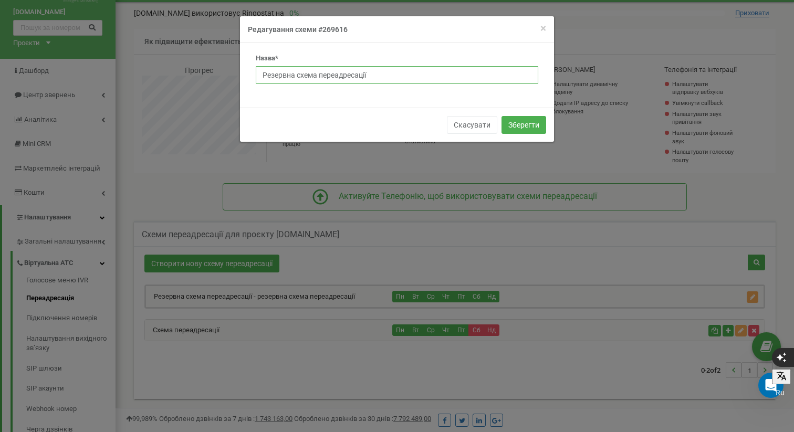
drag, startPoint x: 369, startPoint y: 73, endPoint x: 216, endPoint y: 64, distance: 153.5
click at [216, 64] on div "× Close Редагування схеми #269616 Назва* Резервна схема переадресації Скасувати…" at bounding box center [397, 216] width 794 height 432
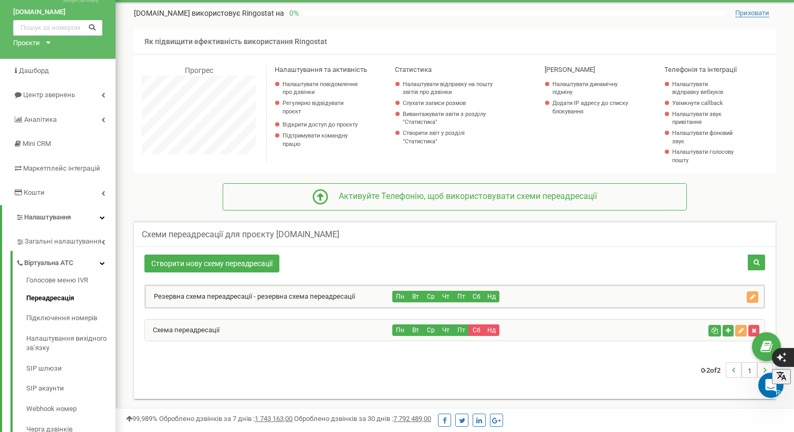
click at [287, 322] on div "Схема переадресації" at bounding box center [269, 330] width 248 height 21
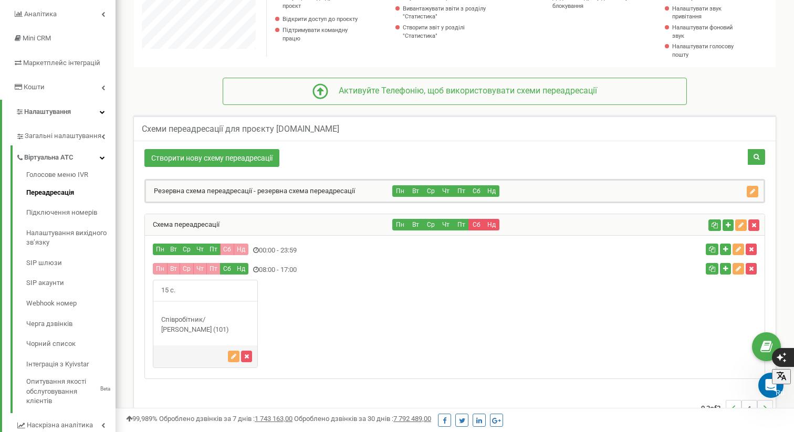
scroll to position [135, 0]
click at [267, 187] on link "Резервна схема переадресації - резервна схема переадресації" at bounding box center [250, 190] width 209 height 8
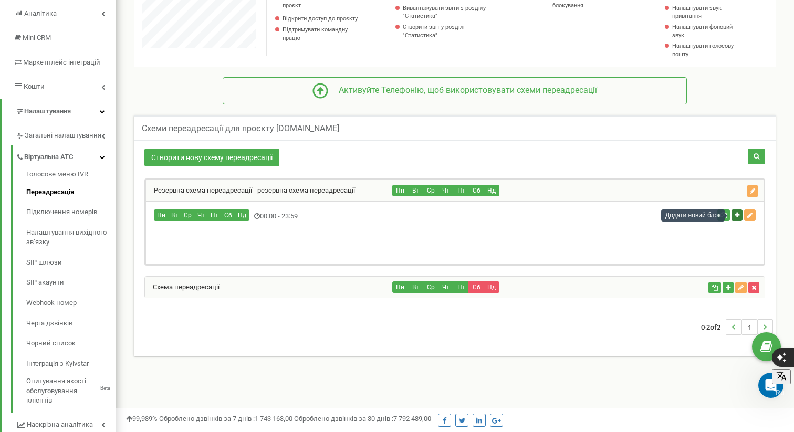
click at [736, 214] on icon "button" at bounding box center [736, 215] width 5 height 6
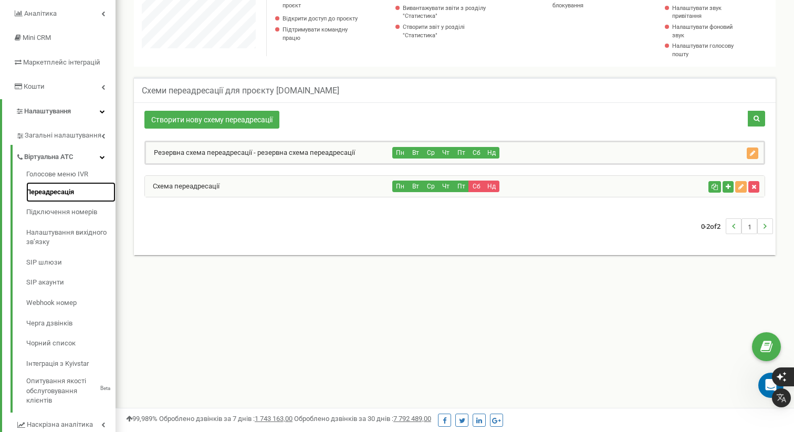
click at [56, 189] on link "Переадресація" at bounding box center [70, 192] width 89 height 20
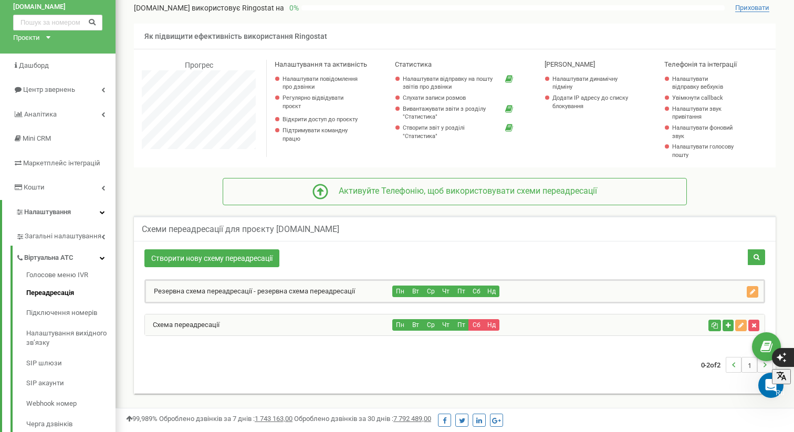
scroll to position [38, 0]
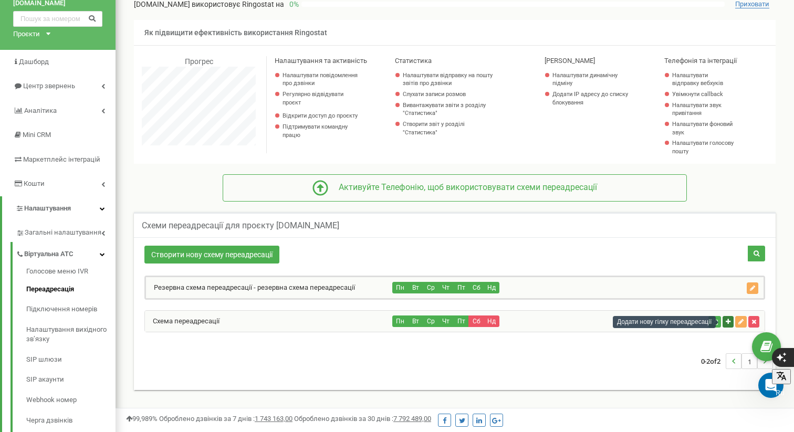
click at [725, 319] on icon "button" at bounding box center [727, 322] width 5 height 6
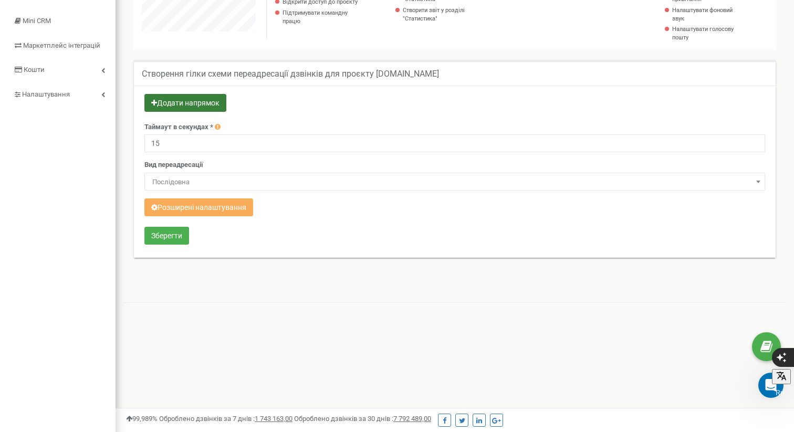
scroll to position [155, 0]
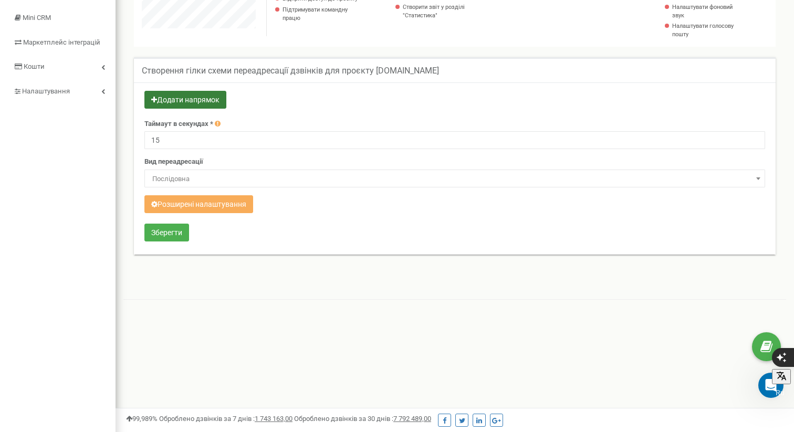
click at [191, 100] on button "Додати напрямок" at bounding box center [185, 100] width 82 height 18
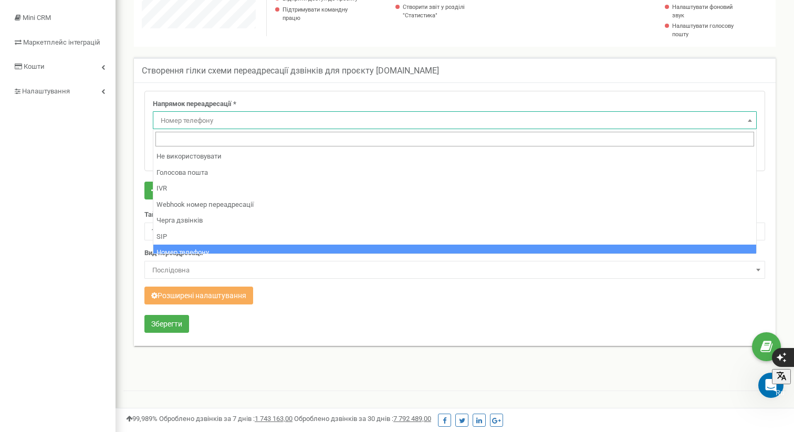
click at [228, 119] on span "Номер телефону" at bounding box center [454, 120] width 596 height 15
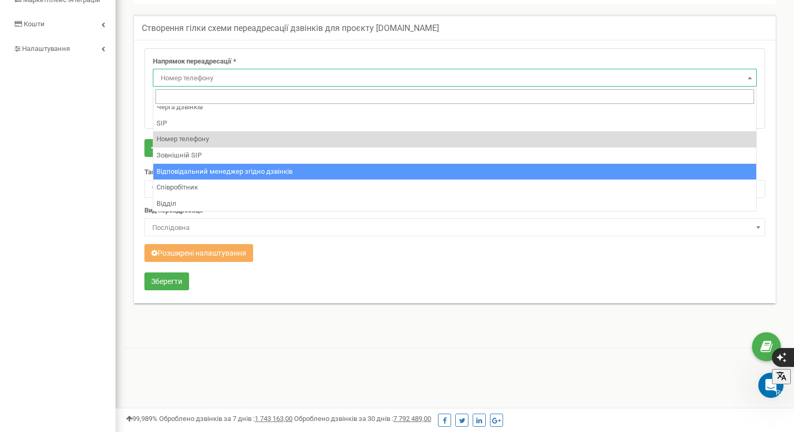
scroll to position [71, 0]
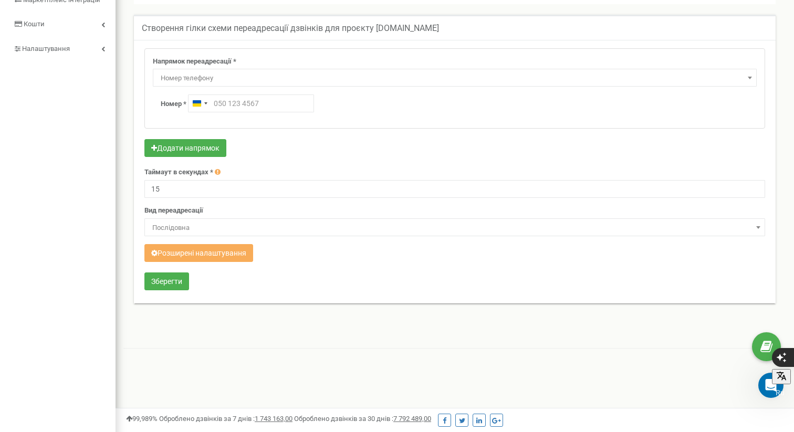
click at [228, 77] on span "Номер телефону" at bounding box center [454, 78] width 596 height 15
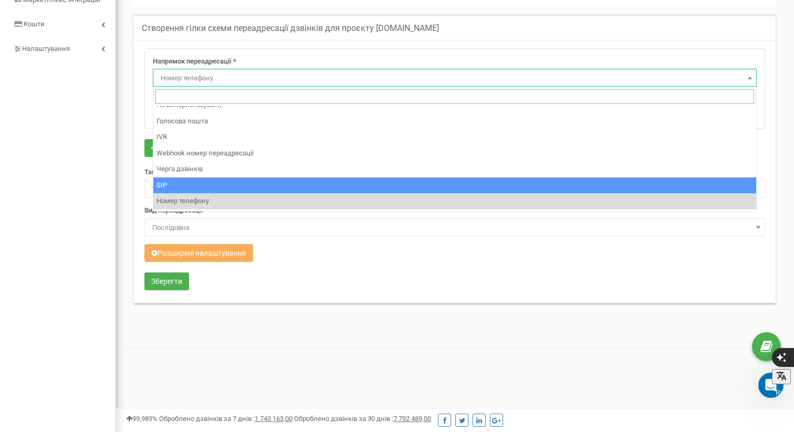
scroll to position [0, 0]
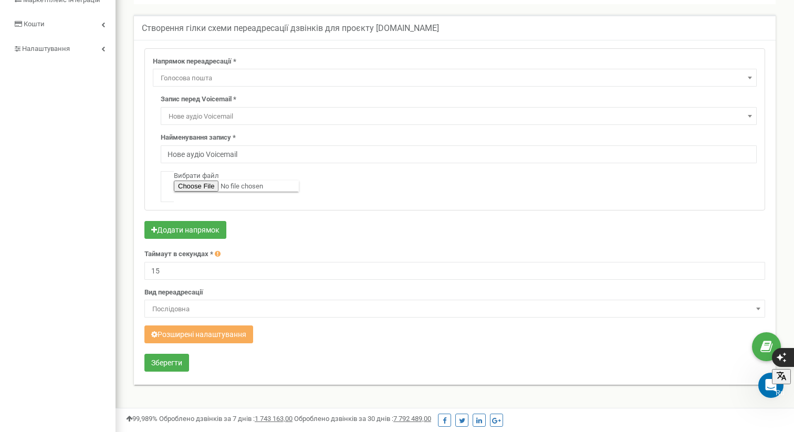
click at [204, 75] on span "Голосова пошта" at bounding box center [454, 78] width 596 height 15
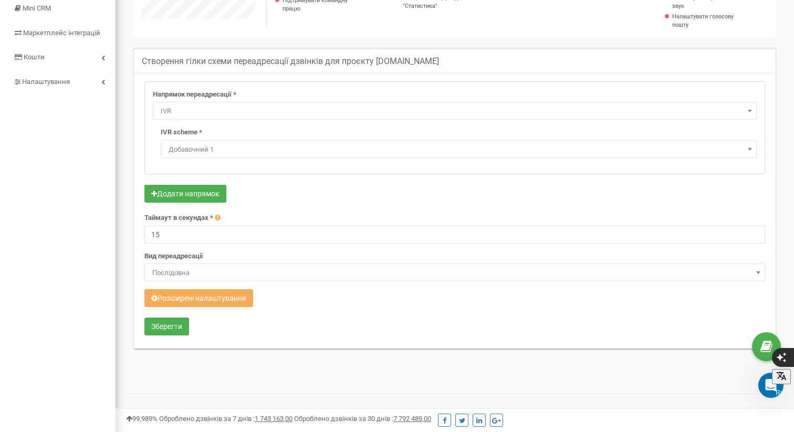
scroll to position [119, 0]
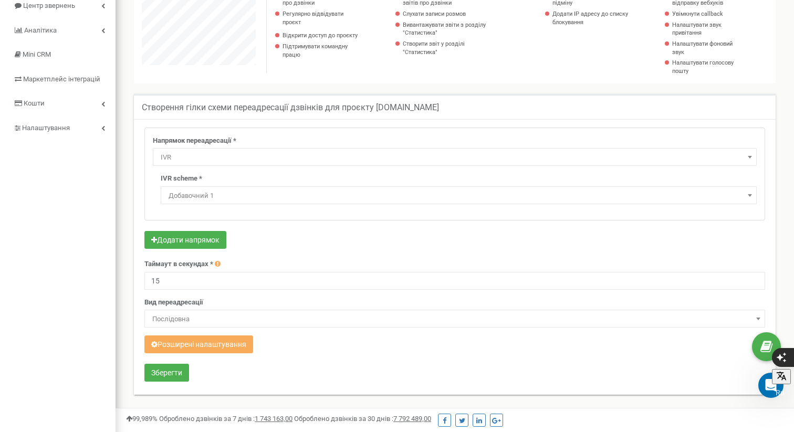
click at [269, 156] on span "IVR" at bounding box center [454, 157] width 596 height 15
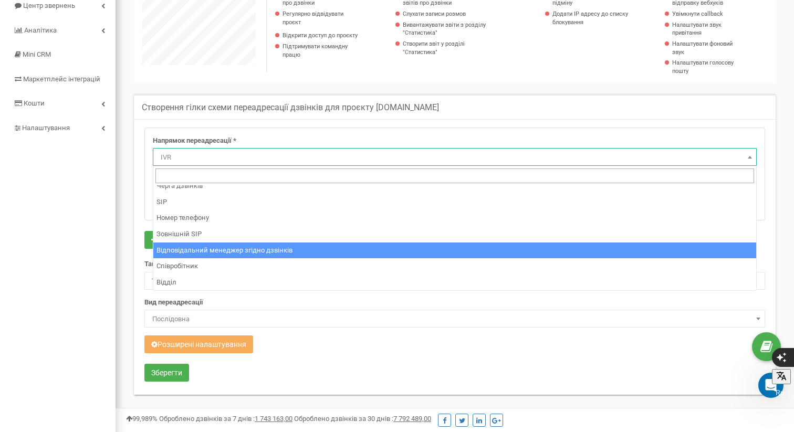
scroll to position [71, 0]
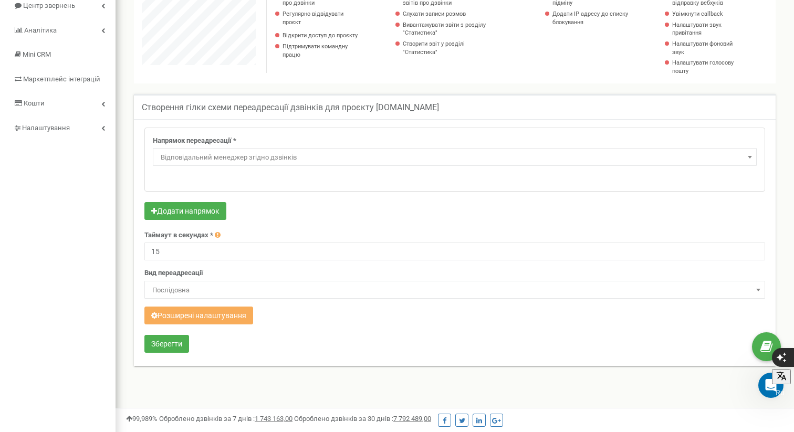
select select "lastManagerDirection"
click at [239, 154] on span "Відповідальний менеджер згідно дзвінків" at bounding box center [454, 157] width 596 height 15
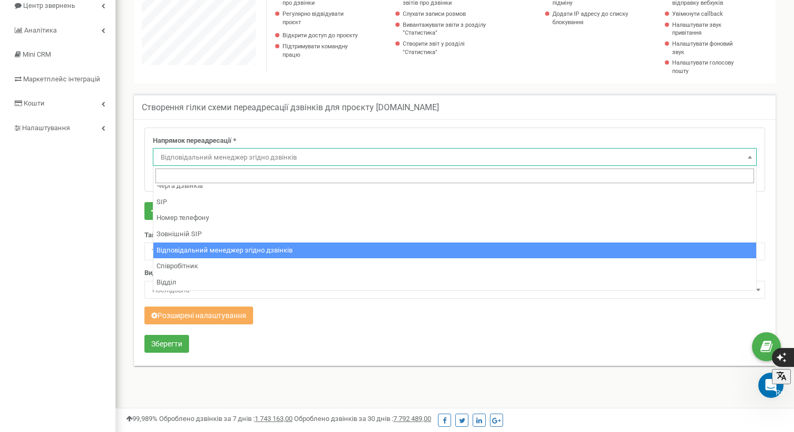
click at [202, 123] on div "Напрямок переадресації * Не використовувати Голосова пошта IVR Webhook номер пе…" at bounding box center [454, 242] width 641 height 247
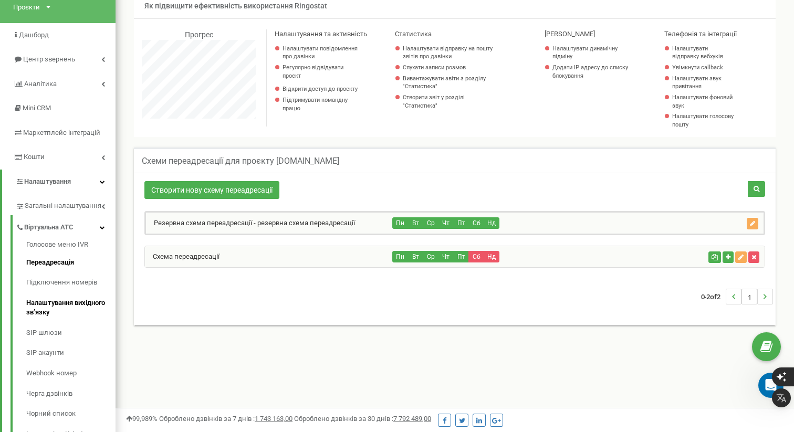
scroll to position [69, 0]
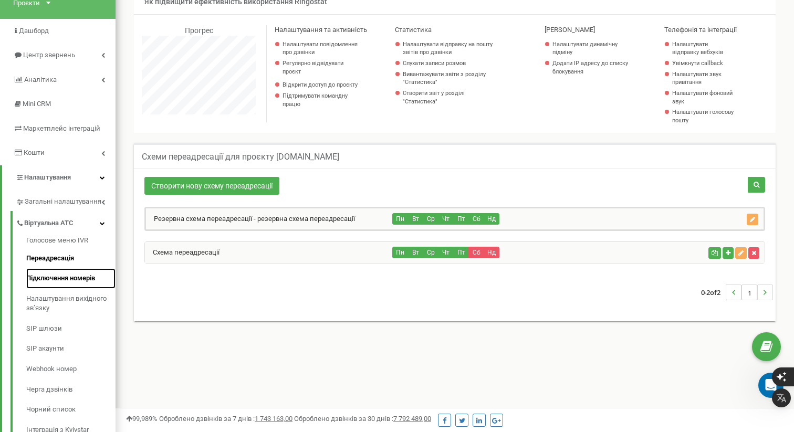
click at [68, 279] on link "Підключення номерів" at bounding box center [70, 278] width 89 height 20
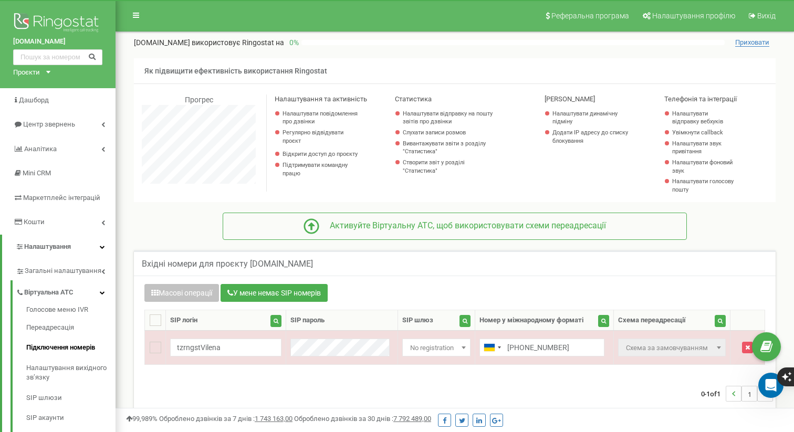
scroll to position [630, 678]
click at [418, 263] on div "Вхідні номери для проєкту [DOMAIN_NAME]" at bounding box center [454, 262] width 641 height 25
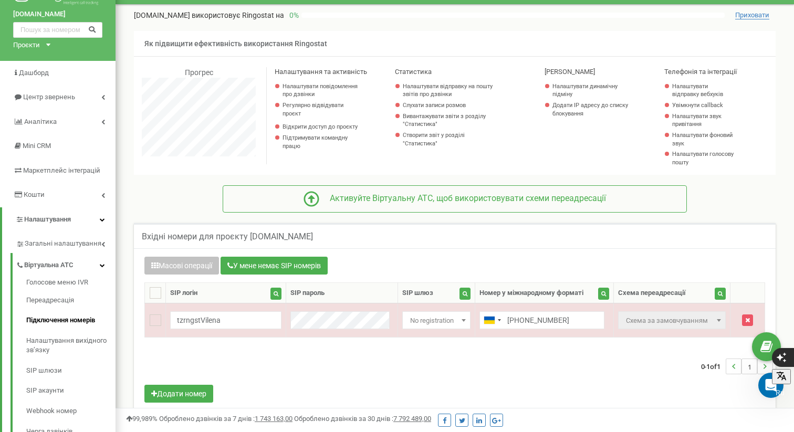
scroll to position [29, 0]
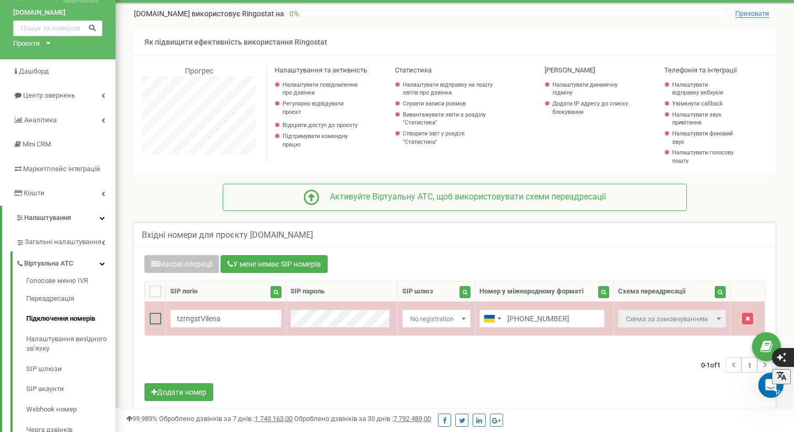
click at [155, 319] on ins at bounding box center [156, 319] width 12 height 12
checkbox input "true"
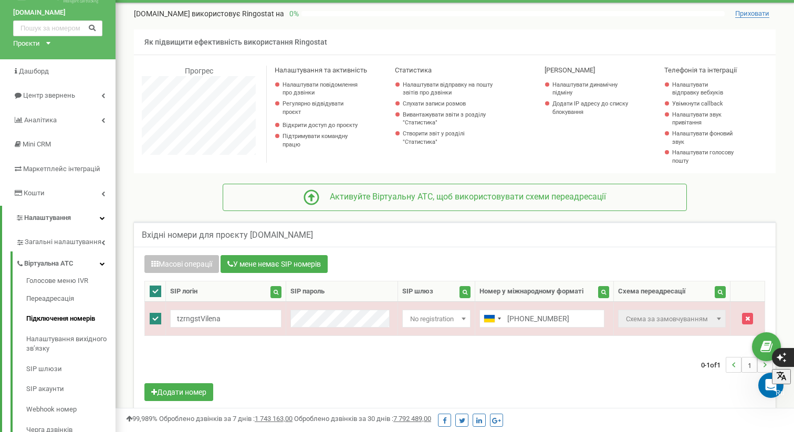
click at [627, 375] on div "0-1 of 1 1" at bounding box center [454, 364] width 636 height 37
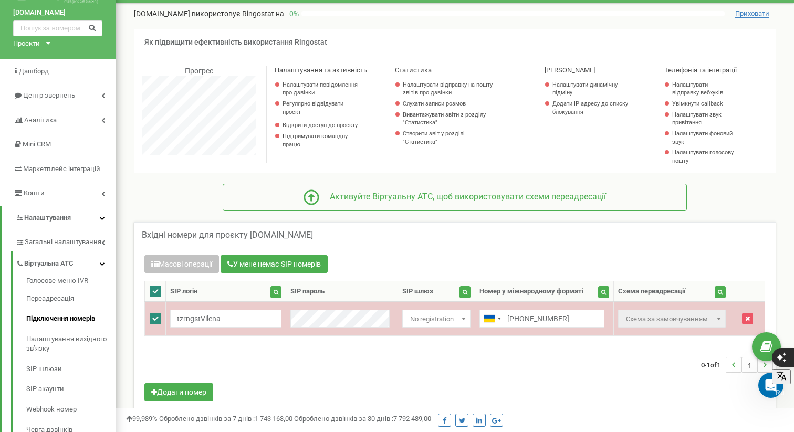
scroll to position [63, 0]
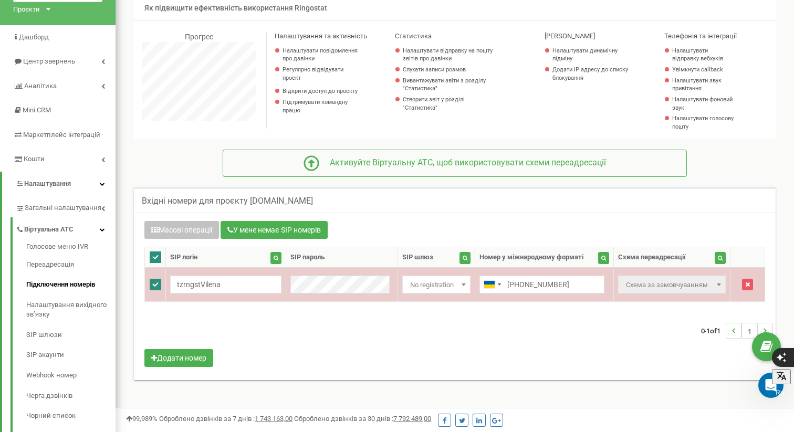
click at [687, 287] on span "Схема за замовчуванням" at bounding box center [671, 285] width 100 height 15
click at [715, 280] on span at bounding box center [718, 285] width 10 height 14
click at [716, 280] on span at bounding box center [718, 285] width 10 height 14
click at [153, 287] on ins at bounding box center [156, 285] width 12 height 12
checkbox input "false"
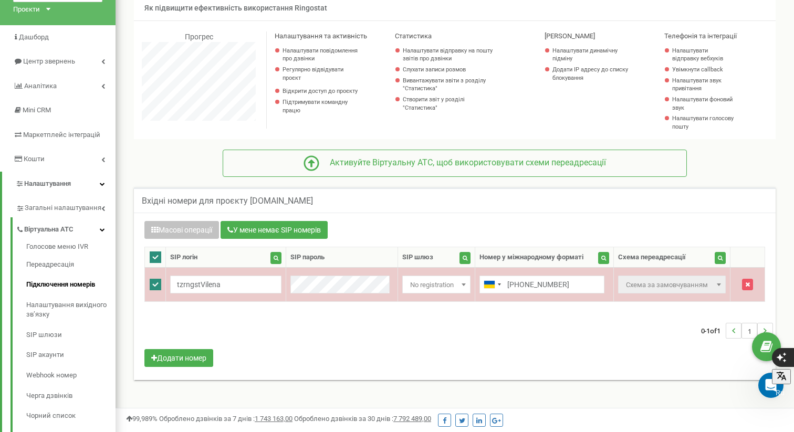
checkbox input "false"
click at [671, 280] on span "Схема за замовчуванням" at bounding box center [671, 285] width 100 height 15
click at [705, 282] on span "Схема за замовчуванням" at bounding box center [671, 285] width 100 height 15
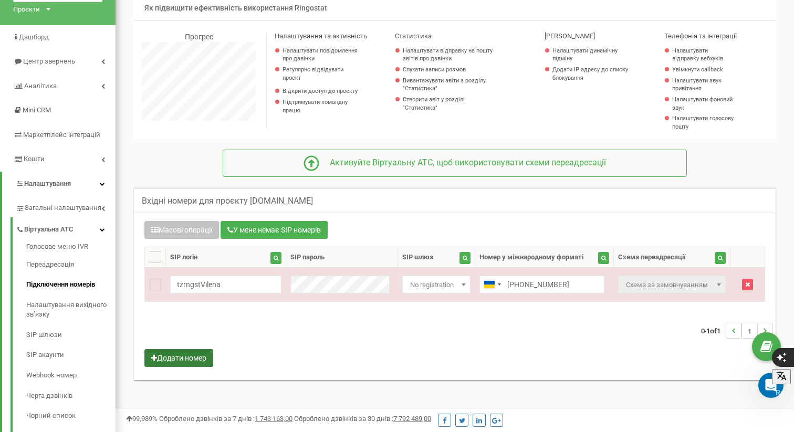
click at [203, 355] on button "Додати номер" at bounding box center [178, 358] width 69 height 18
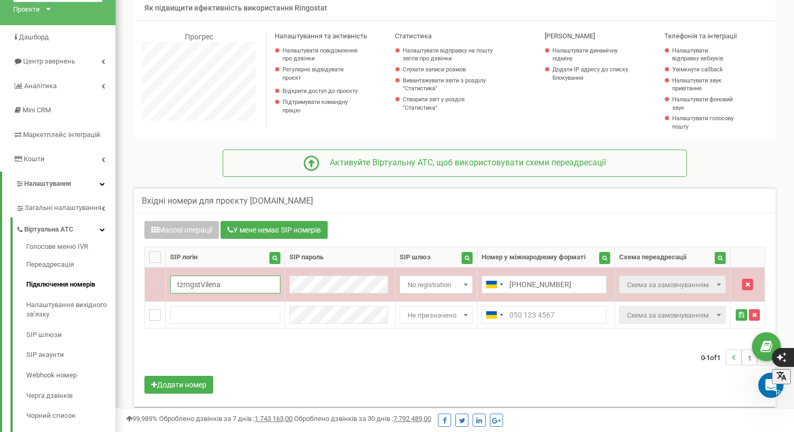
drag, startPoint x: 220, startPoint y: 282, endPoint x: 194, endPoint y: 285, distance: 26.4
click at [175, 280] on input "tzrngstVilena" at bounding box center [225, 285] width 110 height 18
click at [742, 283] on button "button" at bounding box center [747, 285] width 11 height 12
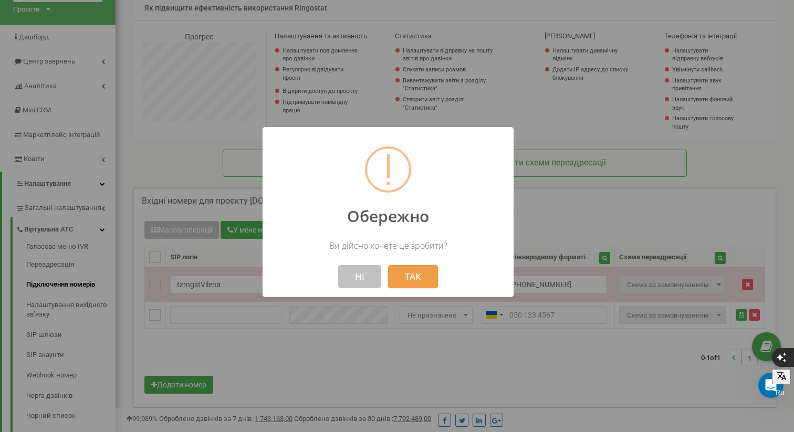
click at [424, 272] on button "ТАК" at bounding box center [413, 276] width 50 height 23
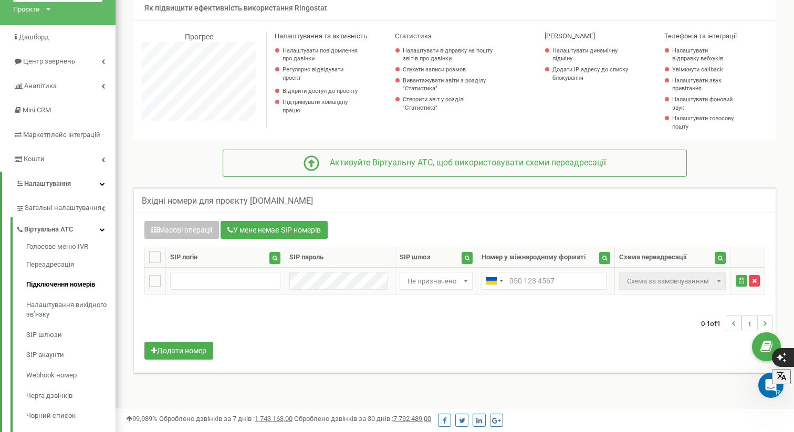
click at [754, 281] on icon "button" at bounding box center [754, 281] width 5 height 6
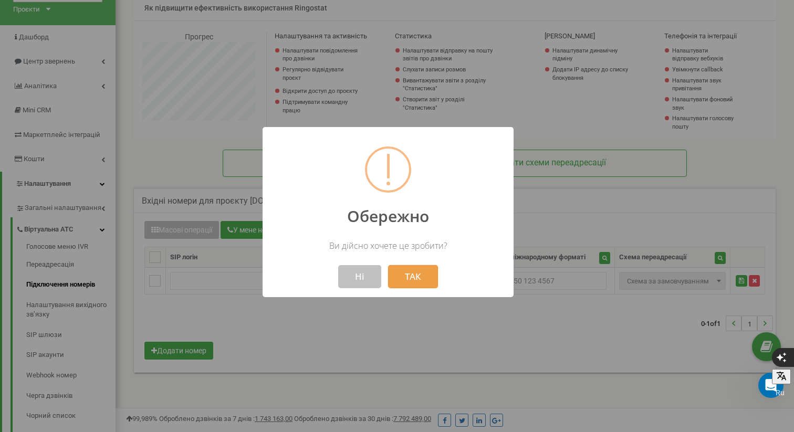
click at [421, 277] on button "ТАК" at bounding box center [413, 276] width 50 height 23
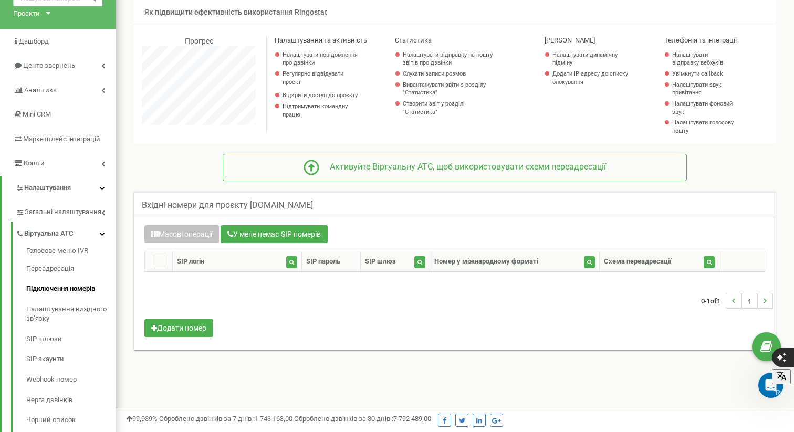
scroll to position [57, 0]
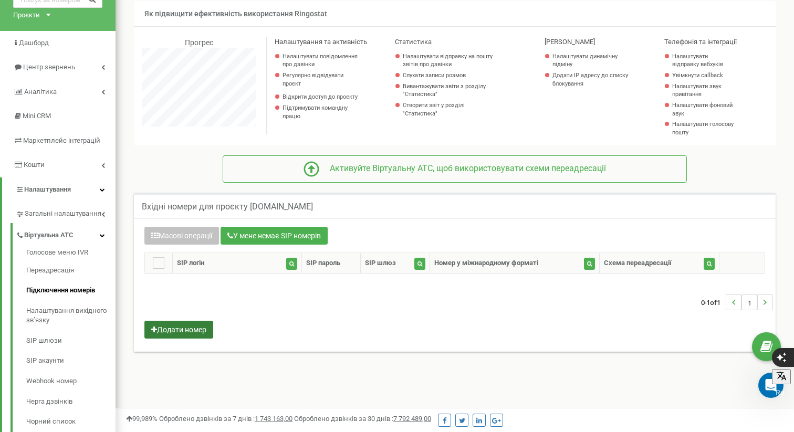
click at [177, 326] on button "Додати номер" at bounding box center [178, 330] width 69 height 18
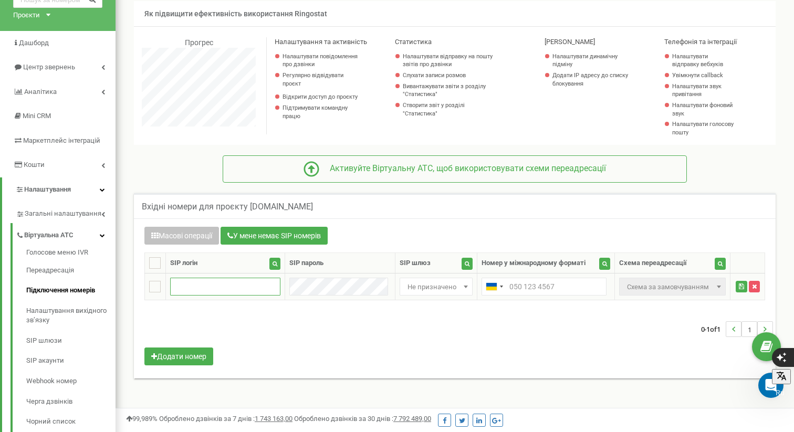
click at [222, 287] on input "text" at bounding box center [225, 287] width 110 height 18
paste input "tzrngstVilena"
type input "tzrngstVilena"
click at [522, 277] on td at bounding box center [546, 286] width 138 height 27
click at [523, 281] on input "text" at bounding box center [543, 287] width 125 height 18
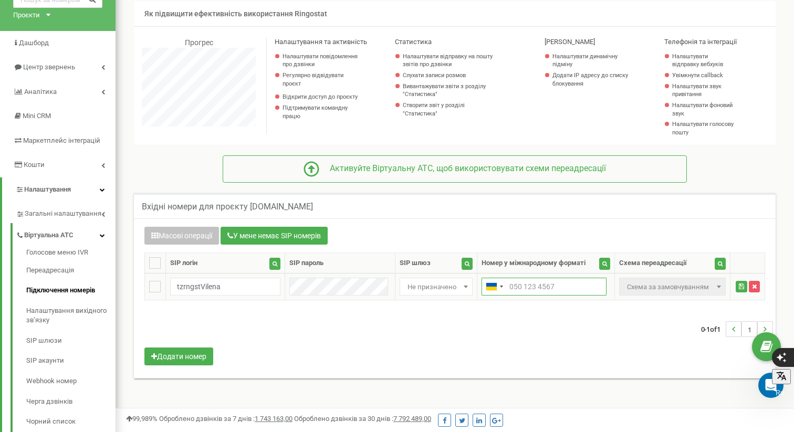
paste input "+380978889911"
type input "+380978889911"
click at [460, 285] on span at bounding box center [465, 287] width 10 height 14
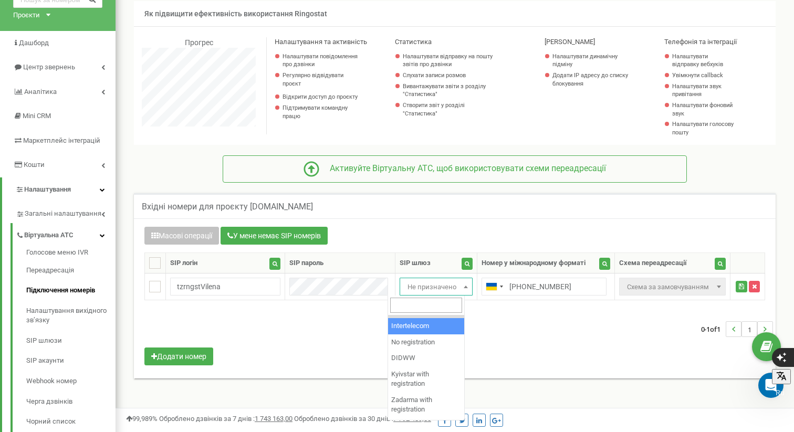
scroll to position [14, 0]
select select "2"
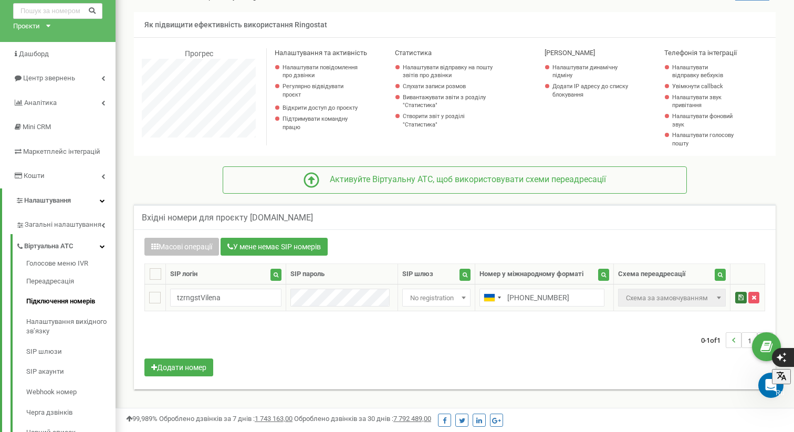
scroll to position [47, 0]
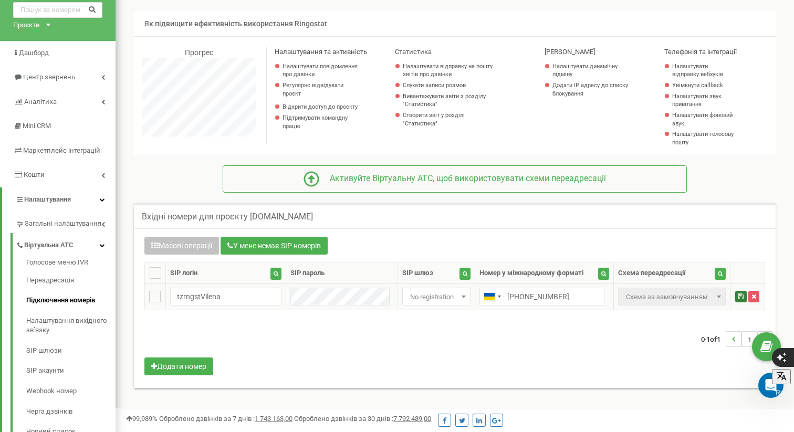
click at [739, 294] on icon "submit" at bounding box center [740, 296] width 5 height 6
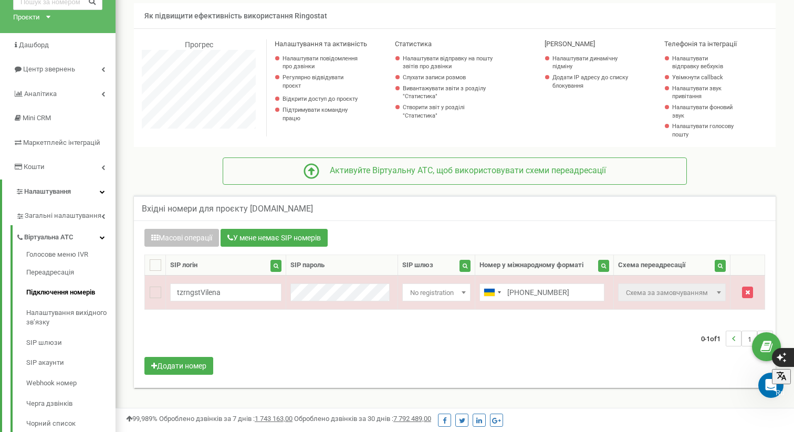
scroll to position [58, 0]
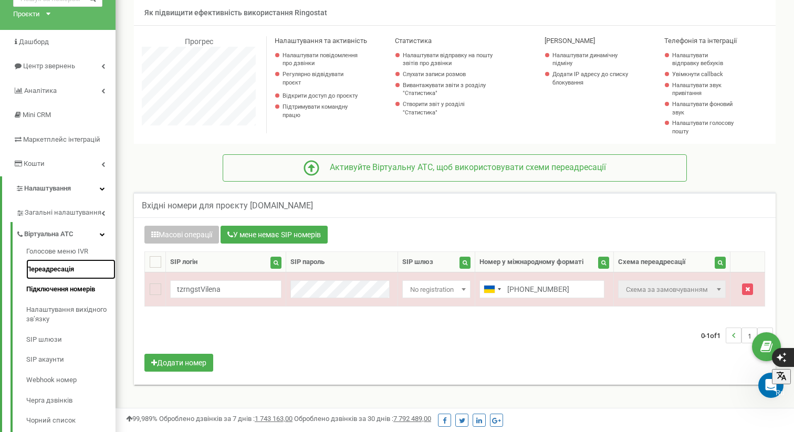
click at [46, 264] on link "Переадресація" at bounding box center [70, 269] width 89 height 20
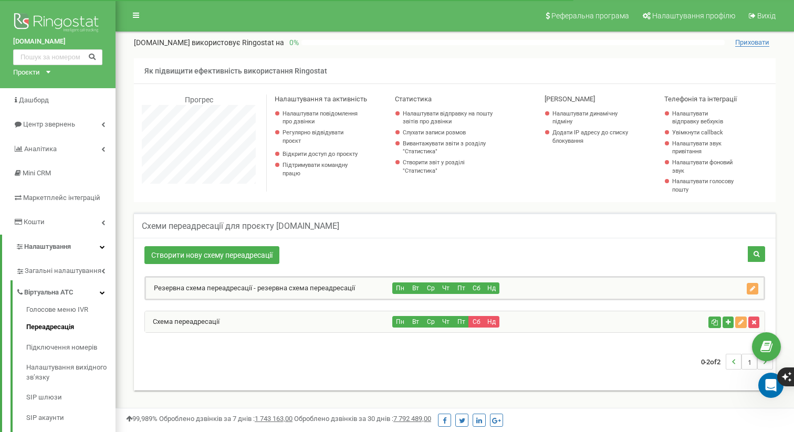
scroll to position [630, 678]
click at [203, 325] on link "Схема переадресації" at bounding box center [182, 322] width 75 height 8
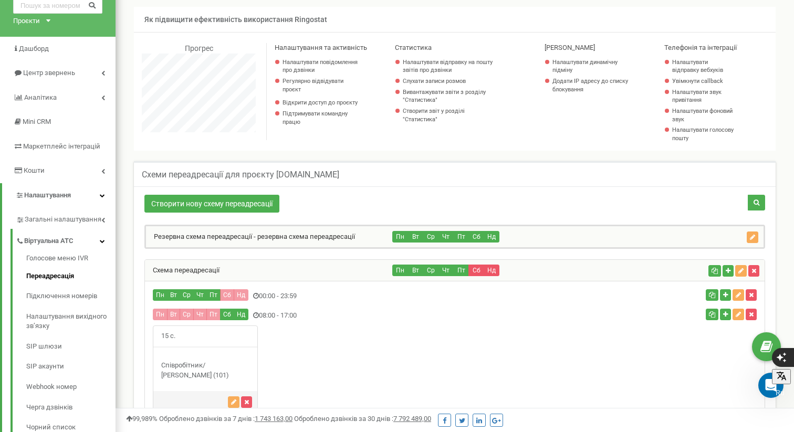
scroll to position [58, 0]
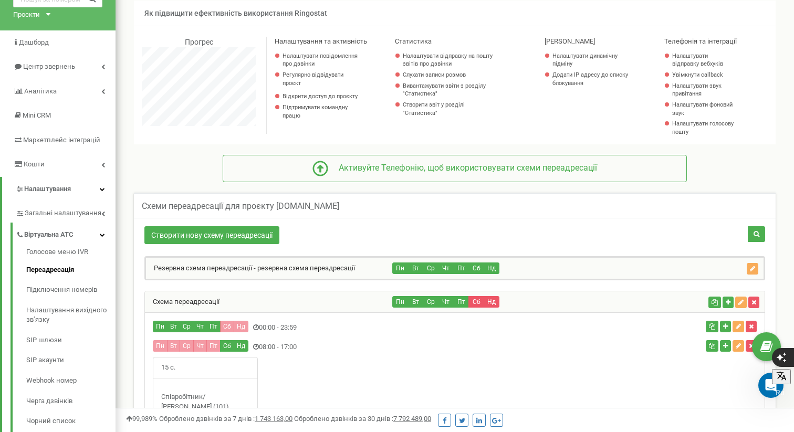
click at [621, 298] on div "Пн Вт Ср Чт Пт Сб Нд" at bounding box center [548, 302] width 311 height 12
click at [726, 302] on icon "button" at bounding box center [727, 302] width 5 height 6
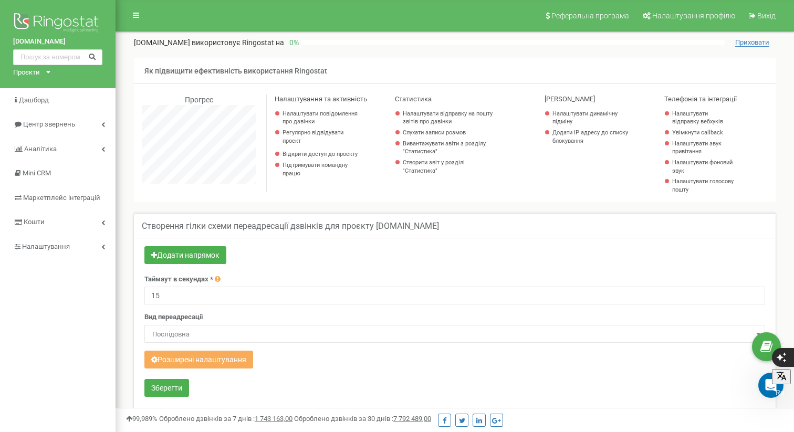
scroll to position [65, 0]
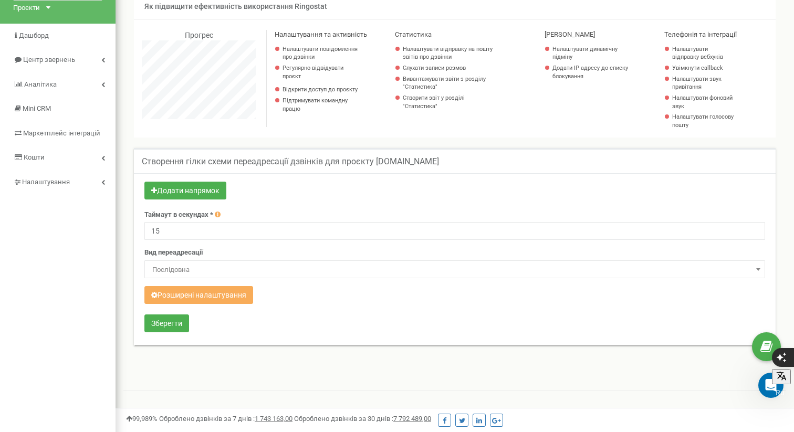
click at [256, 262] on span "Послідовна" at bounding box center [454, 269] width 620 height 18
click at [231, 263] on span "Паралельна" at bounding box center [454, 269] width 613 height 15
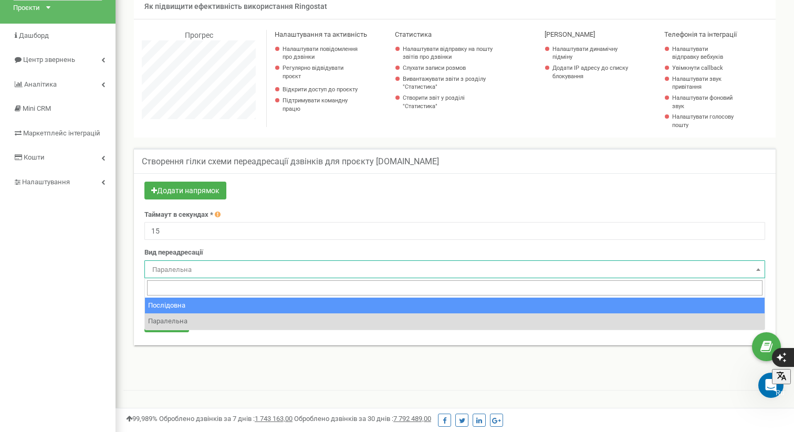
select select "serial"
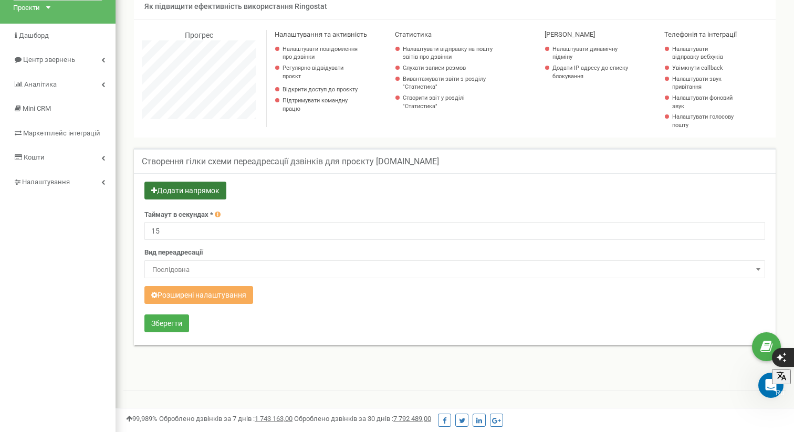
click at [199, 186] on button "Додати напрямок" at bounding box center [185, 191] width 82 height 18
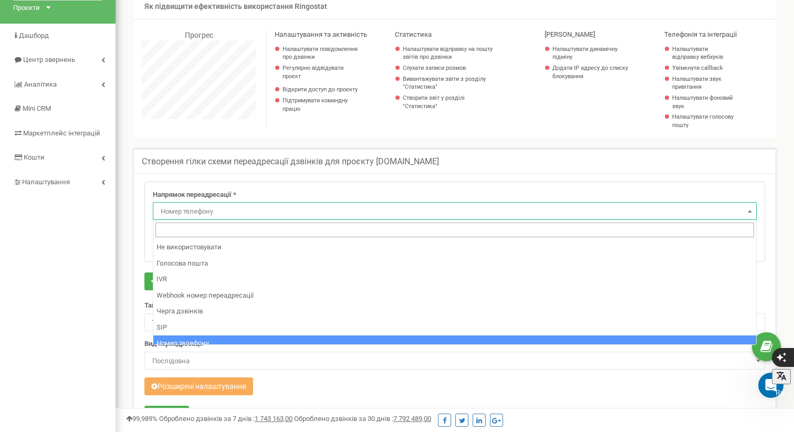
click at [216, 207] on span "Номер телефону" at bounding box center [454, 211] width 596 height 15
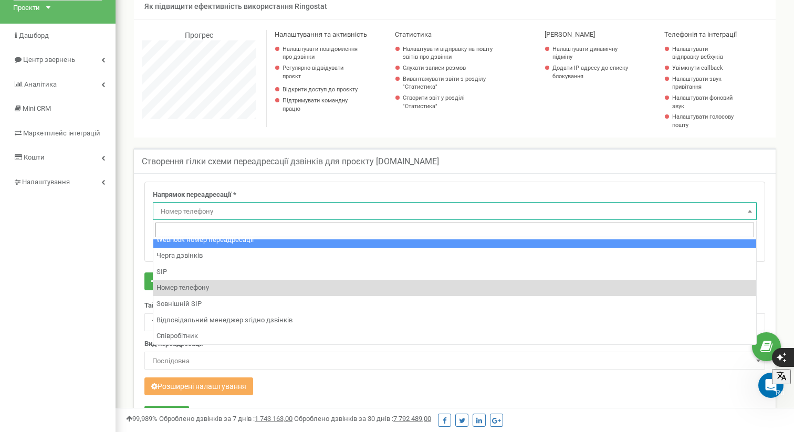
scroll to position [71, 0]
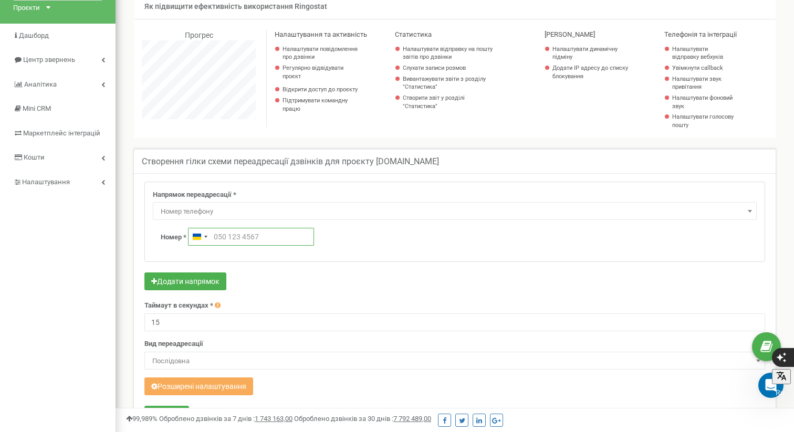
click at [232, 239] on input "text" at bounding box center [251, 237] width 126 height 18
paste input "+380 97 888 9911"
type input "+380 97 888 9911"
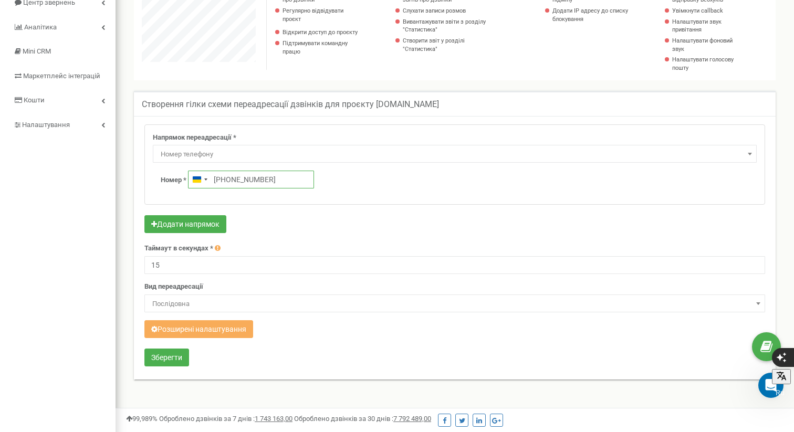
scroll to position [123, 0]
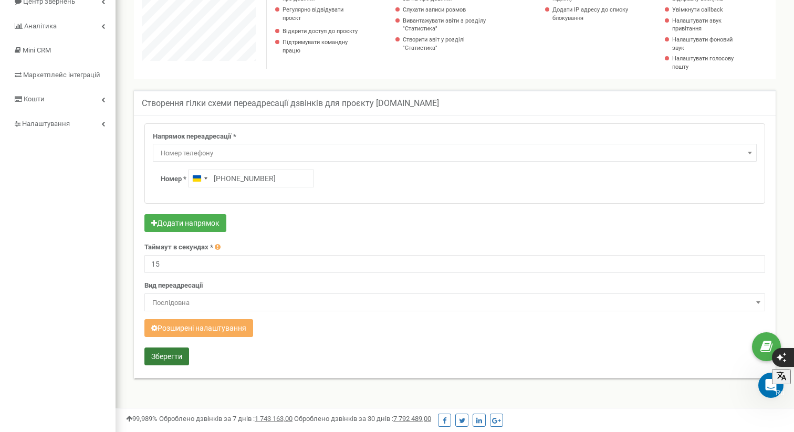
click at [176, 351] on button "Зберегти" at bounding box center [166, 356] width 45 height 18
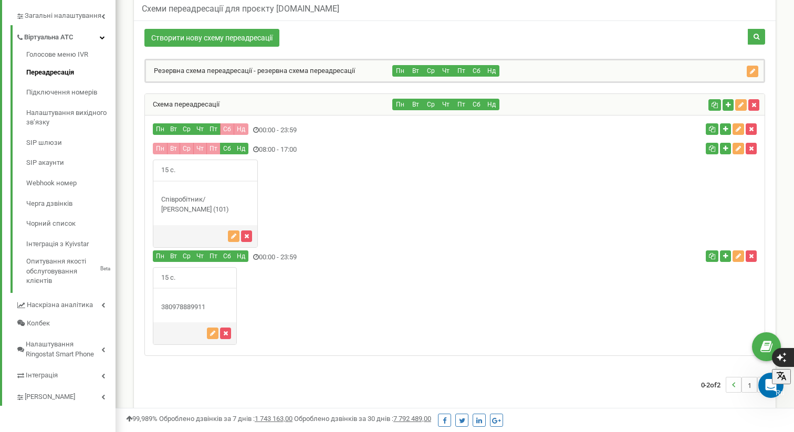
scroll to position [703, 678]
click at [709, 105] on button "button" at bounding box center [714, 105] width 13 height 12
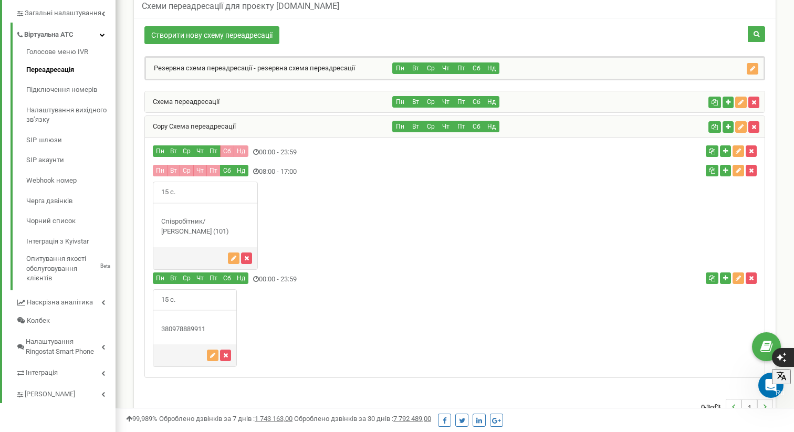
scroll to position [727, 678]
click at [211, 100] on link "Схема переадресації" at bounding box center [182, 102] width 75 height 8
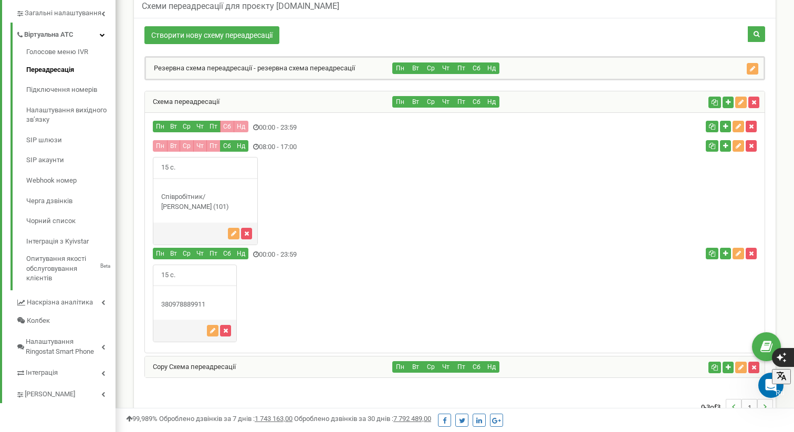
scroll to position [295, 0]
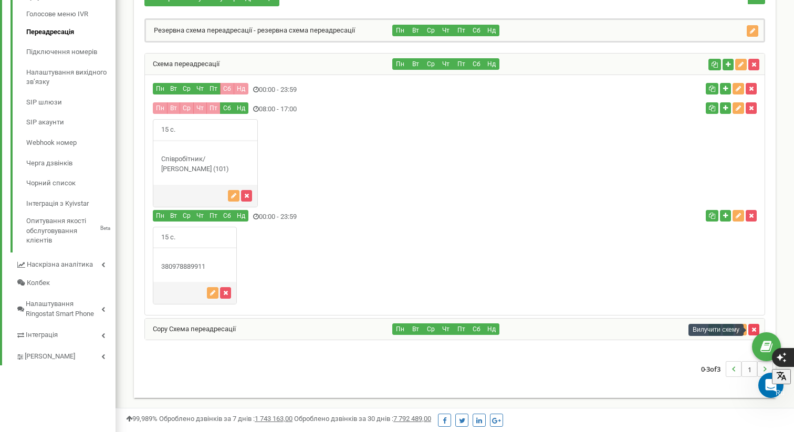
click at [753, 329] on icon "button" at bounding box center [753, 329] width 5 height 6
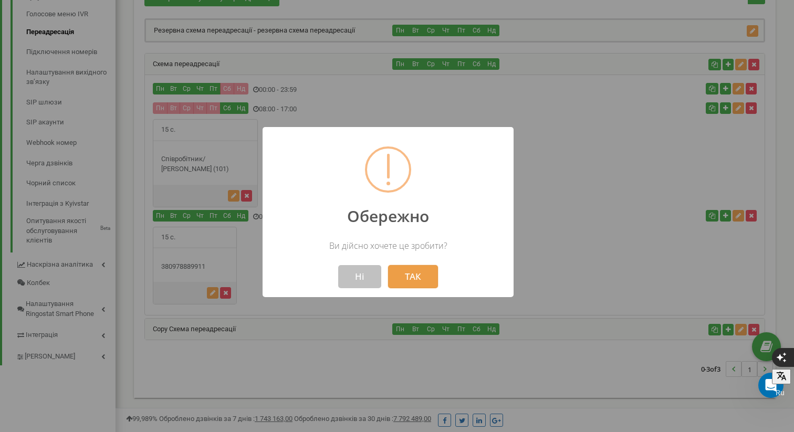
click at [414, 271] on button "ТАК" at bounding box center [413, 276] width 50 height 23
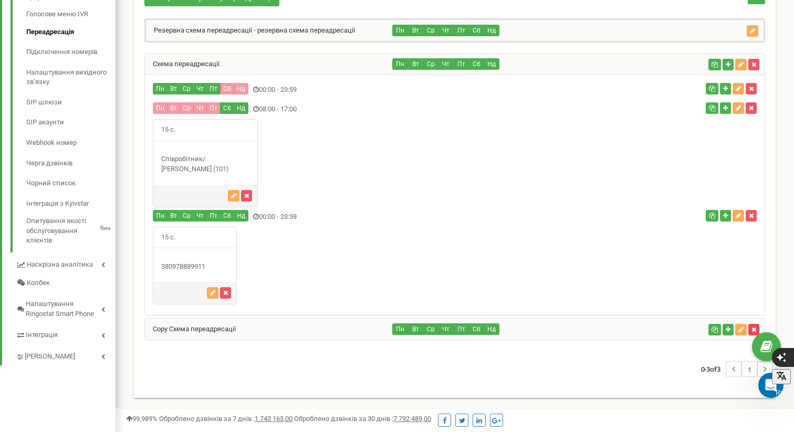
scroll to position [291, 0]
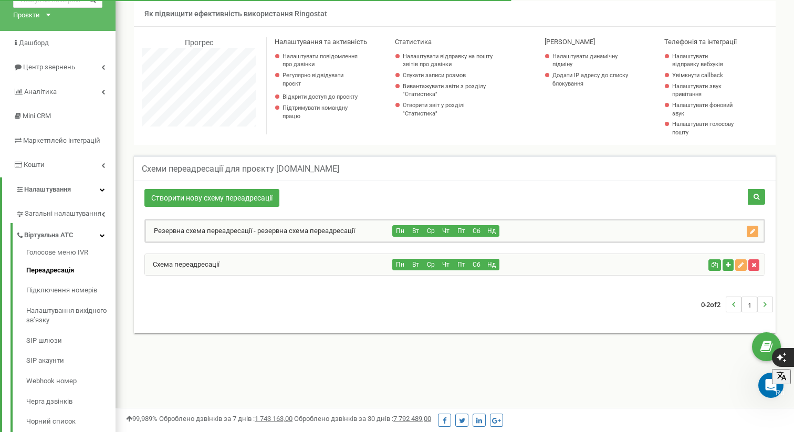
scroll to position [58, 0]
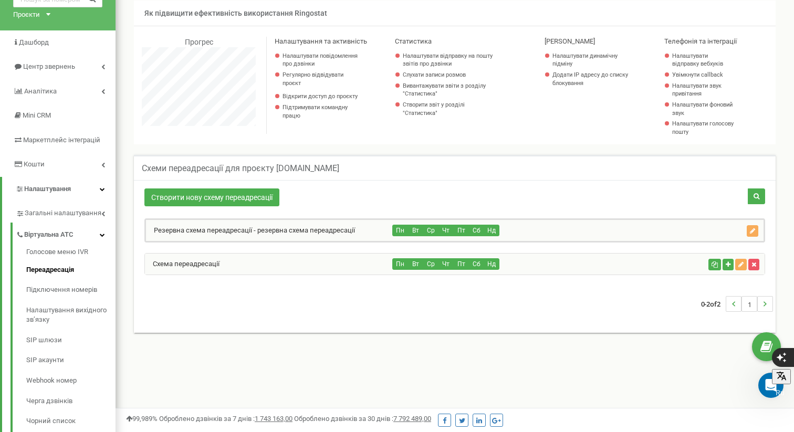
click at [560, 225] on div "Пн Вт Ср Чт Пт Сб Нд" at bounding box center [548, 231] width 310 height 12
click at [331, 225] on div "Резервна схема переадресації - резервна схема переадресації" at bounding box center [269, 230] width 247 height 21
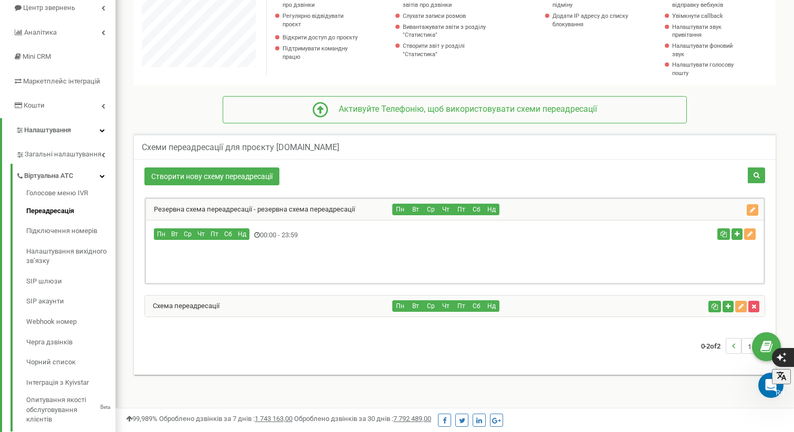
scroll to position [123, 0]
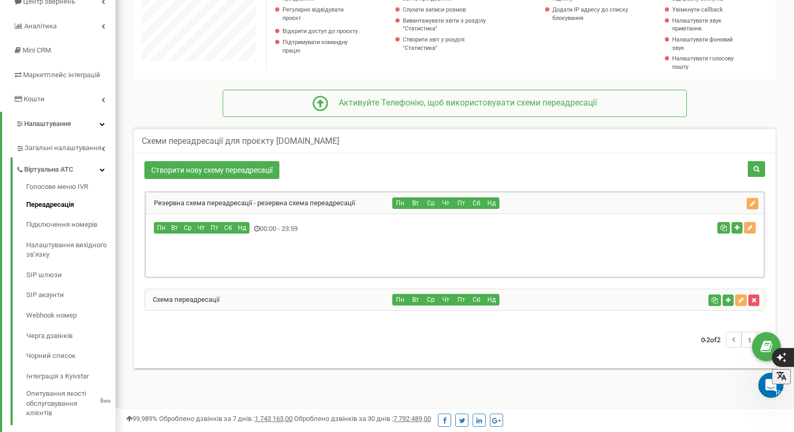
click at [325, 302] on div "Схема переадресації" at bounding box center [269, 299] width 248 height 21
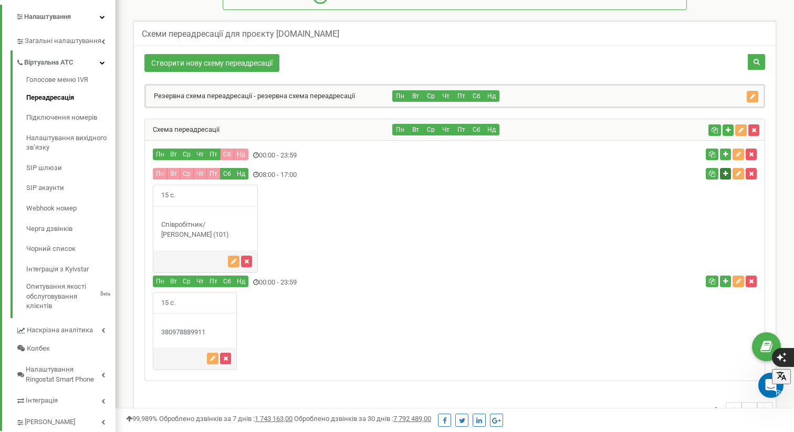
scroll to position [239, 0]
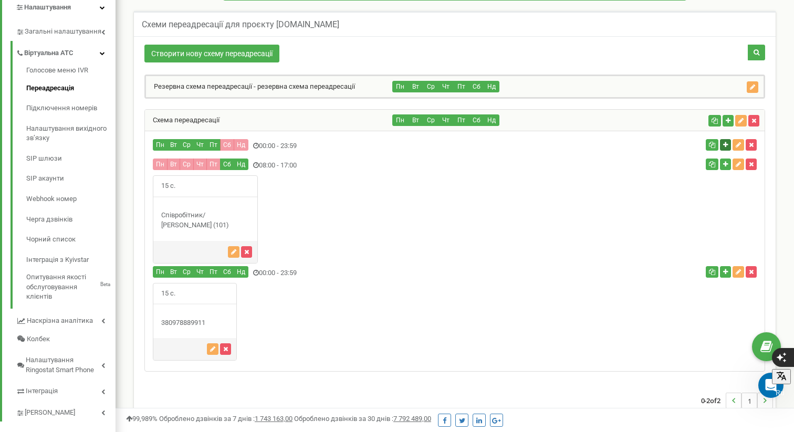
click at [724, 145] on icon "button" at bounding box center [725, 145] width 5 height 6
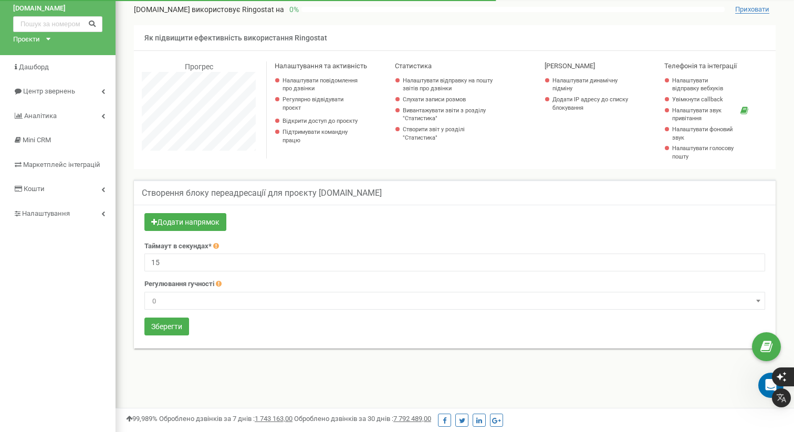
scroll to position [35, 0]
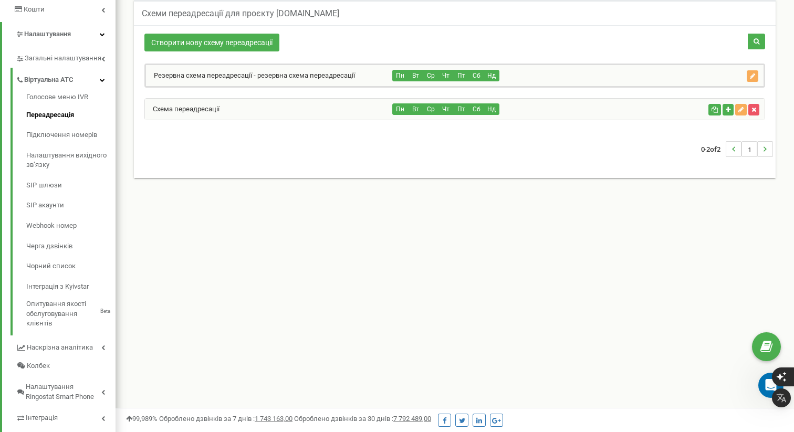
scroll to position [205, 0]
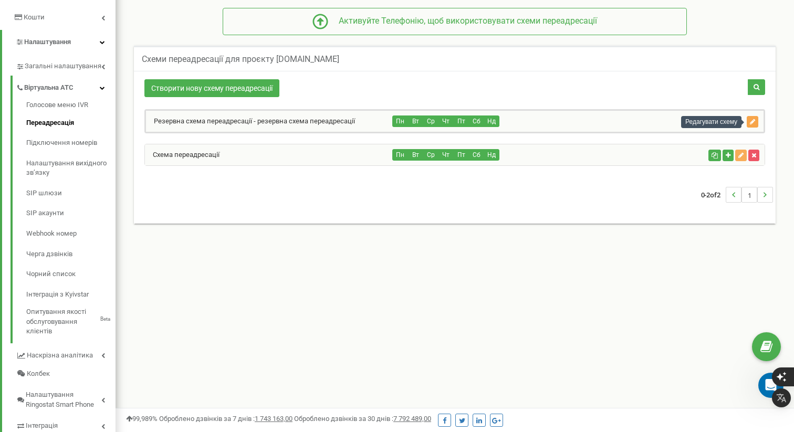
click at [751, 120] on icon "button" at bounding box center [751, 122] width 5 height 6
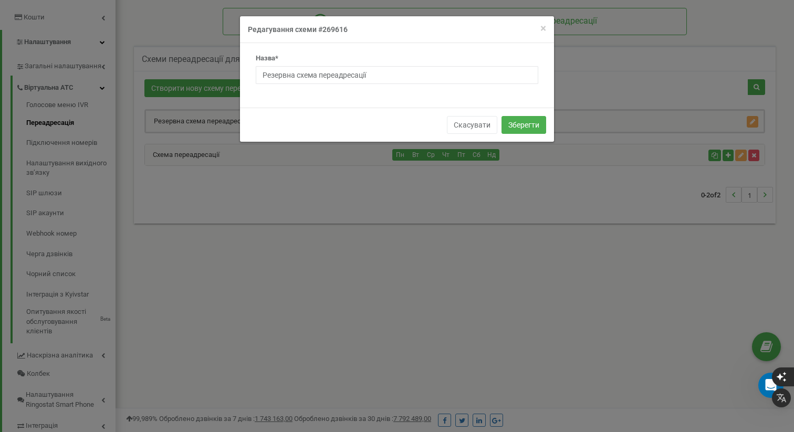
click at [334, 31] on h4 "Редагування схеми #269616" at bounding box center [397, 29] width 298 height 10
click at [327, 81] on input "Резервна схема переадресації" at bounding box center [397, 75] width 282 height 18
type input "Р"
type input "0"
click at [529, 124] on button "Зберегти" at bounding box center [523, 125] width 45 height 18
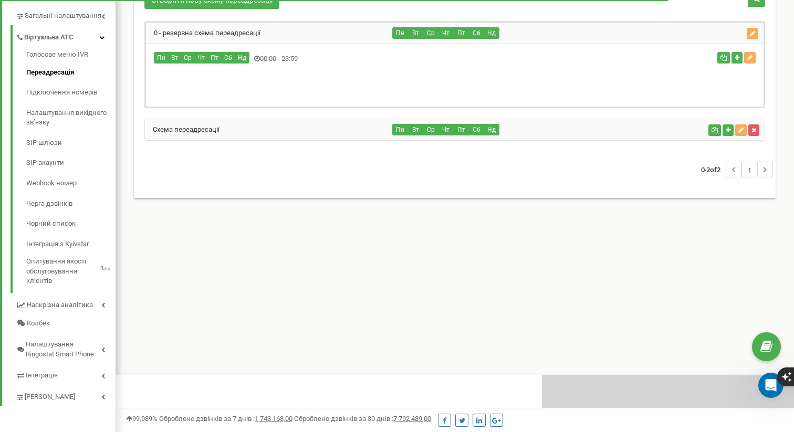
scroll to position [630, 678]
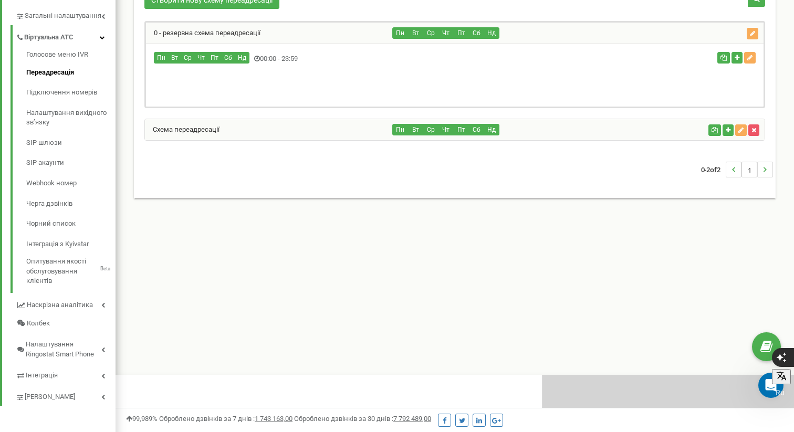
click at [268, 130] on div "Схема переадресації" at bounding box center [269, 129] width 248 height 21
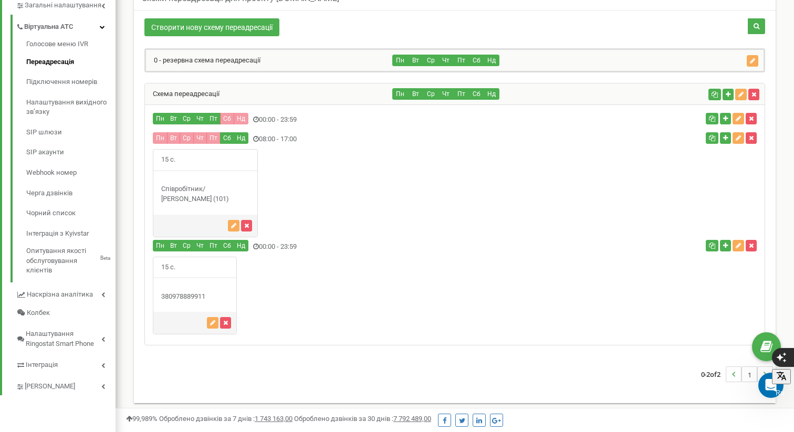
scroll to position [267, 0]
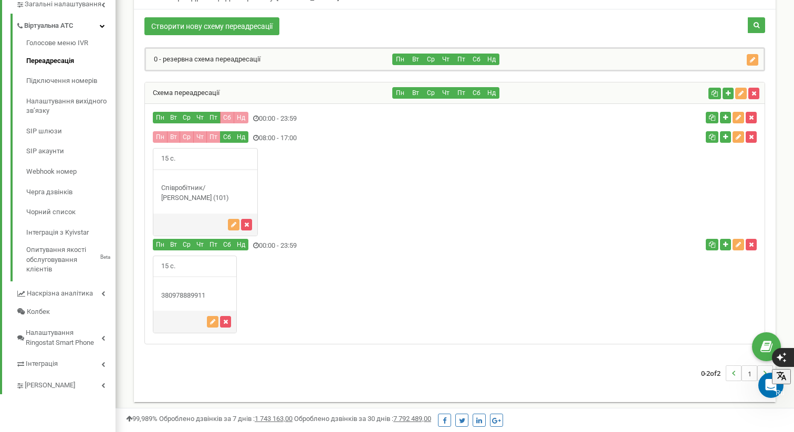
click at [642, 56] on div "Пн Вт Ср Чт Пт Сб Нд" at bounding box center [548, 60] width 310 height 12
click at [335, 54] on div "0 - резервна схема переадресації" at bounding box center [269, 59] width 247 height 21
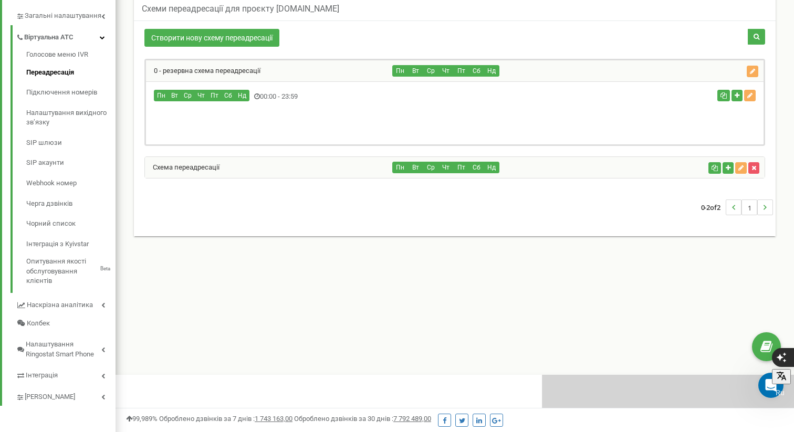
scroll to position [524207, 524159]
click at [217, 168] on link "Схема переадресації" at bounding box center [182, 167] width 75 height 8
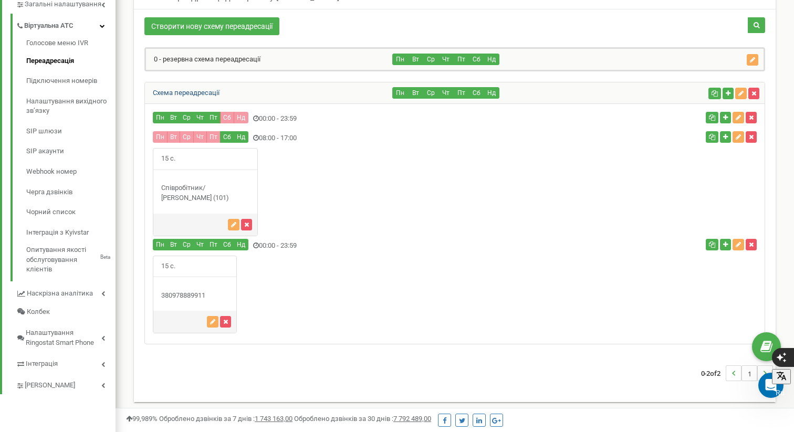
scroll to position [0, 0]
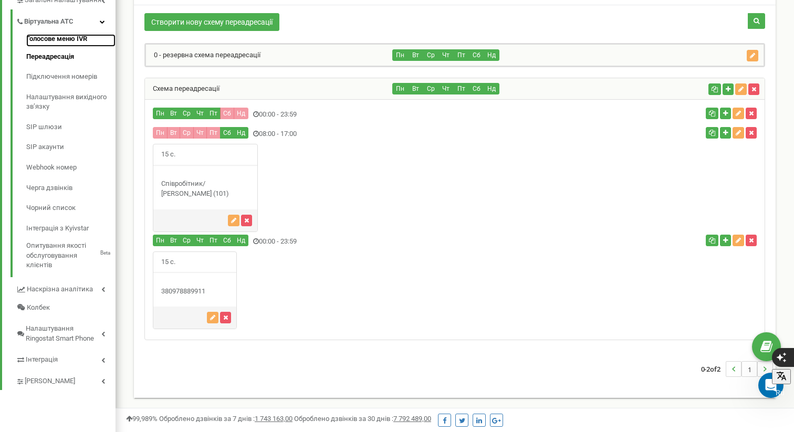
click at [58, 37] on link "Голосове меню IVR" at bounding box center [70, 40] width 89 height 13
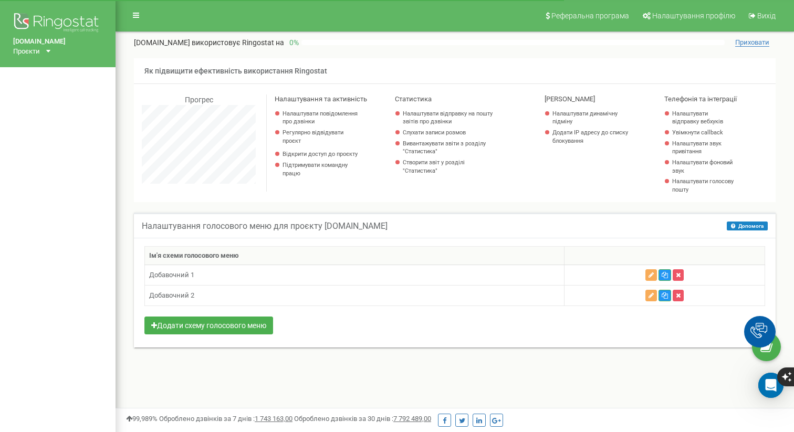
scroll to position [630, 678]
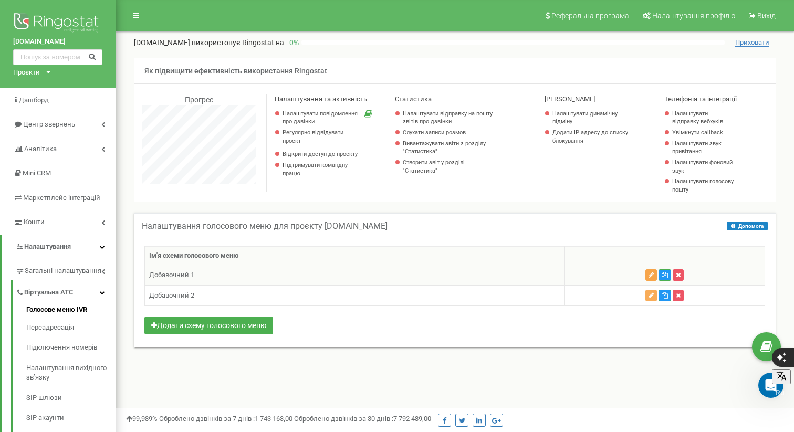
click at [650, 277] on icon "button" at bounding box center [650, 275] width 5 height 6
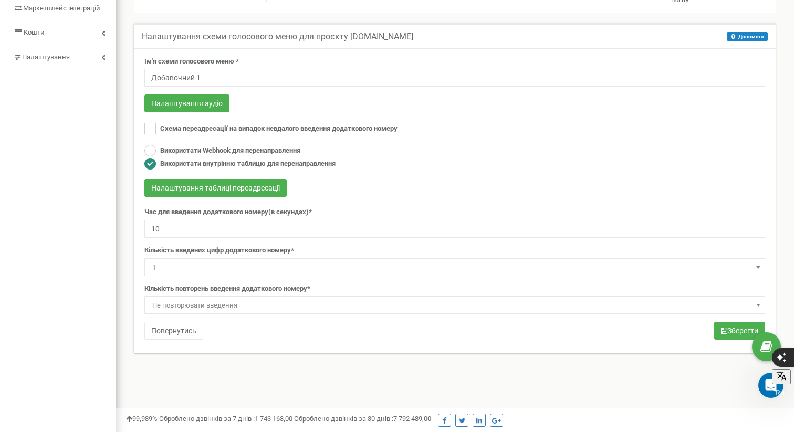
scroll to position [190, 0]
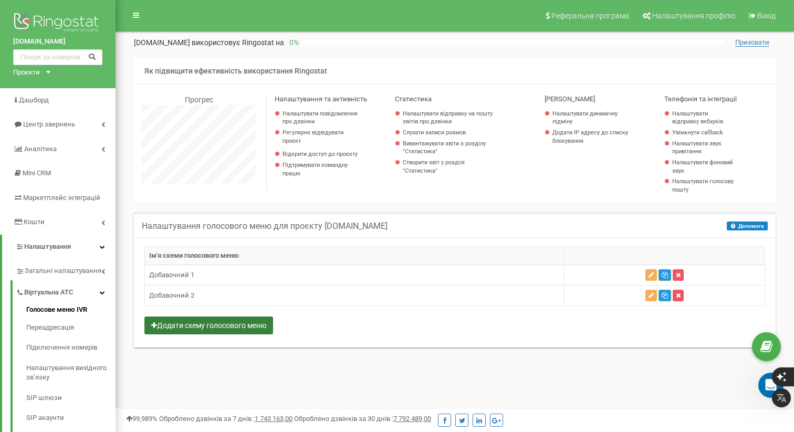
click at [207, 325] on button "Додати схему голосового меню" at bounding box center [208, 325] width 129 height 18
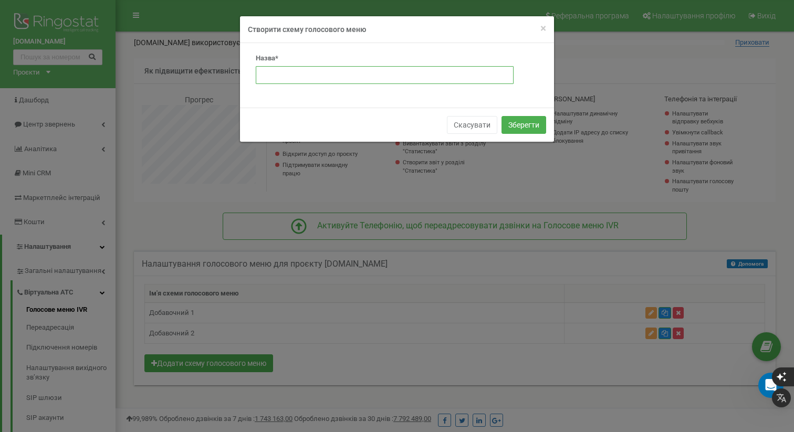
click at [413, 72] on input "text" at bounding box center [385, 75] width 258 height 18
type input "1"
click at [525, 121] on button "Зберегти" at bounding box center [523, 125] width 45 height 18
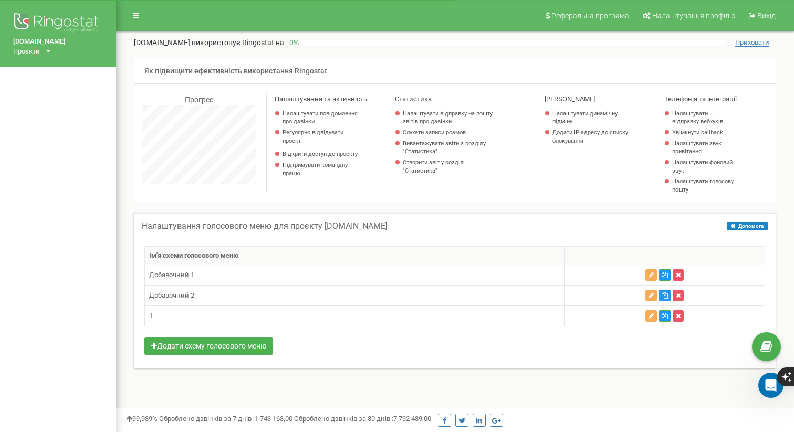
scroll to position [630, 678]
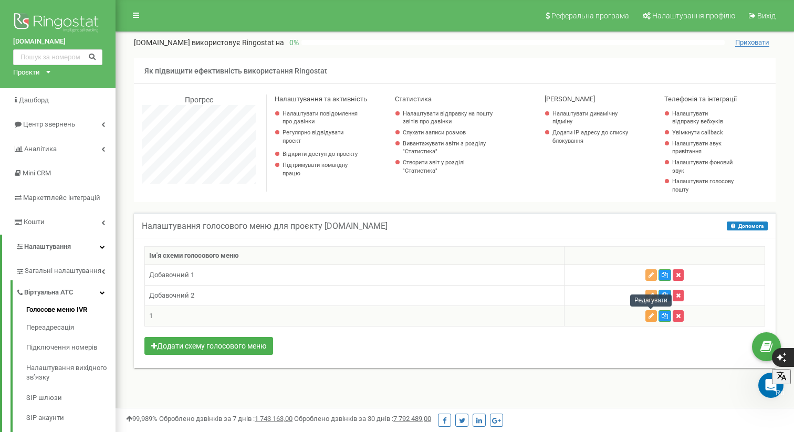
click at [649, 317] on icon "button" at bounding box center [650, 316] width 5 height 6
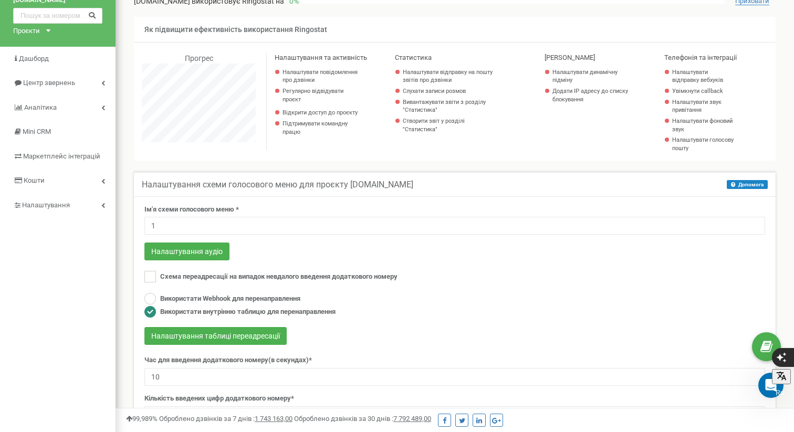
scroll to position [13, 0]
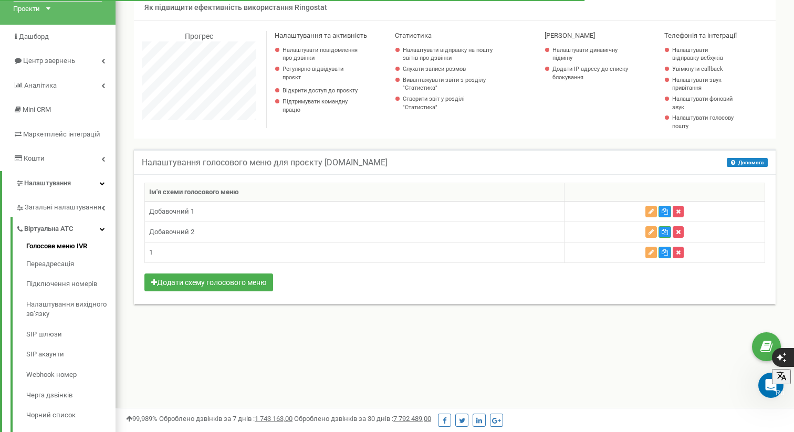
scroll to position [65, 0]
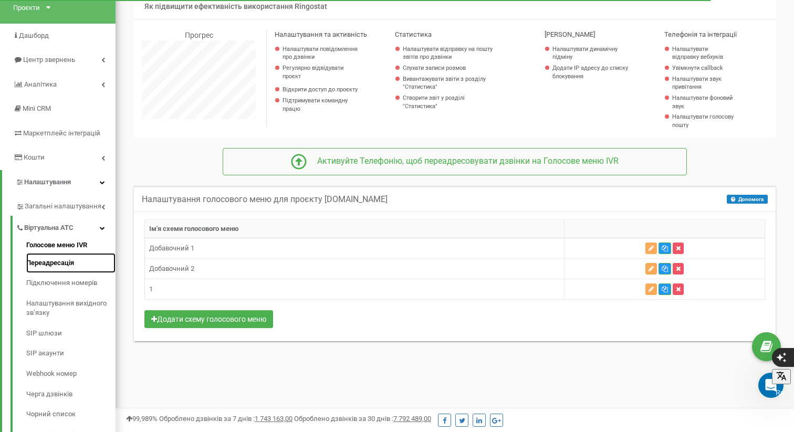
click at [61, 261] on link "Переадресація" at bounding box center [70, 263] width 89 height 20
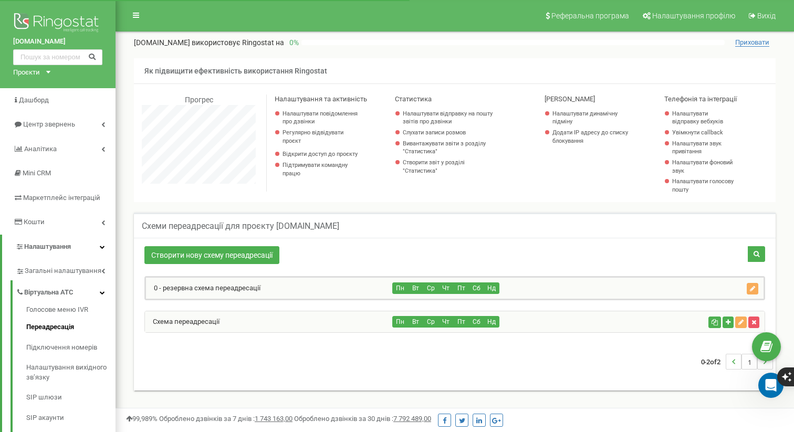
scroll to position [630, 678]
click at [270, 288] on div "0 - резервна схема переадресації" at bounding box center [269, 288] width 247 height 21
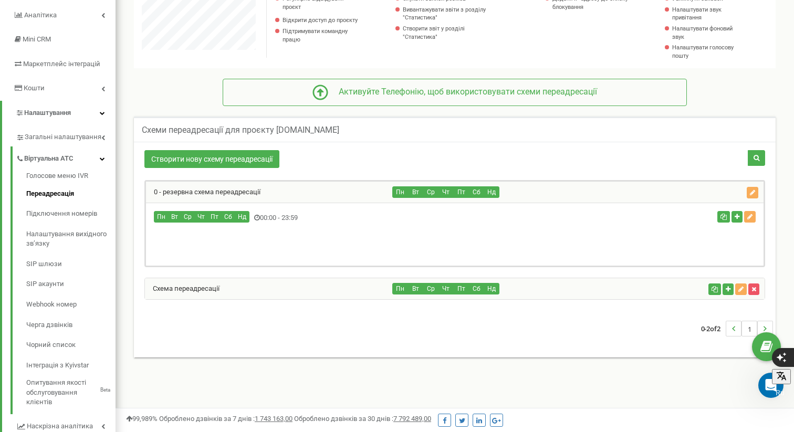
scroll to position [149, 0]
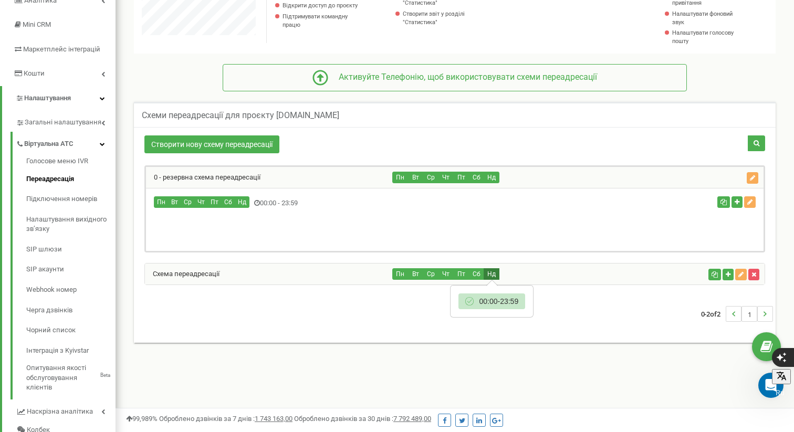
click at [494, 272] on button "Нд" at bounding box center [491, 274] width 16 height 12
click at [234, 274] on div "Схема переадресації" at bounding box center [269, 273] width 248 height 21
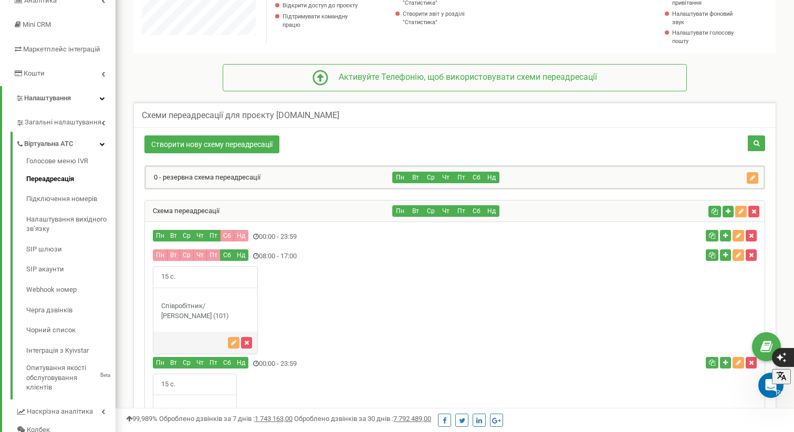
scroll to position [703, 678]
click at [738, 234] on icon "button" at bounding box center [737, 236] width 5 height 6
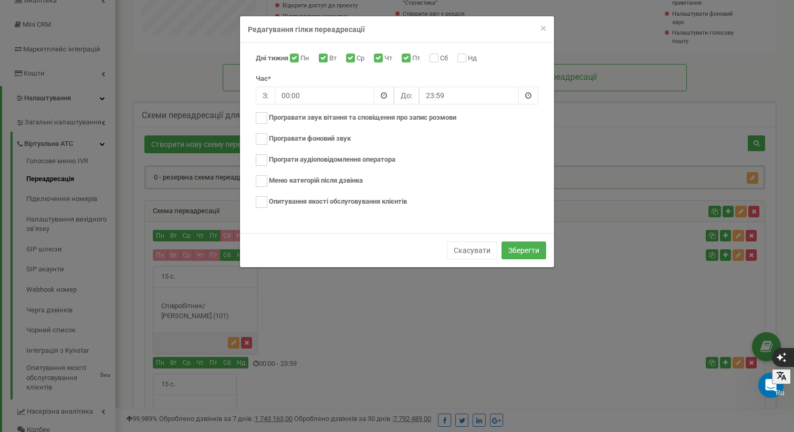
click at [81, 164] on div "× Close Редагування гілки переадресації Дні тижня Пн Вт Ср Чт Пт Сб Нд Час* З: …" at bounding box center [397, 216] width 794 height 432
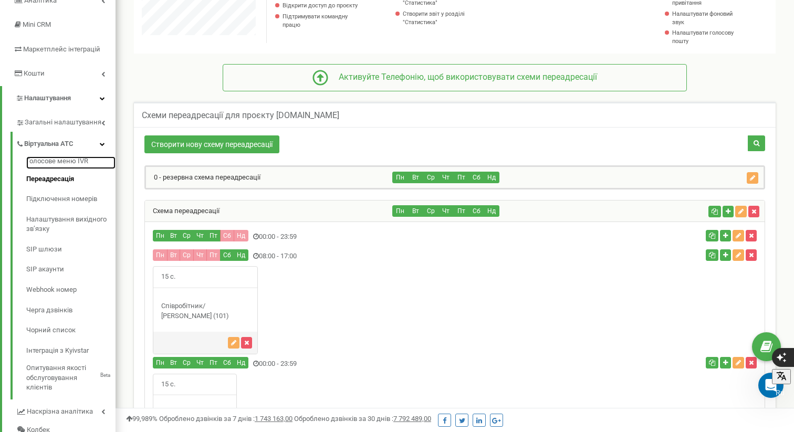
click at [75, 162] on link "Голосове меню IVR" at bounding box center [70, 162] width 89 height 13
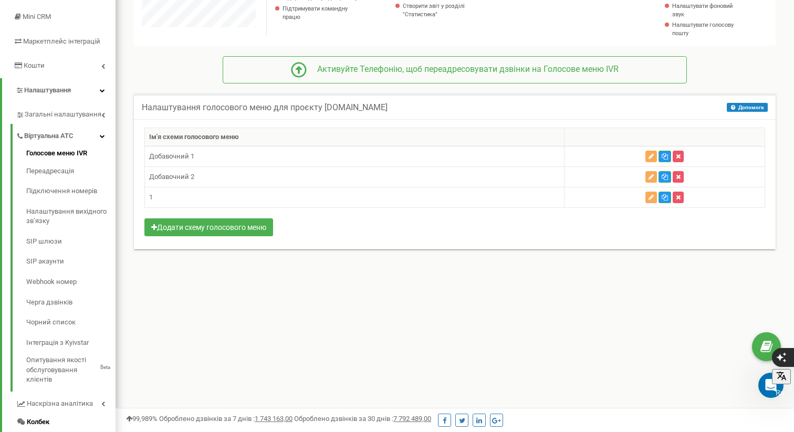
scroll to position [150, 0]
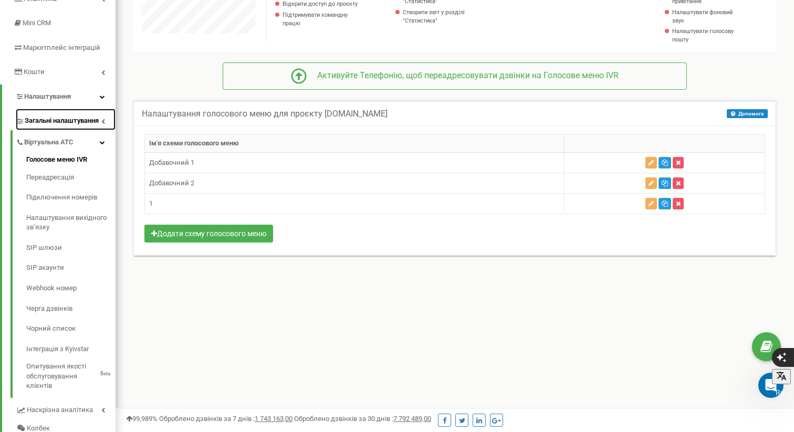
click at [89, 115] on link "Загальні налаштування" at bounding box center [66, 120] width 100 height 22
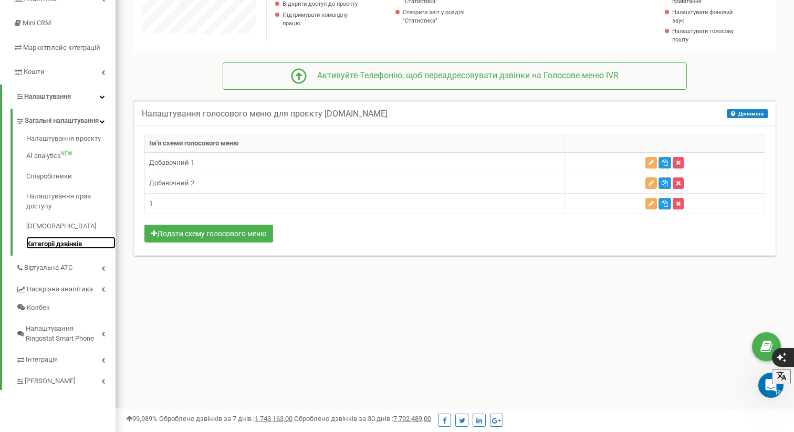
click at [64, 249] on link "Категорії дзвінків" at bounding box center [70, 243] width 89 height 13
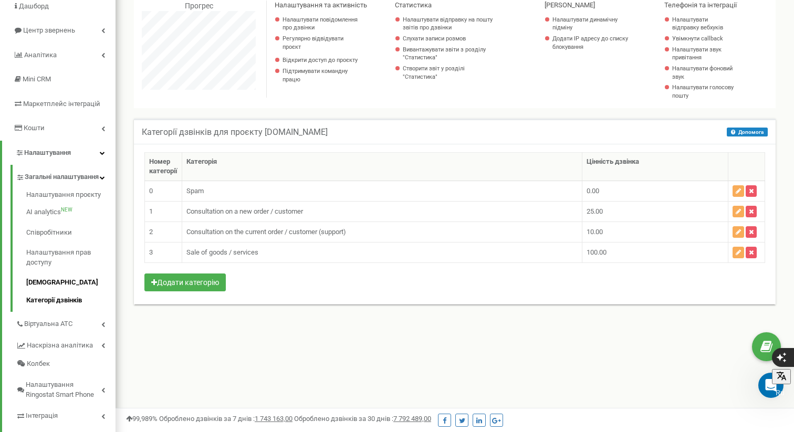
scroll to position [106, 0]
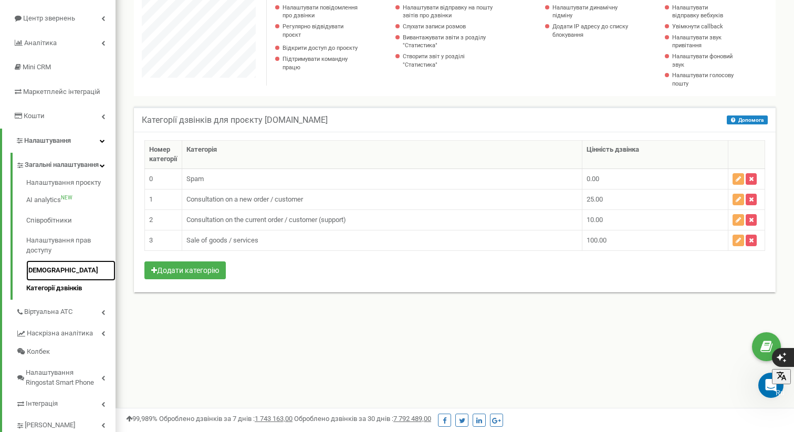
click at [41, 281] on link "[DEMOGRAPHIC_DATA]" at bounding box center [70, 270] width 89 height 20
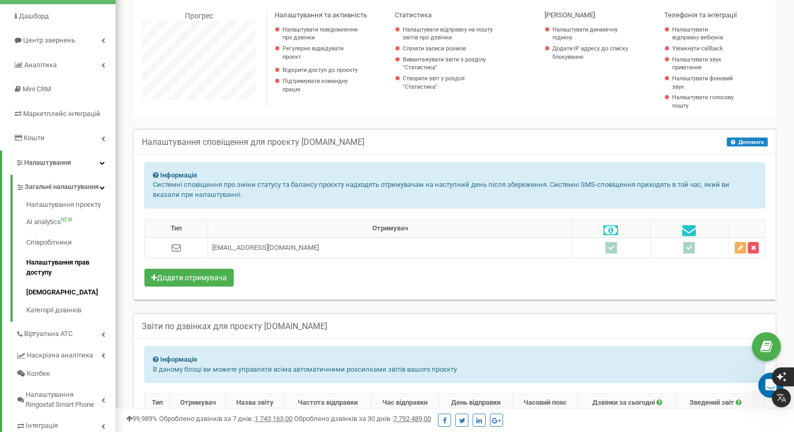
scroll to position [102, 0]
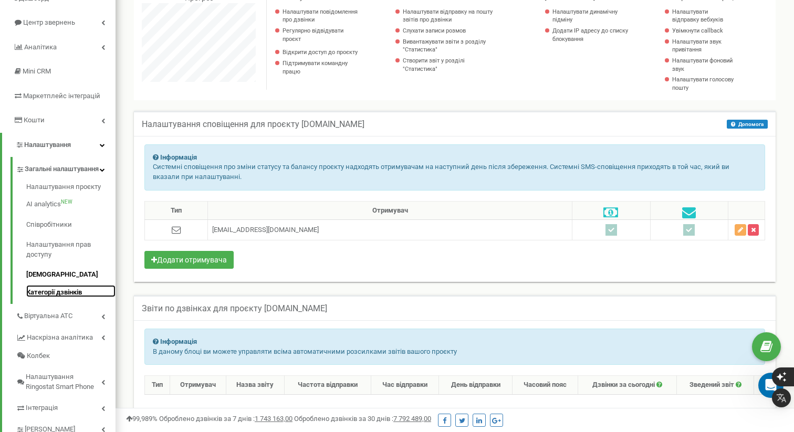
click at [66, 298] on link "Категорії дзвінків" at bounding box center [70, 291] width 89 height 13
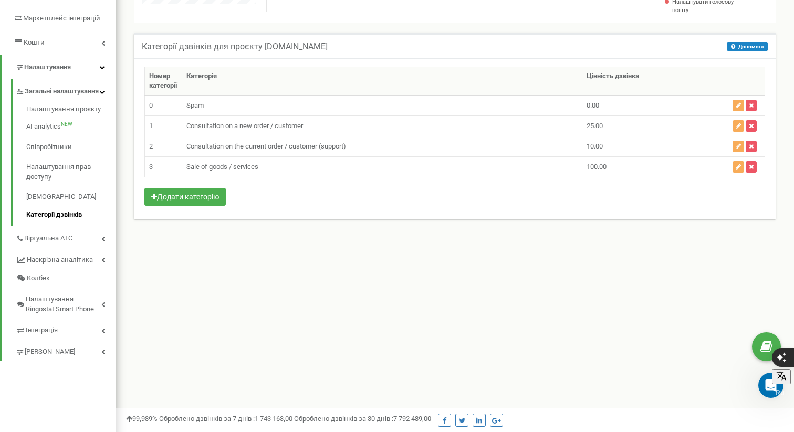
scroll to position [198, 0]
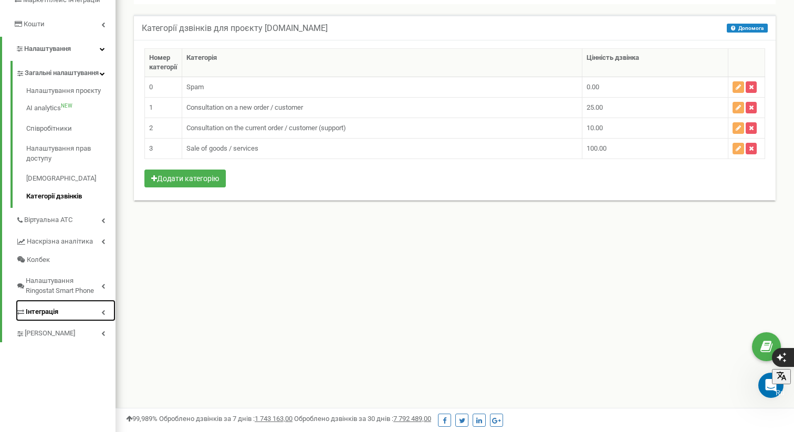
click at [101, 315] on icon at bounding box center [103, 312] width 4 height 5
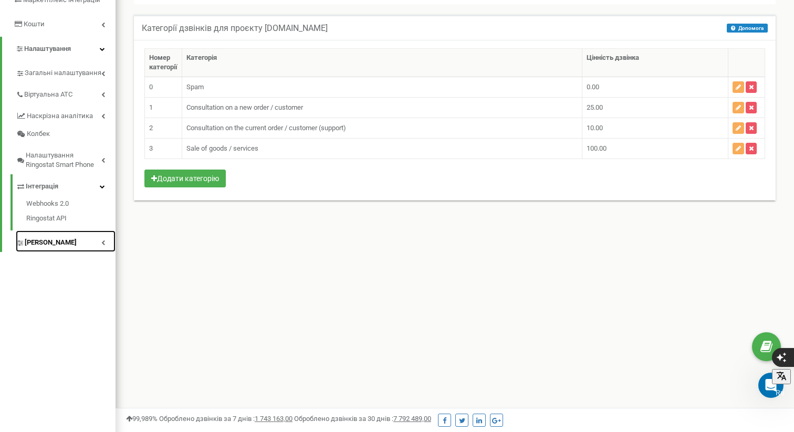
click at [44, 242] on span "[PERSON_NAME]" at bounding box center [51, 243] width 52 height 10
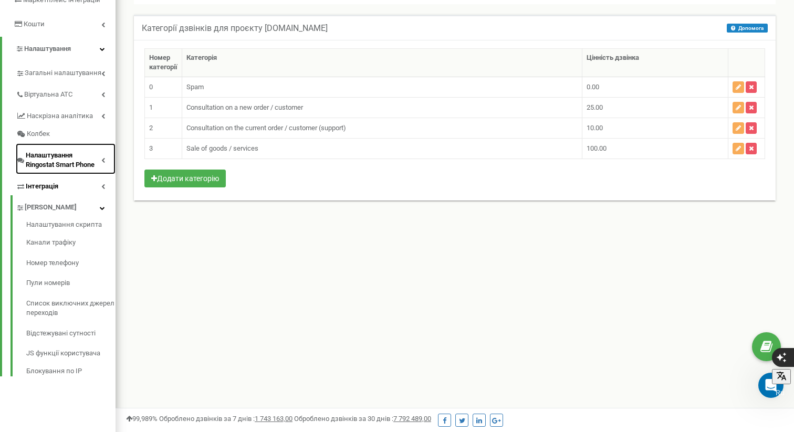
click at [48, 160] on span "Налаштування Ringostat Smart Phone" at bounding box center [64, 160] width 76 height 19
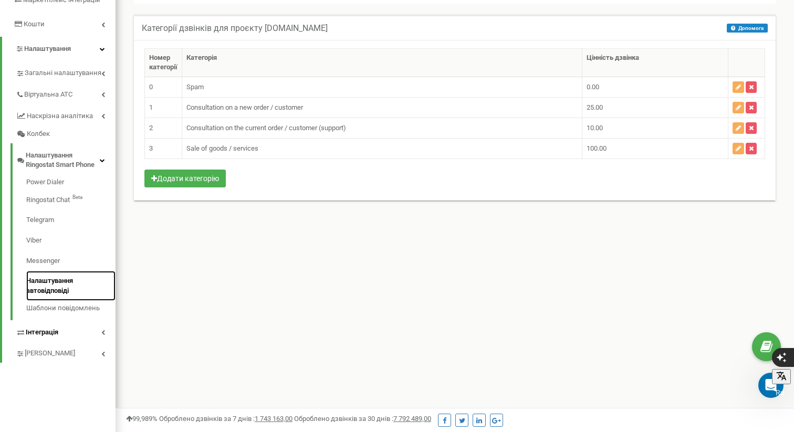
click at [70, 289] on link "Налаштування автовідповіді" at bounding box center [70, 286] width 89 height 30
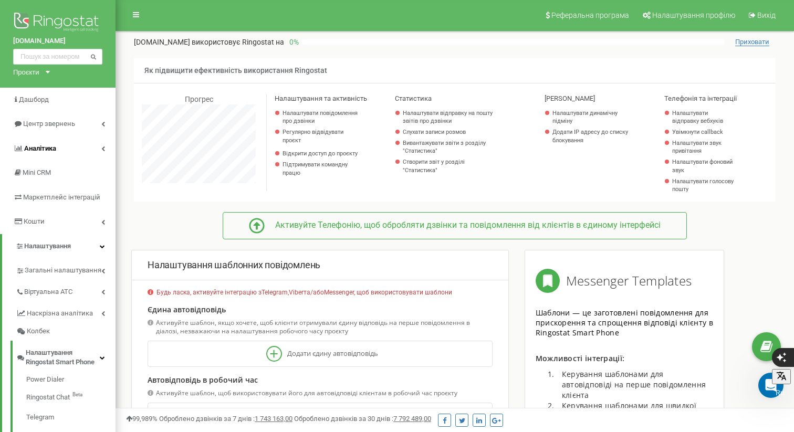
scroll to position [3, 0]
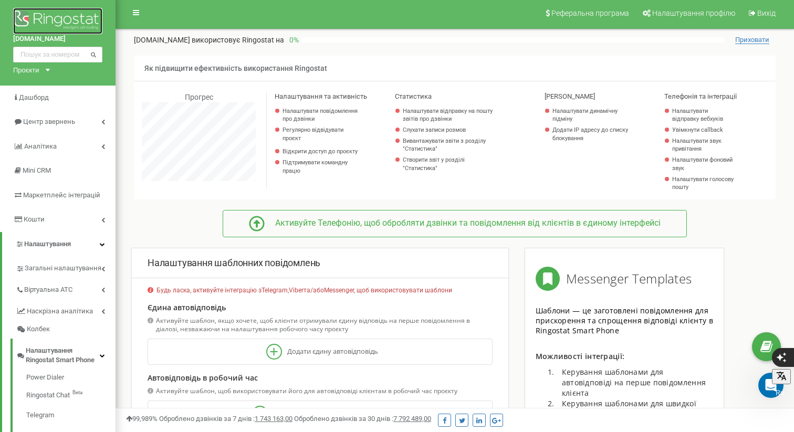
click at [48, 14] on img at bounding box center [57, 21] width 89 height 26
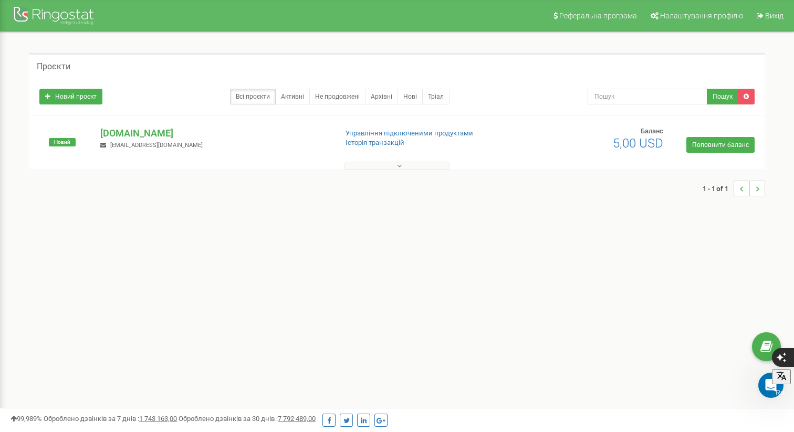
click at [123, 142] on span "[EMAIL_ADDRESS][DOMAIN_NAME]" at bounding box center [156, 145] width 92 height 7
click at [150, 131] on p "[DOMAIN_NAME]" at bounding box center [214, 133] width 228 height 14
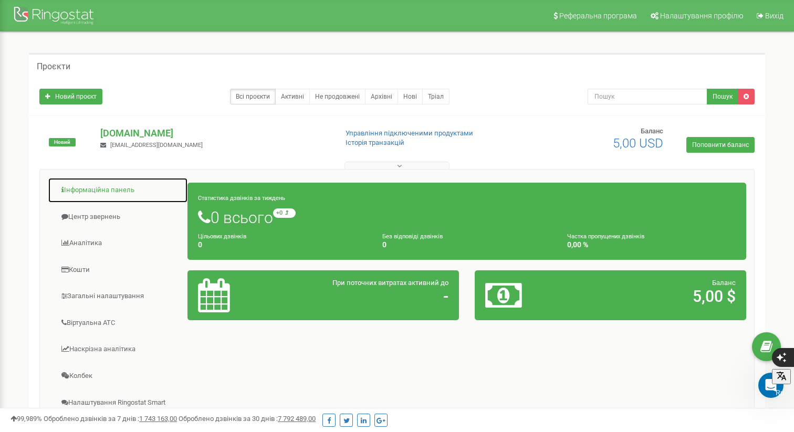
click at [107, 195] on link "Інформаційна панель" at bounding box center [118, 190] width 140 height 26
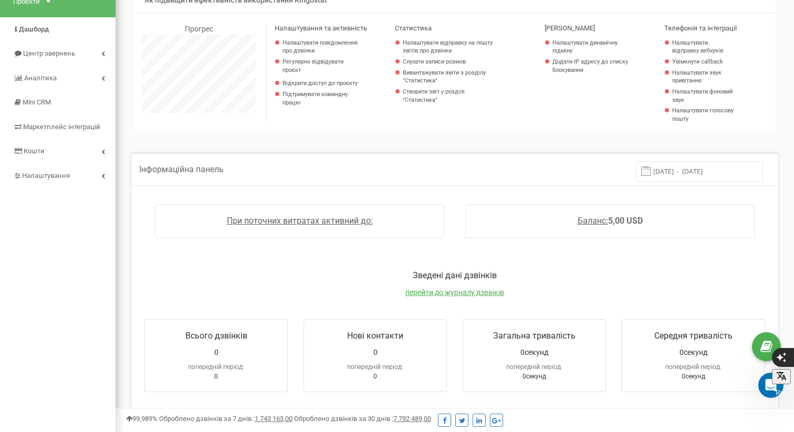
scroll to position [44, 0]
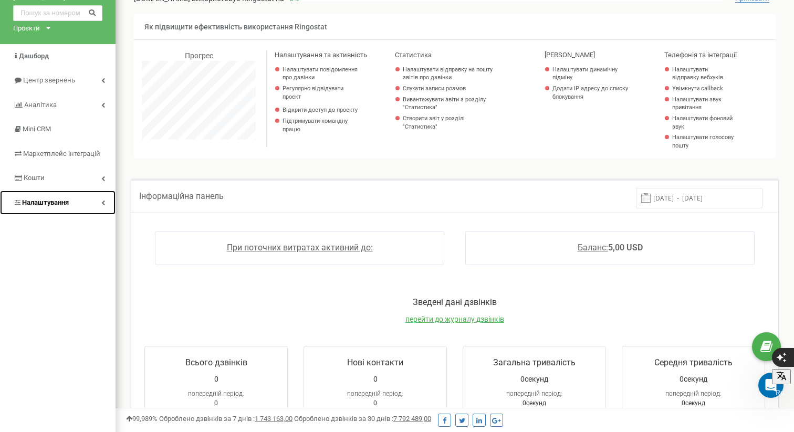
click at [102, 201] on icon at bounding box center [103, 202] width 4 height 5
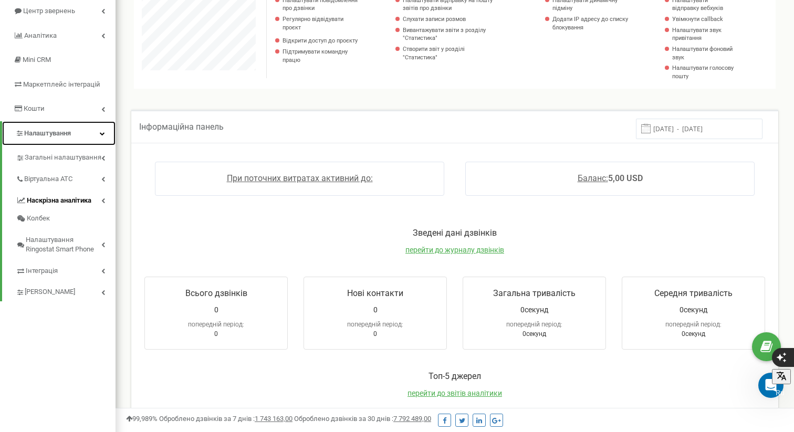
scroll to position [116, 0]
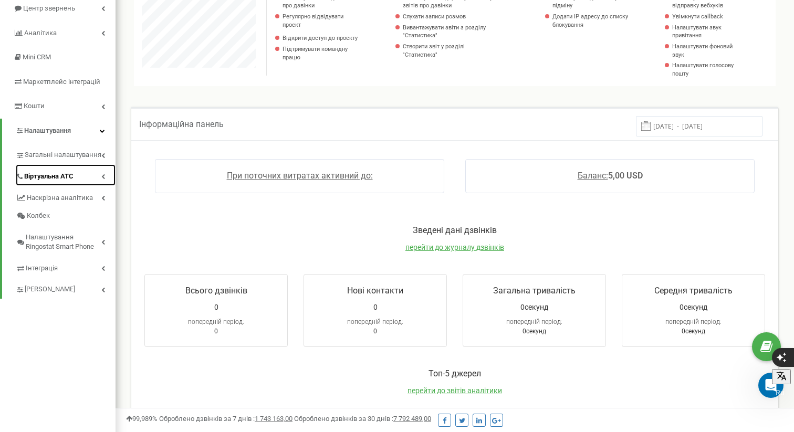
click at [101, 174] on icon at bounding box center [103, 176] width 4 height 5
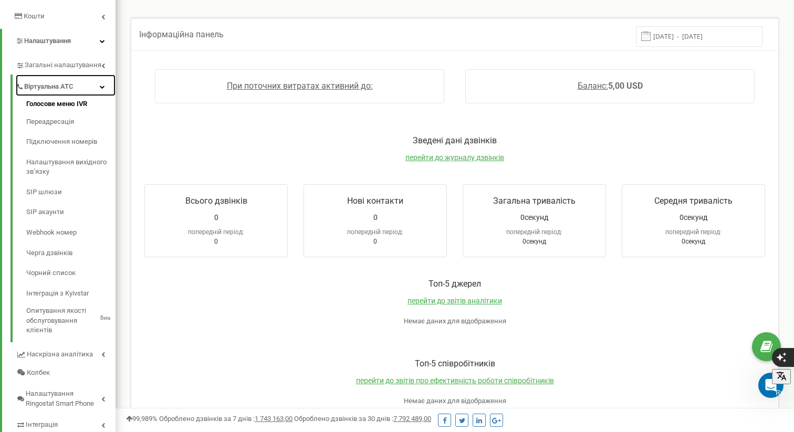
scroll to position [207, 0]
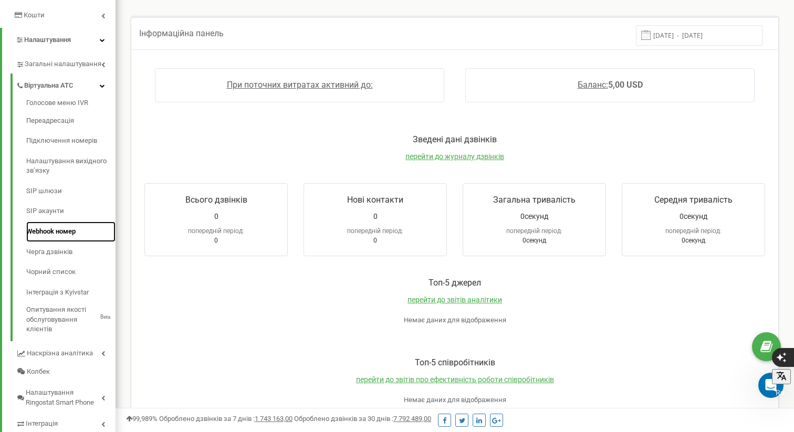
click at [58, 234] on link "Webhook номер" at bounding box center [70, 231] width 89 height 20
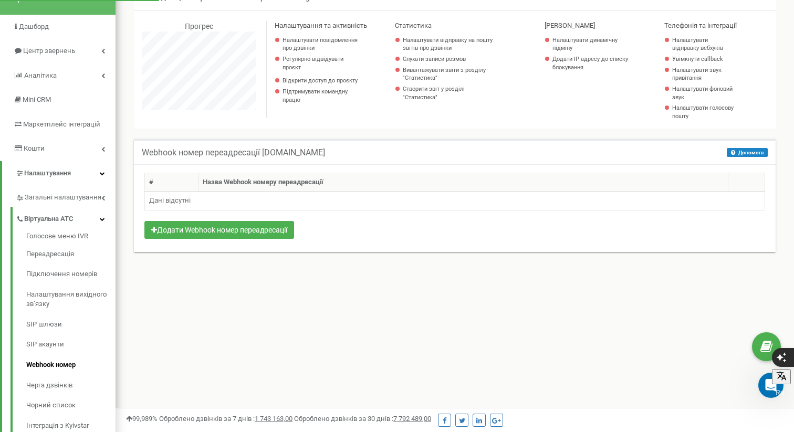
scroll to position [74, 0]
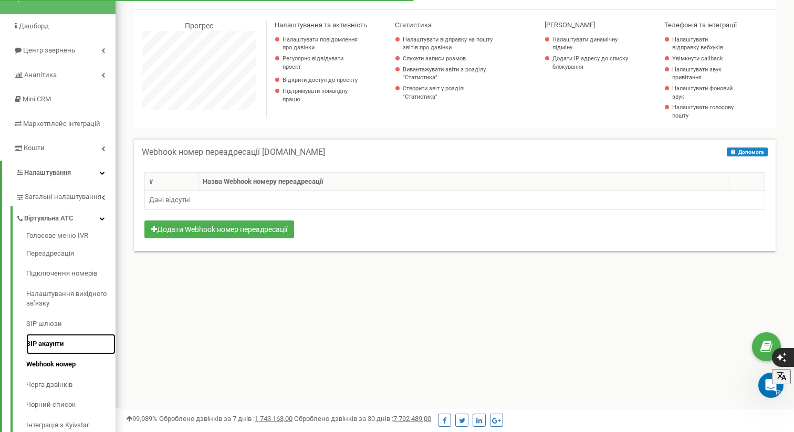
click at [47, 344] on link "SIP акаунти" at bounding box center [70, 344] width 89 height 20
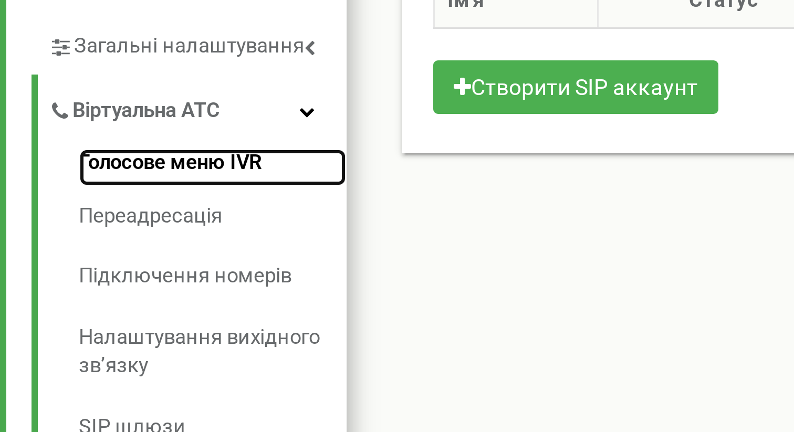
click at [56, 310] on link "Голосове меню IVR" at bounding box center [70, 311] width 89 height 13
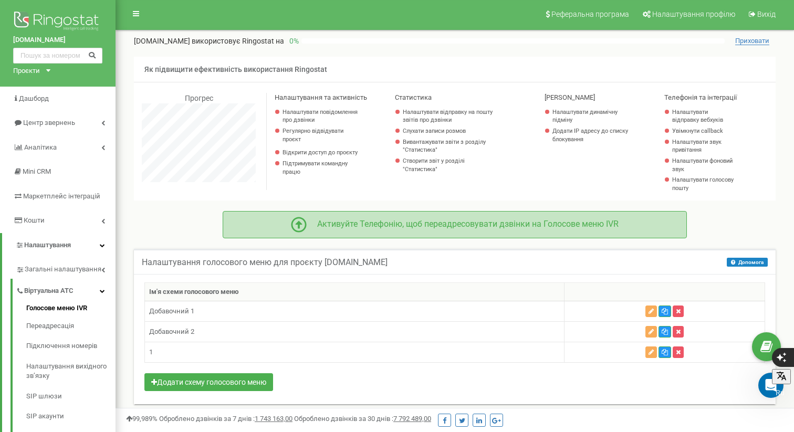
scroll to position [5, 0]
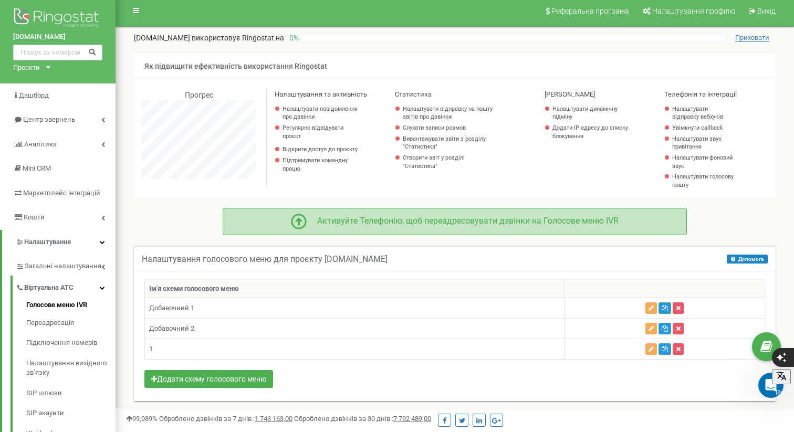
click at [327, 222] on div "Активуйте Телефонію, щоб переадресовувати дзвінки на Голосове меню IVR" at bounding box center [463, 221] width 312 height 12
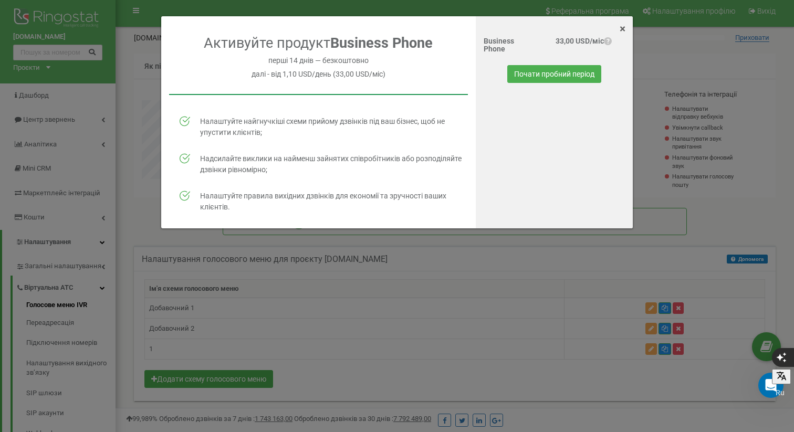
click at [618, 27] on div "× Close" at bounding box center [554, 25] width 157 height 18
click at [620, 25] on span "×" at bounding box center [622, 29] width 6 height 13
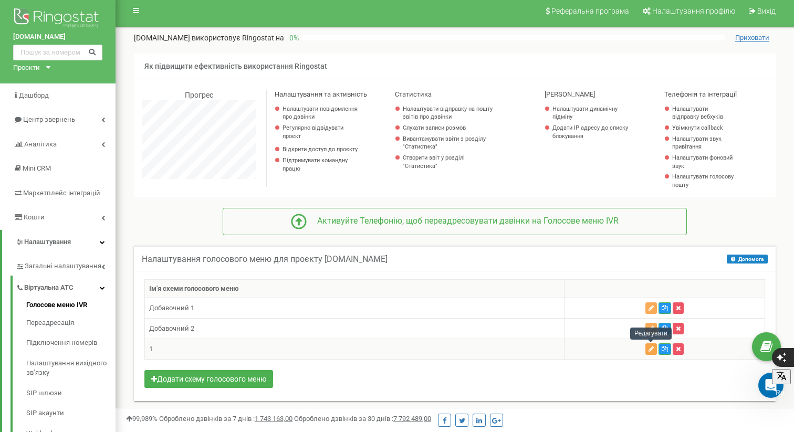
click at [650, 348] on icon "button" at bounding box center [650, 349] width 5 height 6
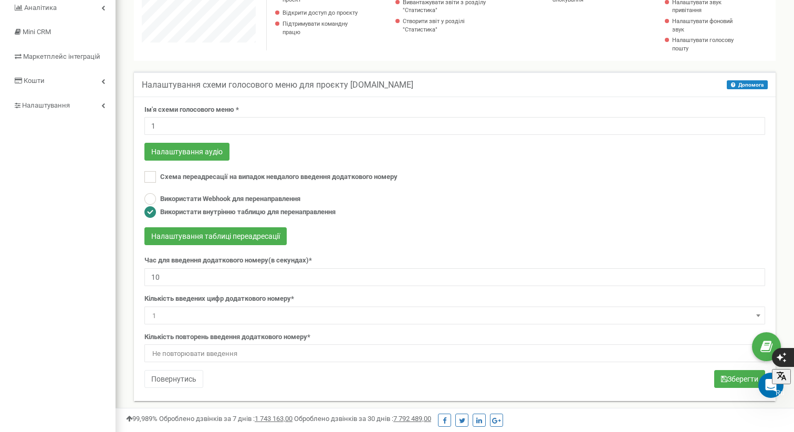
scroll to position [151, 0]
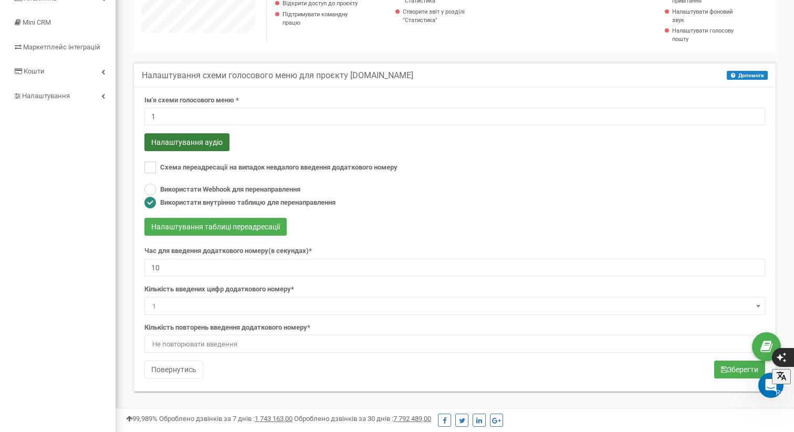
click at [183, 140] on button "Налаштування аудіо" at bounding box center [186, 142] width 85 height 18
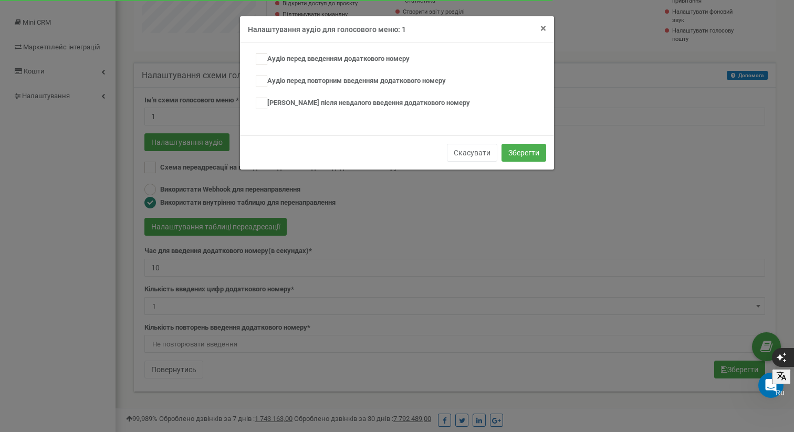
click at [540, 25] on span "×" at bounding box center [543, 28] width 6 height 13
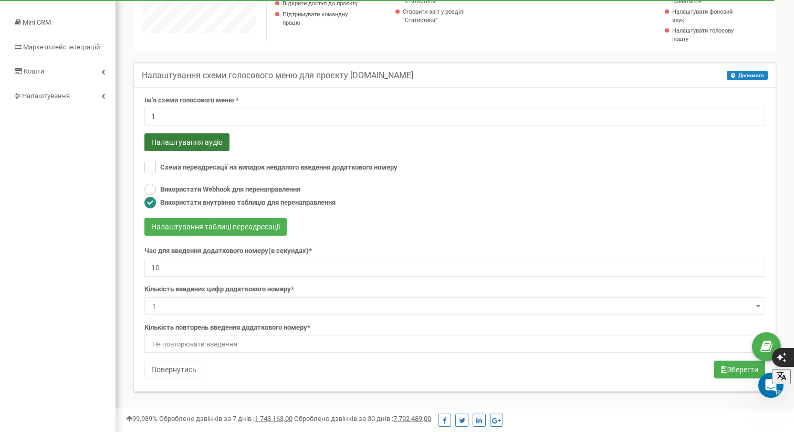
click at [177, 143] on button "Налаштування аудіо" at bounding box center [186, 142] width 85 height 18
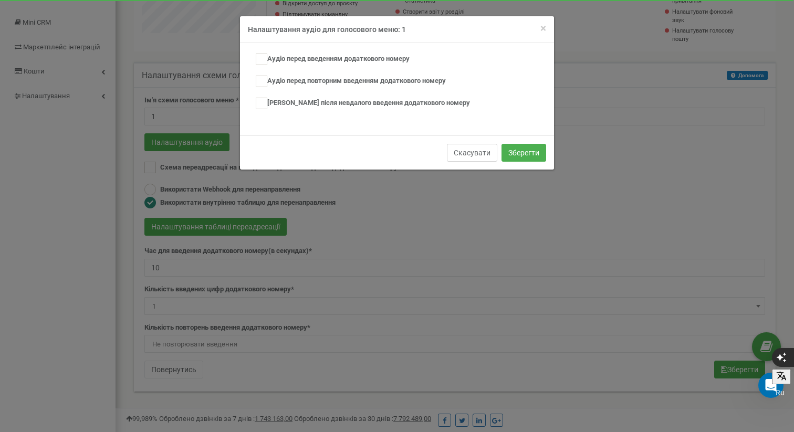
click at [461, 151] on button "Скасувати" at bounding box center [472, 153] width 50 height 18
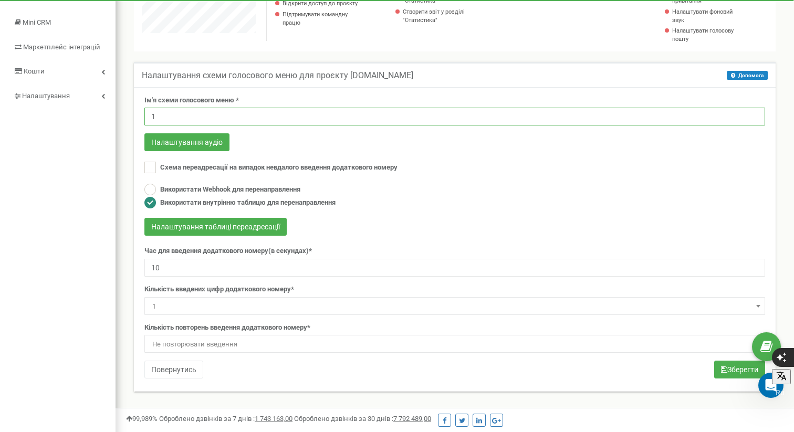
click at [243, 114] on input "1" at bounding box center [454, 117] width 620 height 18
click at [200, 143] on button "Налаштування аудіо" at bounding box center [186, 142] width 85 height 18
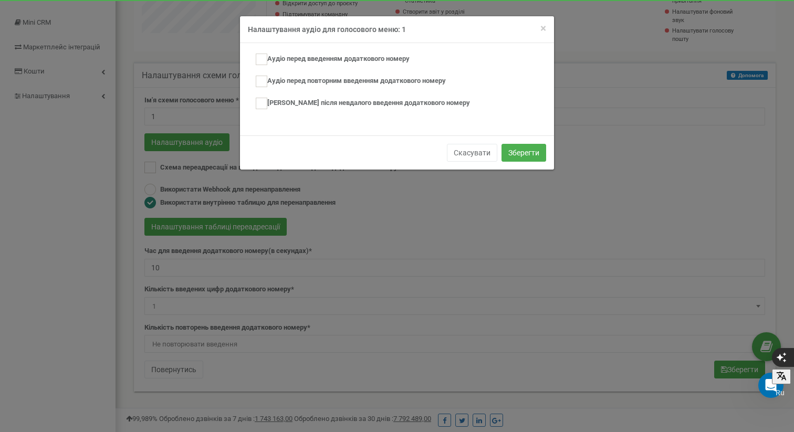
click at [258, 78] on ins at bounding box center [262, 82] width 12 height 12
checkbox input "true"
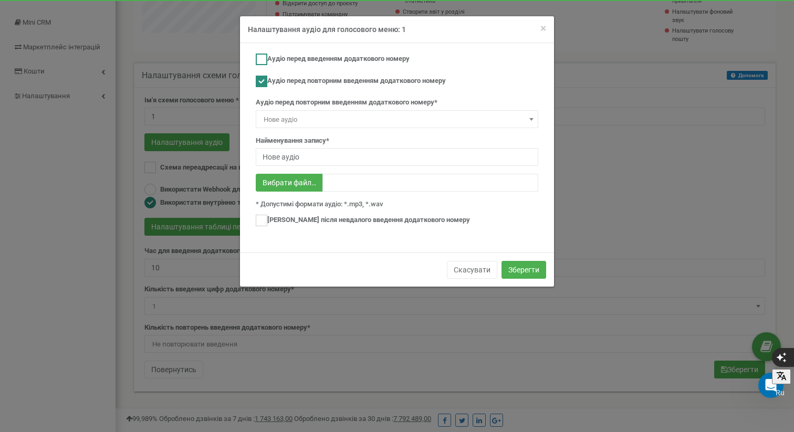
click at [264, 56] on ins at bounding box center [262, 60] width 12 height 12
checkbox input "true"
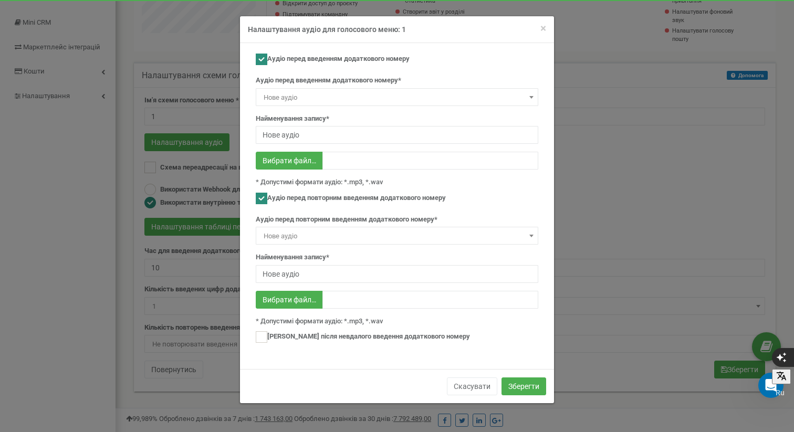
drag, startPoint x: 467, startPoint y: 36, endPoint x: 409, endPoint y: 9, distance: 63.6
click at [572, 45] on div "× Close Налаштування аудіо для голосового меню: 1 Аудіо перед введенням додатко…" at bounding box center [397, 216] width 794 height 432
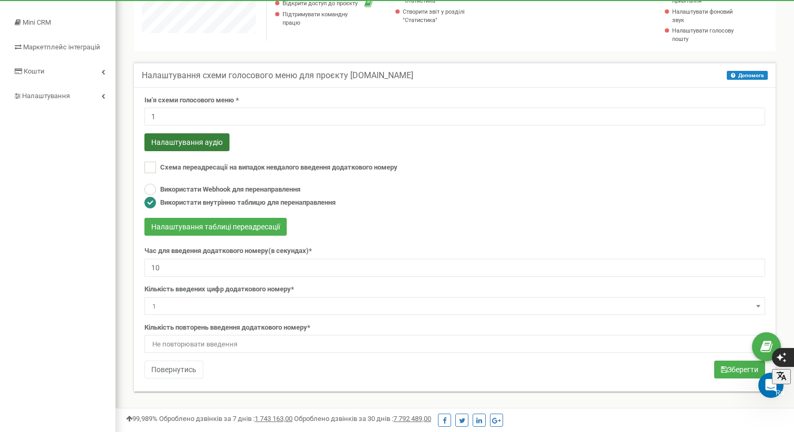
click at [214, 139] on button "Налаштування аудіо" at bounding box center [186, 142] width 85 height 18
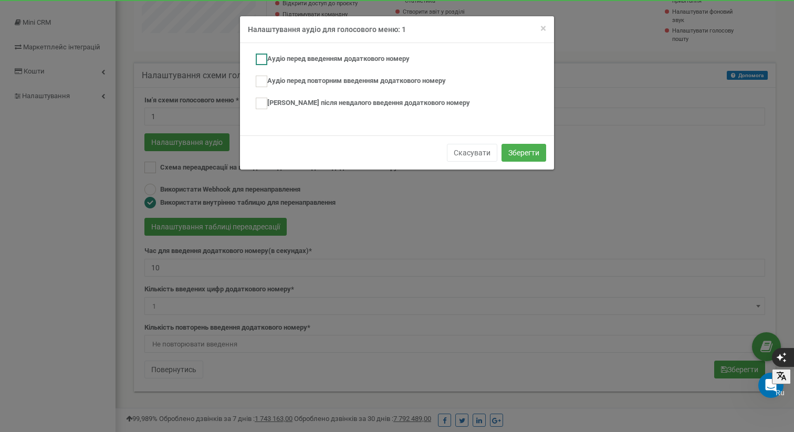
click at [267, 57] on label "Аудіо перед введенням додаткового номеру" at bounding box center [333, 60] width 154 height 12
checkbox input "true"
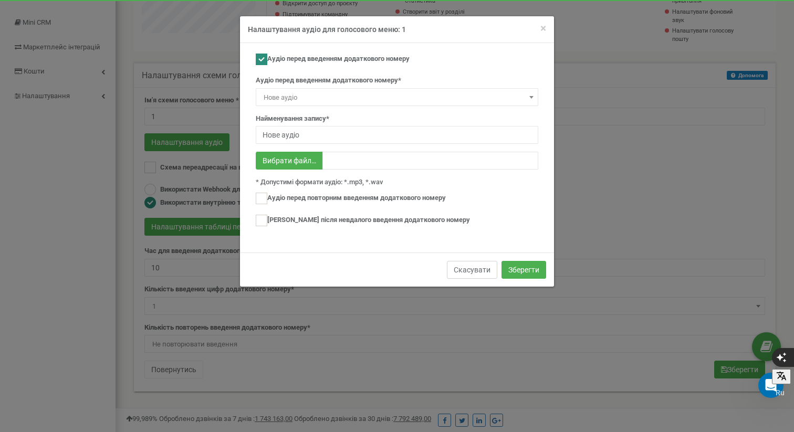
click at [481, 264] on button "Скасувати" at bounding box center [472, 270] width 50 height 18
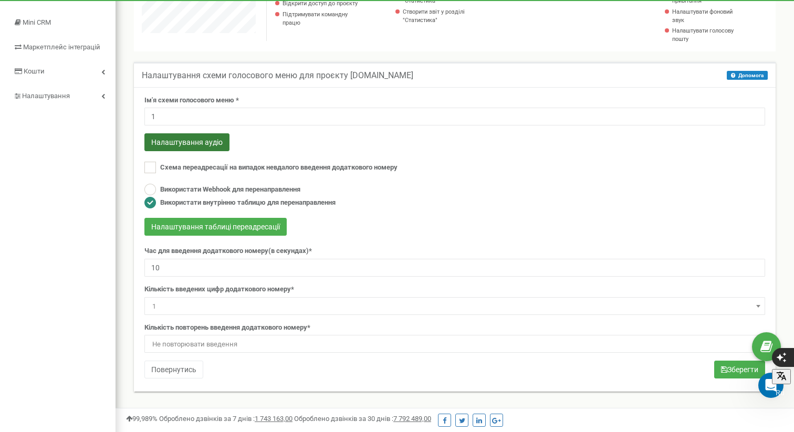
click at [200, 144] on button "Налаштування аудіо" at bounding box center [186, 142] width 85 height 18
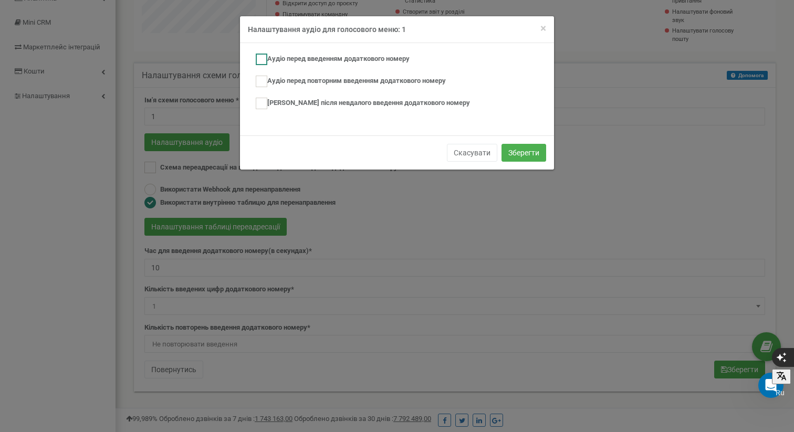
click at [256, 60] on ins at bounding box center [262, 60] width 12 height 12
checkbox input "true"
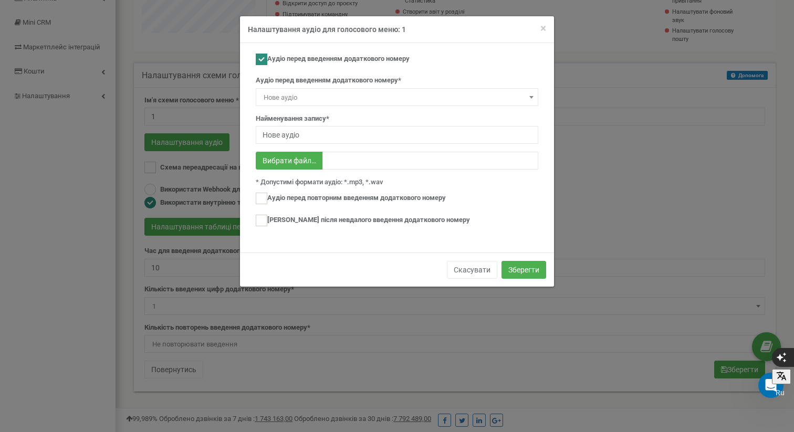
click at [297, 97] on span "Нове аудіо" at bounding box center [396, 97] width 275 height 15
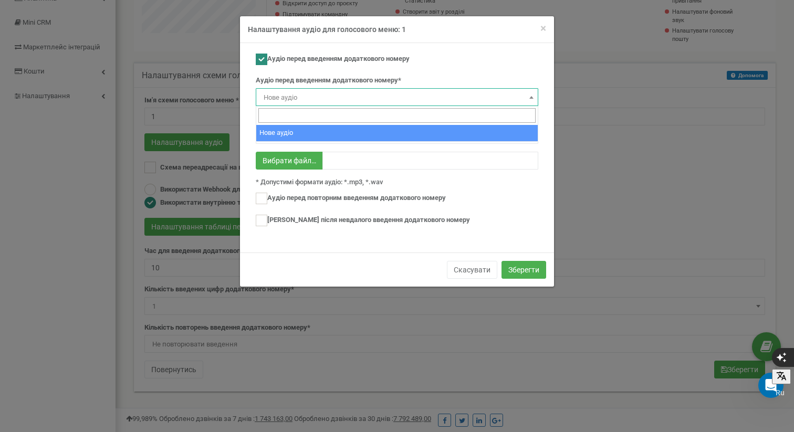
click at [392, 76] on label "Аудіо перед введенням додаткового номеру*" at bounding box center [328, 81] width 145 height 10
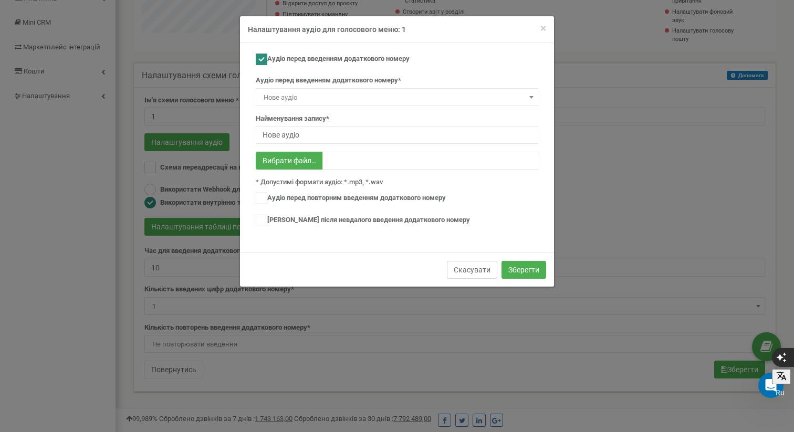
click at [466, 269] on button "Скасувати" at bounding box center [472, 270] width 50 height 18
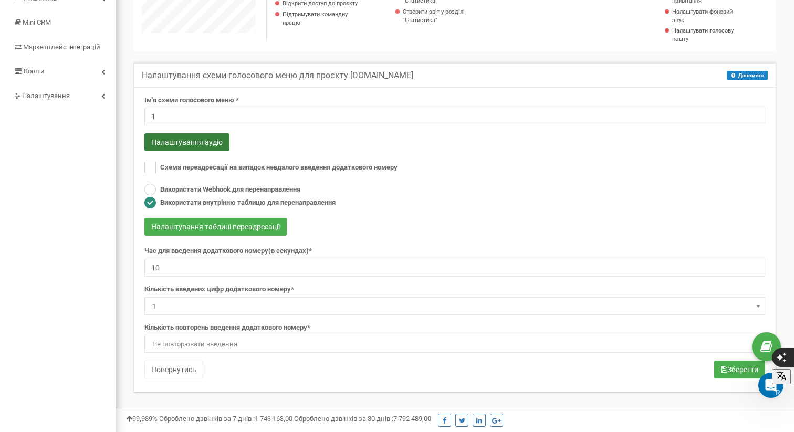
click at [210, 141] on button "Налаштування аудіо" at bounding box center [186, 142] width 85 height 18
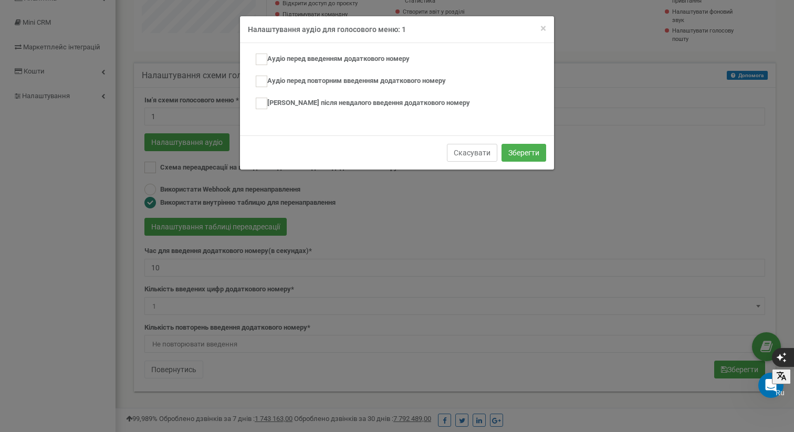
click at [476, 149] on button "Скасувати" at bounding box center [472, 153] width 50 height 18
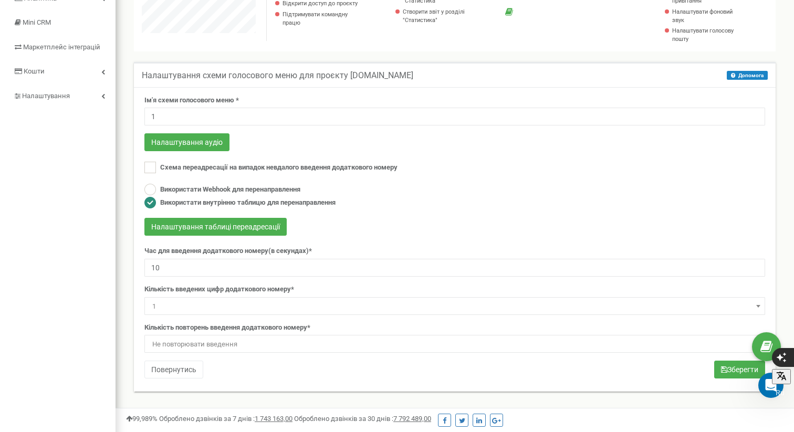
scroll to position [0, 0]
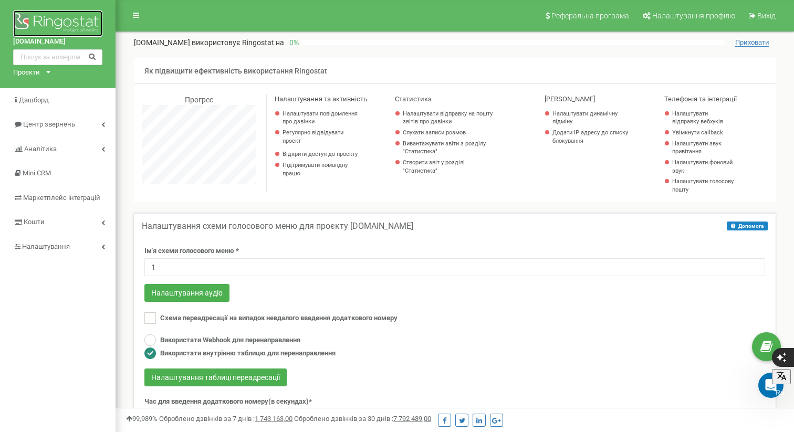
click at [69, 17] on img at bounding box center [57, 23] width 89 height 26
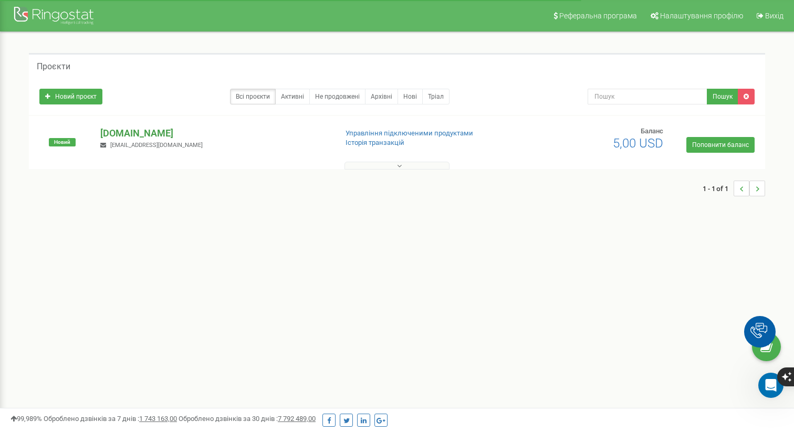
click at [140, 131] on p "[DOMAIN_NAME]" at bounding box center [214, 133] width 228 height 14
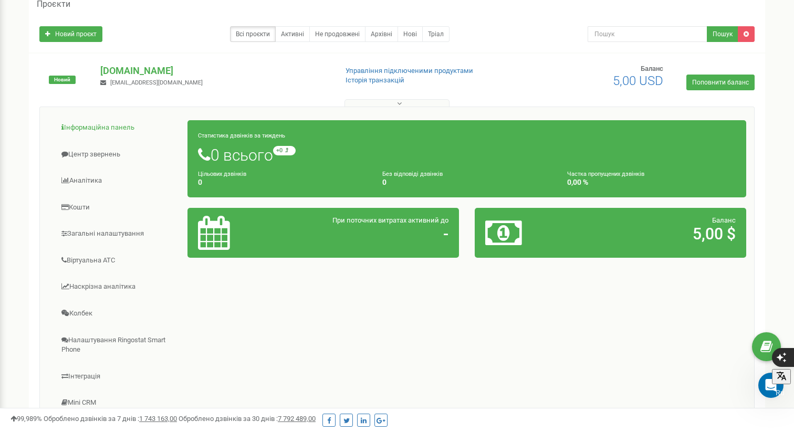
scroll to position [113, 0]
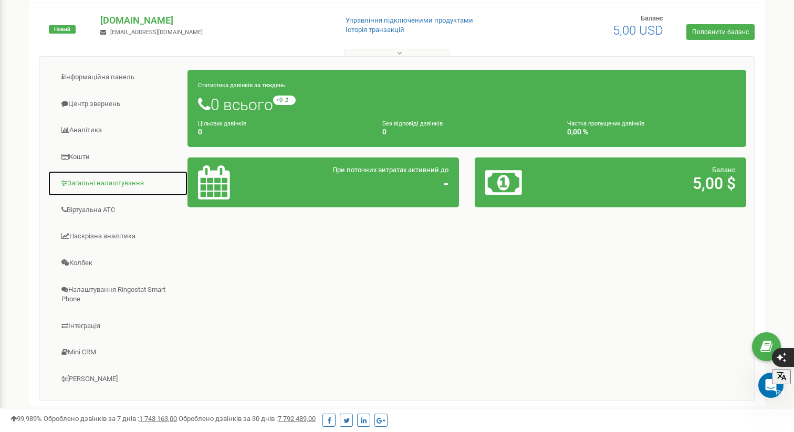
click at [142, 177] on link "Загальні налаштування" at bounding box center [118, 184] width 140 height 26
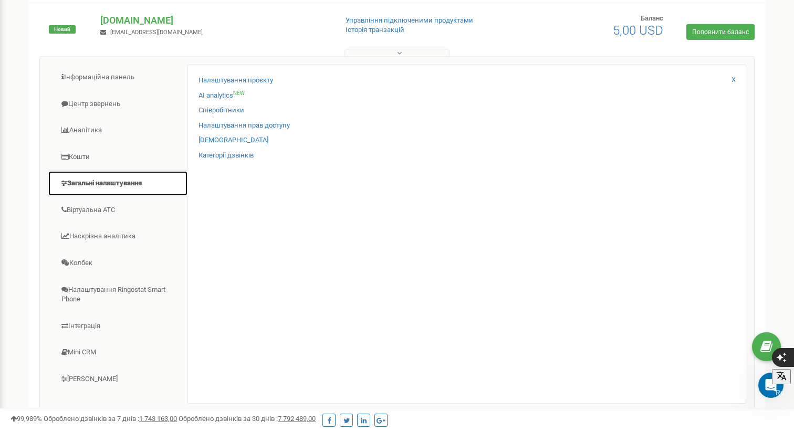
click at [110, 187] on link "Загальні налаштування" at bounding box center [118, 184] width 140 height 26
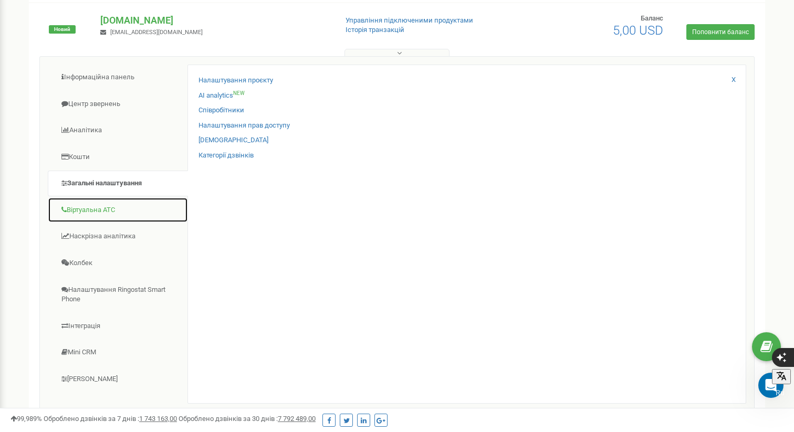
click at [109, 210] on link "Віртуальна АТС" at bounding box center [118, 210] width 140 height 26
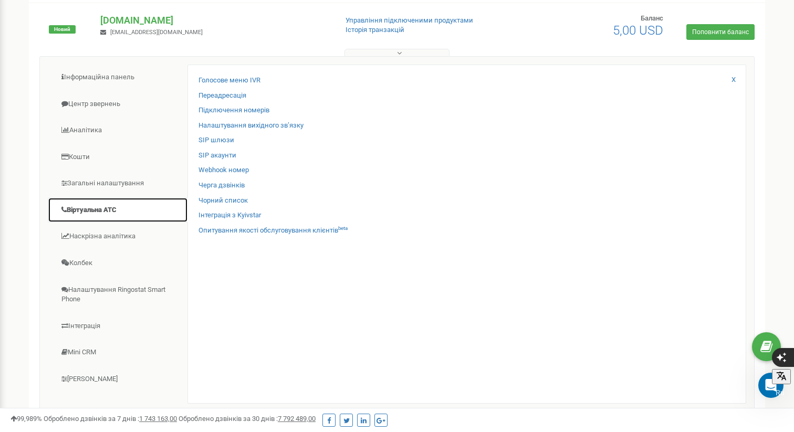
click at [104, 207] on link "Віртуальна АТС" at bounding box center [118, 210] width 140 height 26
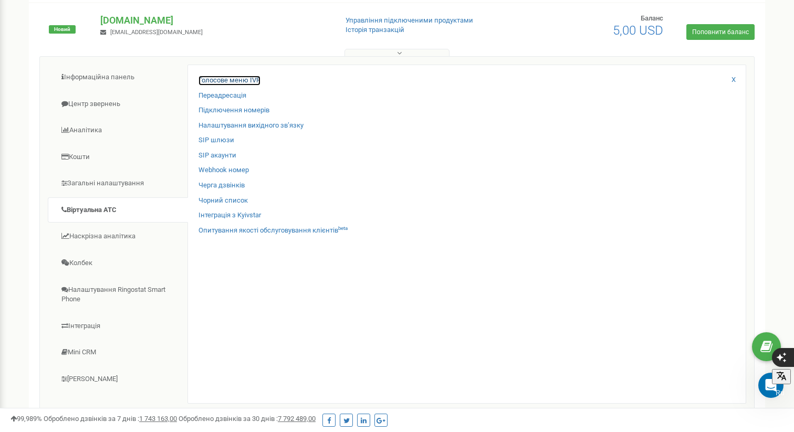
click at [244, 79] on link "Голосове меню IVR" at bounding box center [229, 81] width 62 height 10
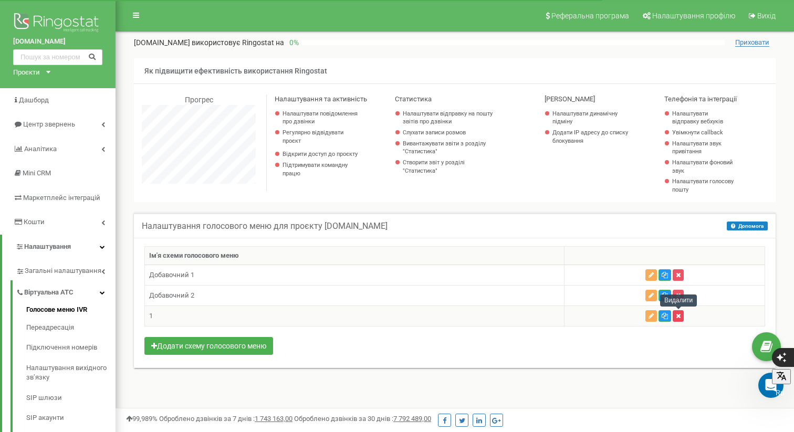
click at [678, 316] on icon "button" at bounding box center [677, 316] width 5 height 6
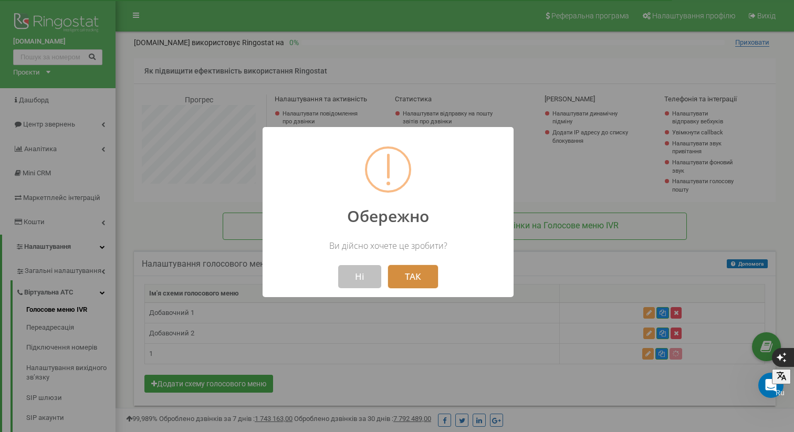
click at [417, 278] on button "ТАК" at bounding box center [413, 276] width 50 height 23
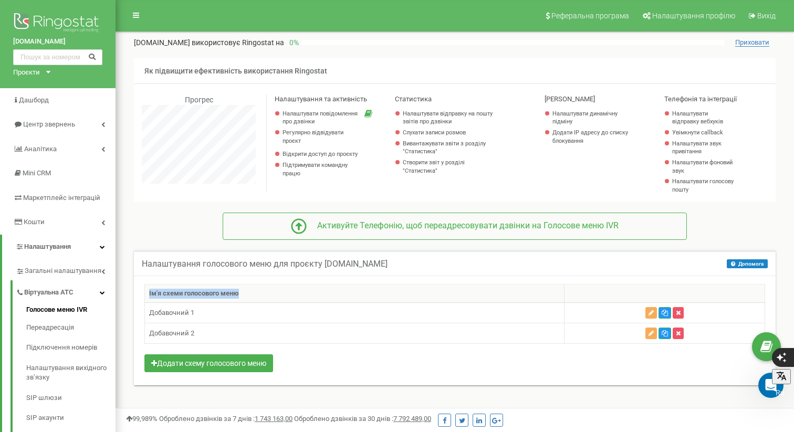
drag, startPoint x: 224, startPoint y: 293, endPoint x: 147, endPoint y: 292, distance: 77.2
click at [146, 292] on th "Ім'я схеми голосового меню" at bounding box center [354, 293] width 419 height 19
copy th "Ім'я схеми голосового меню"
click at [654, 314] on button "button" at bounding box center [651, 313] width 12 height 12
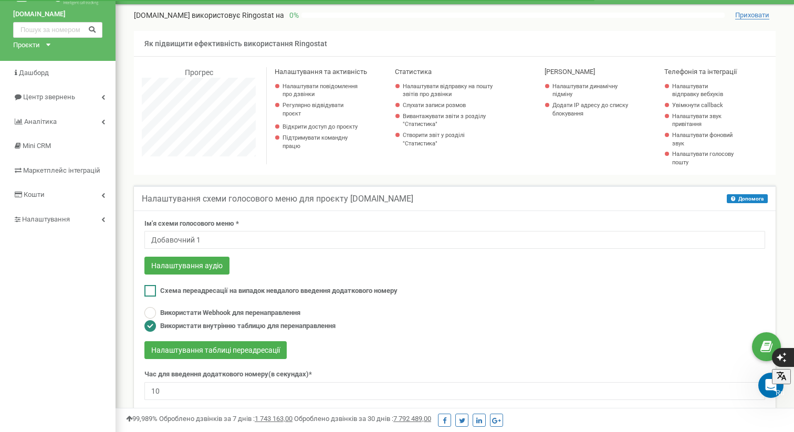
scroll to position [31, 0]
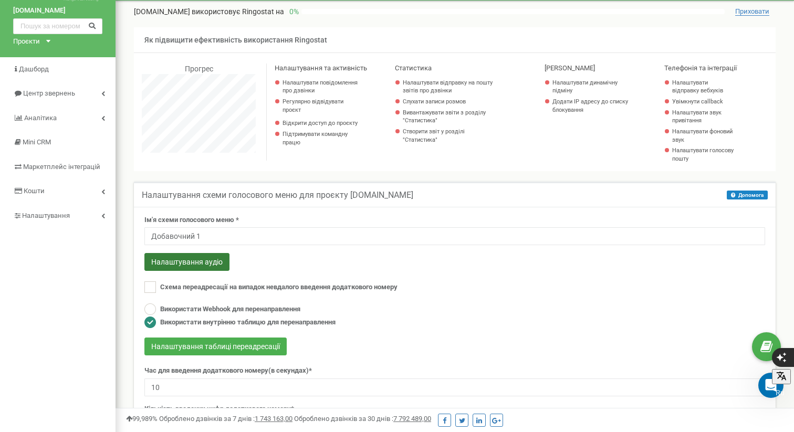
click at [202, 264] on button "Налаштування аудіо" at bounding box center [186, 262] width 85 height 18
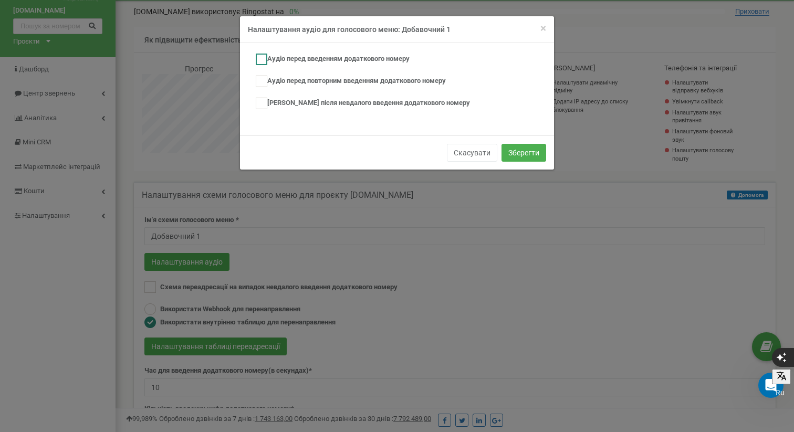
click at [262, 58] on ins at bounding box center [262, 60] width 12 height 12
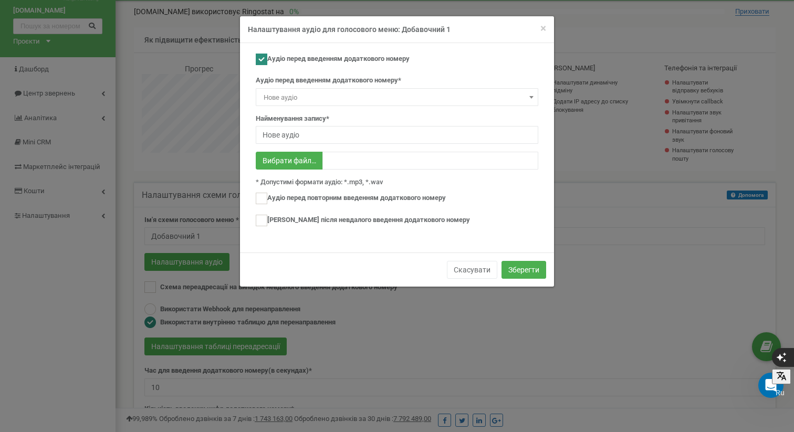
click at [262, 60] on ins at bounding box center [262, 60] width 12 height 12
checkbox input "false"
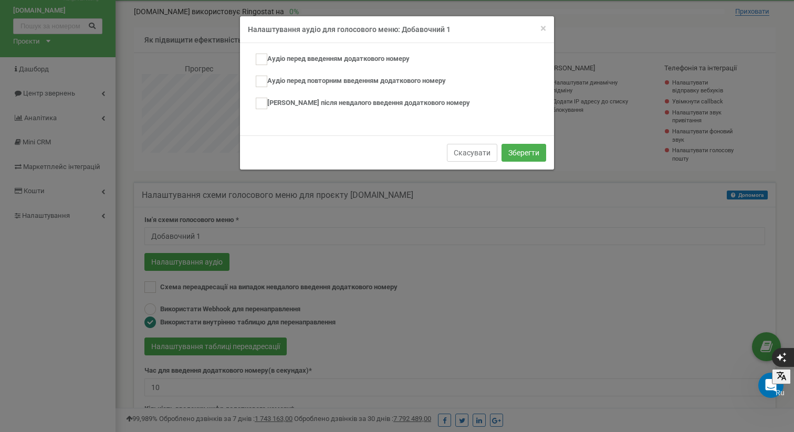
click at [471, 151] on button "Скасувати" at bounding box center [472, 153] width 50 height 18
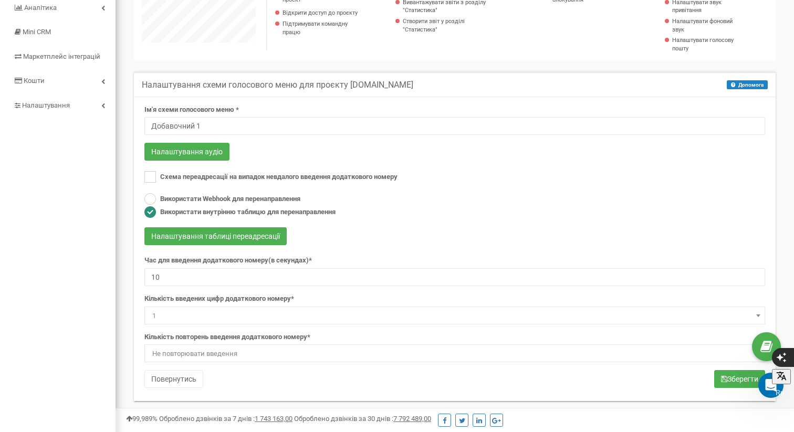
scroll to position [154, 0]
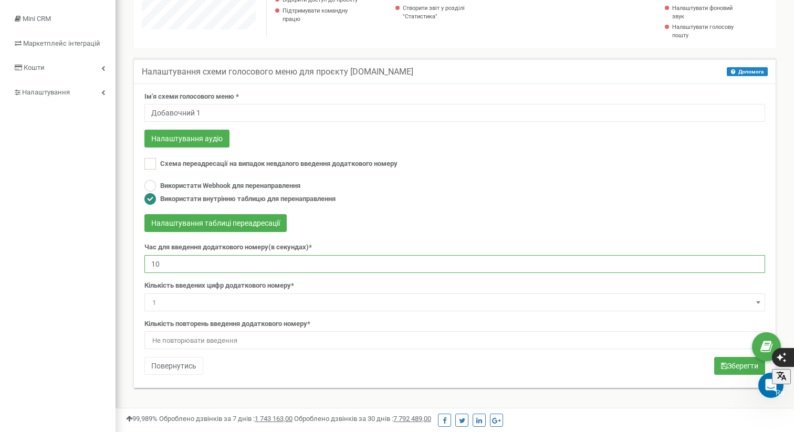
click at [323, 268] on input "10" at bounding box center [454, 264] width 620 height 18
click at [294, 298] on span "1" at bounding box center [454, 302] width 613 height 15
click at [293, 298] on span "1" at bounding box center [454, 302] width 613 height 15
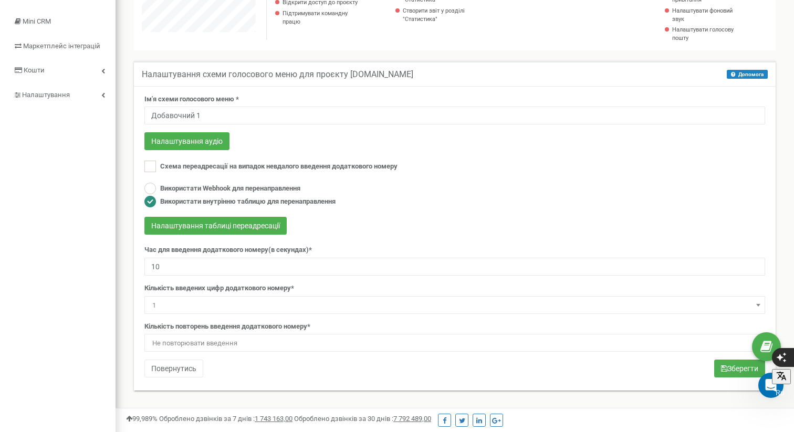
scroll to position [148, 0]
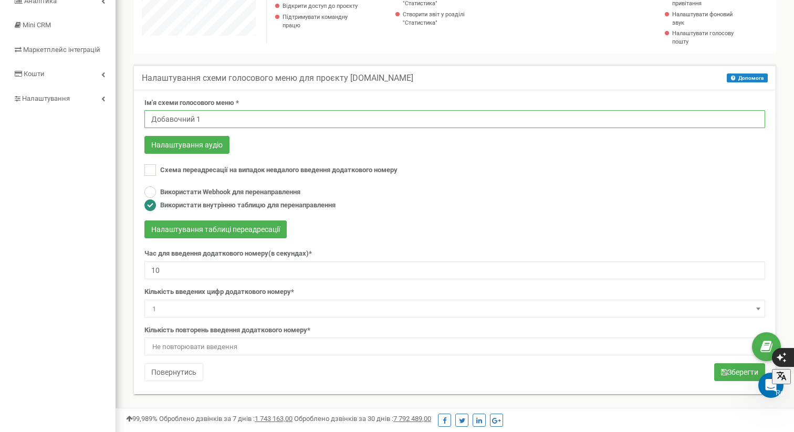
click at [213, 117] on input "Добавочний 1" at bounding box center [454, 119] width 620 height 18
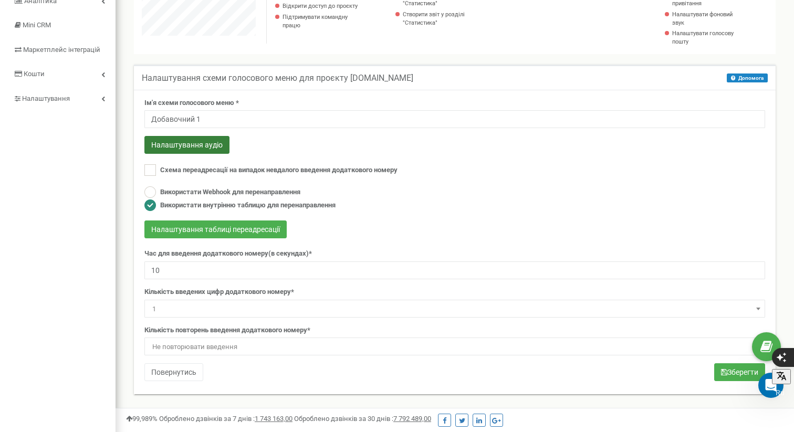
click at [195, 145] on button "Налаштування аудіо" at bounding box center [186, 145] width 85 height 18
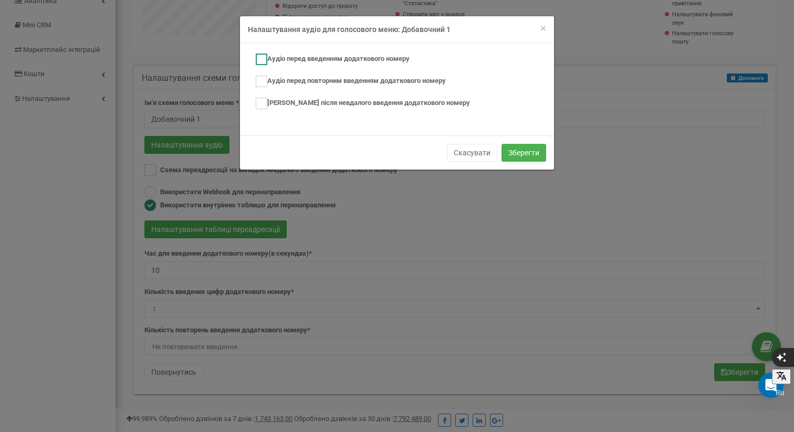
click at [265, 59] on ins at bounding box center [262, 60] width 12 height 12
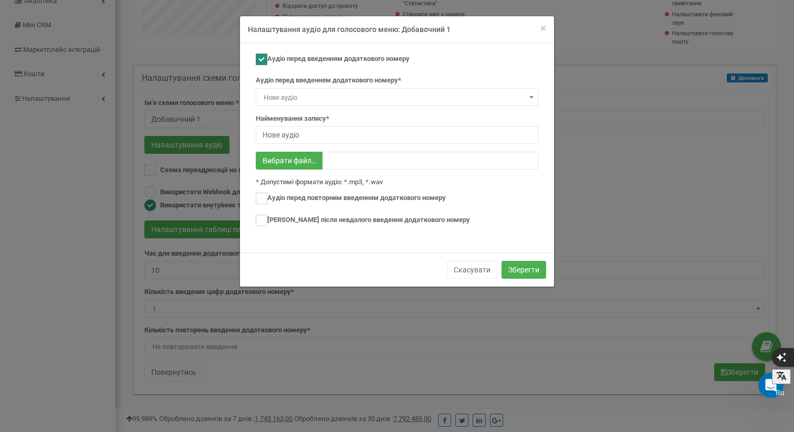
drag, startPoint x: 415, startPoint y: 58, endPoint x: 273, endPoint y: 55, distance: 141.7
click at [272, 56] on div "Аудіо перед введенням додаткового номеру" at bounding box center [397, 61] width 282 height 14
click at [429, 55] on div "Аудіо перед введенням додаткового номеру" at bounding box center [397, 61] width 282 height 14
drag, startPoint x: 414, startPoint y: 57, endPoint x: 278, endPoint y: 57, distance: 136.5
click at [274, 57] on div "Аудіо перед введенням додаткового номеру" at bounding box center [397, 61] width 282 height 14
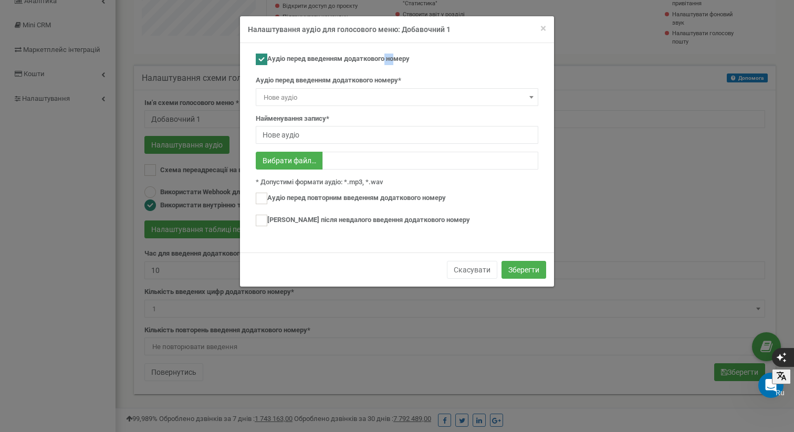
drag, startPoint x: 277, startPoint y: 58, endPoint x: 269, endPoint y: 57, distance: 8.4
click at [269, 57] on label "Аудіо перед введенням додаткового номеру" at bounding box center [333, 60] width 154 height 12
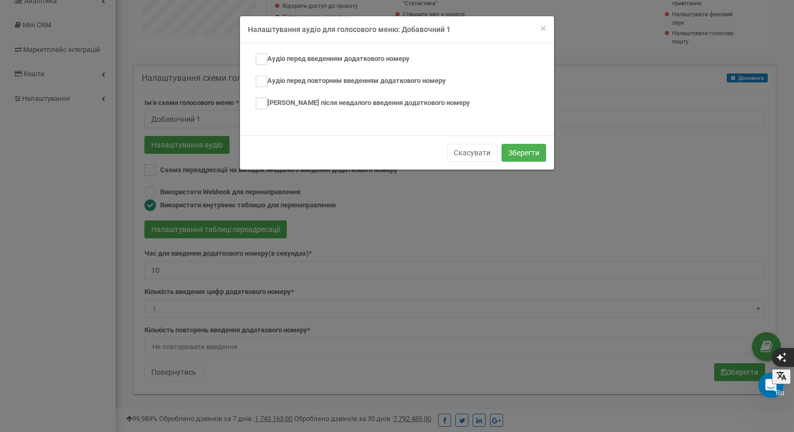
drag, startPoint x: 461, startPoint y: 65, endPoint x: 450, endPoint y: 61, distance: 11.5
click at [457, 64] on div "Аудіо перед введенням додаткового номеру" at bounding box center [397, 61] width 282 height 14
drag, startPoint x: 413, startPoint y: 56, endPoint x: 268, endPoint y: 56, distance: 144.9
click at [269, 57] on label "Аудіо перед введенням додаткового номеру" at bounding box center [333, 60] width 154 height 12
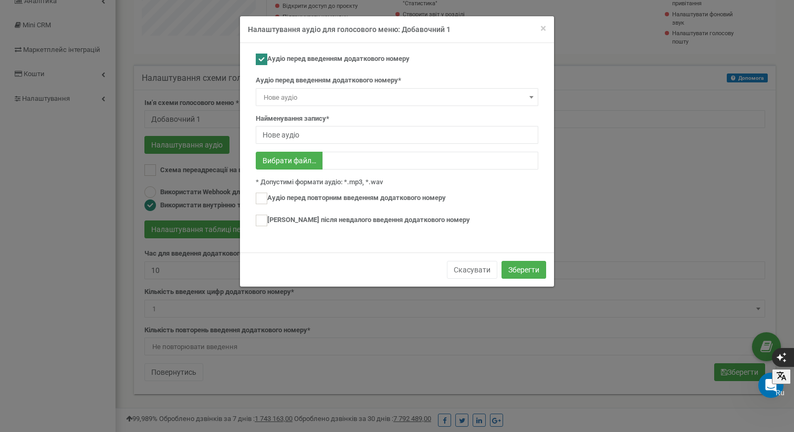
click at [260, 56] on ins at bounding box center [262, 60] width 12 height 12
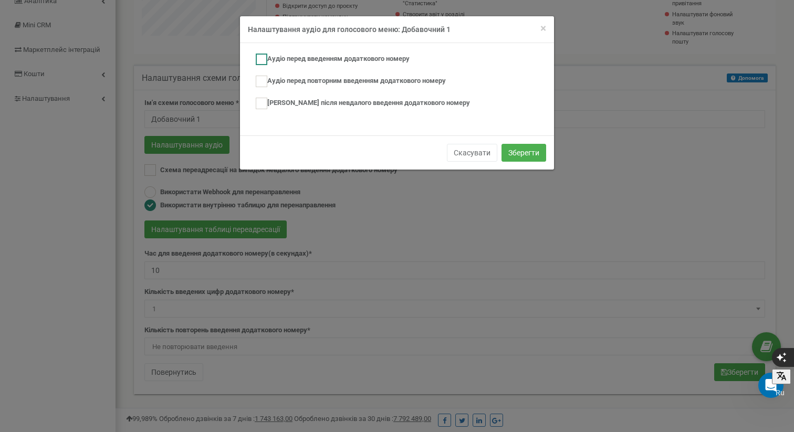
click at [260, 56] on ins at bounding box center [262, 60] width 12 height 12
checkbox input "true"
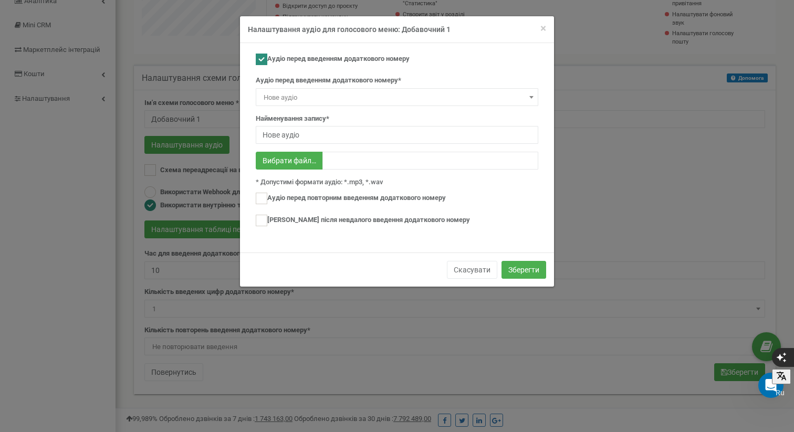
copy label "Аудіо перед введенням додаткового номеру"
click at [542, 27] on span "×" at bounding box center [543, 28] width 6 height 13
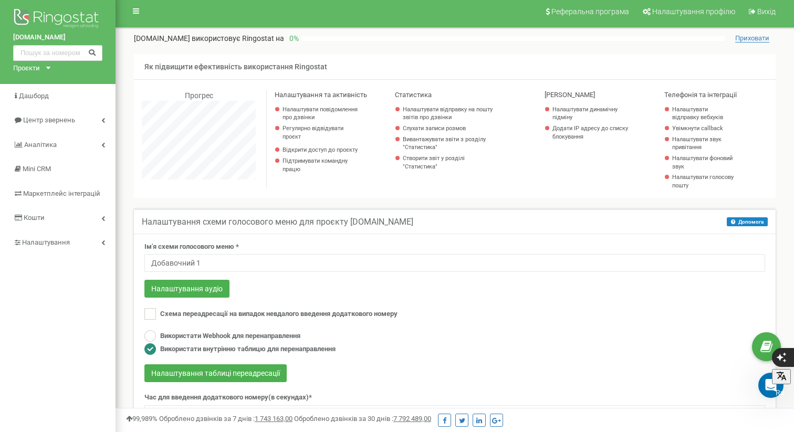
scroll to position [0, 0]
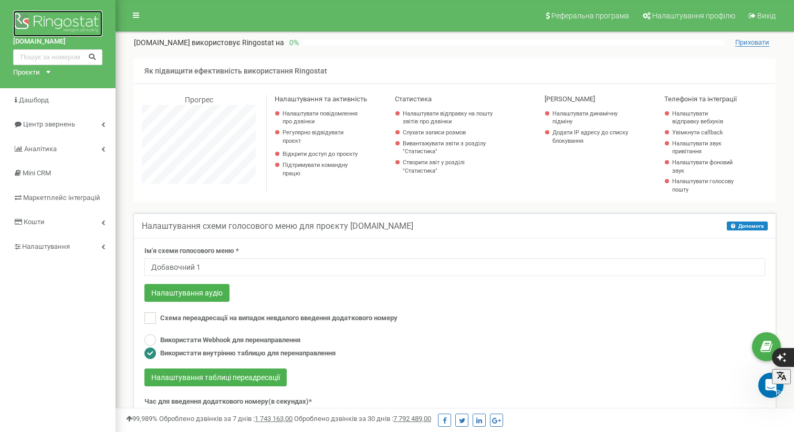
click at [61, 15] on img at bounding box center [57, 23] width 89 height 26
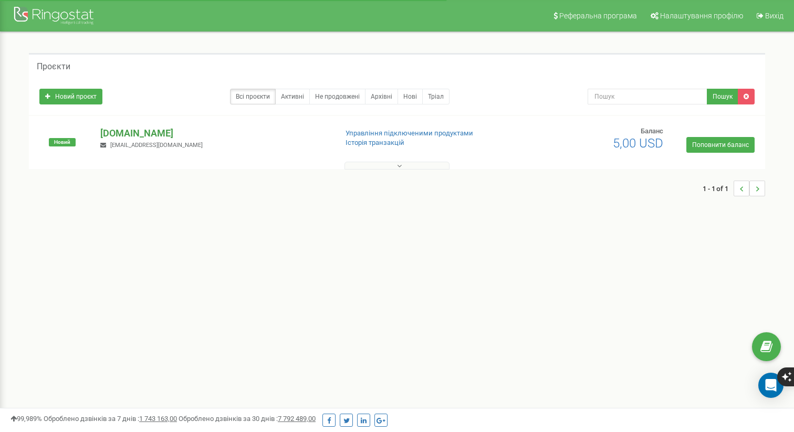
click at [150, 131] on p "[DOMAIN_NAME]" at bounding box center [214, 133] width 228 height 14
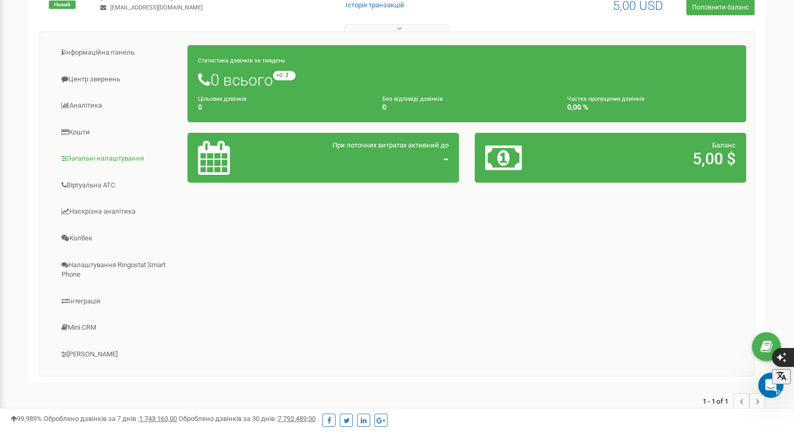
scroll to position [191, 0]
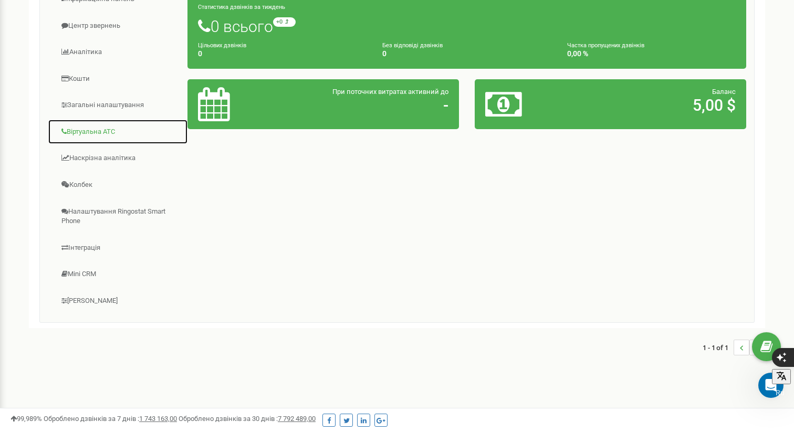
click at [108, 130] on link "Віртуальна АТС" at bounding box center [118, 132] width 140 height 26
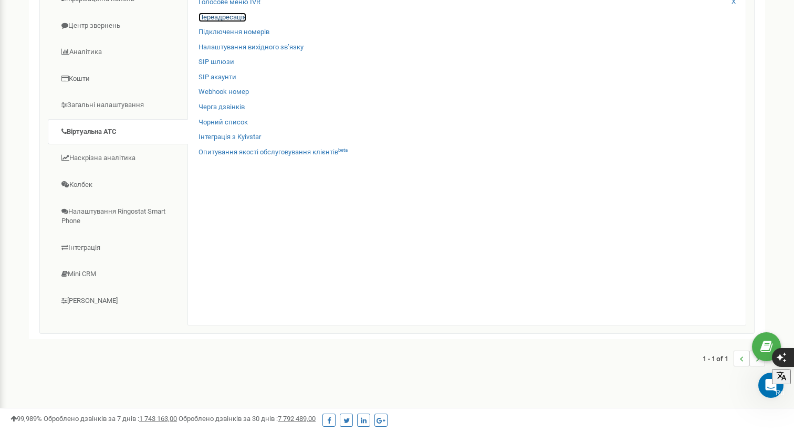
click at [241, 18] on link "Переадресація" at bounding box center [222, 18] width 48 height 10
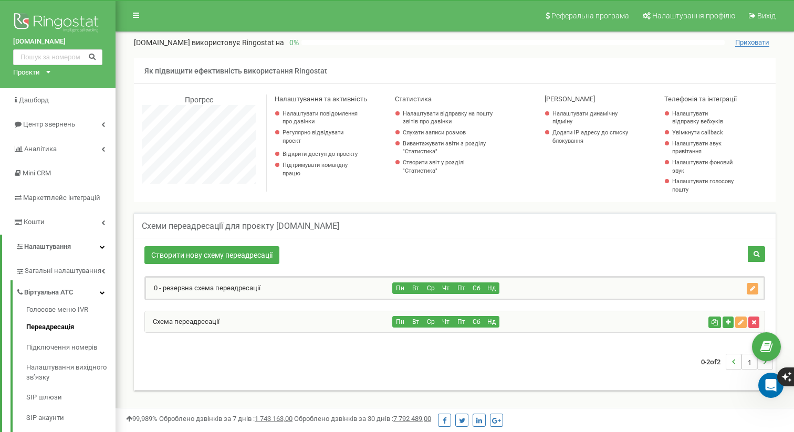
scroll to position [630, 678]
click at [339, 318] on div "Схема переадресації" at bounding box center [269, 321] width 248 height 21
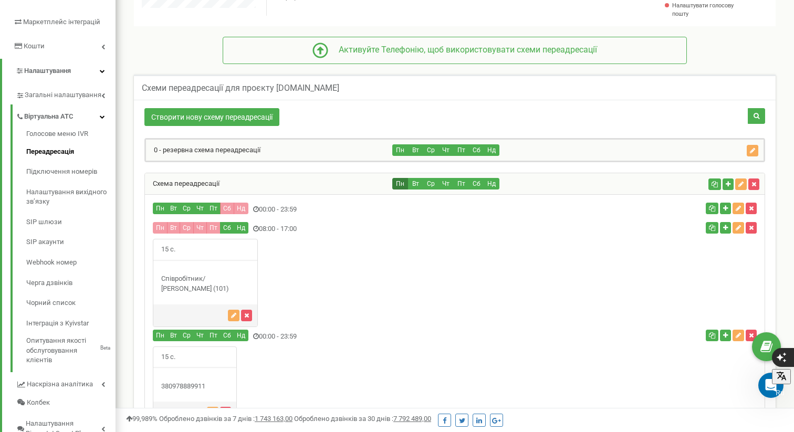
scroll to position [179, 0]
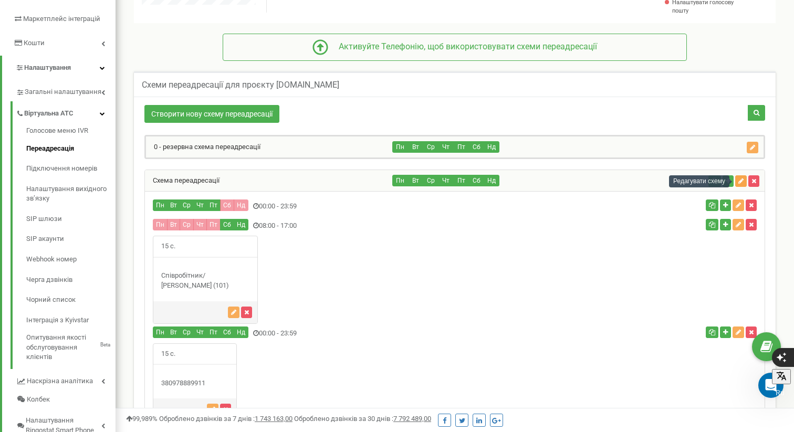
click at [739, 182] on icon "button" at bounding box center [740, 181] width 5 height 6
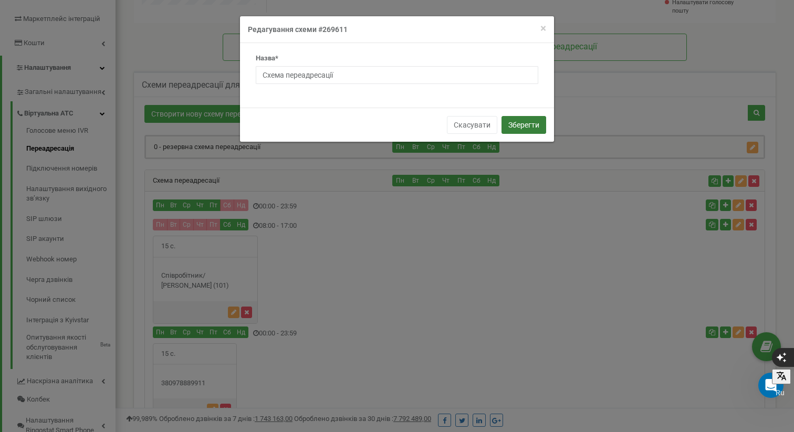
click at [527, 125] on button "Зберегти" at bounding box center [523, 125] width 45 height 18
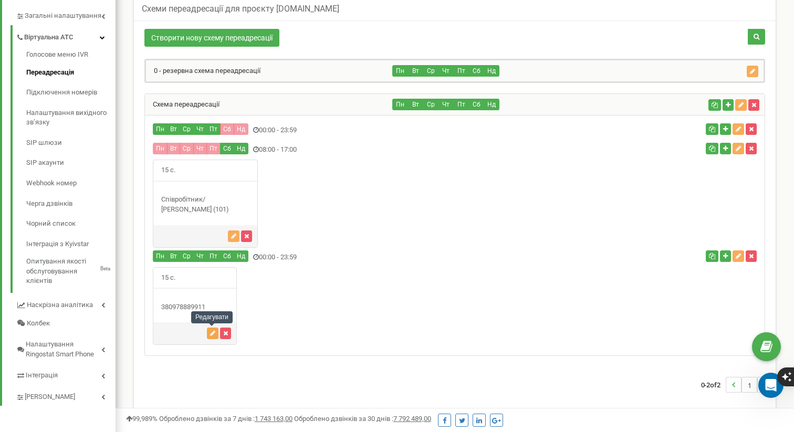
click at [210, 332] on icon "button" at bounding box center [212, 333] width 5 height 6
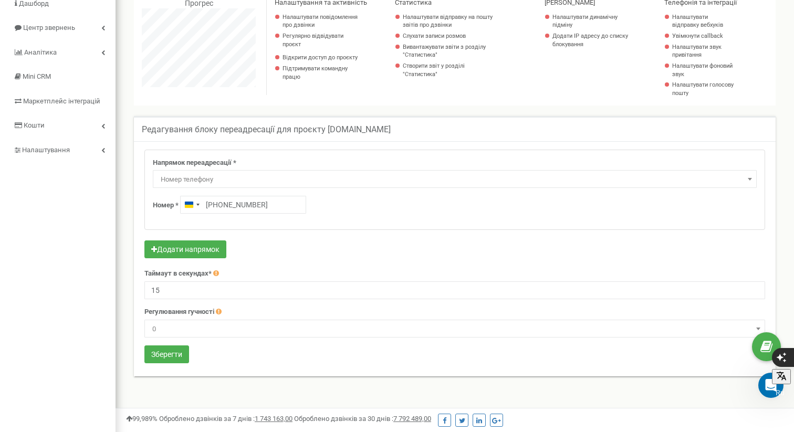
scroll to position [142, 0]
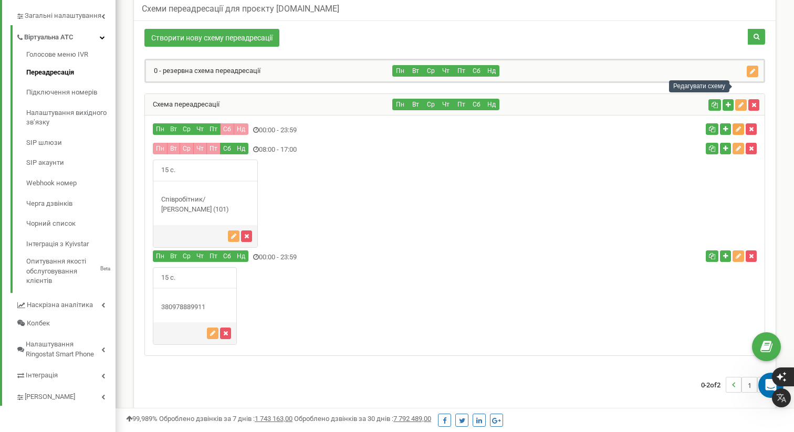
scroll to position [703, 678]
click at [737, 126] on icon "button" at bounding box center [737, 129] width 5 height 6
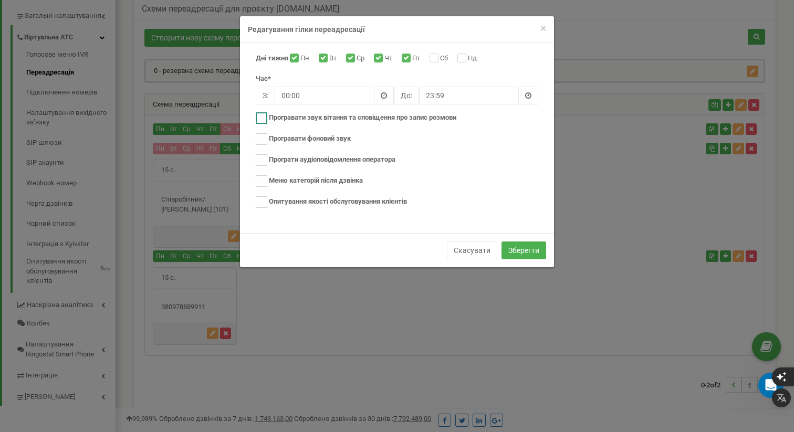
click at [258, 116] on ins at bounding box center [262, 118] width 12 height 12
checkbox input "true"
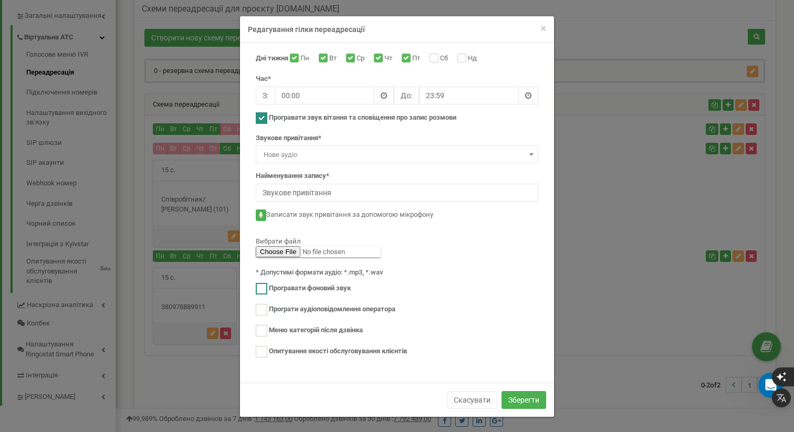
click at [263, 287] on ins at bounding box center [262, 289] width 12 height 12
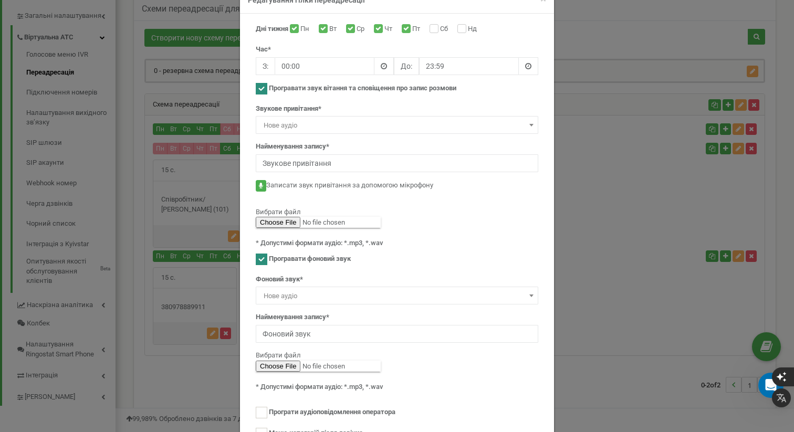
scroll to position [49, 0]
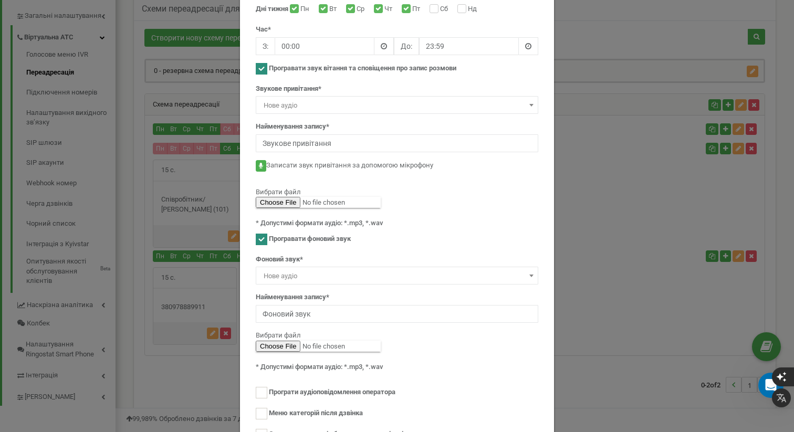
click at [262, 238] on ins at bounding box center [262, 240] width 12 height 12
checkbox input "false"
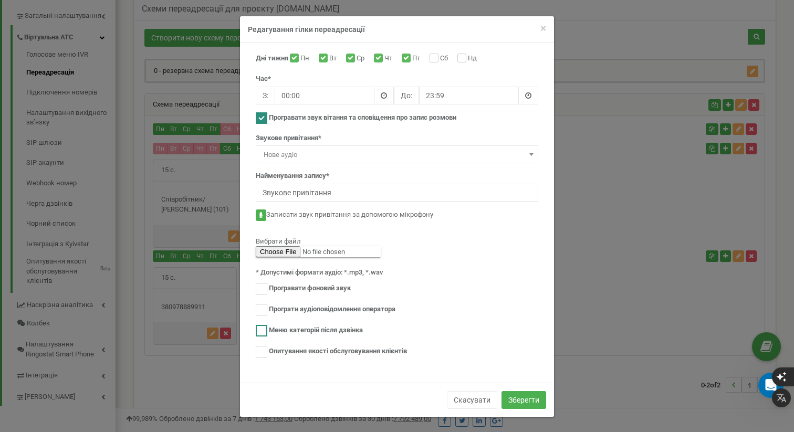
click at [265, 332] on ins at bounding box center [262, 331] width 12 height 12
checkbox input "true"
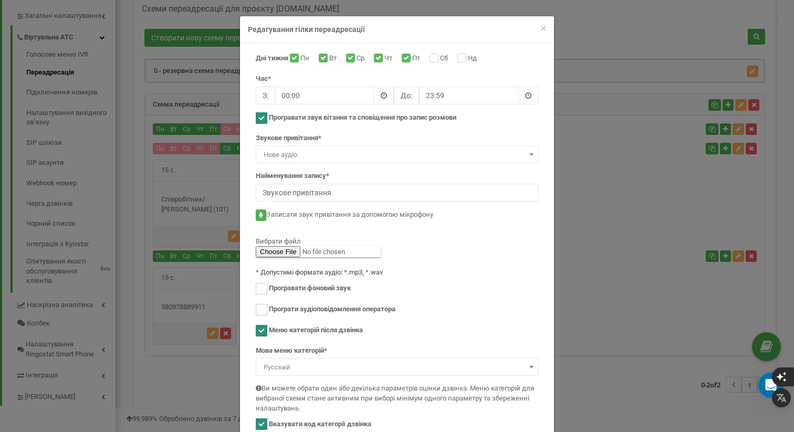
click at [262, 331] on ins at bounding box center [262, 331] width 12 height 12
checkbox input "false"
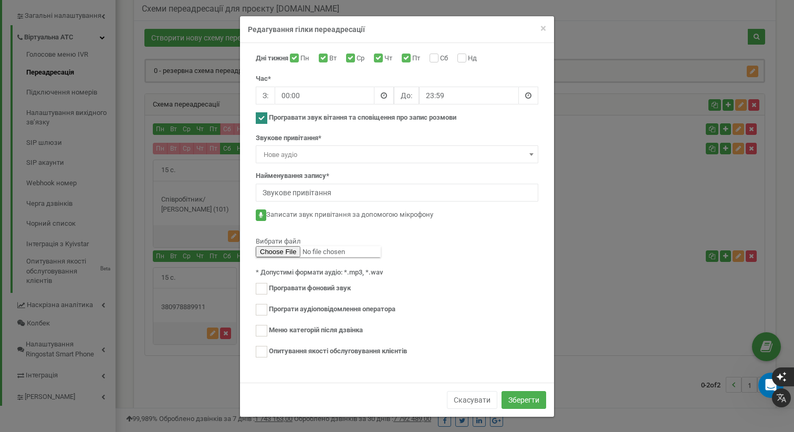
click at [262, 116] on ins at bounding box center [262, 118] width 12 height 12
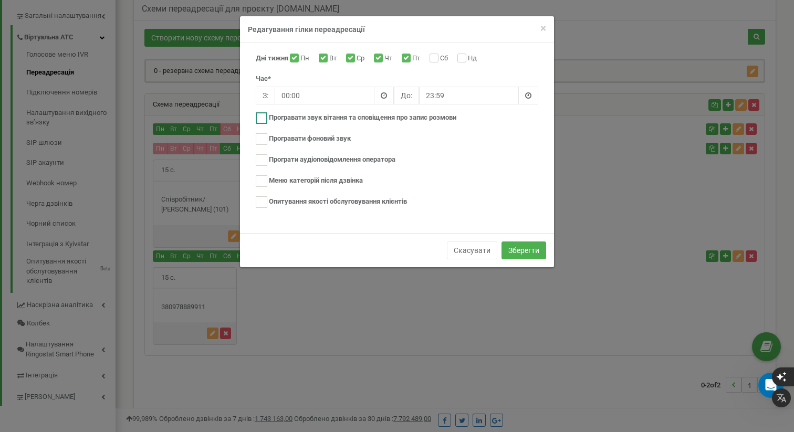
click at [262, 116] on ins at bounding box center [262, 118] width 12 height 12
checkbox input "true"
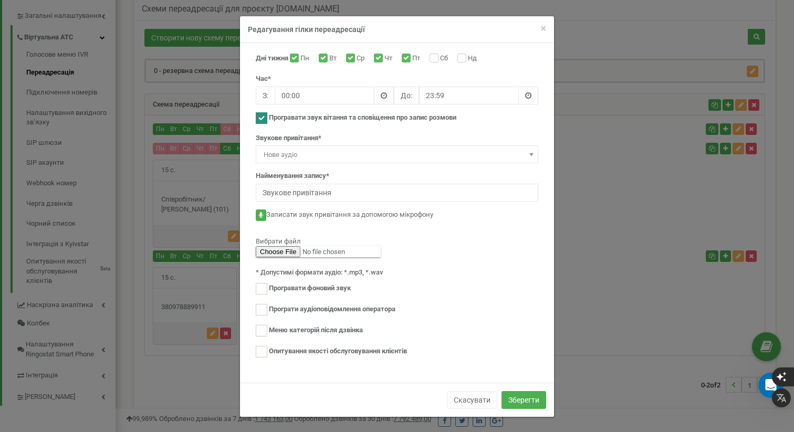
click at [586, 216] on div "× Close Редагування гілки переадресації Дні тижня Пн Вт Ср Чт Пт Сб Нд Час* З: …" at bounding box center [397, 216] width 794 height 432
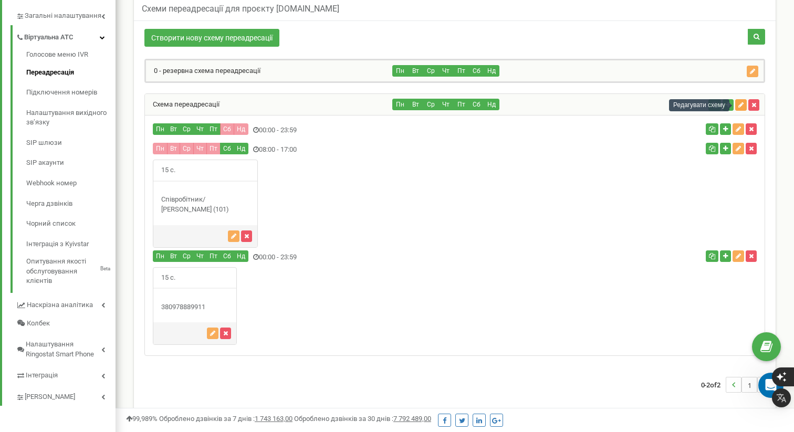
click at [739, 104] on icon "button" at bounding box center [740, 105] width 5 height 6
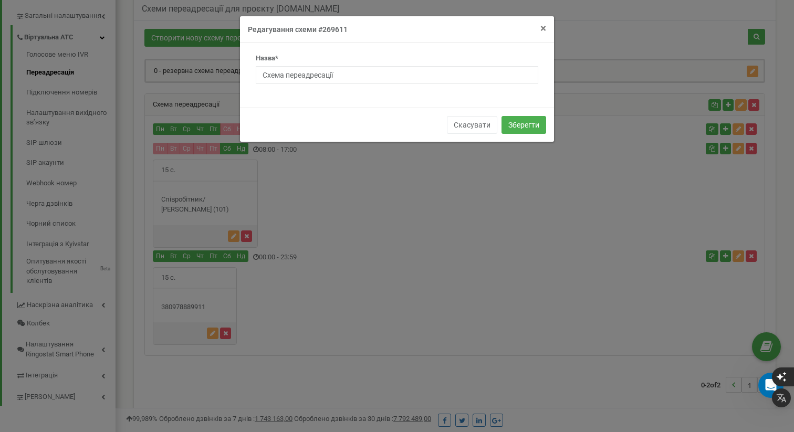
click at [545, 26] on span "×" at bounding box center [543, 28] width 6 height 13
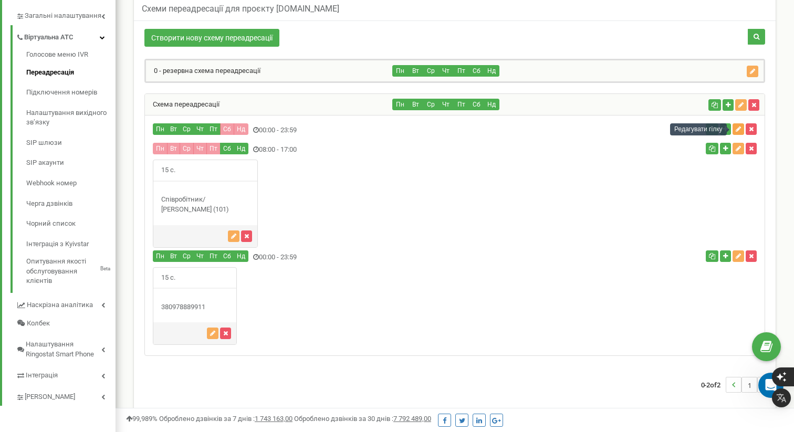
click at [735, 129] on icon "button" at bounding box center [737, 129] width 5 height 6
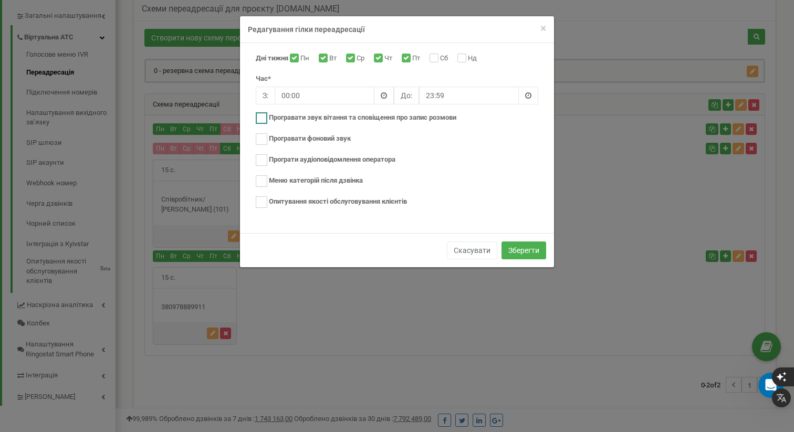
click at [262, 117] on ins at bounding box center [262, 118] width 12 height 12
checkbox input "true"
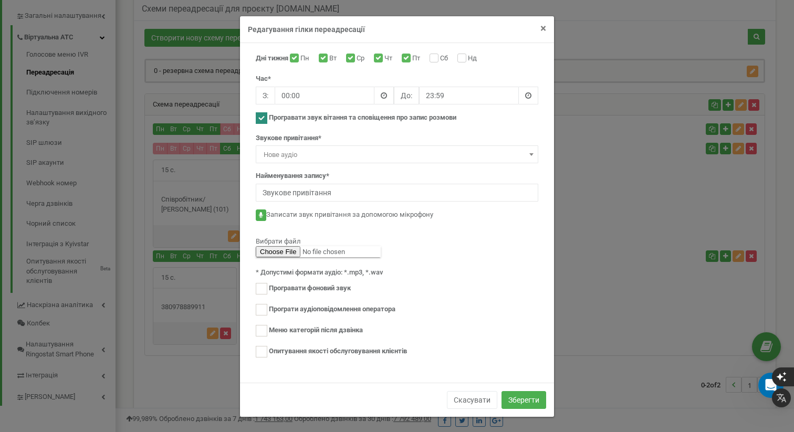
click at [542, 30] on span "×" at bounding box center [543, 28] width 6 height 13
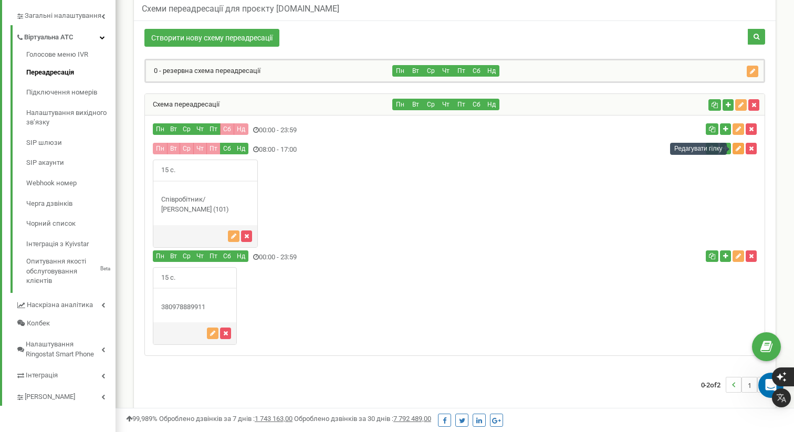
click at [738, 150] on icon "button" at bounding box center [737, 148] width 5 height 6
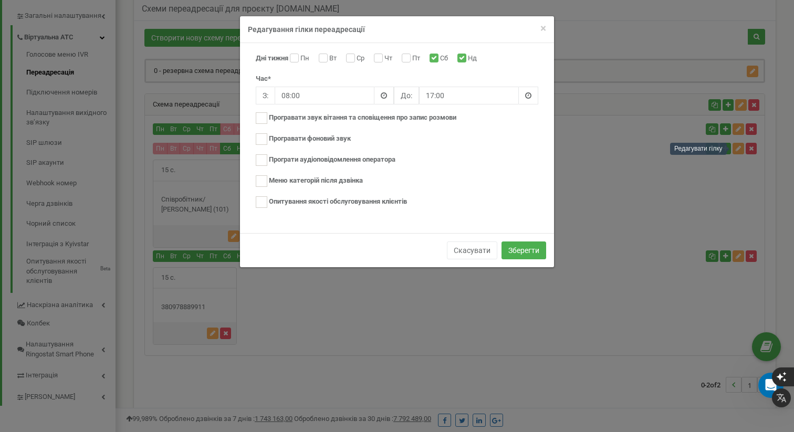
click at [547, 28] on div "× Close Редагування гілки переадресації" at bounding box center [397, 29] width 314 height 27
click at [545, 28] on span "×" at bounding box center [543, 28] width 6 height 13
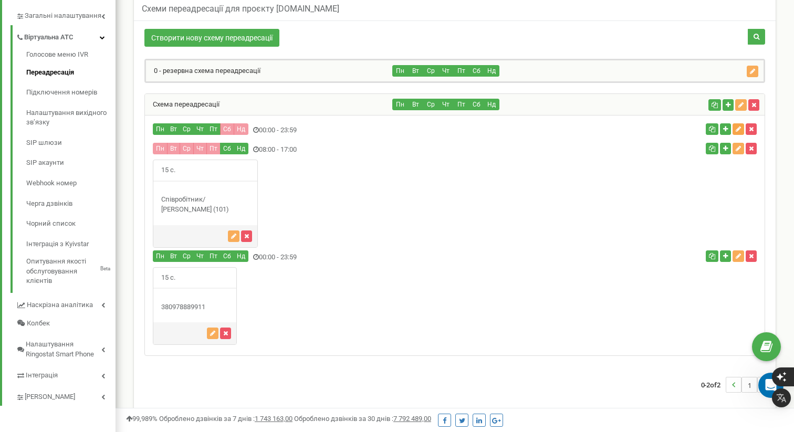
click at [738, 130] on icon "button" at bounding box center [737, 129] width 5 height 6
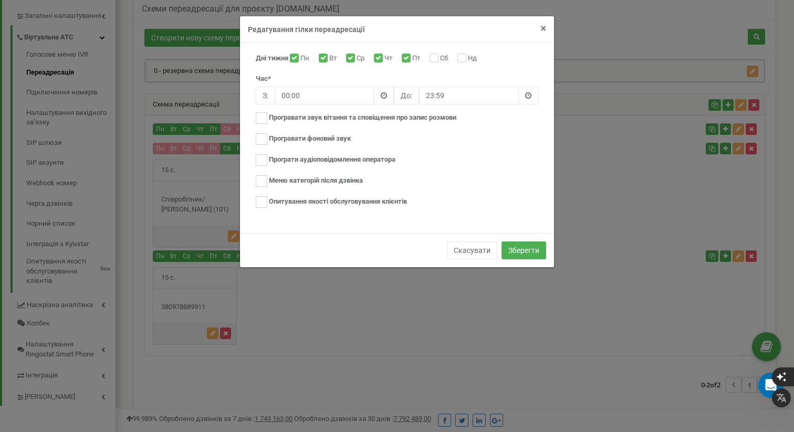
click at [541, 27] on span "×" at bounding box center [543, 28] width 6 height 13
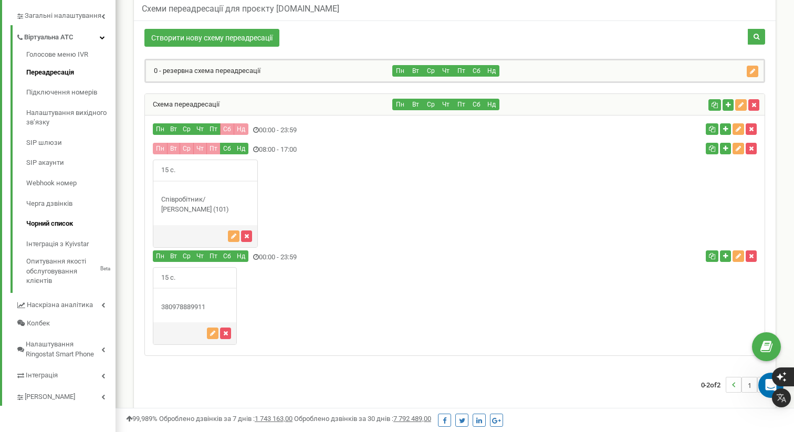
scroll to position [256, 0]
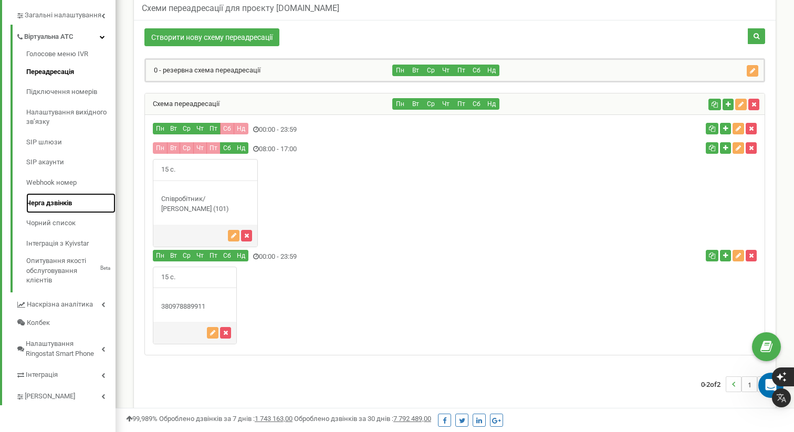
click at [61, 202] on link "Черга дзвінків" at bounding box center [70, 203] width 89 height 20
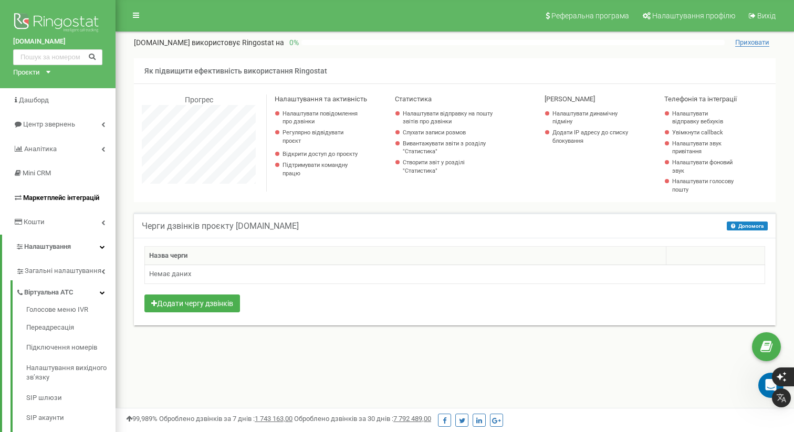
scroll to position [630, 678]
click at [215, 305] on button "Додати чергу дзвінків" at bounding box center [192, 303] width 96 height 18
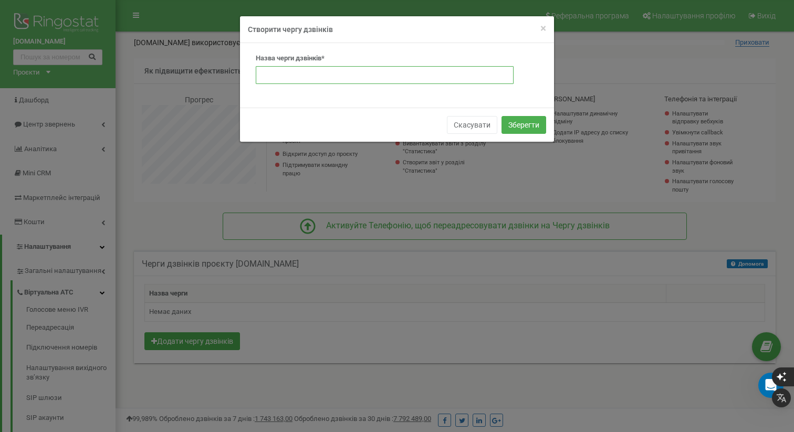
click at [321, 75] on input "text" at bounding box center [385, 75] width 258 height 18
type input "x"
click at [270, 71] on input "text" at bounding box center [385, 75] width 258 height 18
type input "n"
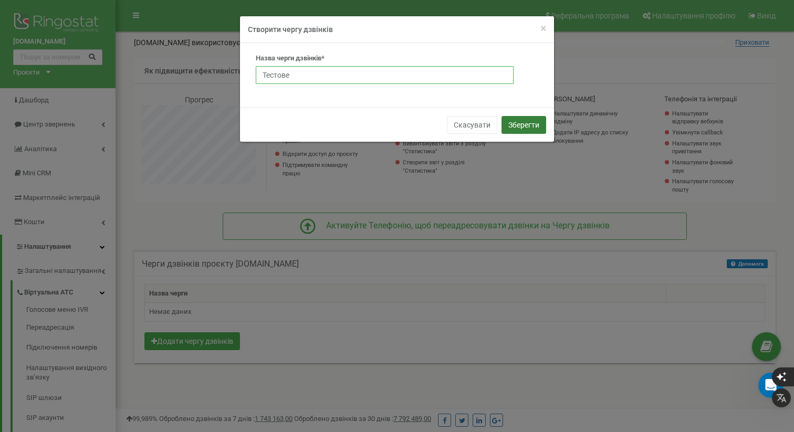
type input "Тестове"
click at [535, 124] on button "Зберегти" at bounding box center [523, 125] width 45 height 18
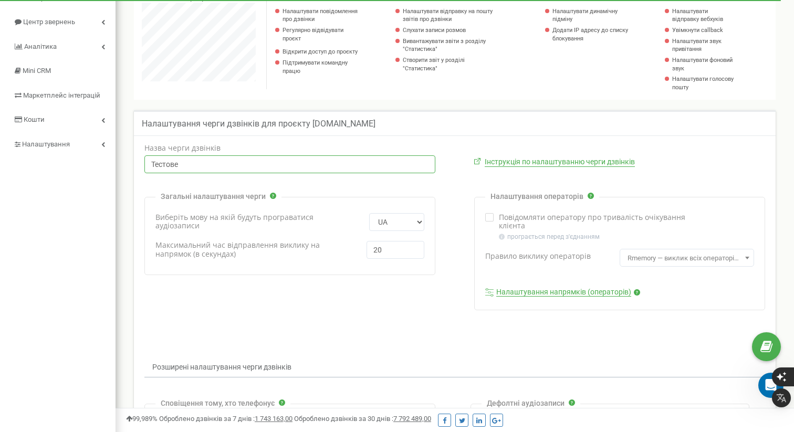
scroll to position [101, 0]
click at [197, 162] on input "Тестове" at bounding box center [289, 164] width 291 height 18
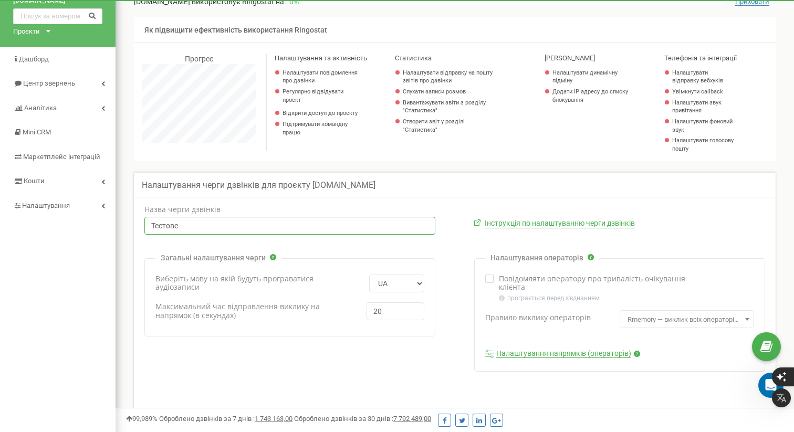
scroll to position [0, 0]
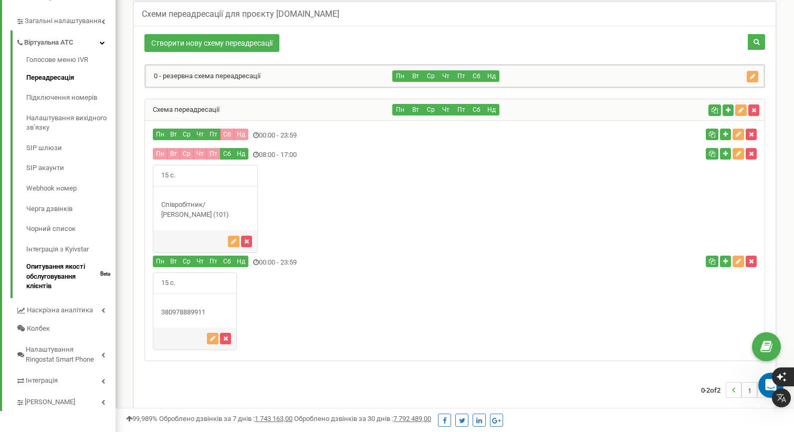
scroll to position [271, 0]
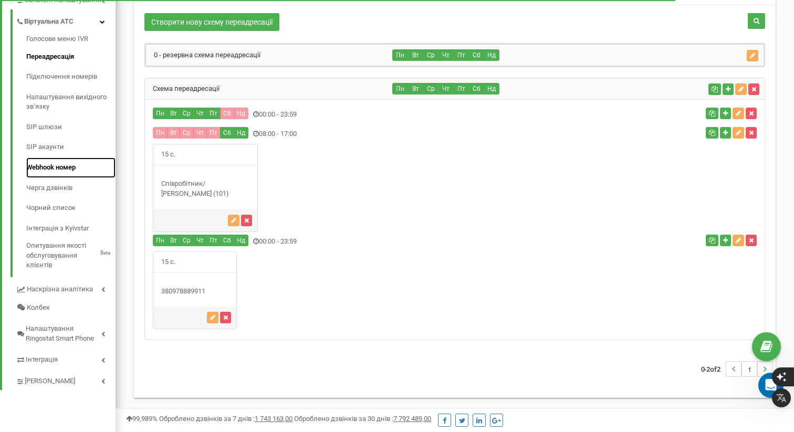
click at [50, 168] on link "Webhook номер" at bounding box center [70, 167] width 89 height 20
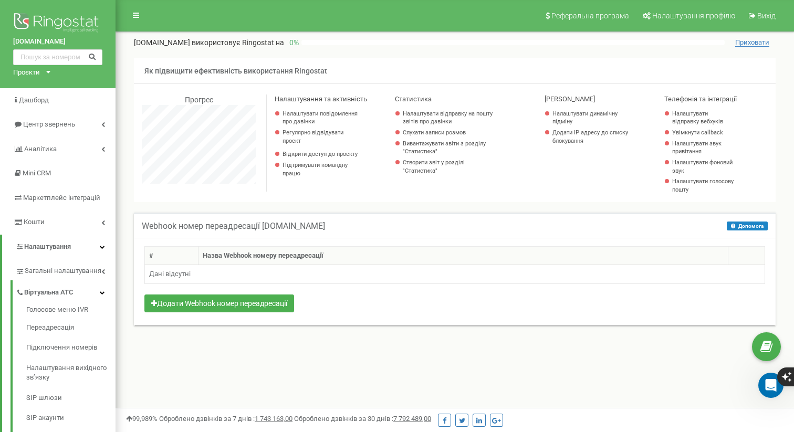
scroll to position [630, 678]
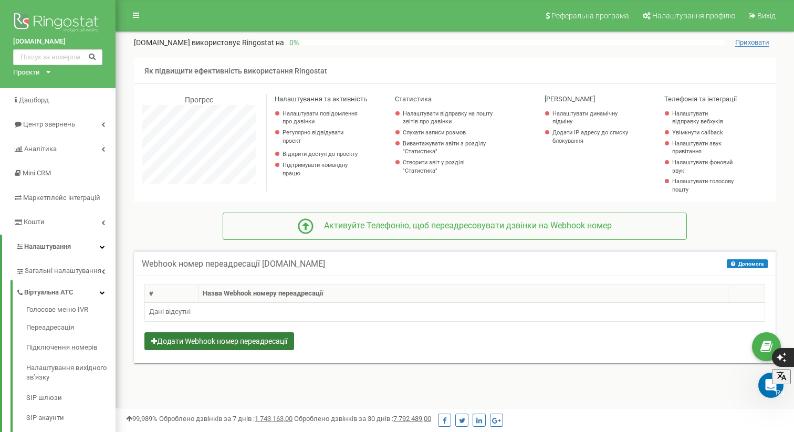
click at [278, 341] on button "Додати Webhook номер переадресації" at bounding box center [219, 341] width 150 height 18
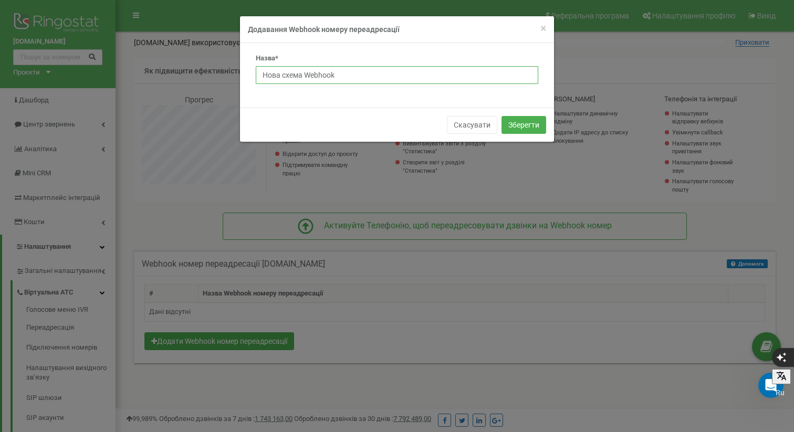
click at [341, 75] on input "Нова схема Webhook" at bounding box center [397, 75] width 282 height 18
click at [527, 128] on button "Зберегти" at bounding box center [523, 125] width 45 height 18
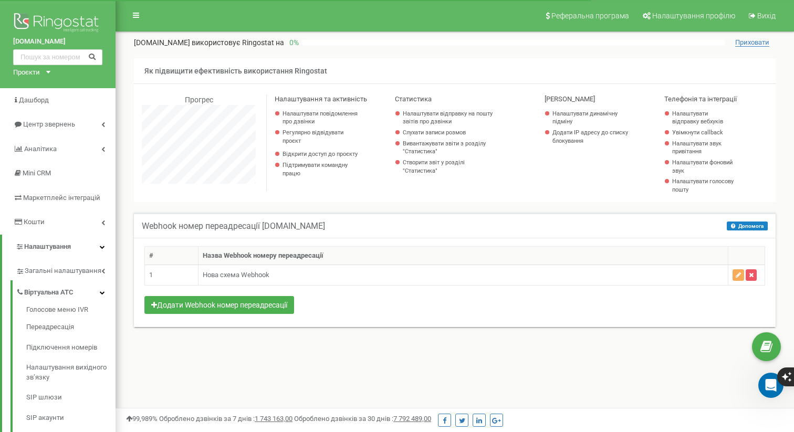
scroll to position [630, 678]
click at [739, 277] on icon "button" at bounding box center [737, 275] width 5 height 6
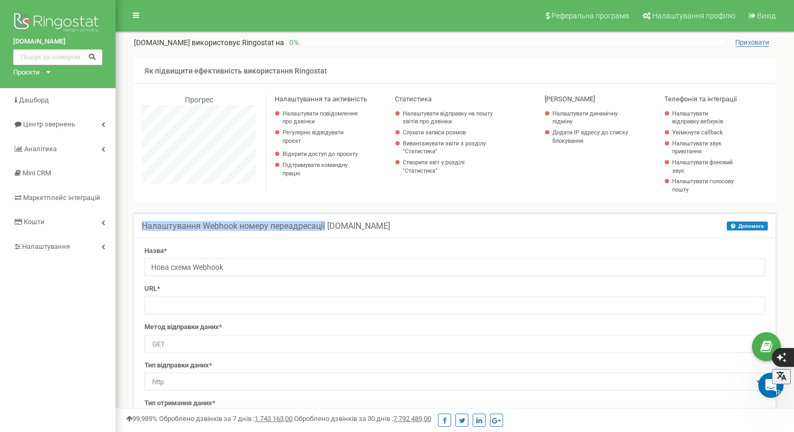
drag, startPoint x: 304, startPoint y: 227, endPoint x: 156, endPoint y: 219, distance: 148.7
click at [147, 218] on div "Налаштування Webhook номеру переадресації [DOMAIN_NAME] Допомога Допомога За ци…" at bounding box center [454, 225] width 641 height 25
copy h5 "Налаштування Webhook номеру переадресації"
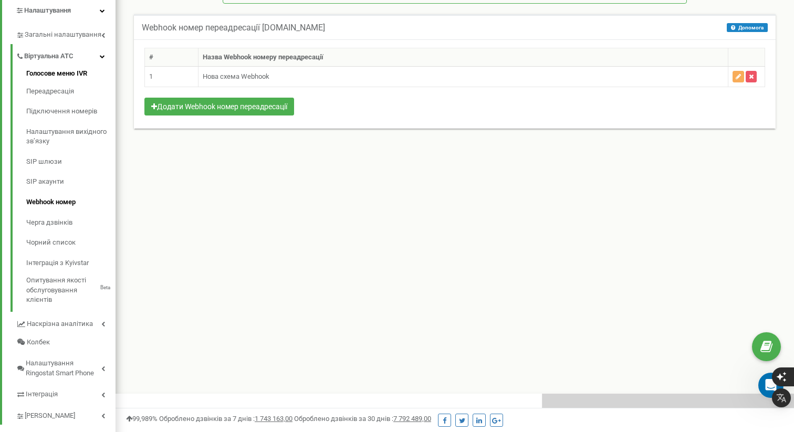
scroll to position [243, 0]
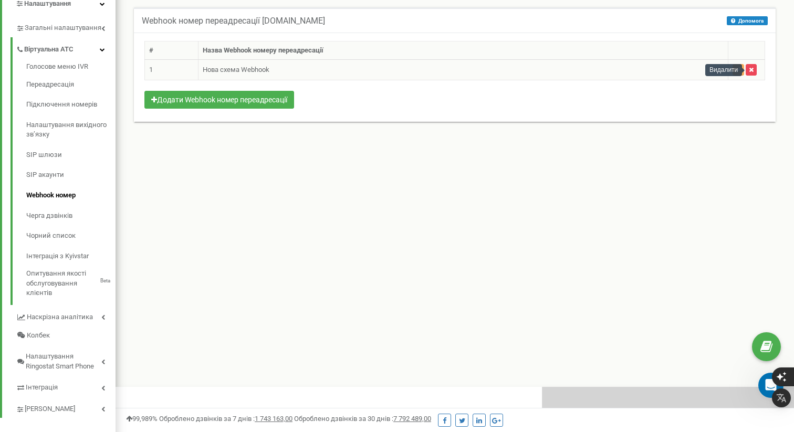
click at [751, 66] on button "button" at bounding box center [750, 70] width 11 height 12
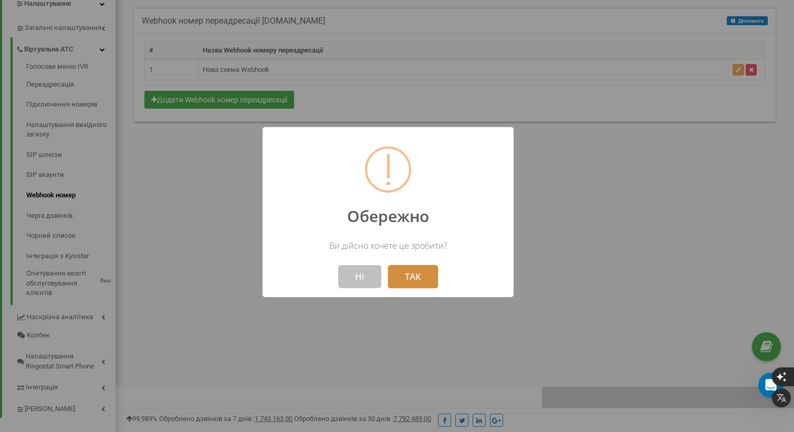
click at [431, 273] on button "ТАК" at bounding box center [413, 276] width 50 height 23
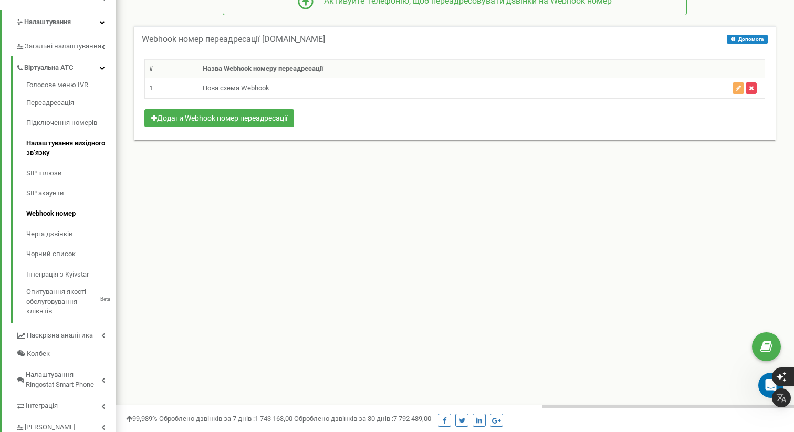
scroll to position [224, 0]
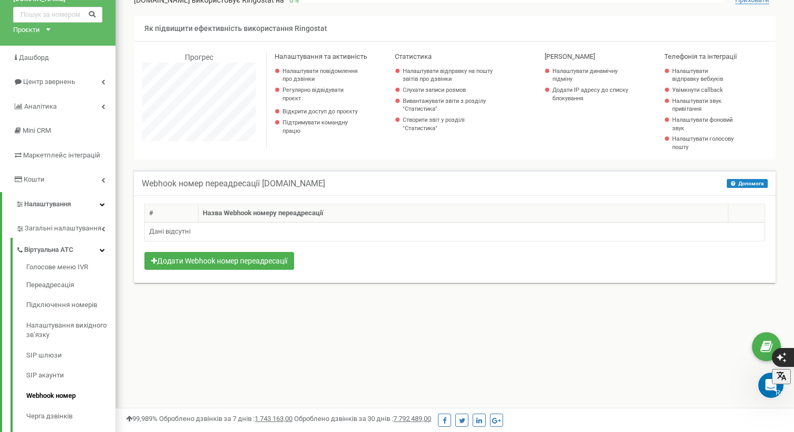
scroll to position [50, 0]
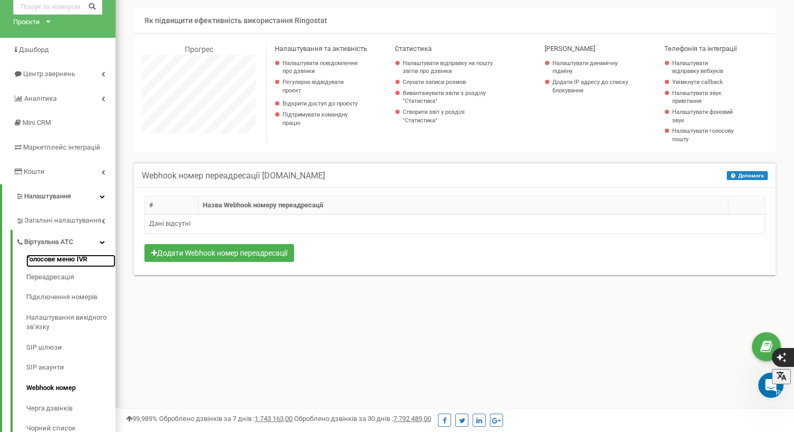
click at [81, 258] on link "Голосове меню IVR" at bounding box center [70, 261] width 89 height 13
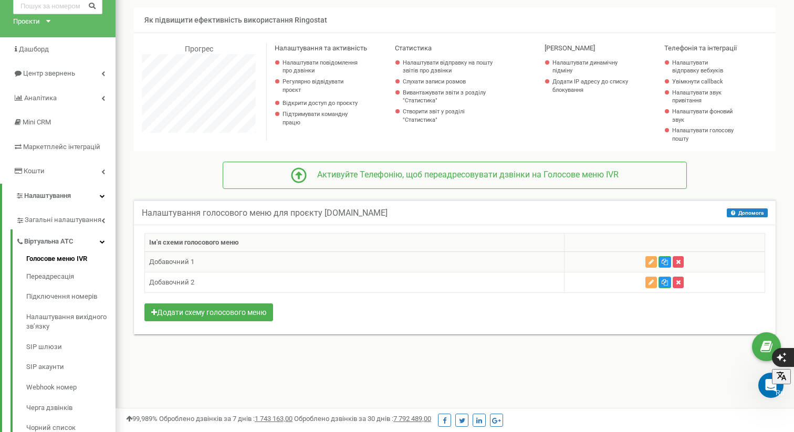
scroll to position [52, 0]
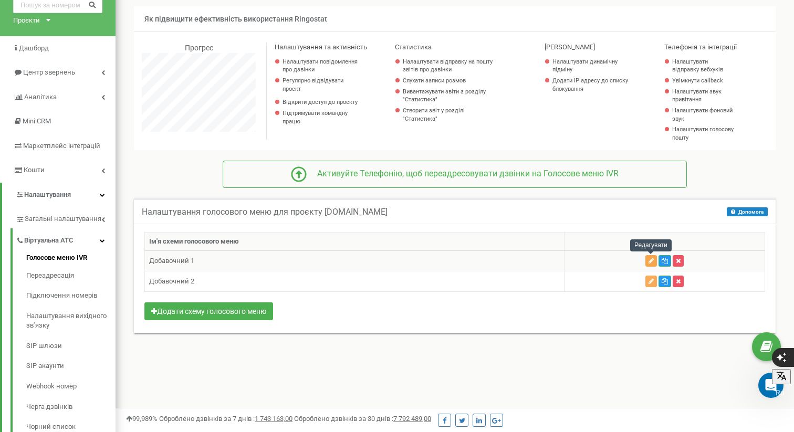
click at [650, 261] on icon "button" at bounding box center [650, 261] width 5 height 6
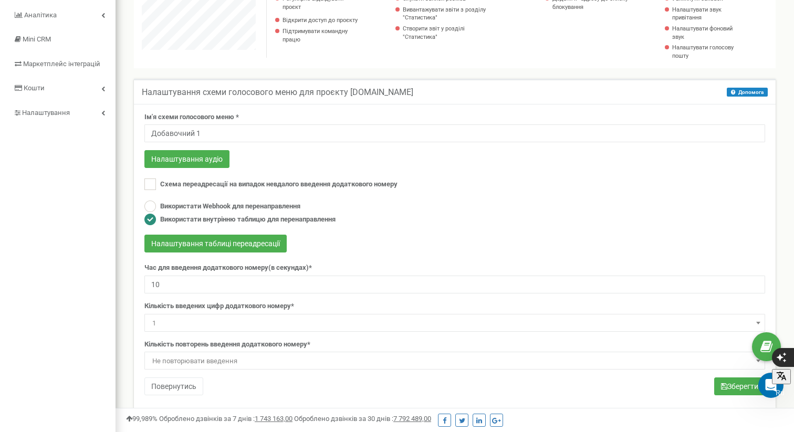
scroll to position [135, 0]
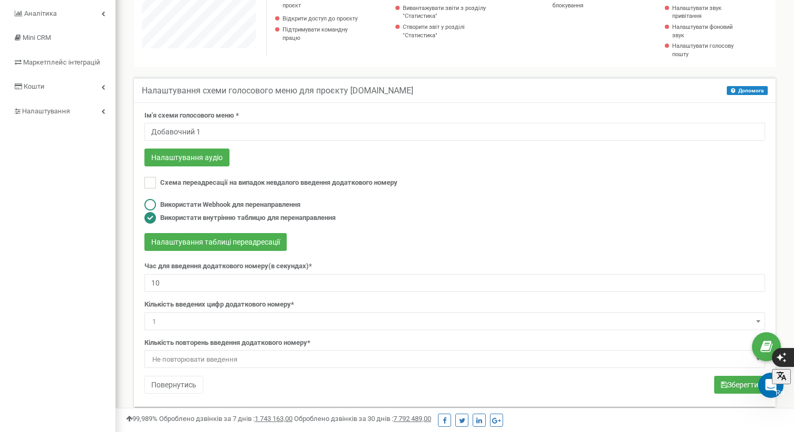
click at [151, 208] on ins at bounding box center [150, 205] width 12 height 12
radio input "true"
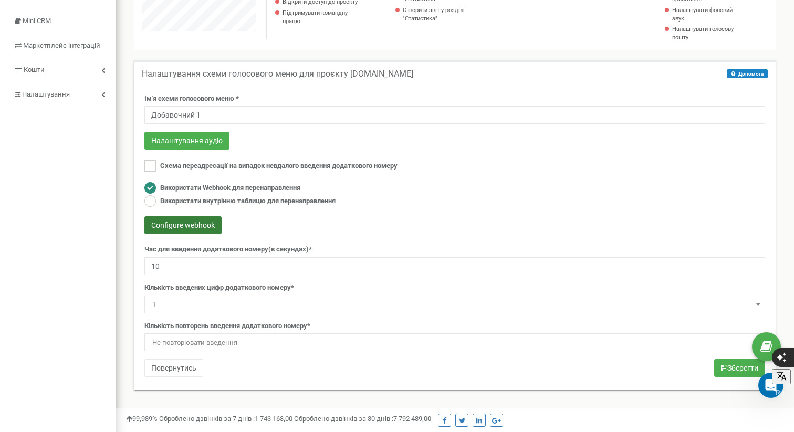
click at [192, 226] on button "Configure webhook" at bounding box center [182, 225] width 77 height 18
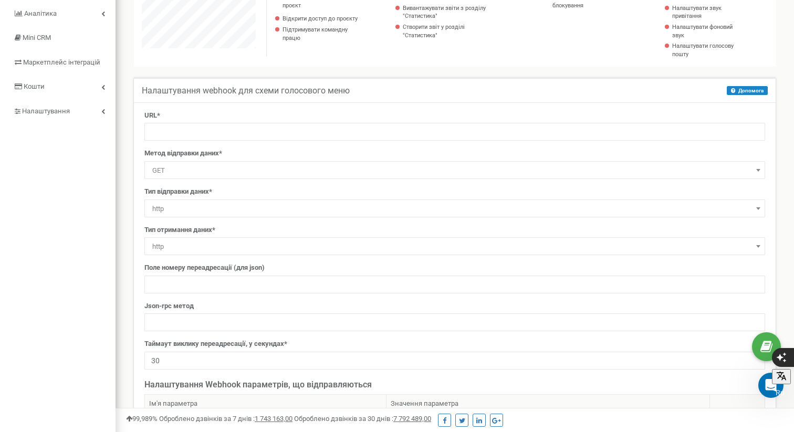
scroll to position [98, 0]
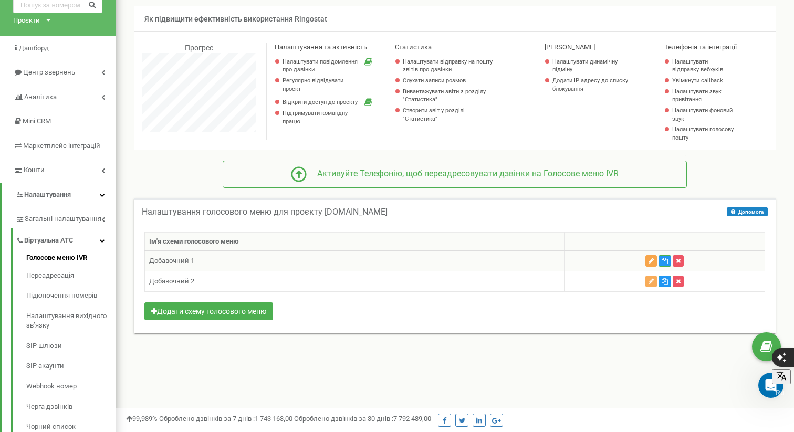
click at [651, 263] on icon "button" at bounding box center [650, 261] width 5 height 6
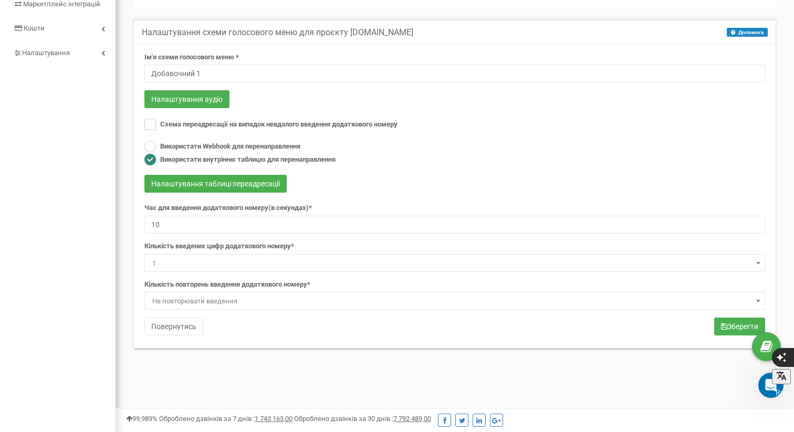
scroll to position [196, 0]
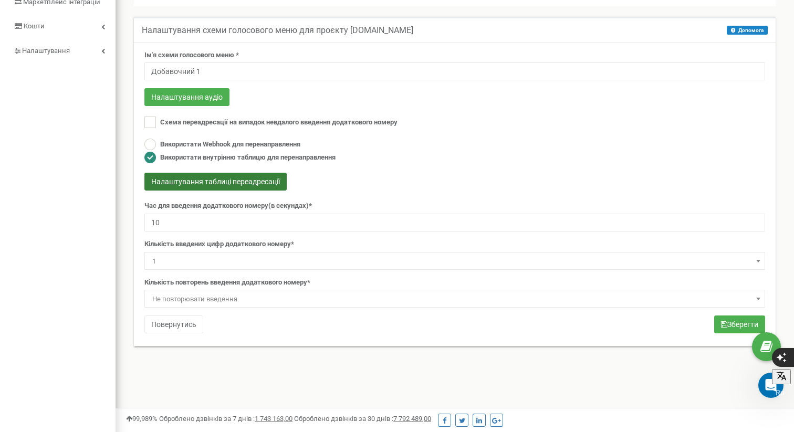
click at [216, 182] on button "Налаштування таблиці переадресації" at bounding box center [215, 182] width 142 height 18
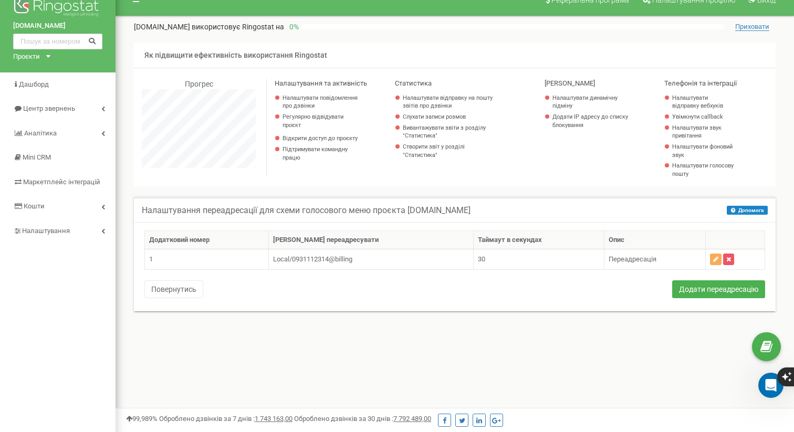
scroll to position [36, 0]
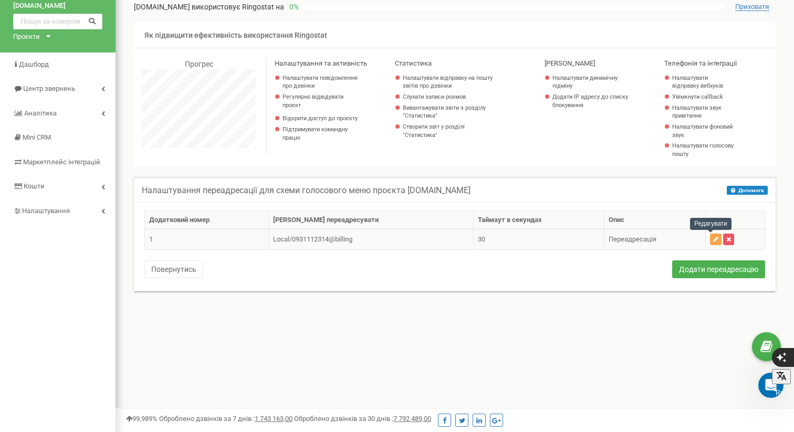
click at [713, 240] on icon "button" at bounding box center [715, 239] width 5 height 6
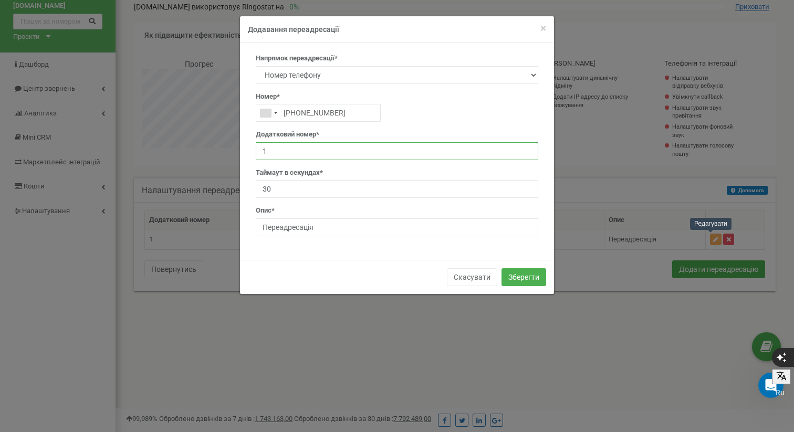
click at [340, 152] on input "1" at bounding box center [397, 151] width 282 height 18
click at [591, 45] on form "× Close Додавання переадресації Напрямок переадресації* SIP Номер телефону Зовн…" at bounding box center [397, 155] width 794 height 279
click at [543, 28] on span "×" at bounding box center [543, 28] width 6 height 13
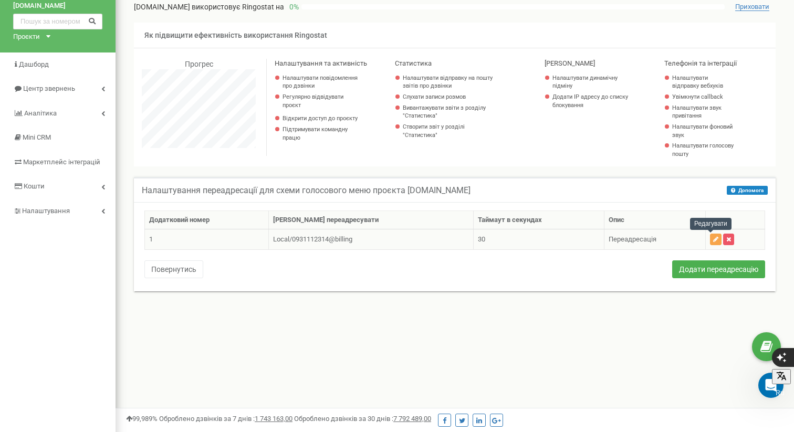
click at [713, 239] on icon "button" at bounding box center [715, 239] width 5 height 6
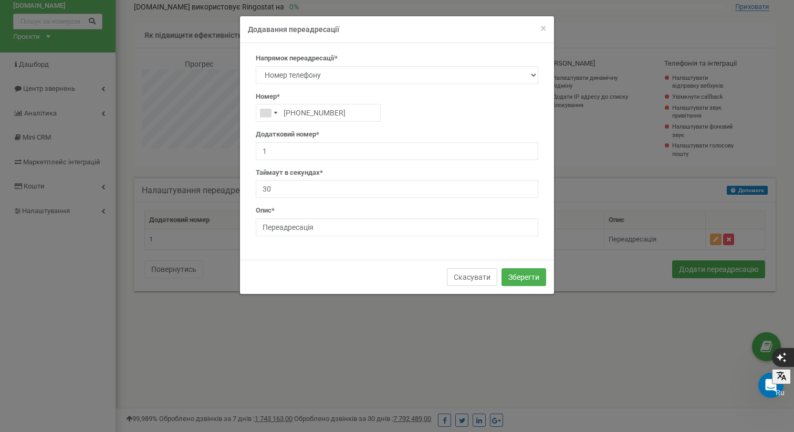
click at [477, 278] on button "Скасувати" at bounding box center [472, 277] width 50 height 18
